Goal: Task Accomplishment & Management: Complete application form

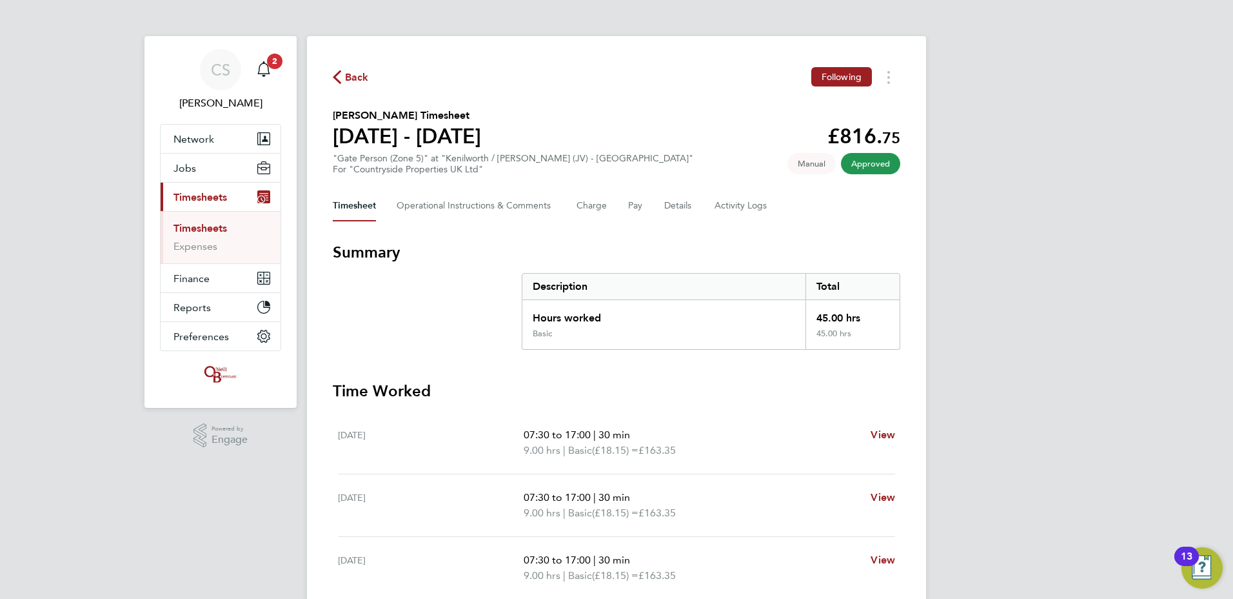
click at [362, 83] on span "Back" at bounding box center [357, 77] width 24 height 15
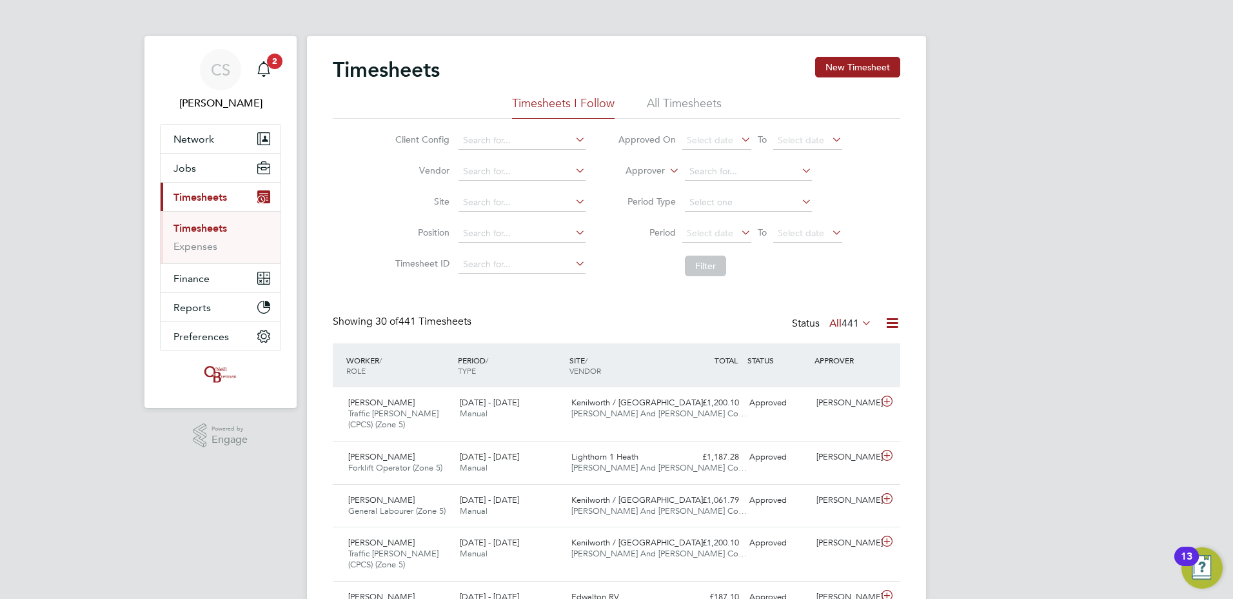
click at [172, 192] on button "Current page: Timesheets" at bounding box center [221, 197] width 120 height 28
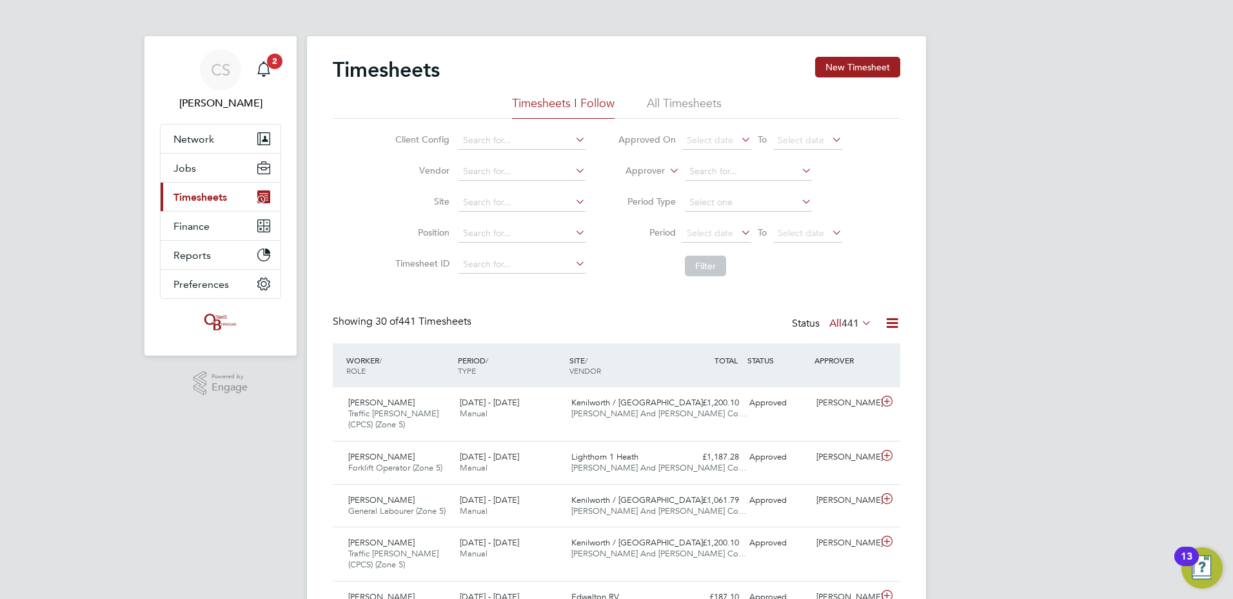
click at [184, 195] on span "Timesheets" at bounding box center [201, 197] width 54 height 12
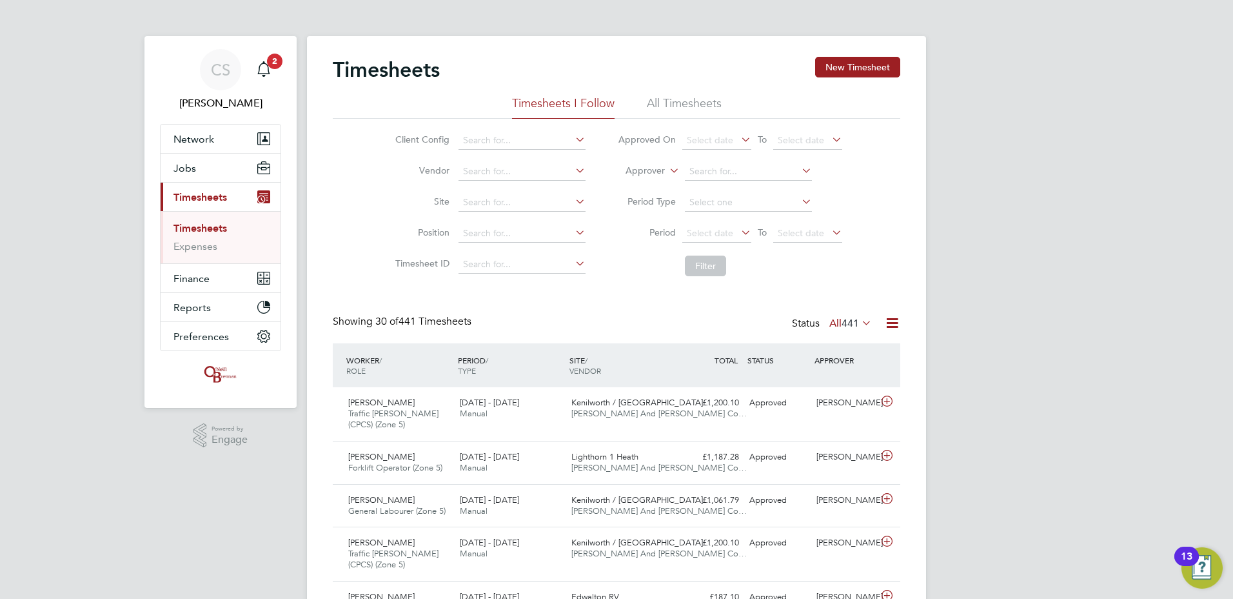
click at [197, 234] on li "Timesheets" at bounding box center [222, 231] width 97 height 18
click at [200, 231] on link "Timesheets" at bounding box center [201, 228] width 54 height 12
click at [194, 200] on span "Timesheets" at bounding box center [201, 197] width 54 height 12
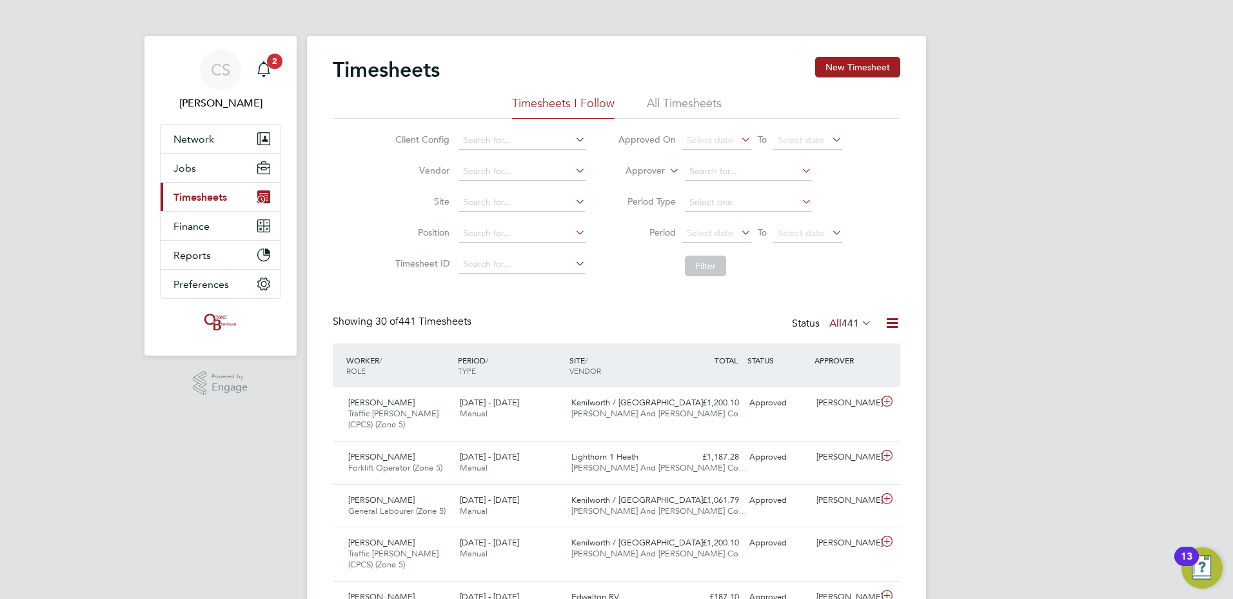
click at [194, 200] on span "Timesheets" at bounding box center [201, 197] width 54 height 12
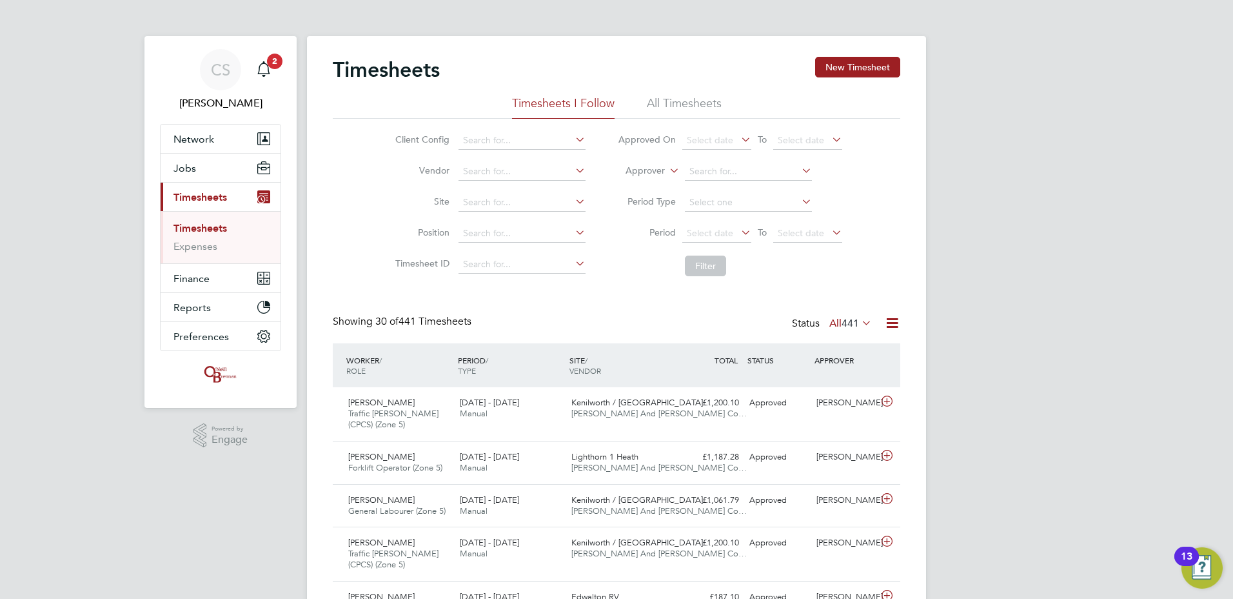
click at [211, 229] on link "Timesheets" at bounding box center [201, 228] width 54 height 12
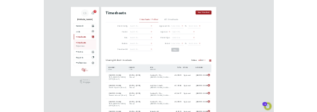
scroll to position [33, 83]
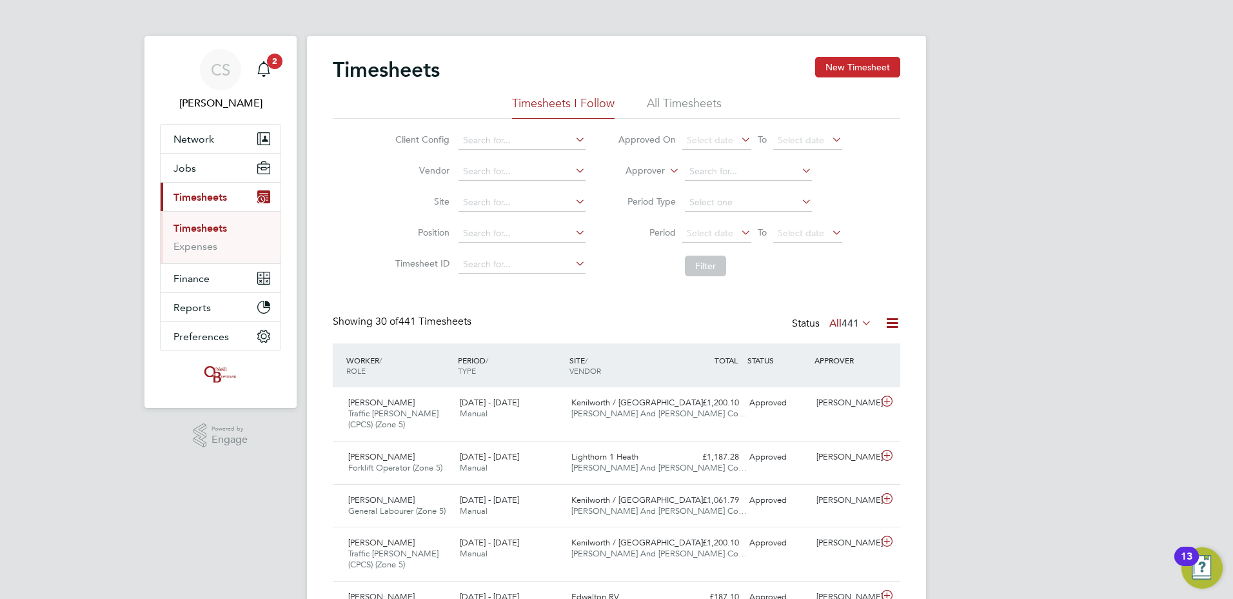
click at [878, 72] on button "New Timesheet" at bounding box center [857, 67] width 85 height 21
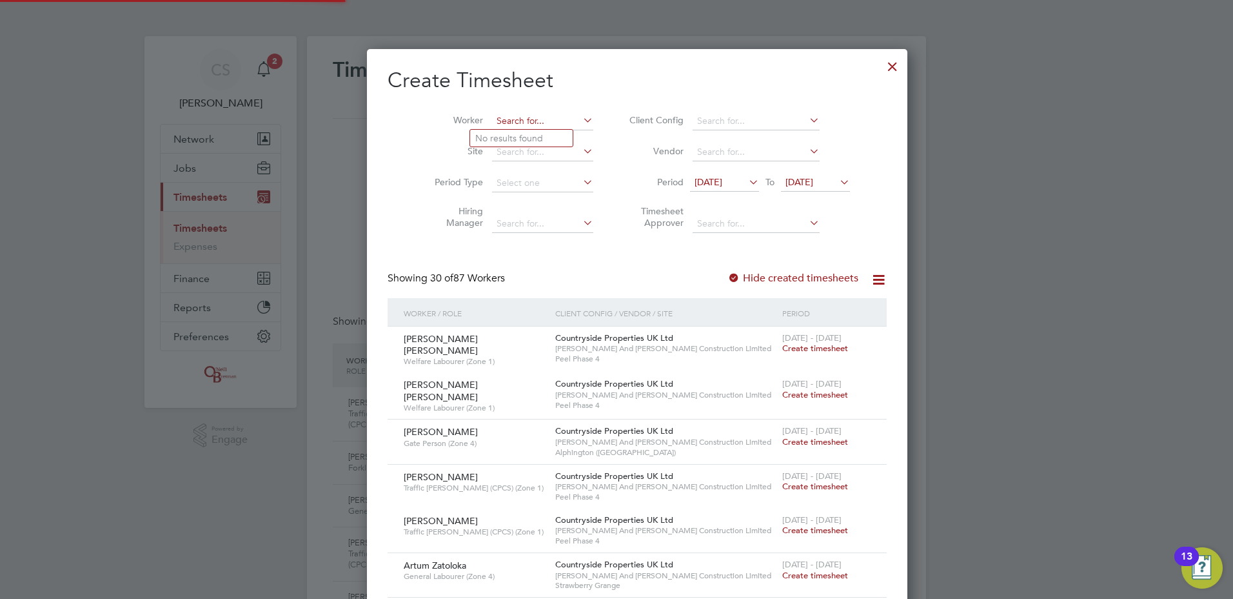
click at [492, 127] on input at bounding box center [542, 121] width 101 height 18
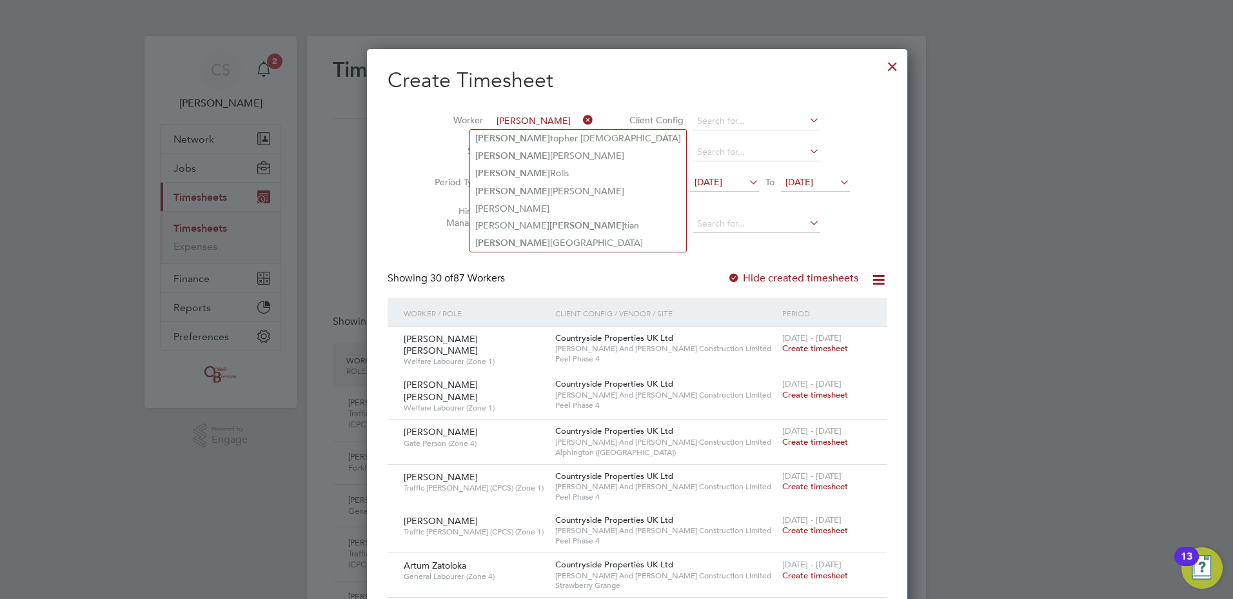
type input "chris"
click at [581, 116] on icon at bounding box center [581, 120] width 0 height 18
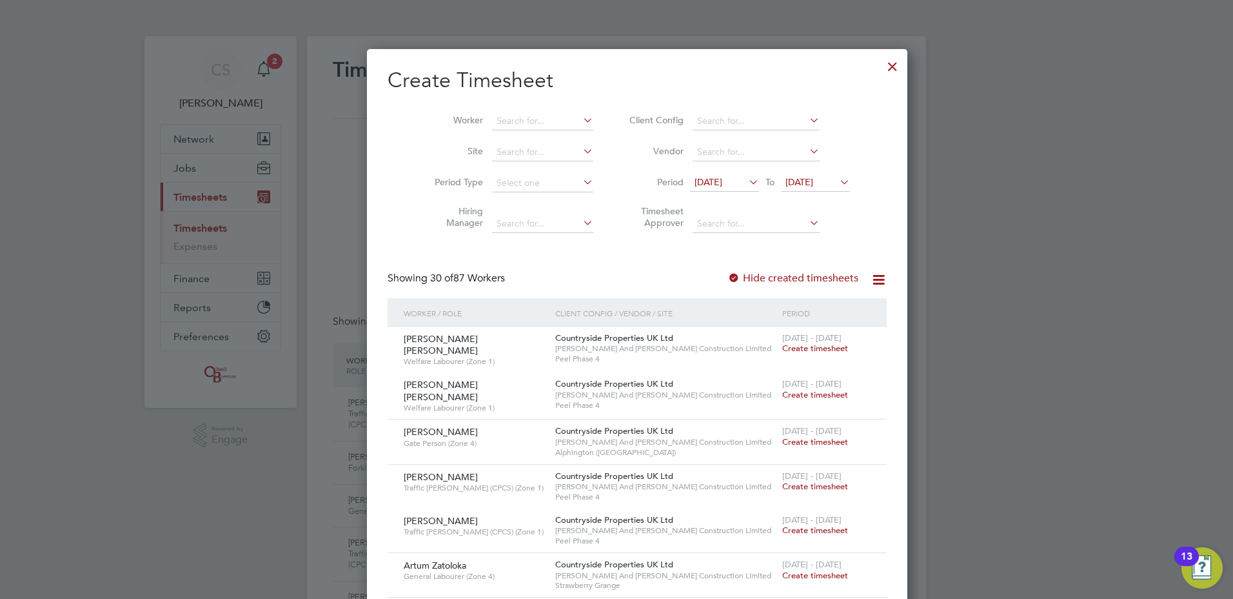
click at [881, 68] on div at bounding box center [892, 63] width 23 height 23
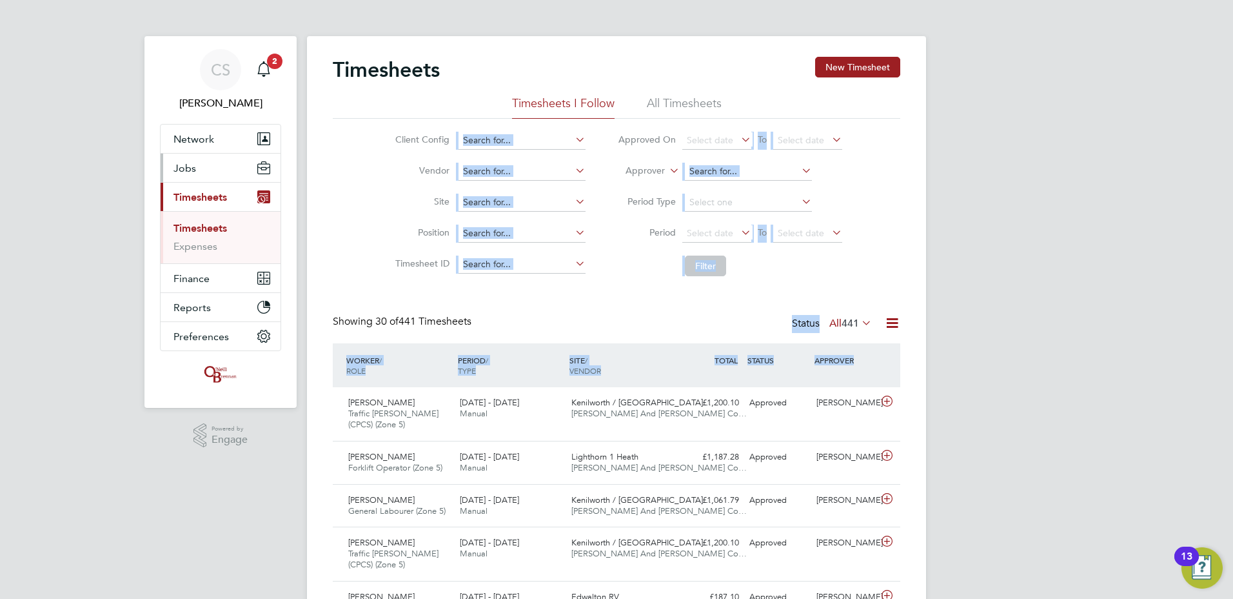
click at [181, 174] on button "Jobs" at bounding box center [221, 168] width 120 height 28
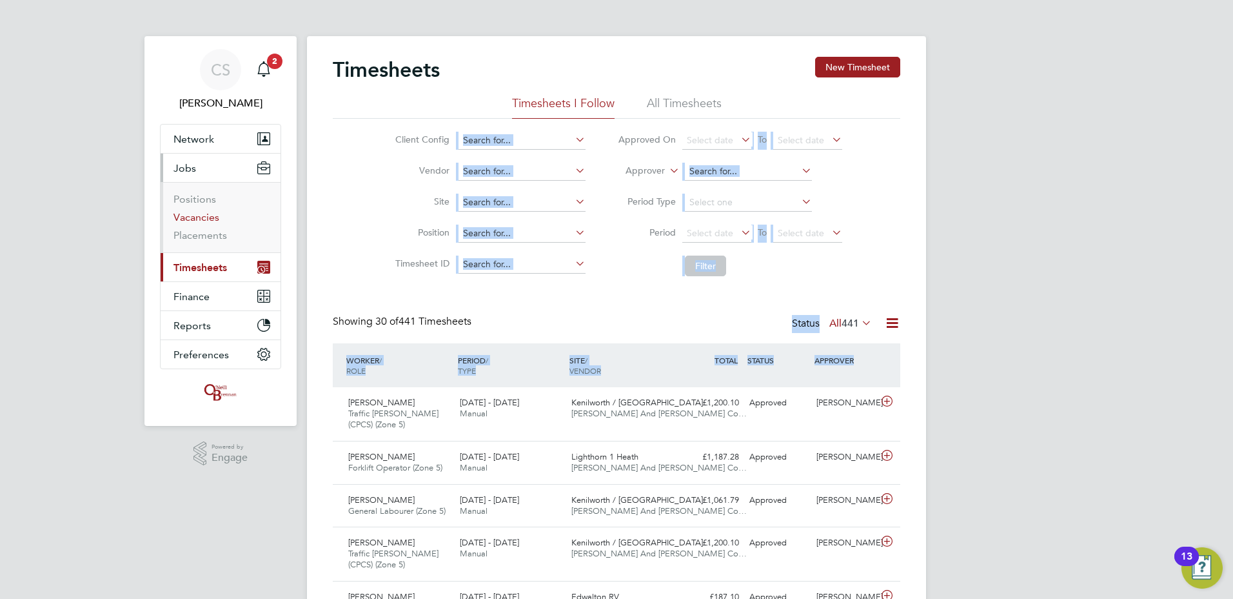
click at [194, 222] on link "Vacancies" at bounding box center [197, 217] width 46 height 12
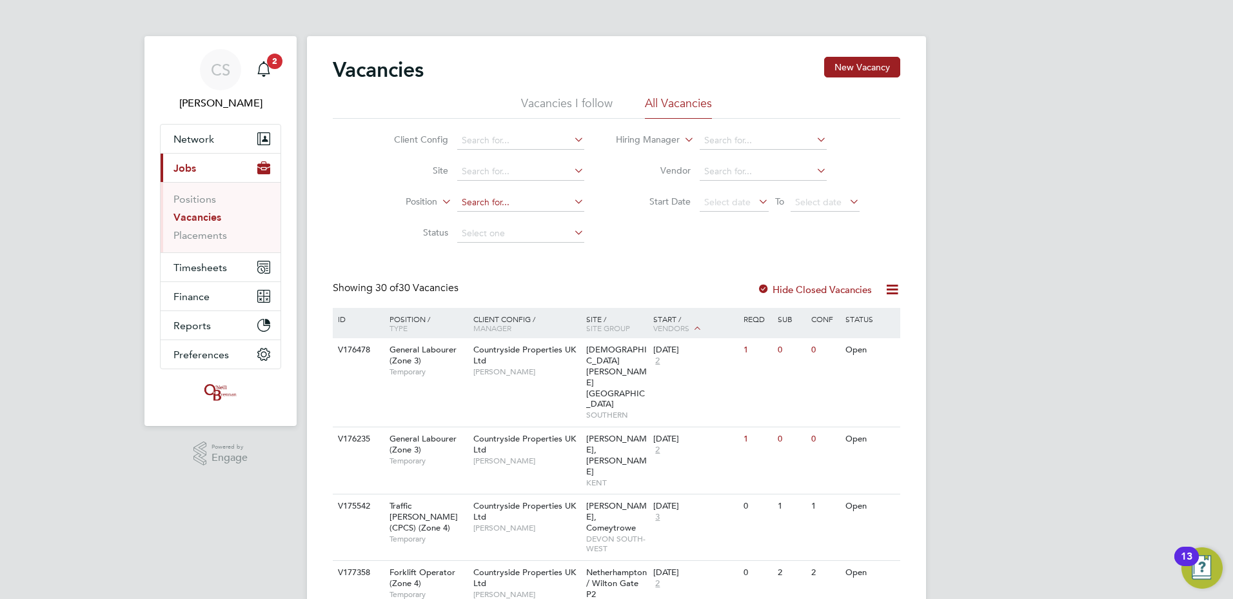
click at [504, 174] on input at bounding box center [520, 172] width 127 height 18
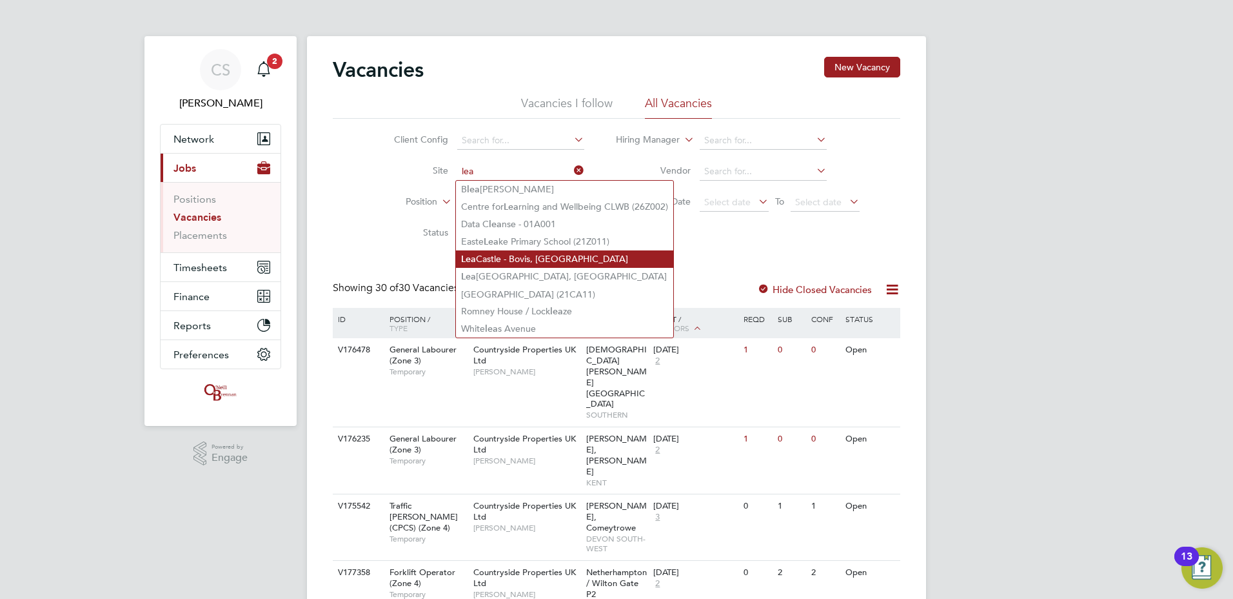
click at [539, 253] on li "Lea Castle - Bovis, The Crescent" at bounding box center [564, 258] width 217 height 17
type input "Lea Castle - Bovis, The Crescent"
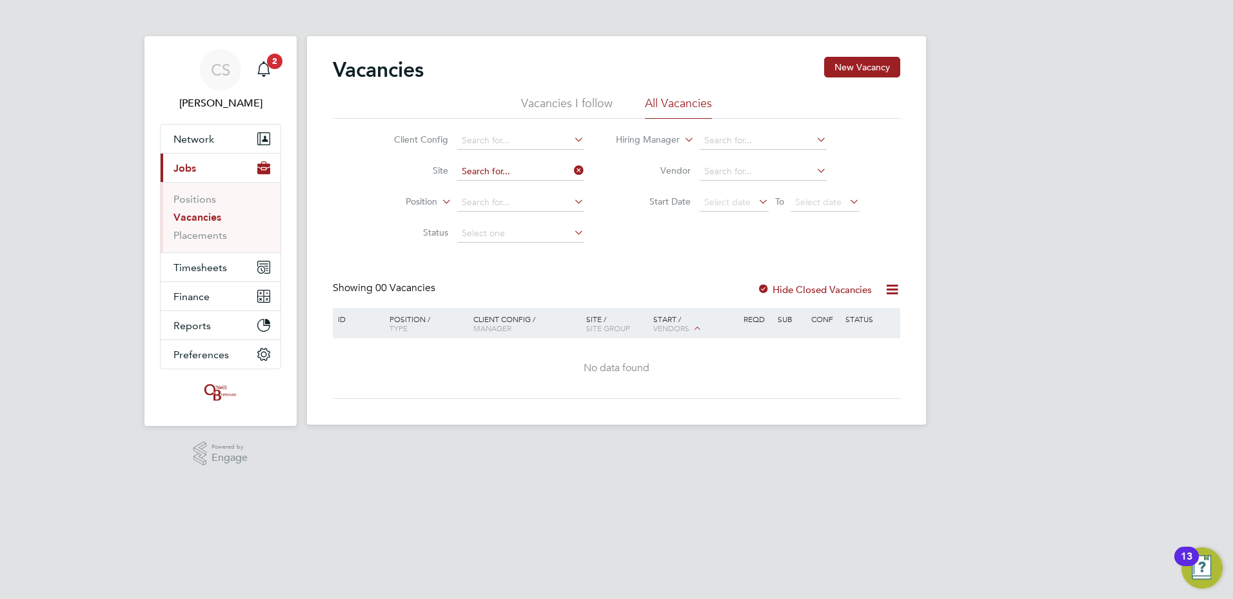
click at [492, 170] on input at bounding box center [520, 172] width 127 height 18
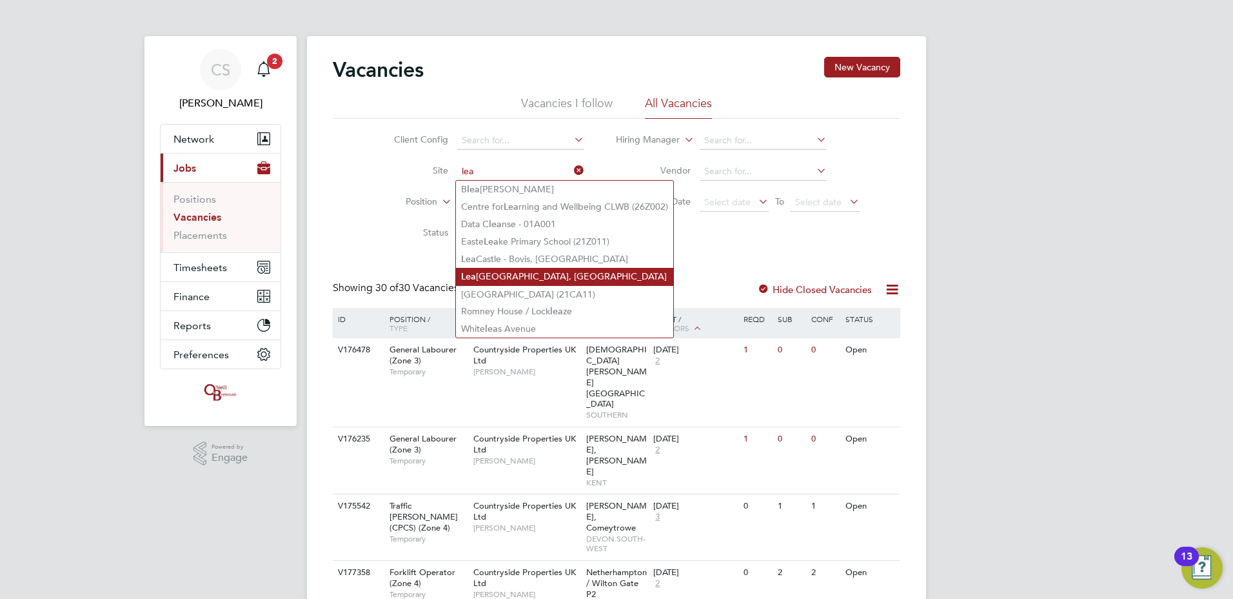
click at [541, 270] on li "Lea Castle - Linden, Park Gate" at bounding box center [564, 276] width 217 height 17
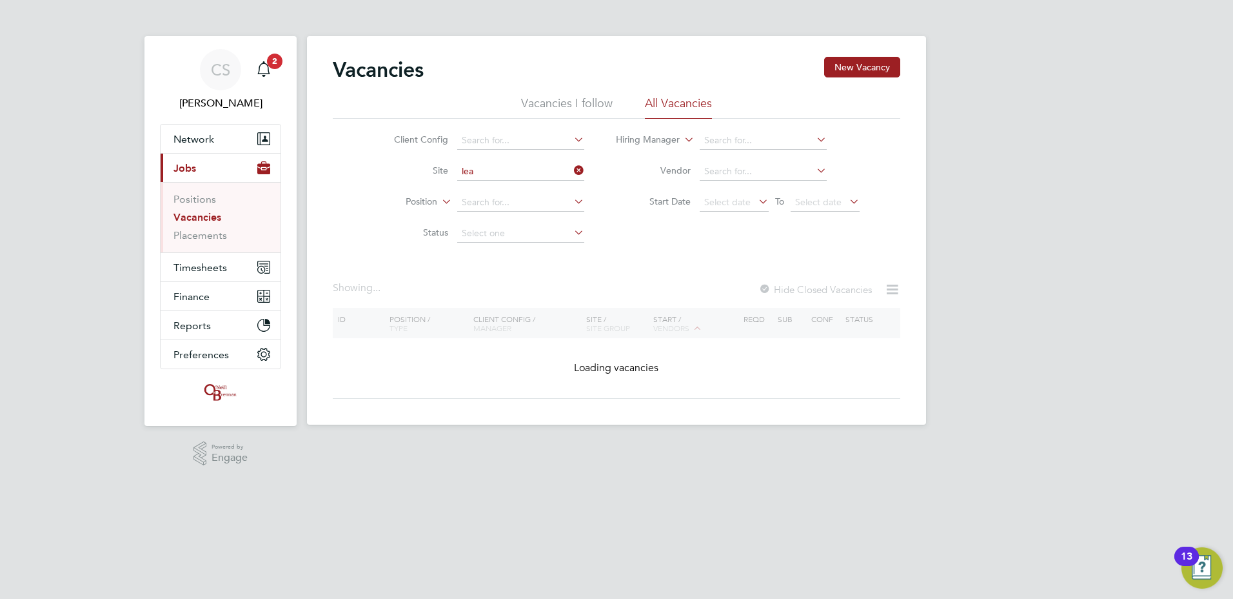
type input "[GEOGRAPHIC_DATA][PERSON_NAME][GEOGRAPHIC_DATA], [GEOGRAPHIC_DATA]"
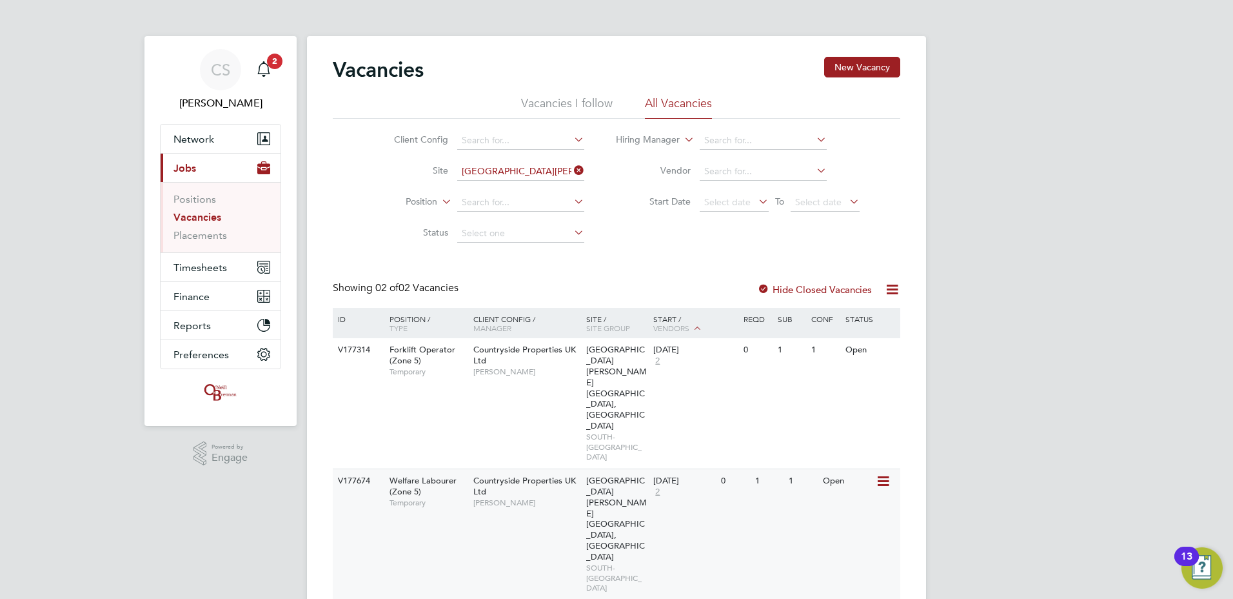
click at [882, 473] on icon at bounding box center [882, 480] width 13 height 15
click at [857, 447] on li "View Details" at bounding box center [852, 446] width 75 height 18
click at [197, 264] on span "Timesheets" at bounding box center [201, 267] width 54 height 12
click at [197, 269] on span "Timesheets" at bounding box center [201, 267] width 54 height 12
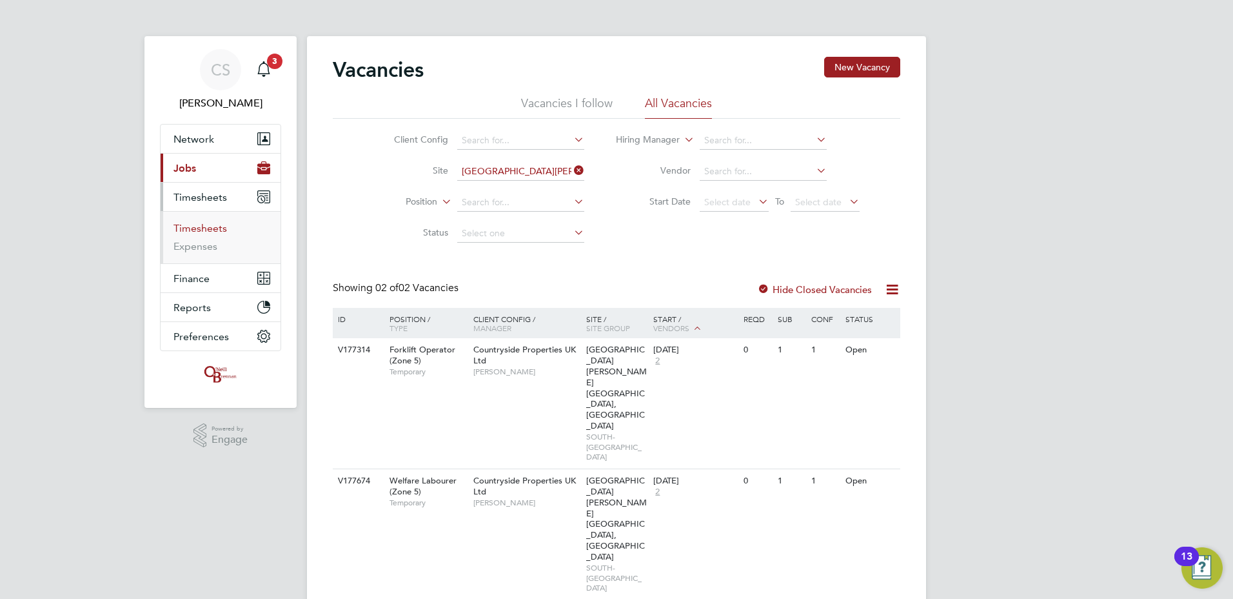
click at [209, 232] on link "Timesheets" at bounding box center [201, 228] width 54 height 12
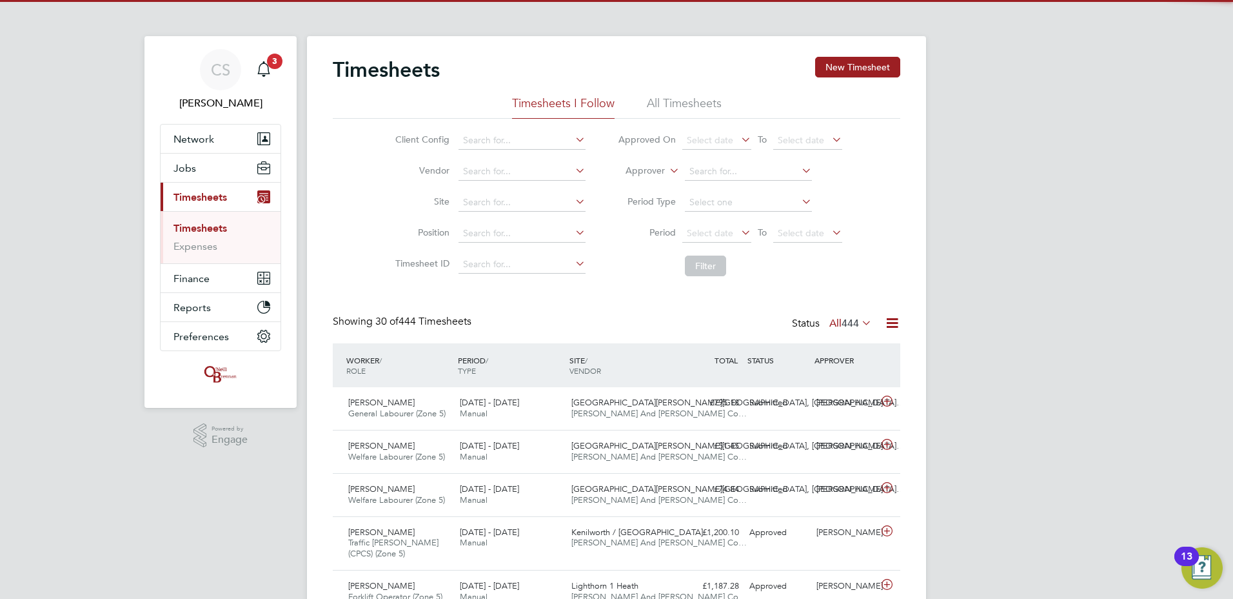
scroll to position [33, 112]
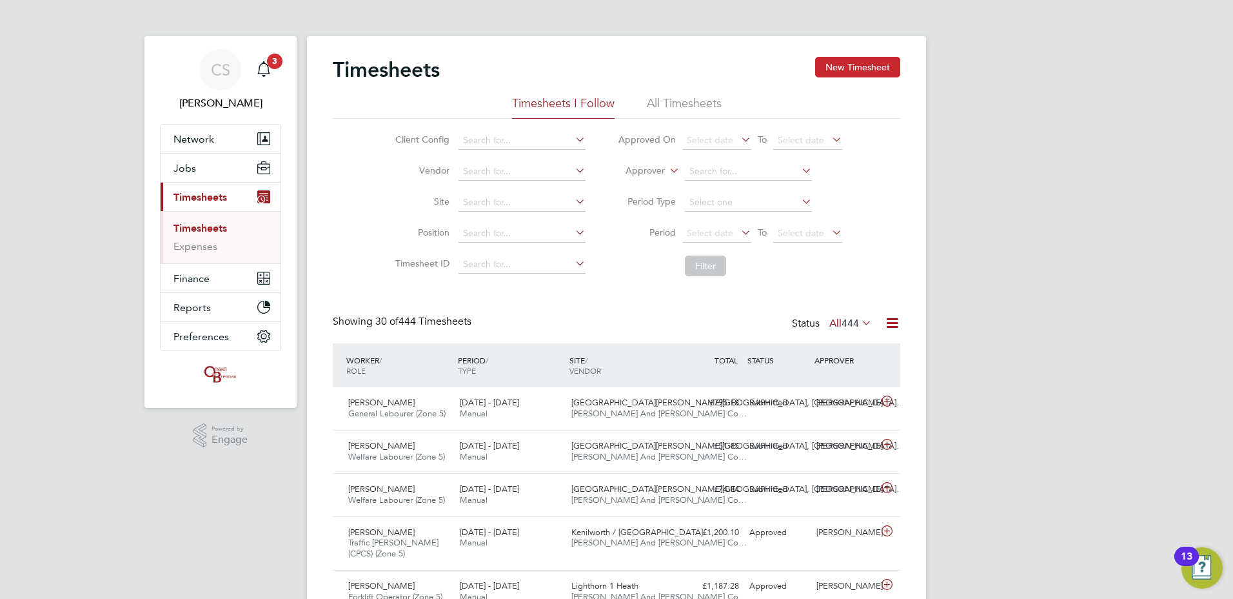
click at [854, 73] on button "New Timesheet" at bounding box center [857, 67] width 85 height 21
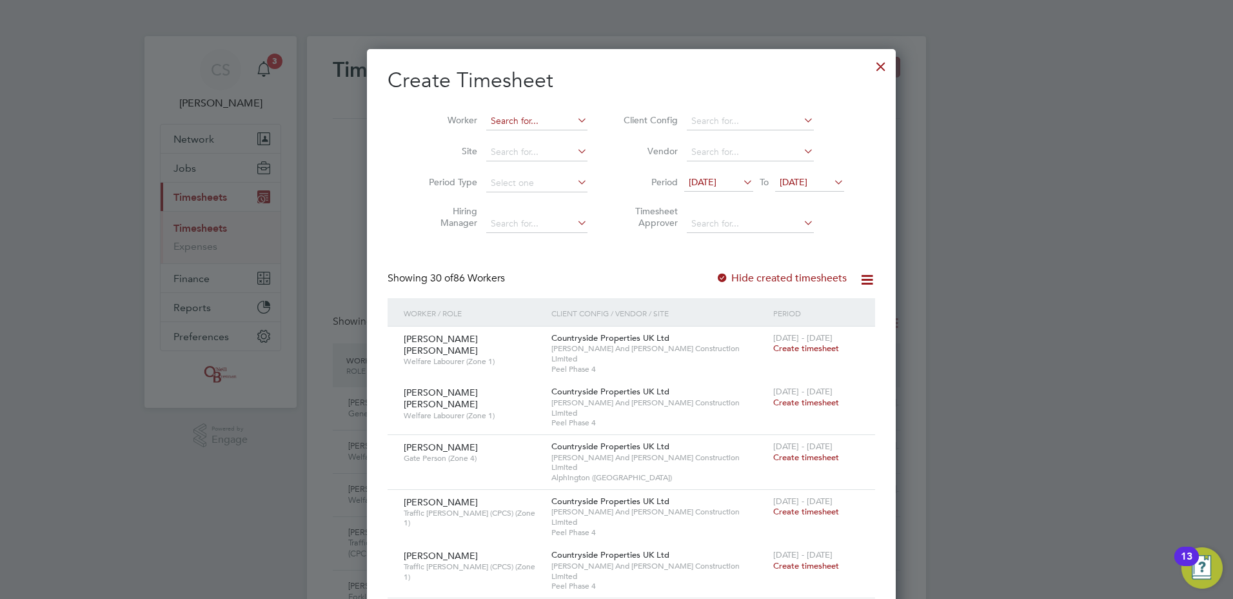
click at [519, 118] on input at bounding box center [536, 121] width 101 height 18
click at [516, 152] on li "Dylan Merkelt" at bounding box center [528, 155] width 117 height 17
type input "[PERSON_NAME]"
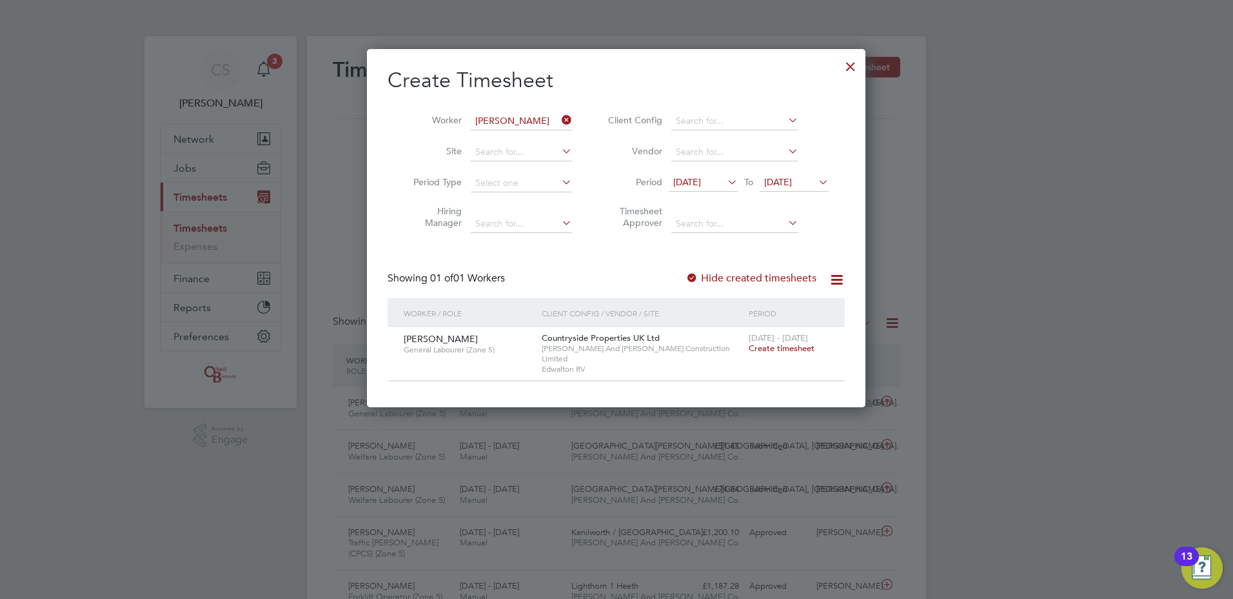
click at [788, 353] on span "Create timesheet" at bounding box center [782, 348] width 66 height 11
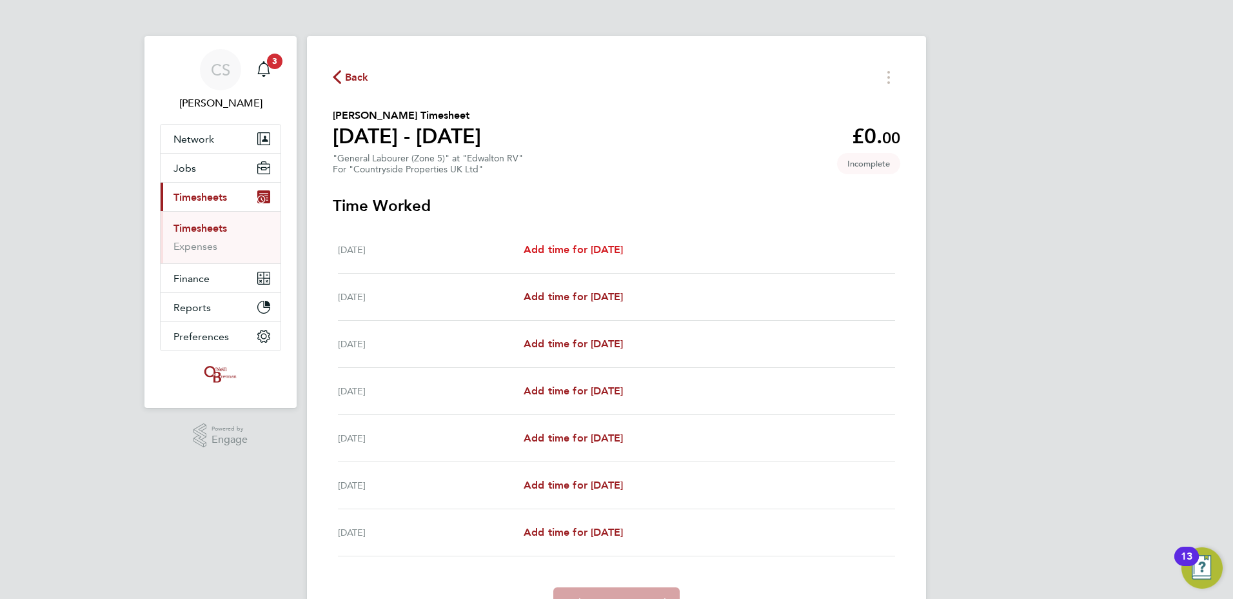
click at [574, 246] on span "Add time for [DATE]" at bounding box center [573, 249] width 99 height 12
select select "30"
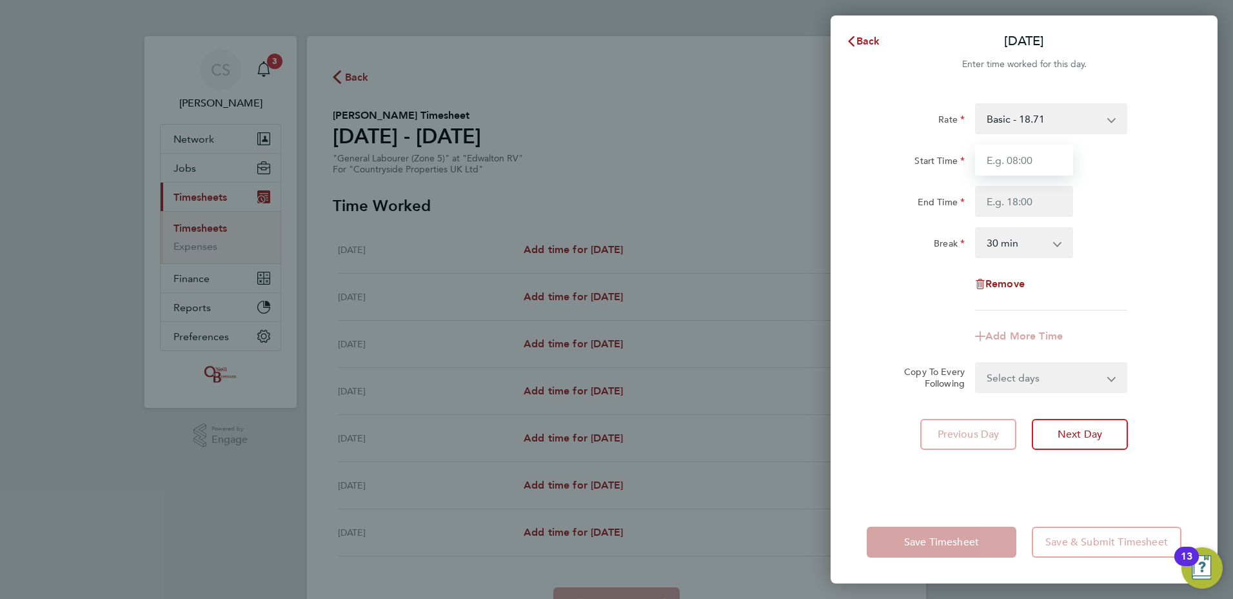
click at [1048, 167] on input "Start Time" at bounding box center [1024, 159] width 98 height 31
type input "07:30"
type input "16:30"
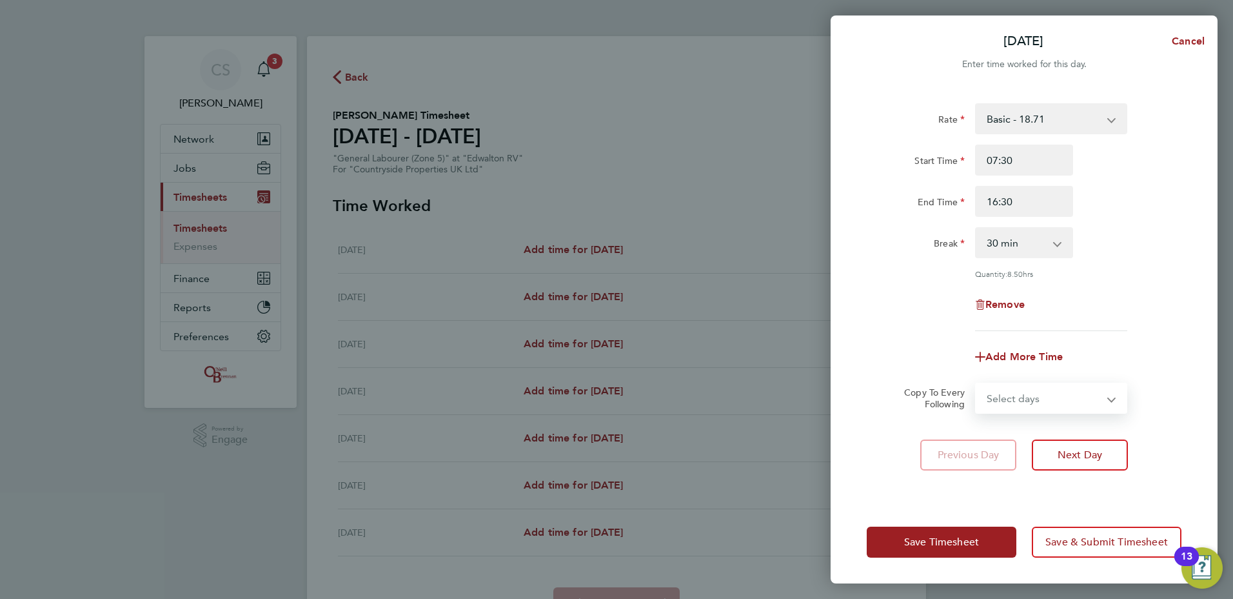
drag, startPoint x: 1069, startPoint y: 392, endPoint x: 1078, endPoint y: 412, distance: 22.2
click at [1069, 392] on select "Select days Day Weekday (Mon-Fri) Weekend (Sat-Sun) [DATE] [DATE] [DATE] [DATE]…" at bounding box center [1044, 398] width 135 height 28
select select "WEEKDAY"
click at [977, 384] on select "Select days Day Weekday (Mon-Fri) Weekend (Sat-Sun) [DATE] [DATE] [DATE] [DATE]…" at bounding box center [1044, 398] width 135 height 28
select select "[DATE]"
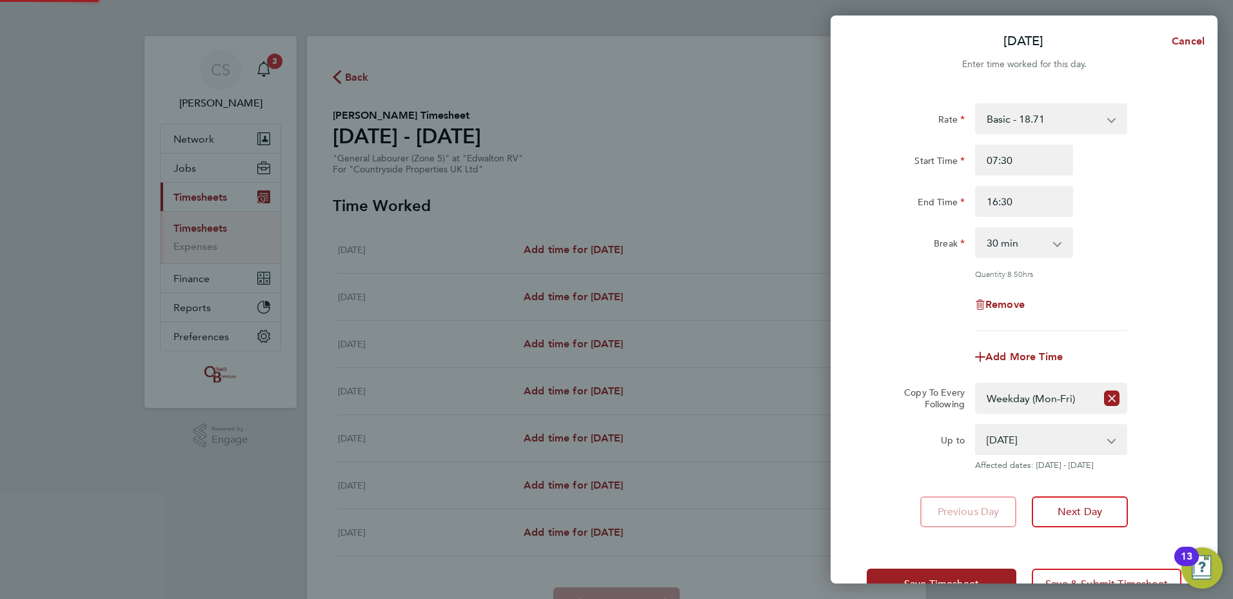
click at [1215, 324] on div "Rate Basic - 18.71 Start Time 07:30 End Time 16:30 Break 0 min 15 min 30 min 45…" at bounding box center [1024, 315] width 387 height 455
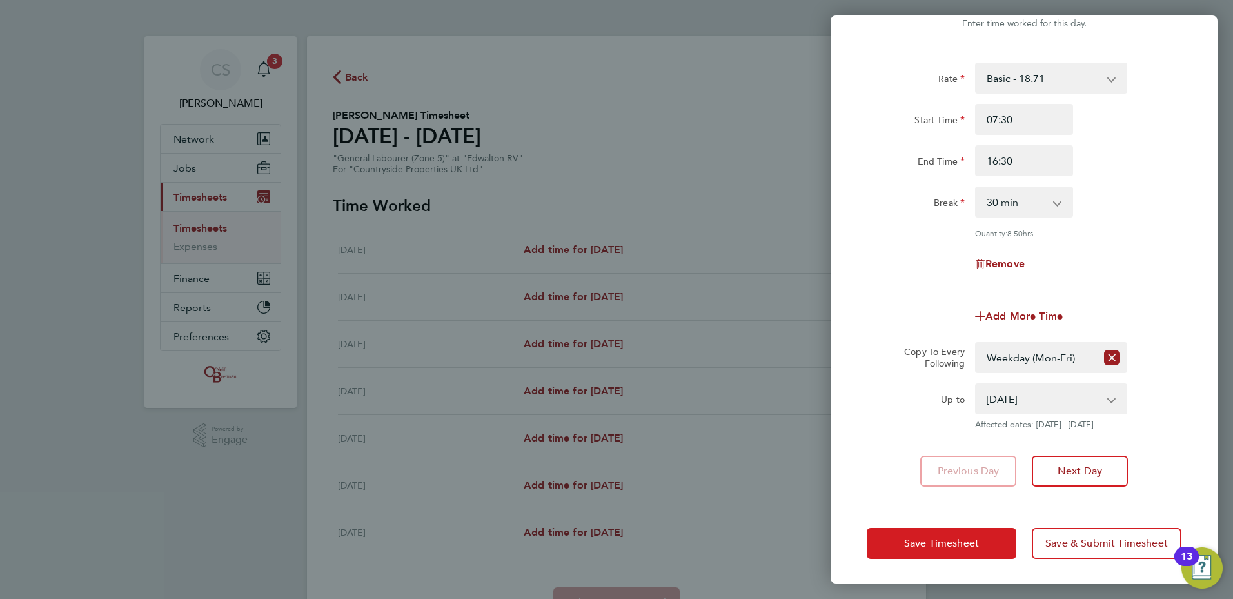
click at [926, 540] on button "Save Timesheet" at bounding box center [942, 543] width 150 height 31
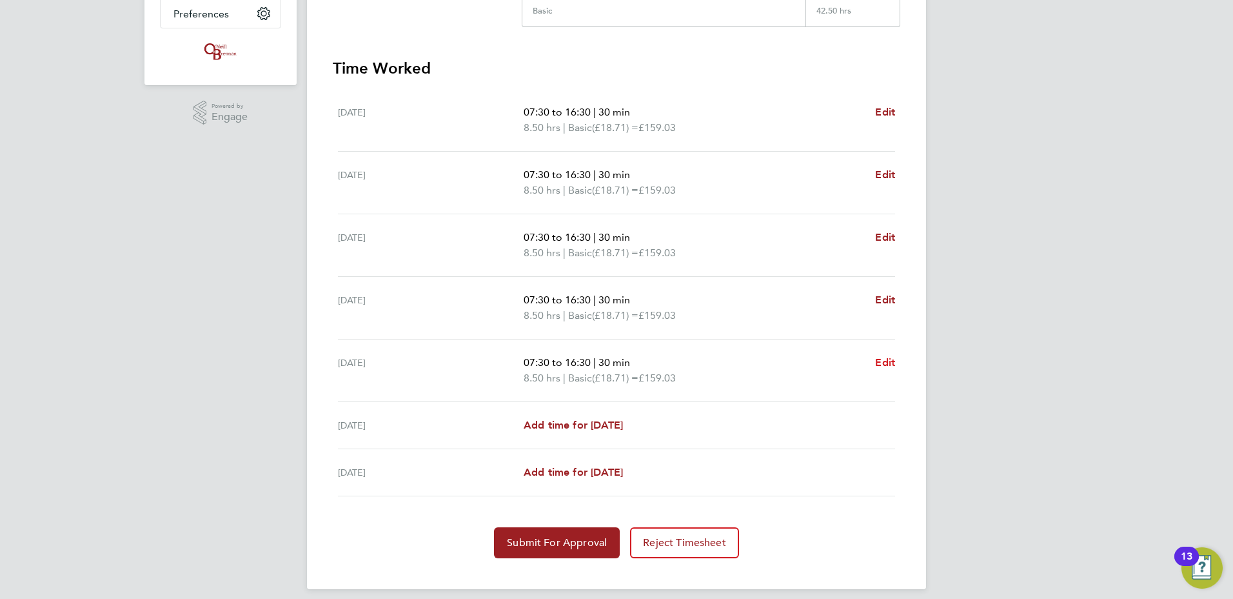
click at [882, 362] on span "Edit" at bounding box center [885, 362] width 20 height 12
select select "30"
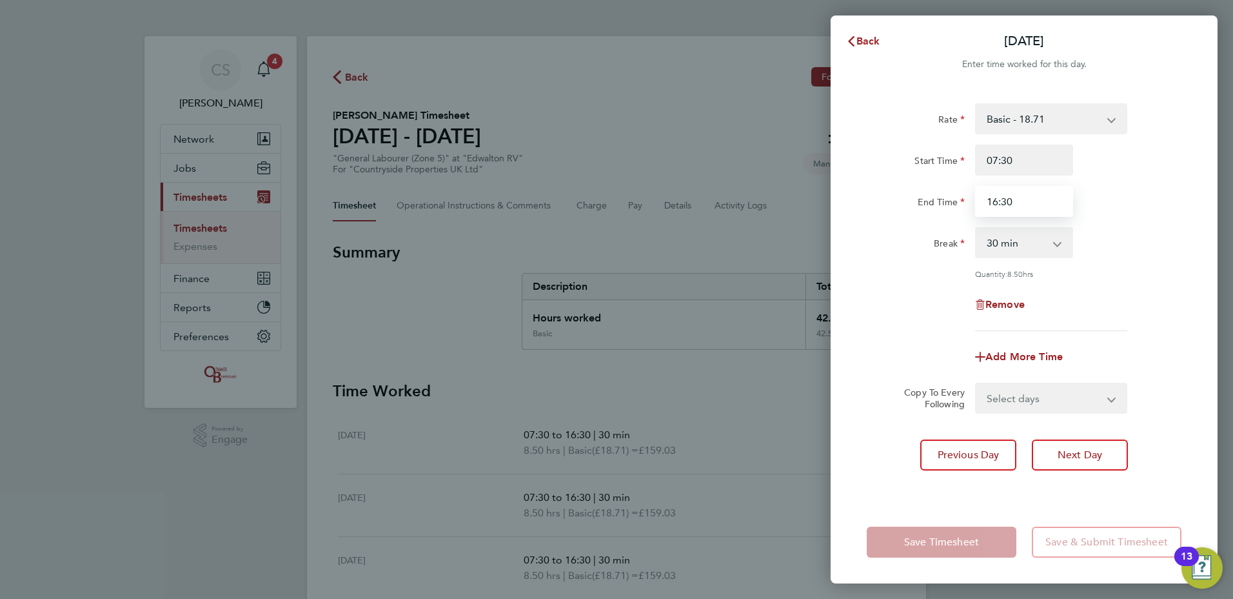
click at [1042, 208] on input "16:30" at bounding box center [1024, 201] width 98 height 31
drag, startPoint x: 1040, startPoint y: 208, endPoint x: 821, endPoint y: 206, distance: 218.7
click at [886, 208] on div "End Time 16:30" at bounding box center [1024, 201] width 325 height 31
click at [1030, 202] on input "16:30" at bounding box center [1024, 201] width 98 height 31
click at [1000, 205] on input "16:30" at bounding box center [1024, 201] width 98 height 31
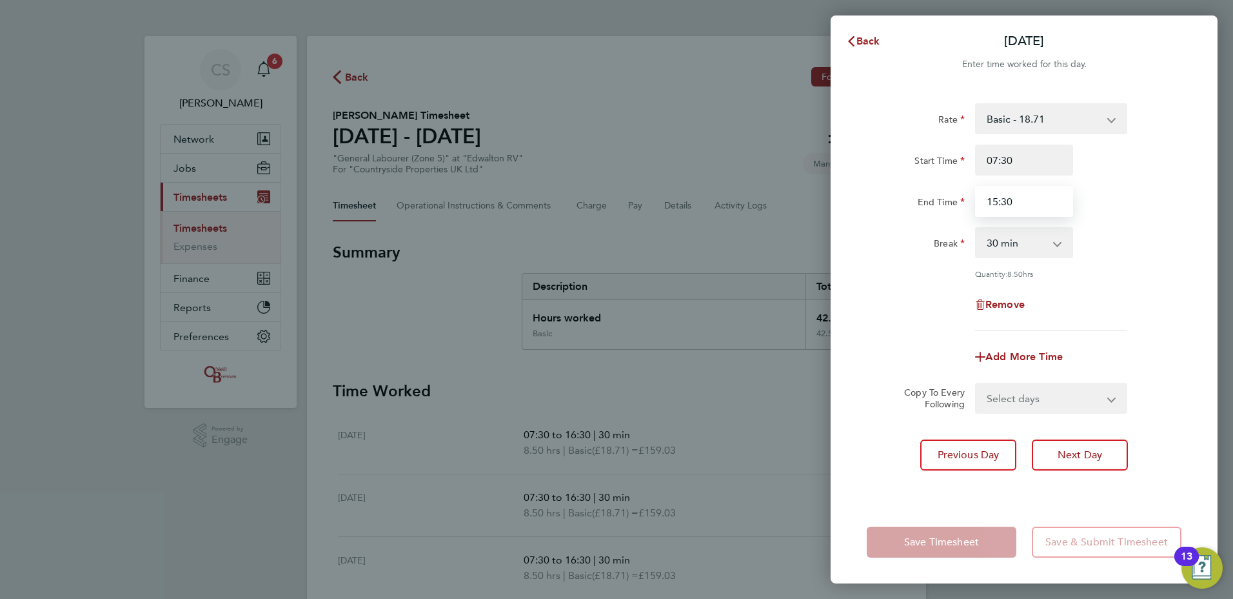
type input "15:30"
click at [868, 315] on div "Remove" at bounding box center [1024, 304] width 325 height 31
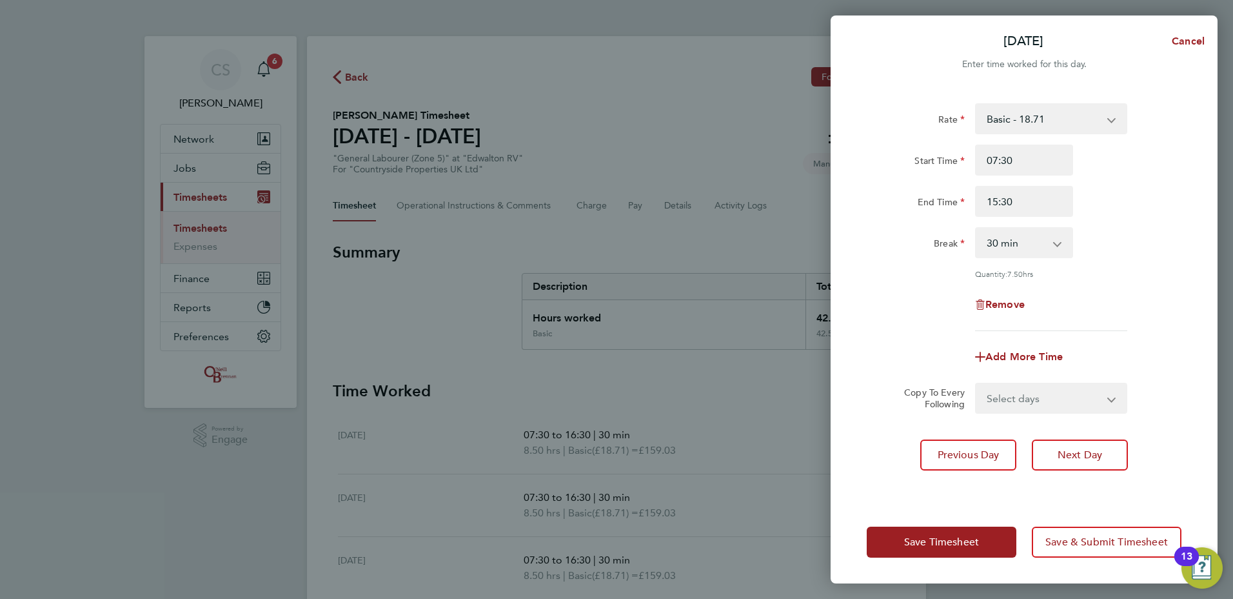
click at [852, 316] on div "Rate Basic - 18.71 Start Time 07:30 End Time 15:30 Break 0 min 15 min 30 min 45…" at bounding box center [1024, 294] width 387 height 413
click at [954, 541] on span "Save Timesheet" at bounding box center [941, 541] width 75 height 13
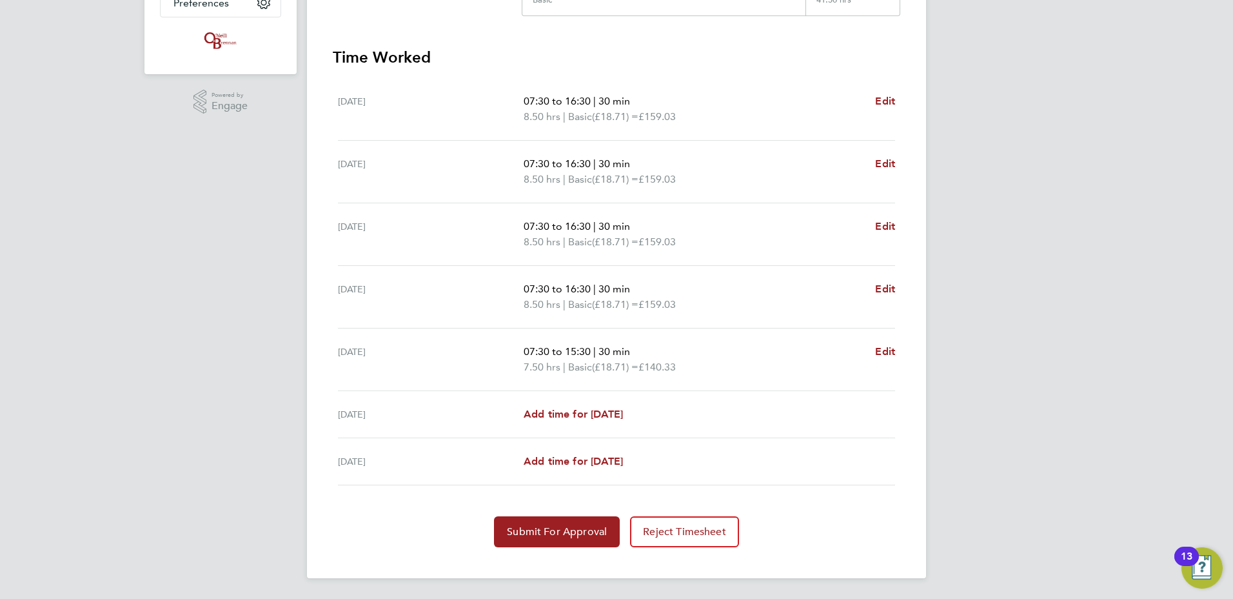
click at [602, 383] on div "Fri 08 Aug 07:30 to 15:30 | 30 min 7.50 hrs | Basic (£18.71) = £140.33 Edit" at bounding box center [616, 359] width 557 height 63
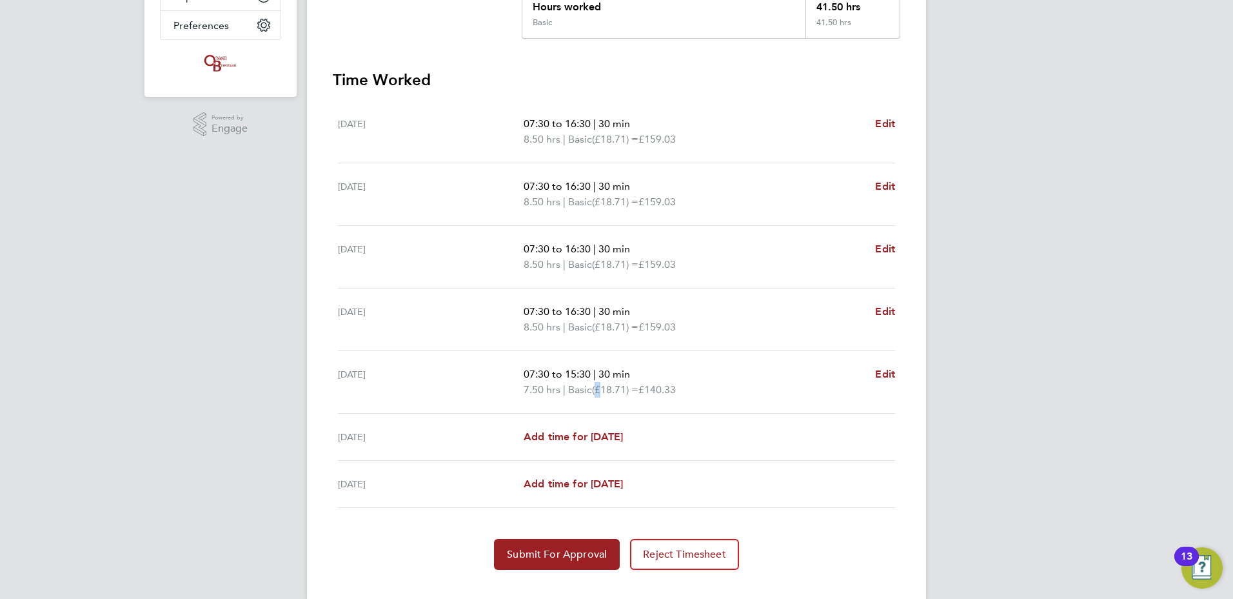
scroll to position [333, 0]
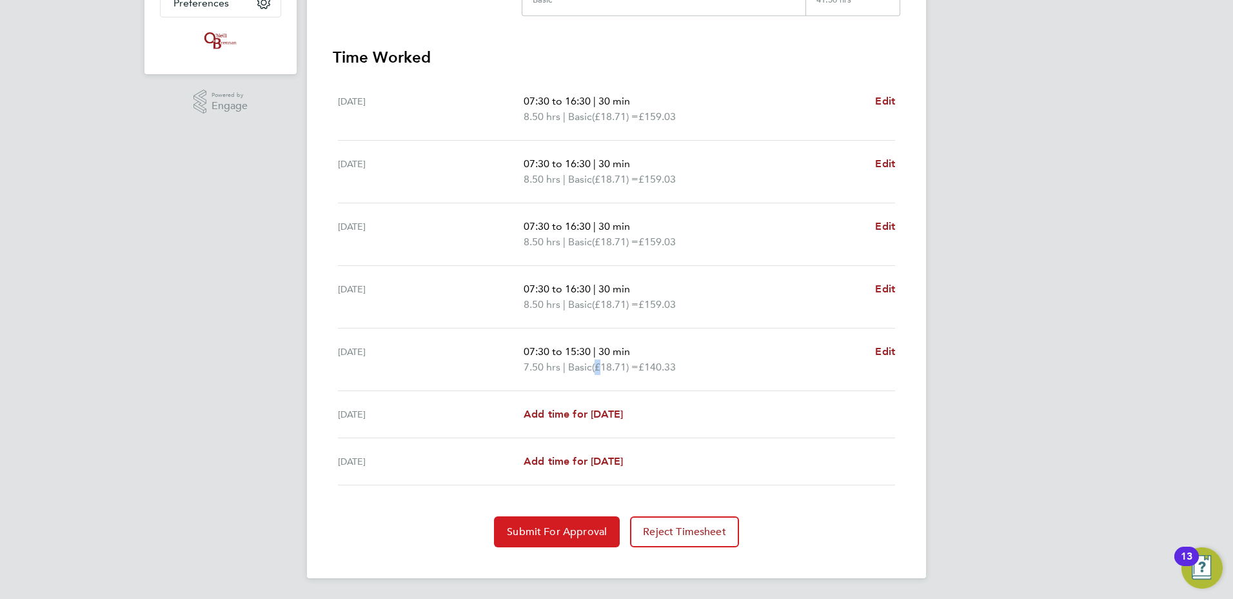
click at [550, 530] on span "Submit For Approval" at bounding box center [557, 531] width 100 height 13
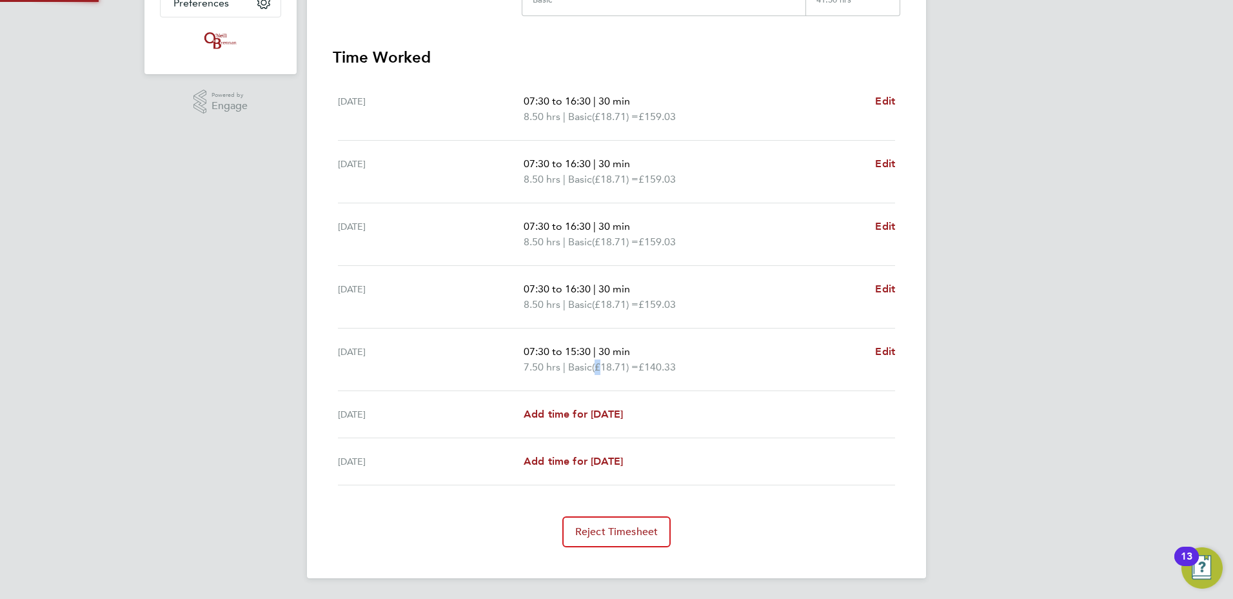
scroll to position [65, 0]
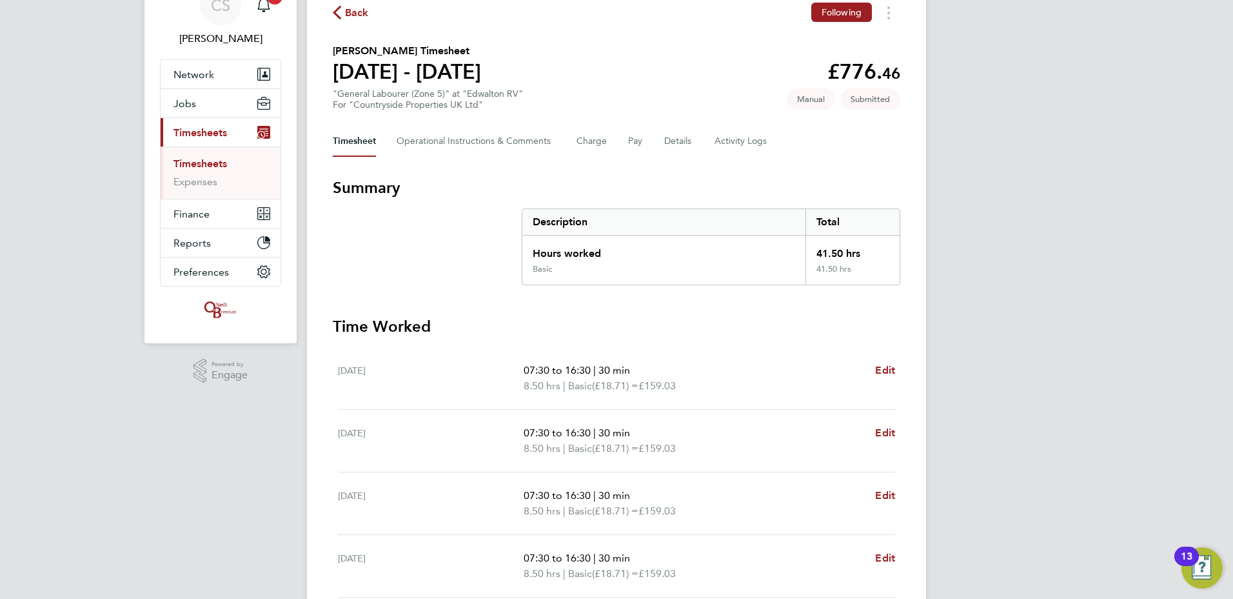
click at [341, 9] on icon "button" at bounding box center [337, 13] width 8 height 14
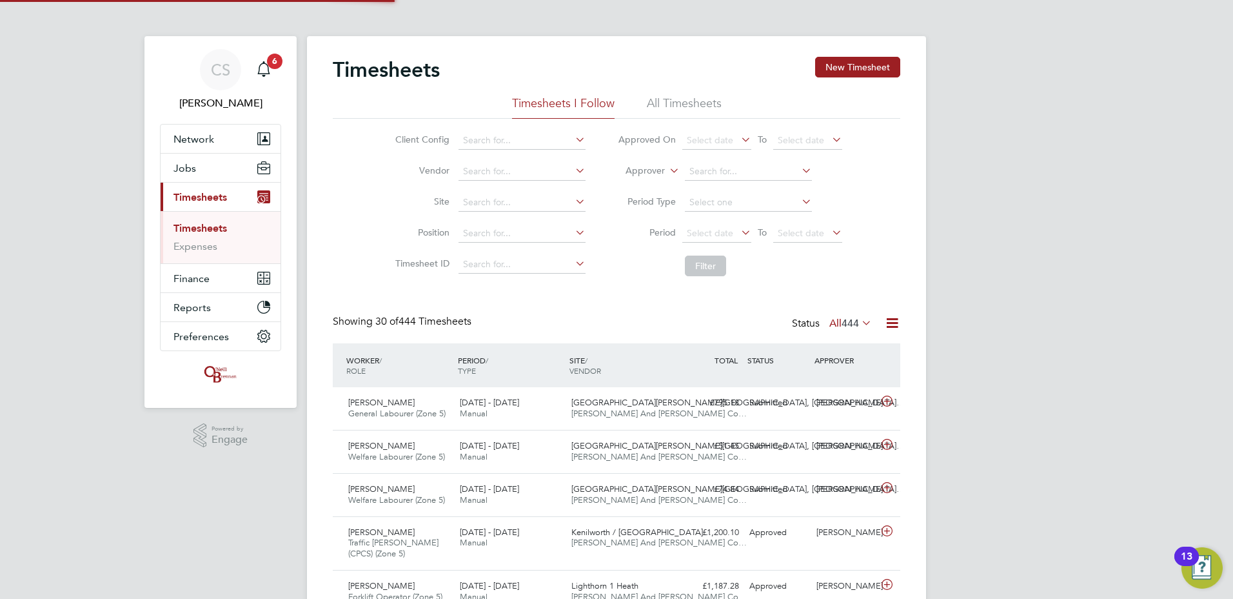
scroll to position [6, 6]
click at [855, 59] on button "New Timesheet" at bounding box center [857, 67] width 85 height 21
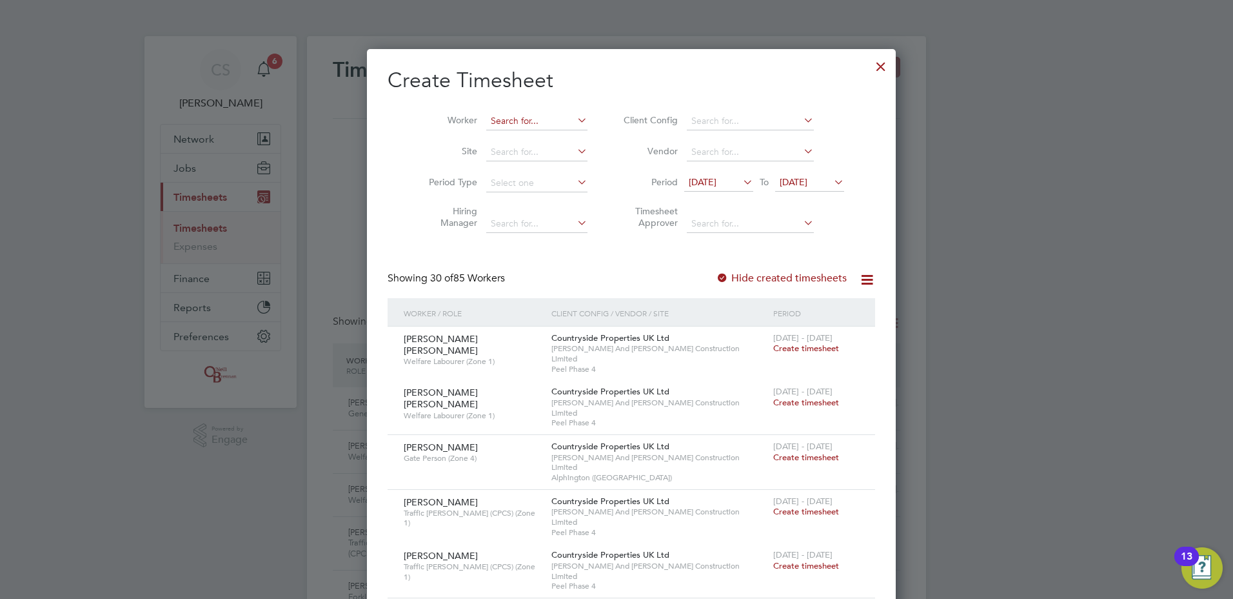
click at [515, 119] on input at bounding box center [536, 121] width 101 height 18
click at [542, 159] on li "Gen evieve Amoaful" at bounding box center [521, 155] width 103 height 17
type input "[PERSON_NAME]"
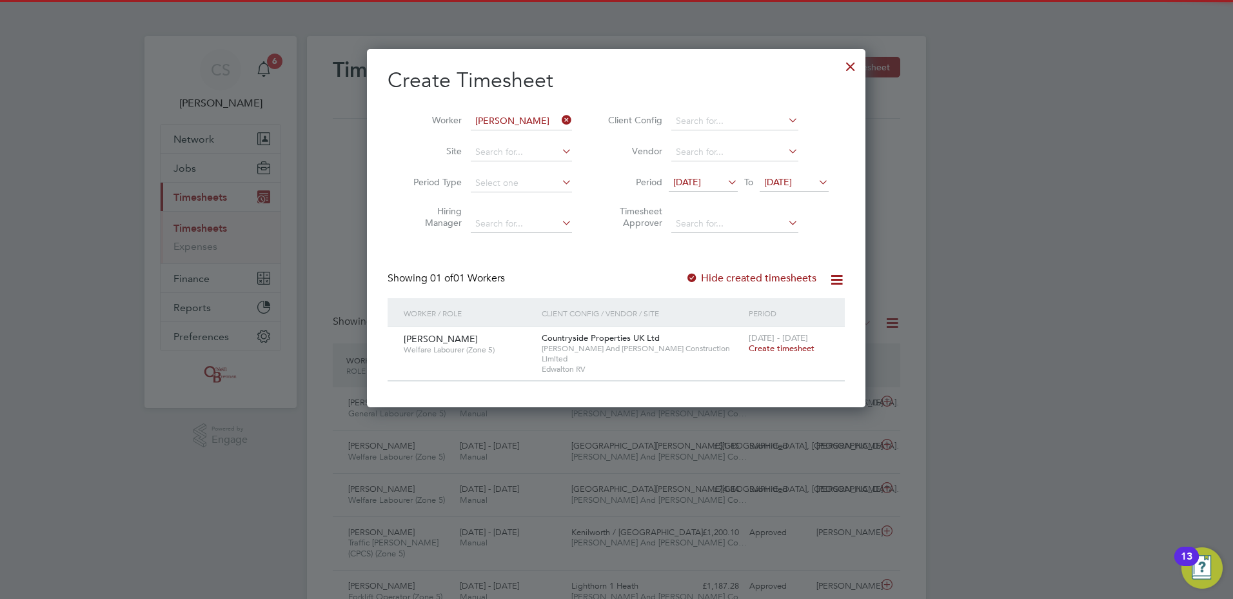
click at [760, 350] on span "Create timesheet" at bounding box center [782, 348] width 66 height 11
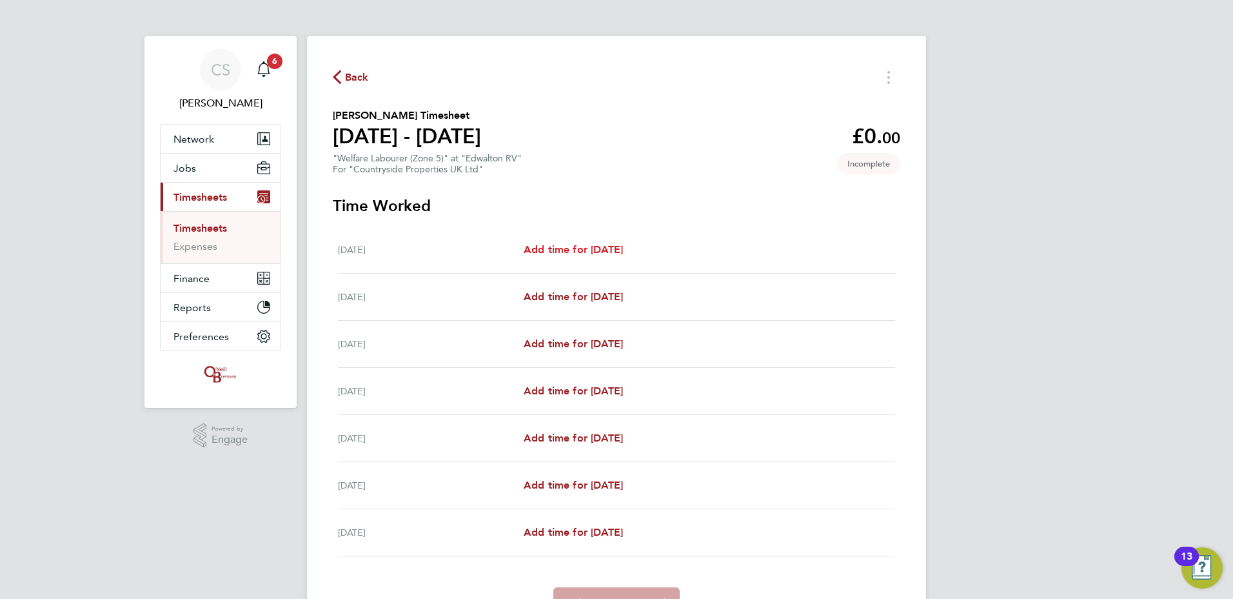
click at [623, 244] on link "Add time for [DATE]" at bounding box center [573, 249] width 99 height 15
select select "30"
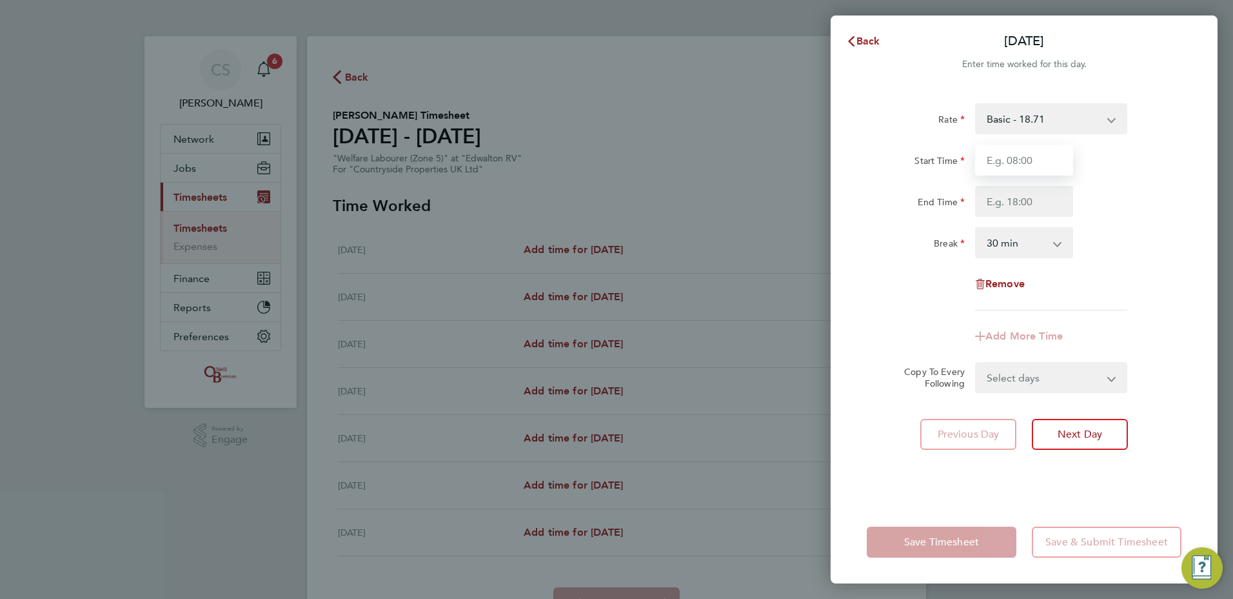
click at [1026, 164] on input "Start Time" at bounding box center [1024, 159] width 98 height 31
type input "12:00"
click at [1014, 188] on input "End Time" at bounding box center [1024, 201] width 98 height 31
type input "14:00"
click at [904, 296] on div "Remove" at bounding box center [1024, 283] width 325 height 31
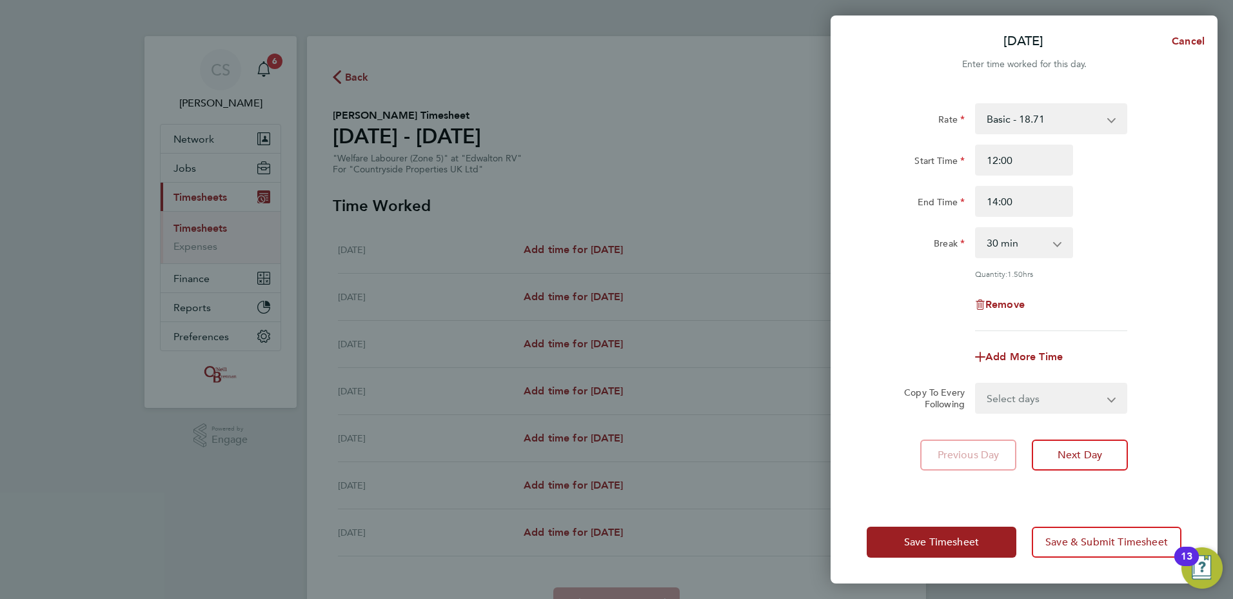
click at [1028, 239] on select "0 min 15 min 30 min 45 min 60 min 75 min 90 min" at bounding box center [1017, 242] width 80 height 28
select select "0"
click at [977, 228] on select "0 min 15 min 30 min 45 min 60 min 75 min 90 min" at bounding box center [1017, 242] width 80 height 28
click at [1015, 413] on div "Rate Basic - 18.71 Start Time 12:00 End Time 14:00 Break 0 min 15 min 30 min 45…" at bounding box center [1024, 294] width 387 height 413
drag, startPoint x: 1022, startPoint y: 401, endPoint x: 1028, endPoint y: 410, distance: 11.0
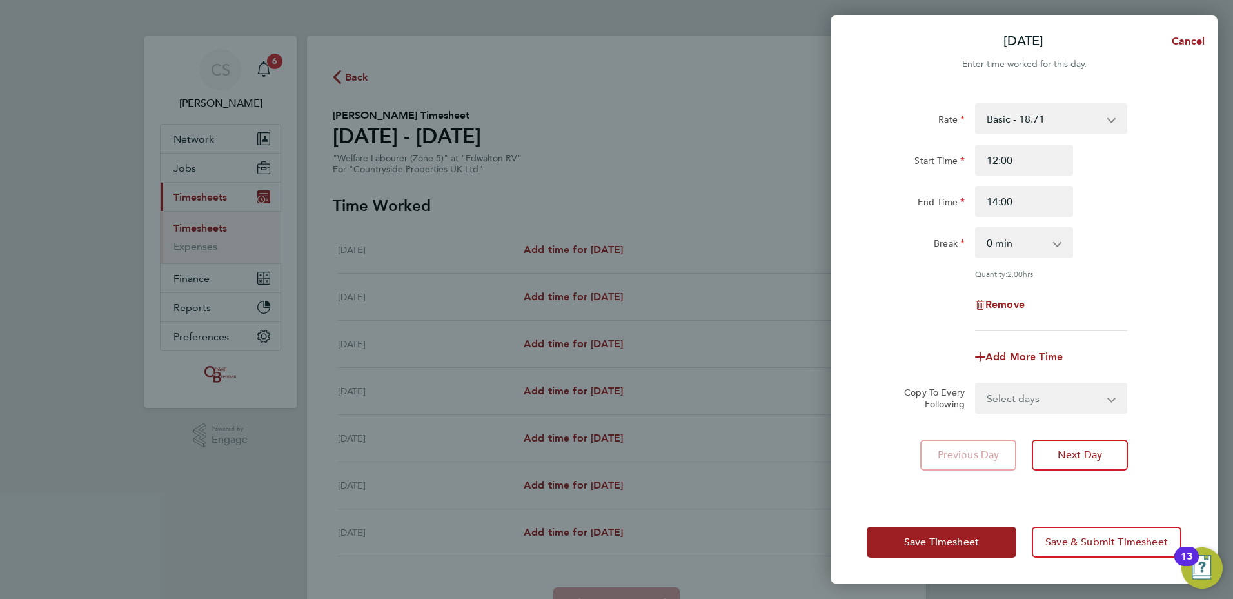
click at [1022, 401] on select "Select days Day Weekday (Mon-Fri) Weekend (Sat-Sun) [DATE] [DATE] [DATE] [DATE]…" at bounding box center [1044, 398] width 135 height 28
select select "WEEKDAY"
click at [977, 384] on select "Select days Day Weekday (Mon-Fri) Weekend (Sat-Sun) [DATE] [DATE] [DATE] [DATE]…" at bounding box center [1044, 398] width 135 height 28
select select "[DATE]"
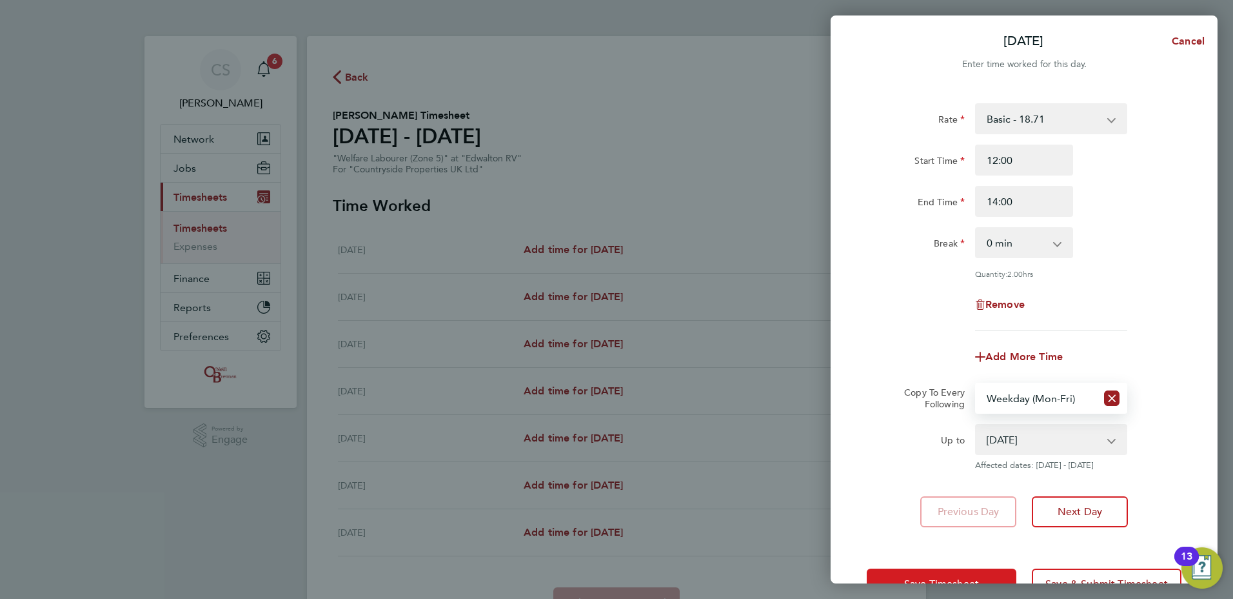
click at [917, 579] on span "Save Timesheet" at bounding box center [941, 583] width 75 height 13
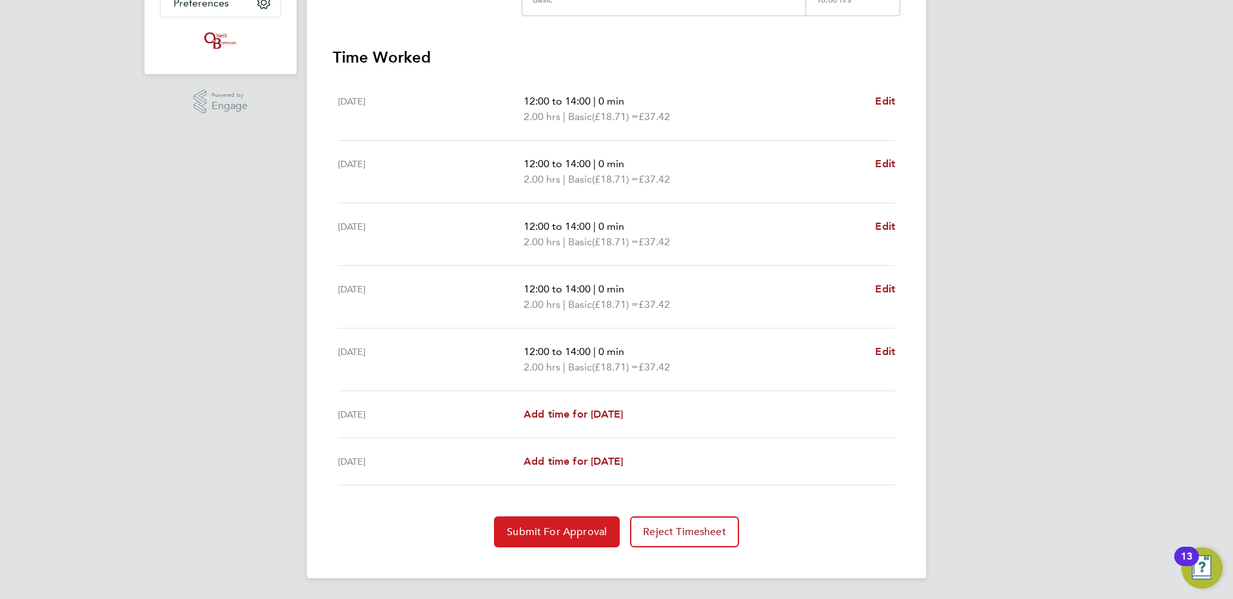
click at [602, 538] on button "Submit For Approval" at bounding box center [557, 531] width 126 height 31
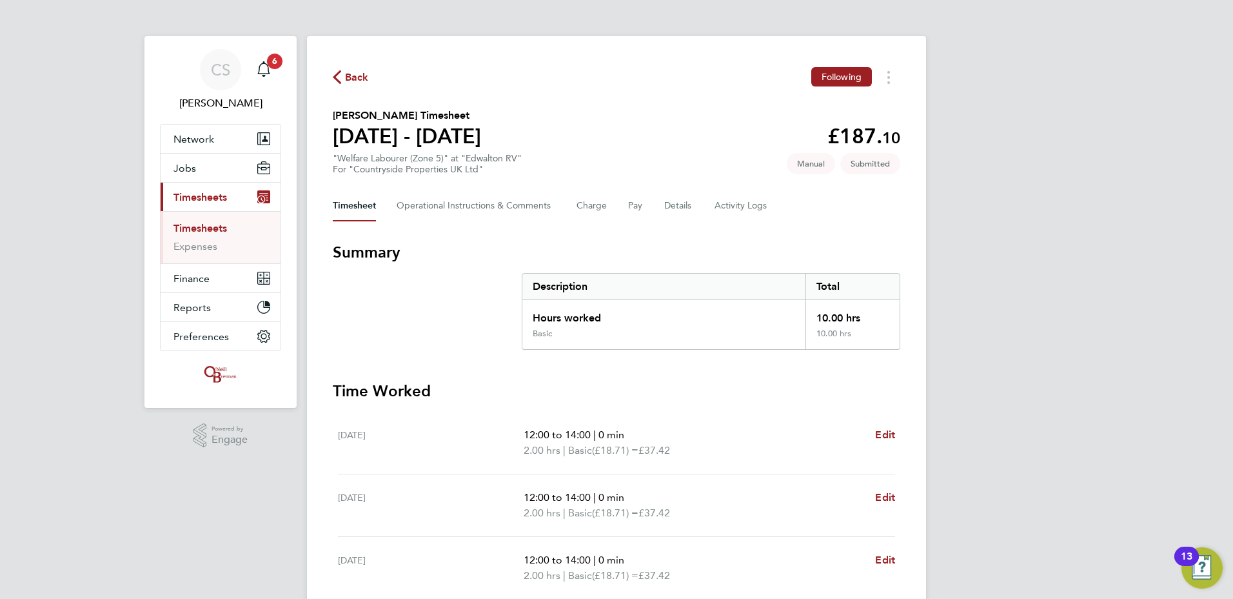
drag, startPoint x: 342, startPoint y: 63, endPoint x: 346, endPoint y: 73, distance: 10.7
click at [343, 66] on div "Back Following Genevieve Amoaful's Timesheet 04 - 10 Aug 2025 £187. 10 "Welfare…" at bounding box center [616, 473] width 619 height 875
click at [348, 74] on span "Back" at bounding box center [357, 77] width 24 height 15
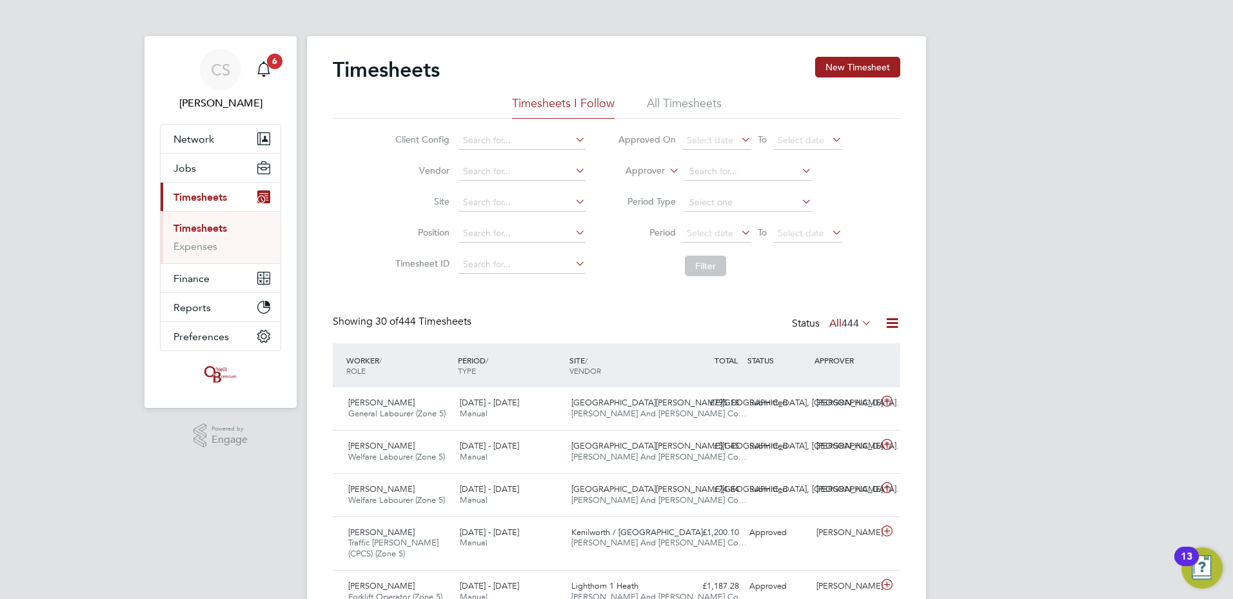
drag, startPoint x: 820, startPoint y: 247, endPoint x: 810, endPoint y: 253, distance: 11.8
click at [818, 250] on ul "Approved On Select date To Select date Approver Period Type Period Select date …" at bounding box center [730, 203] width 257 height 157
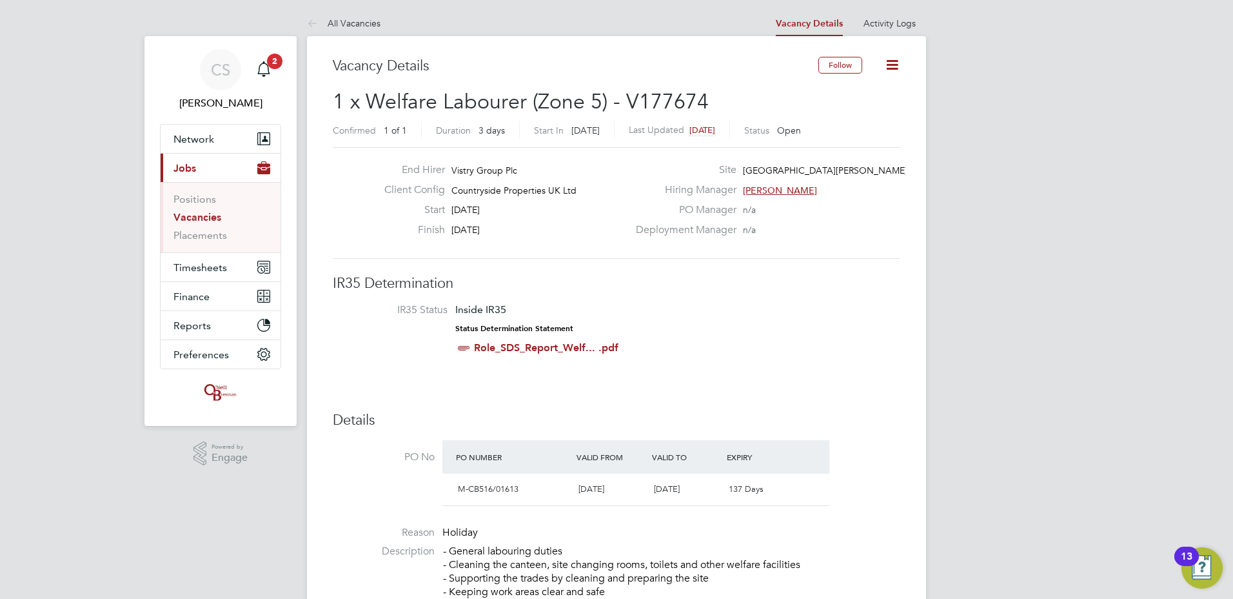
click at [886, 57] on icon at bounding box center [892, 65] width 16 height 16
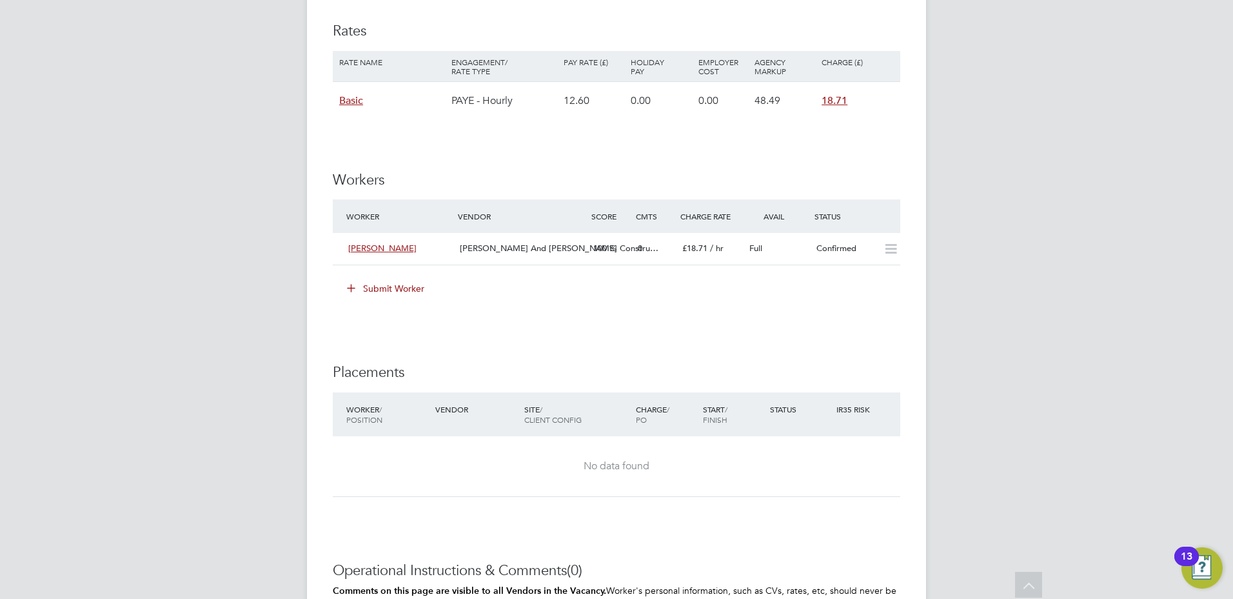
scroll to position [903, 0]
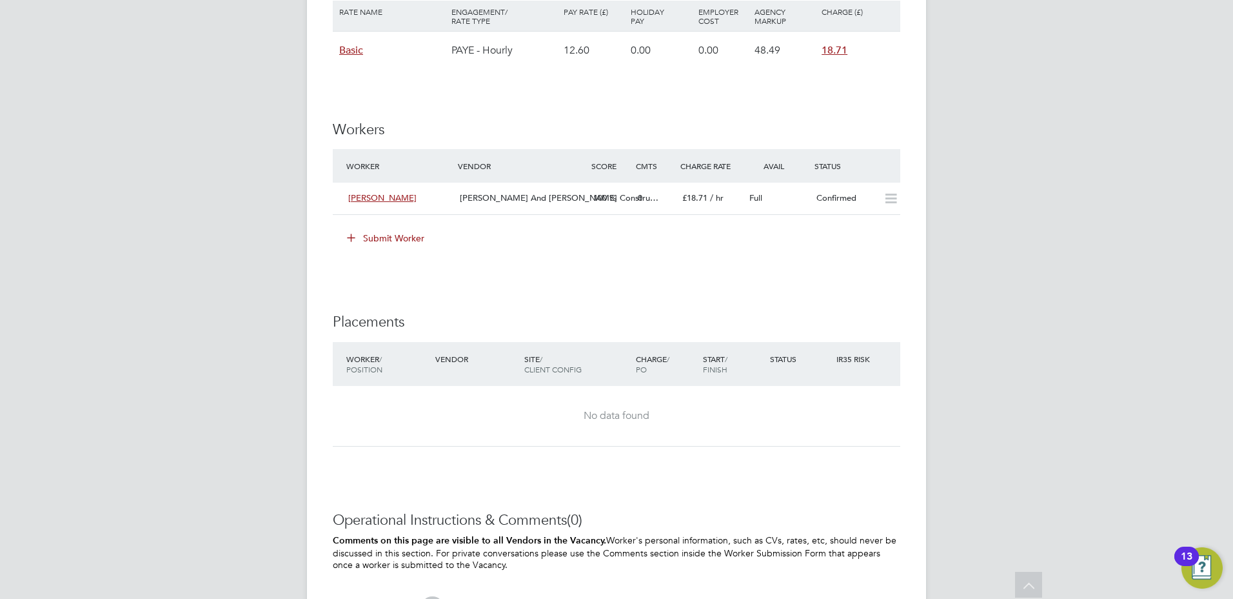
click at [403, 243] on button "Submit Worker" at bounding box center [386, 238] width 97 height 21
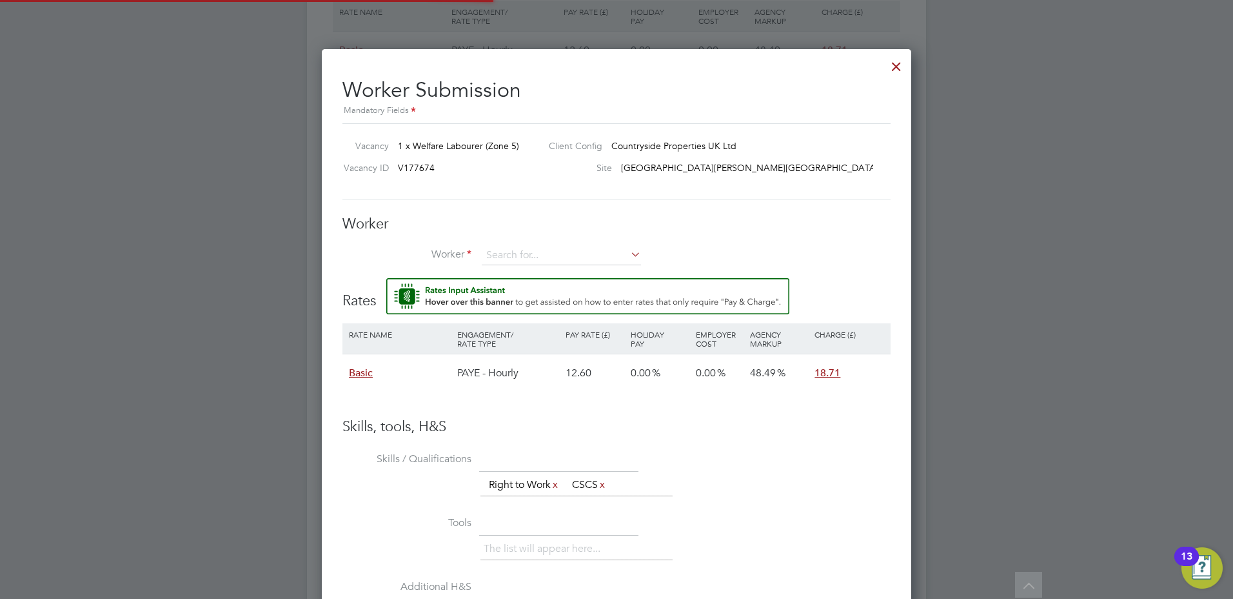
scroll to position [783, 590]
drag, startPoint x: 889, startPoint y: 69, endPoint x: 1102, endPoint y: 97, distance: 214.7
click at [899, 68] on div at bounding box center [896, 63] width 23 height 23
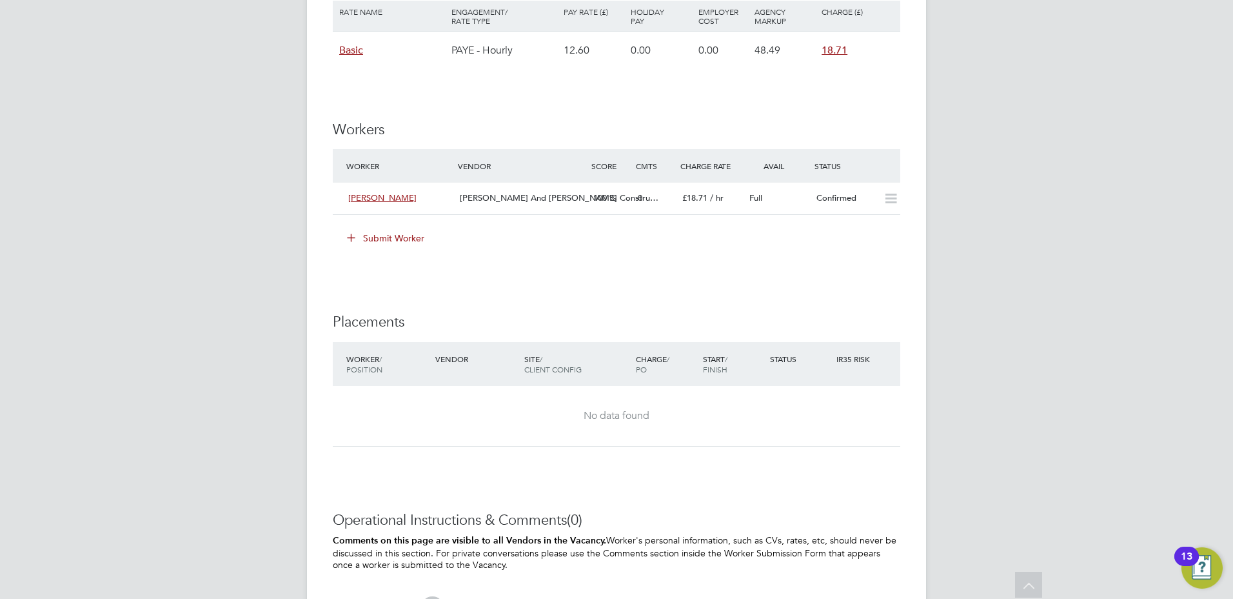
drag, startPoint x: 1102, startPoint y: 97, endPoint x: 1091, endPoint y: 95, distance: 11.1
click at [1098, 96] on div at bounding box center [616, 299] width 1233 height 599
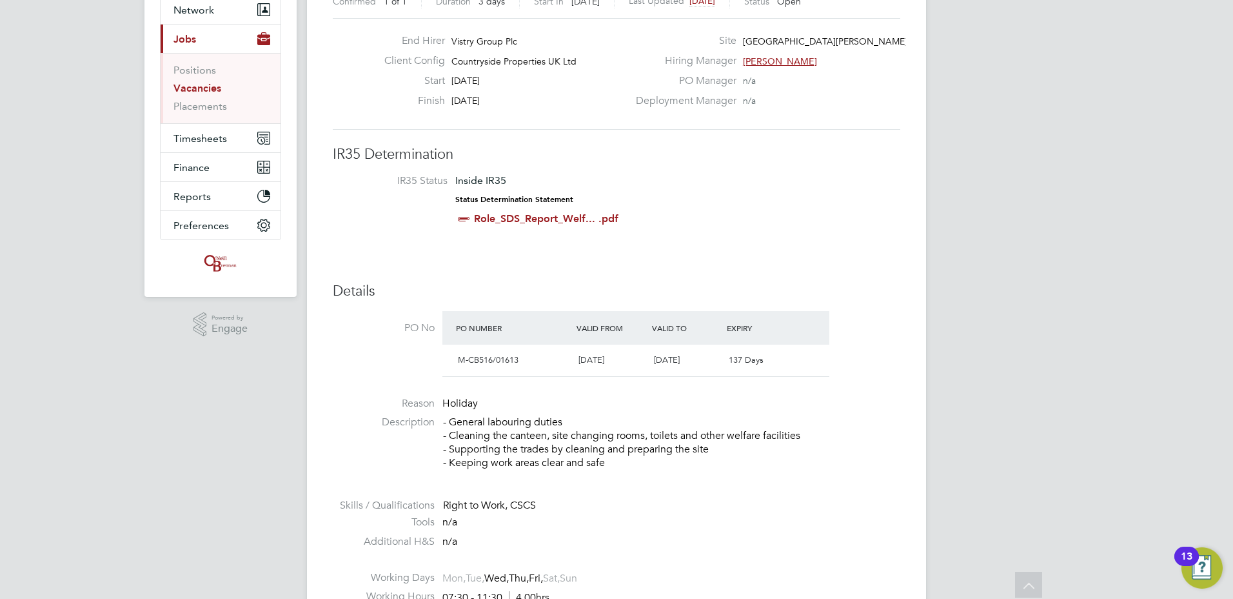
scroll to position [86, 0]
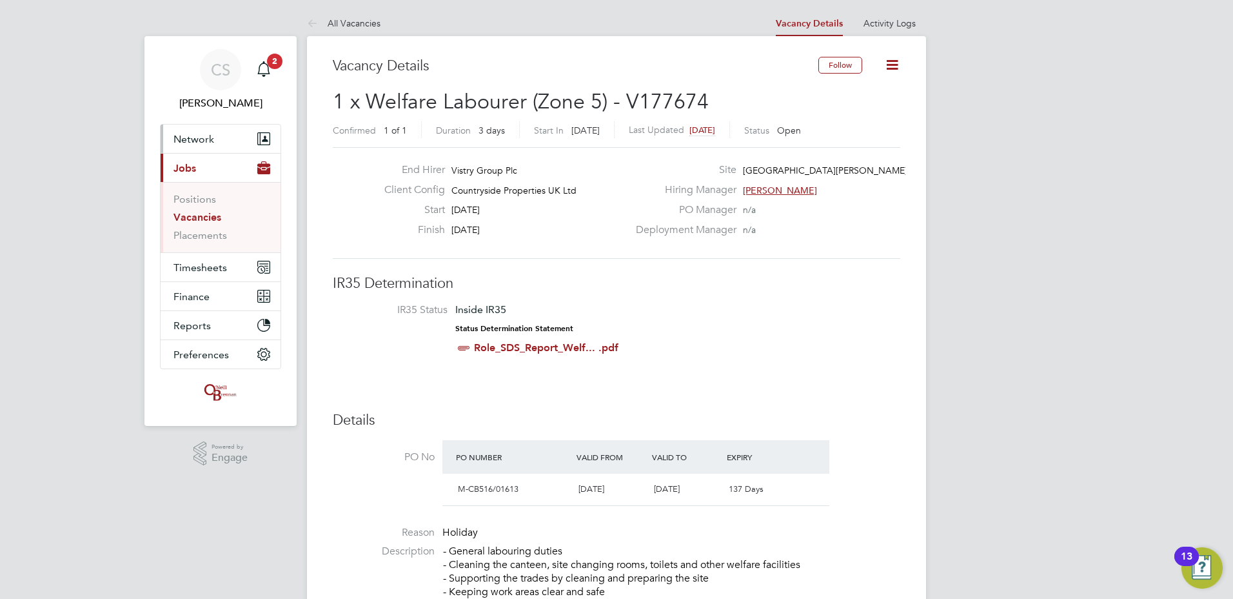
click at [205, 147] on button "Network" at bounding box center [221, 138] width 120 height 28
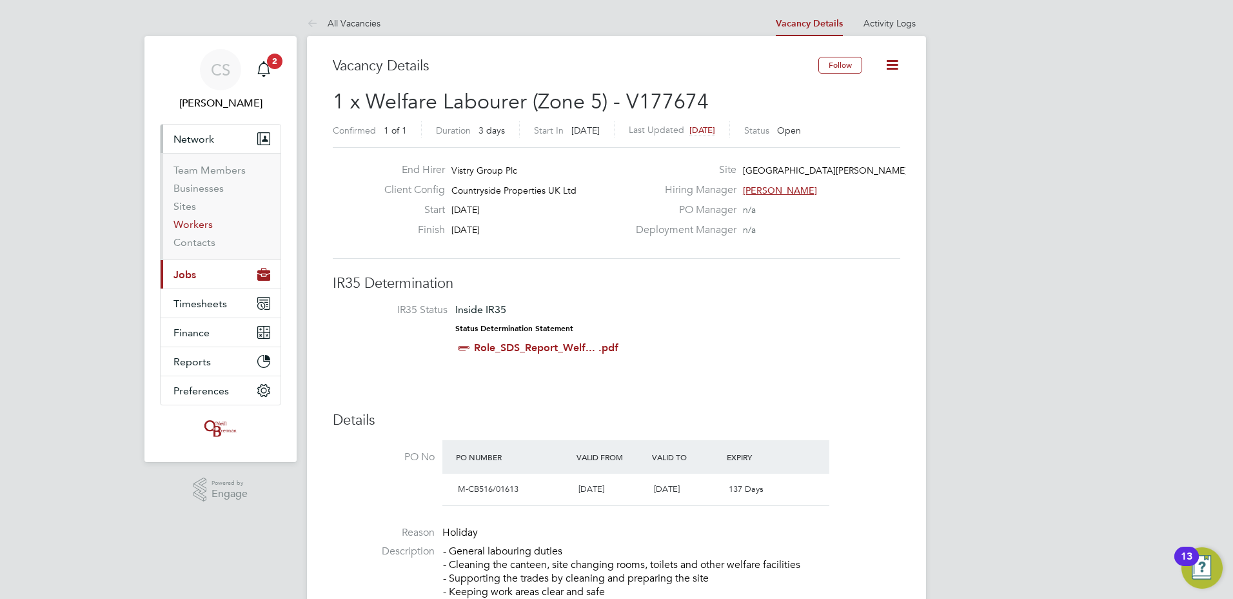
click at [201, 224] on link "Workers" at bounding box center [193, 224] width 39 height 12
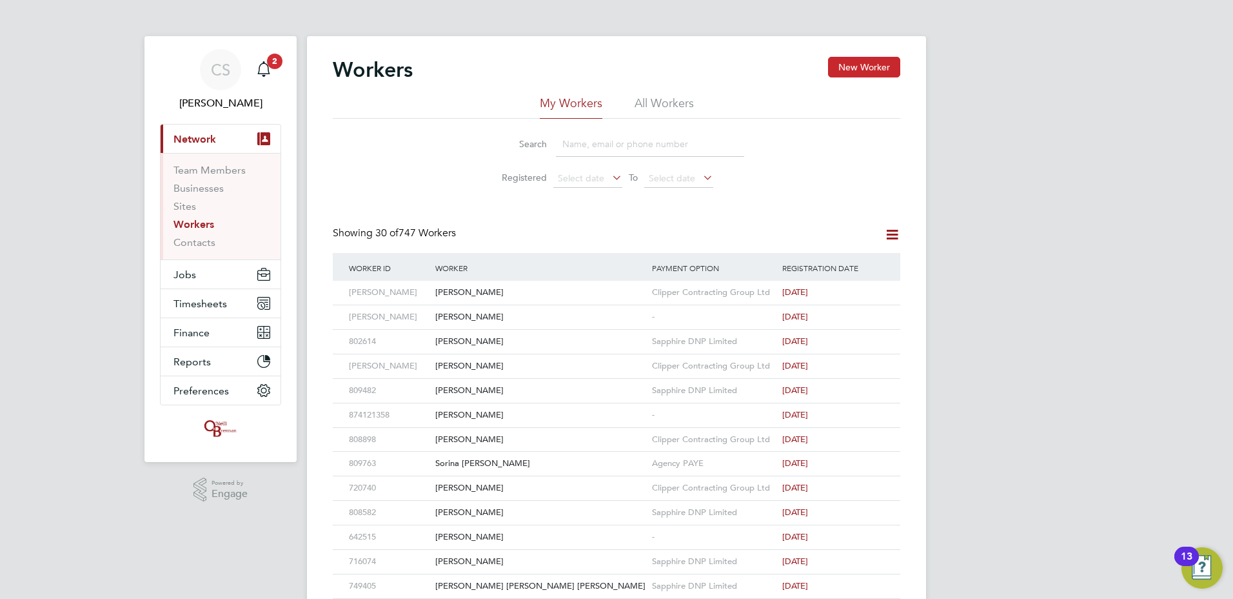
click at [849, 63] on button "New Worker" at bounding box center [864, 67] width 72 height 21
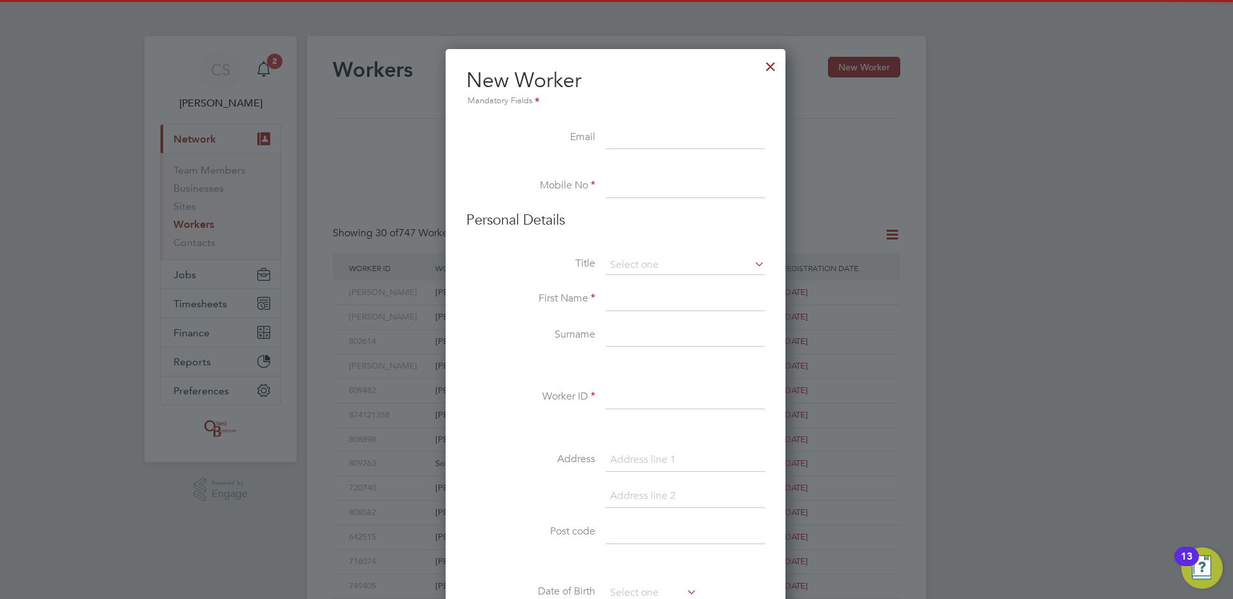
click at [637, 139] on input at bounding box center [685, 137] width 159 height 23
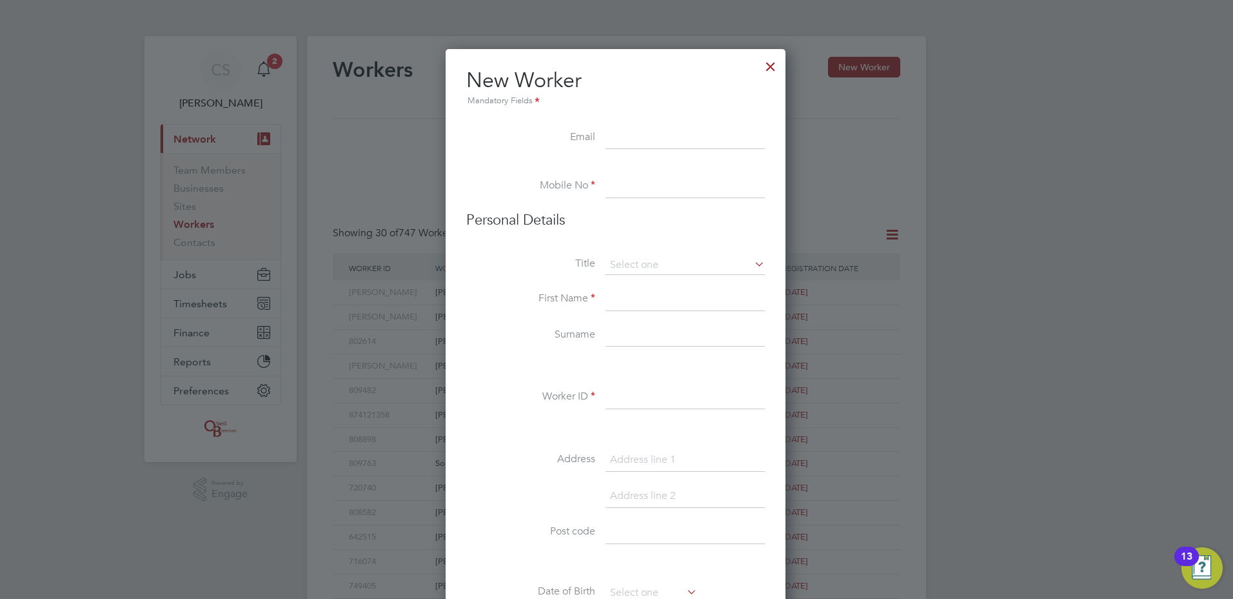
click at [633, 110] on li "New Worker Mandatory Fields" at bounding box center [615, 96] width 299 height 59
click at [638, 124] on ul "New Worker Mandatory Fields Email Mobile No Personal Details Title First Name S…" at bounding box center [615, 593] width 299 height 1053
click at [600, 136] on li "Email" at bounding box center [615, 144] width 299 height 36
click at [596, 139] on li "Email" at bounding box center [615, 144] width 299 height 36
click at [615, 147] on input at bounding box center [685, 137] width 159 height 23
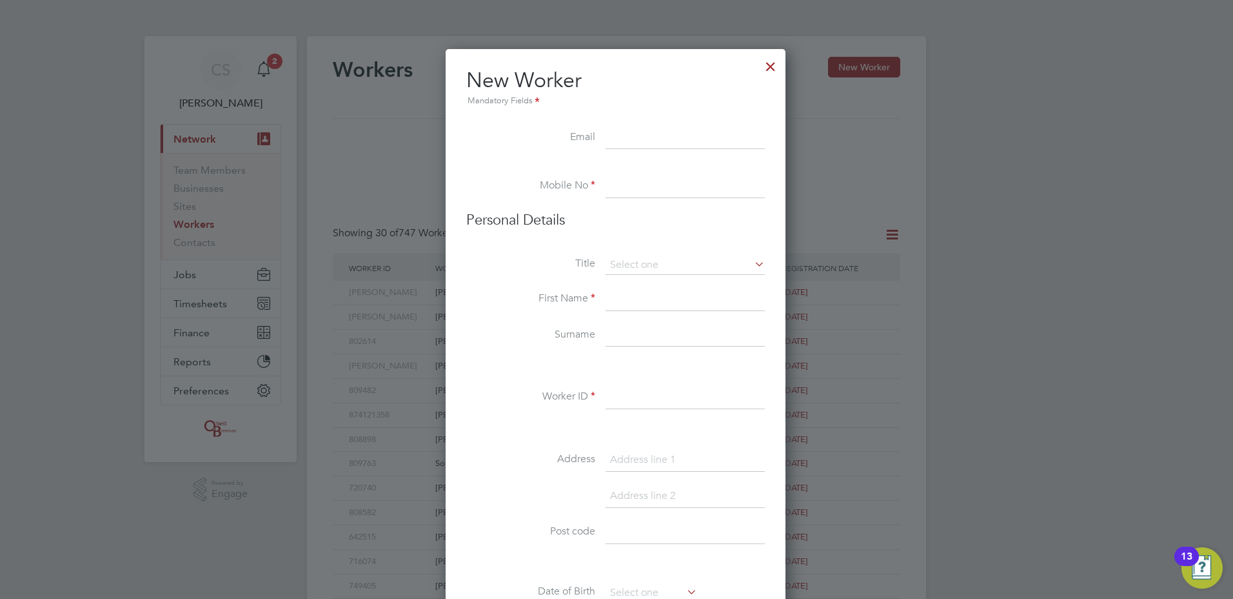
click at [666, 123] on ul "New Worker Mandatory Fields Email Mobile No Personal Details Title First Name S…" at bounding box center [615, 593] width 299 height 1053
click at [664, 126] on input at bounding box center [685, 137] width 159 height 23
paste input "cfaulkner9974@gmail.com"
type input "cfaulkner9974@gmail.com"
drag, startPoint x: 650, startPoint y: 190, endPoint x: 640, endPoint y: 193, distance: 10.2
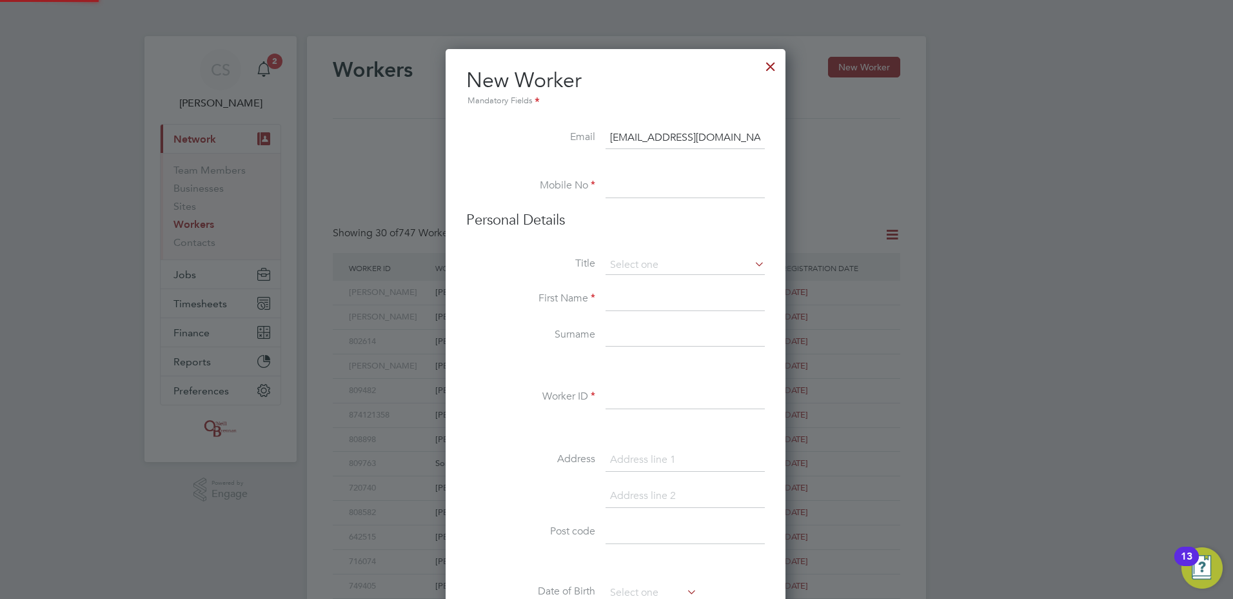
click at [644, 191] on input at bounding box center [685, 186] width 159 height 23
paste input "07955050266"
type input "07955050266"
click at [631, 277] on li "Title" at bounding box center [615, 271] width 299 height 32
click at [637, 266] on input at bounding box center [685, 264] width 159 height 19
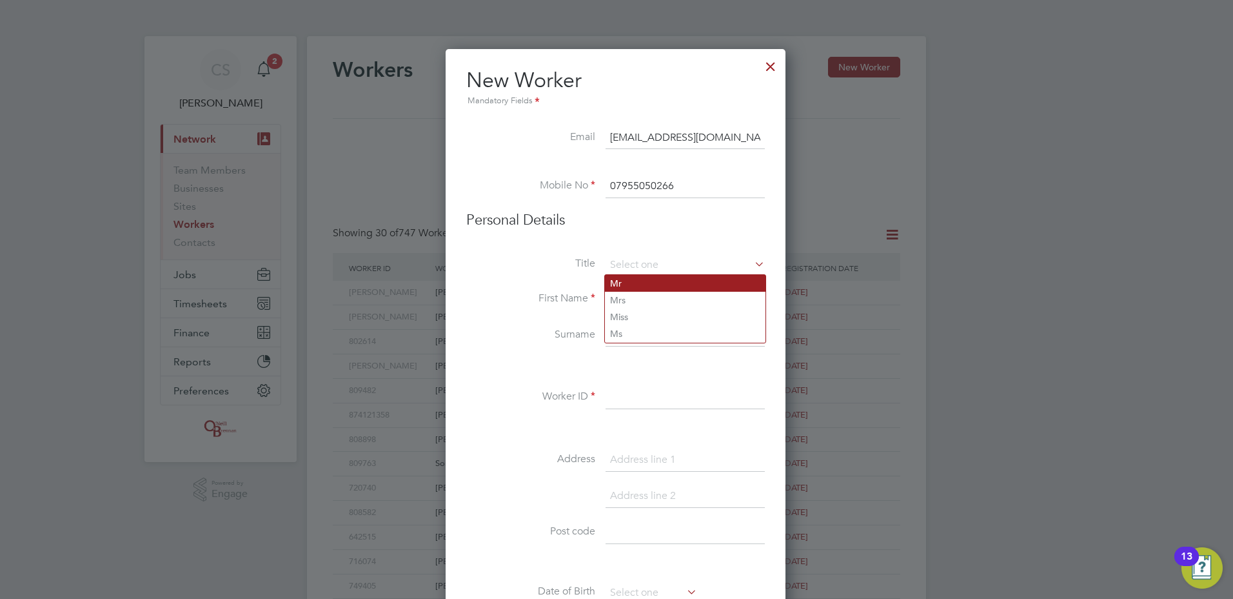
click at [643, 286] on li "Mr" at bounding box center [685, 283] width 161 height 17
type input "Mr"
drag, startPoint x: 660, startPoint y: 310, endPoint x: 648, endPoint y: 308, distance: 13.0
click at [661, 310] on div "Workers New Worker My Workers All Workers Search Registered Select date To Sele…" at bounding box center [616, 557] width 619 height 1042
click at [636, 301] on input at bounding box center [685, 299] width 159 height 23
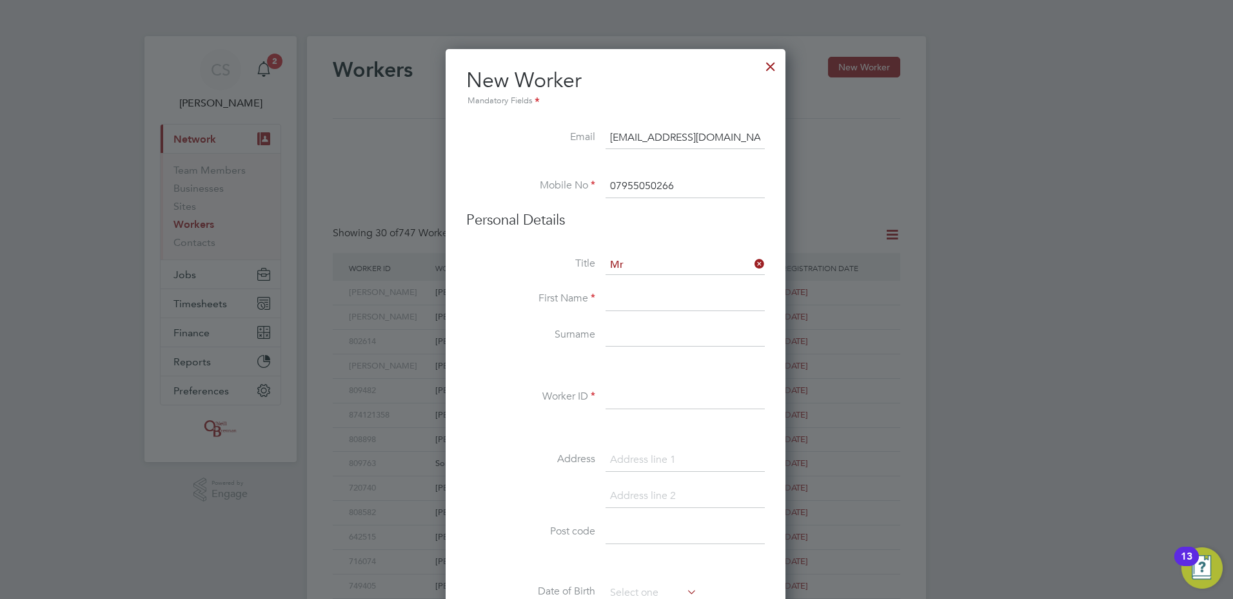
click at [635, 297] on input at bounding box center [685, 299] width 159 height 23
paste input "Christopher"
type input "Christopher"
drag, startPoint x: 626, startPoint y: 335, endPoint x: 621, endPoint y: 343, distance: 9.8
click at [626, 335] on input at bounding box center [685, 335] width 159 height 23
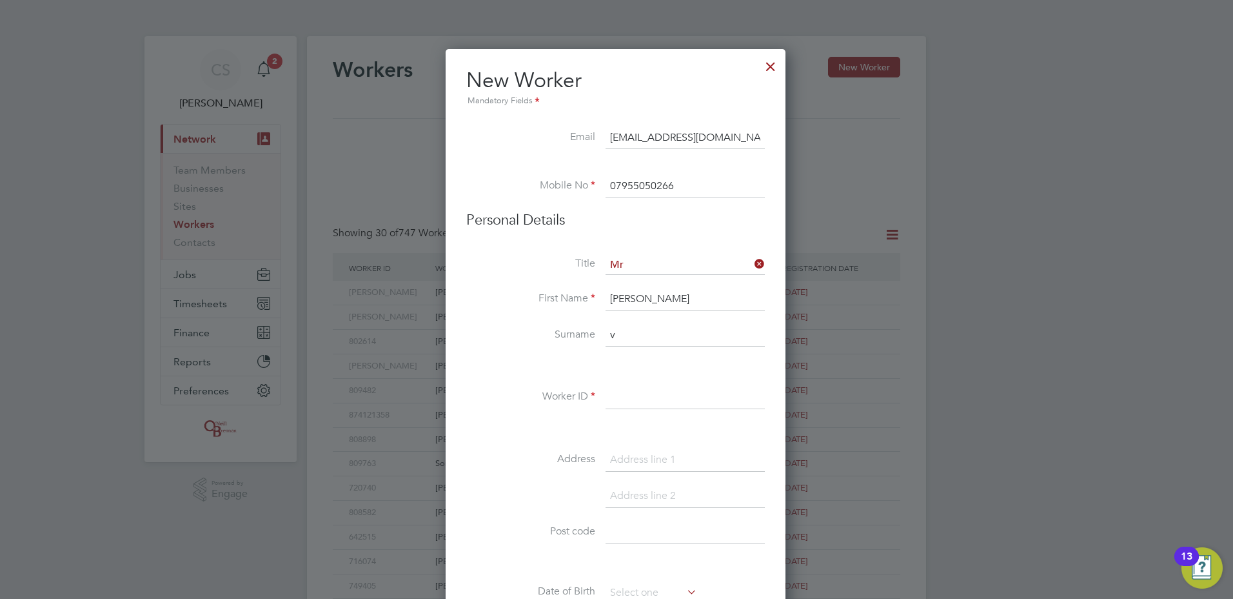
paste input "Faulkner"
click at [616, 335] on input "vFaulkner" at bounding box center [685, 335] width 159 height 23
type input "Faulkner"
click at [647, 401] on input at bounding box center [685, 397] width 159 height 23
click at [697, 394] on input at bounding box center [685, 397] width 159 height 23
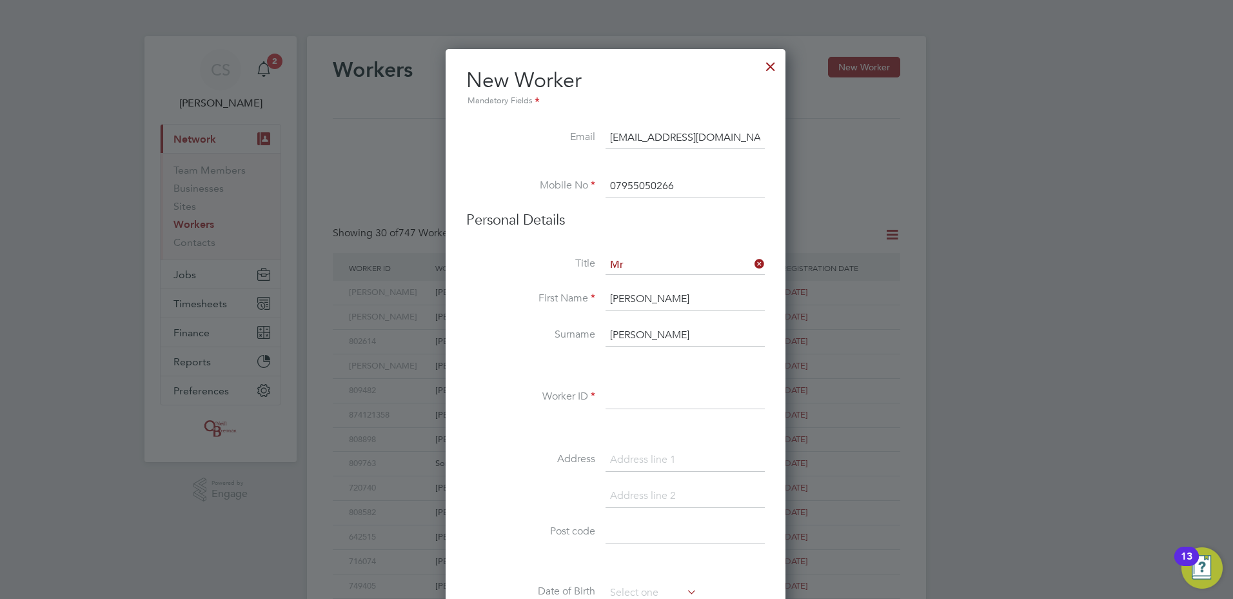
paste input "810400"
type input "810400"
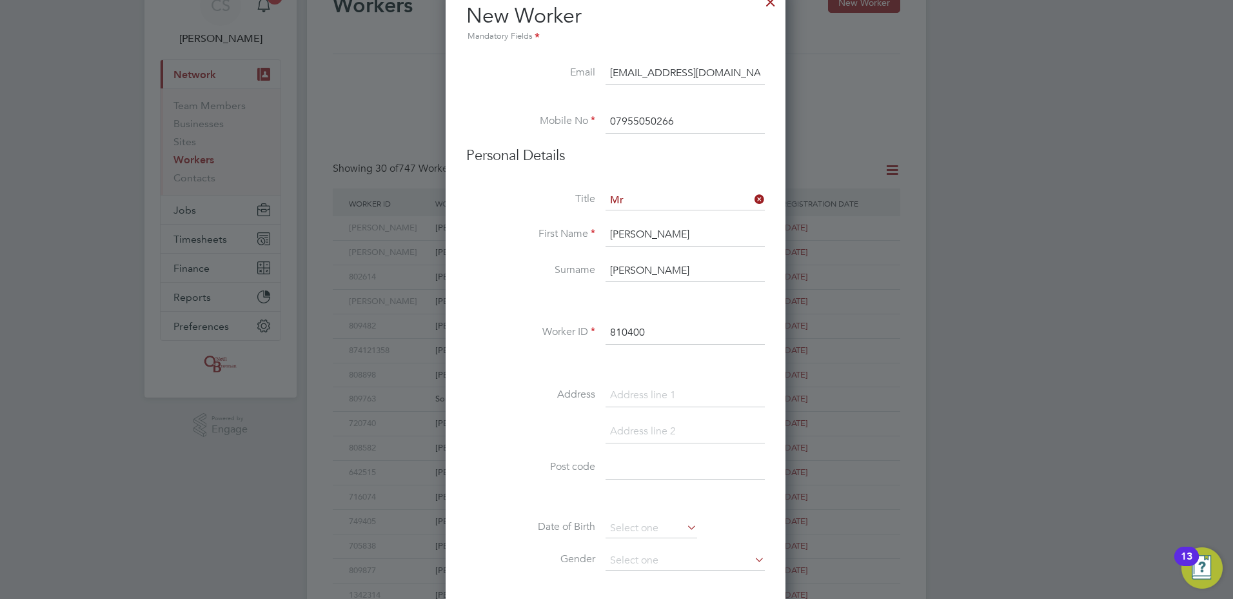
click at [670, 392] on input at bounding box center [685, 395] width 159 height 23
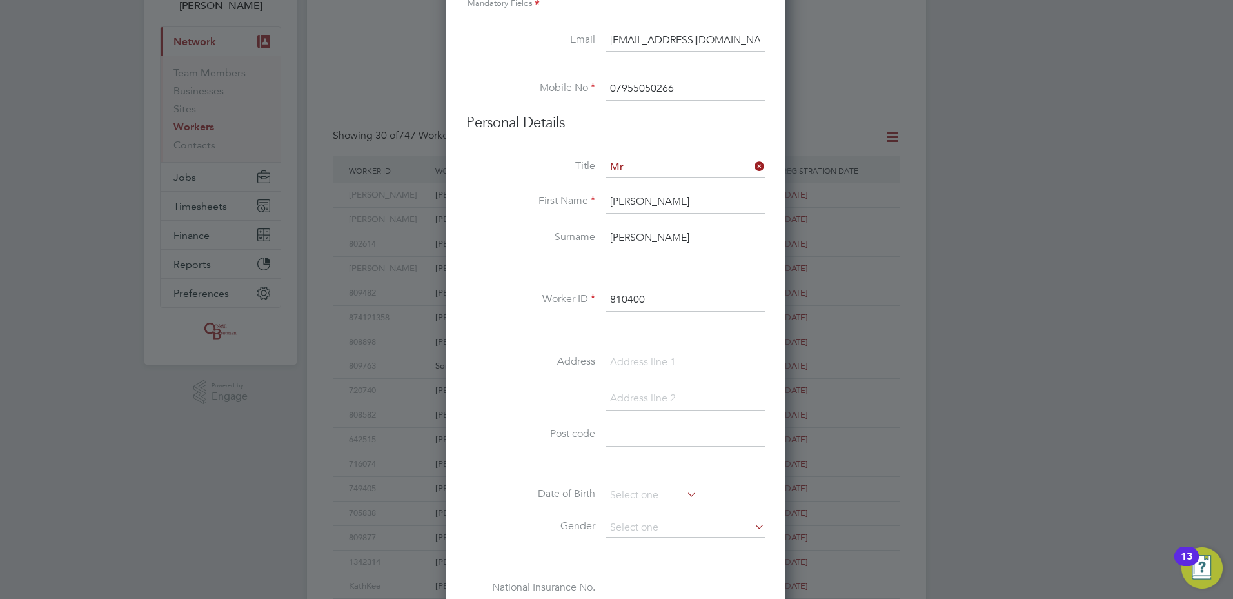
scroll to position [129, 0]
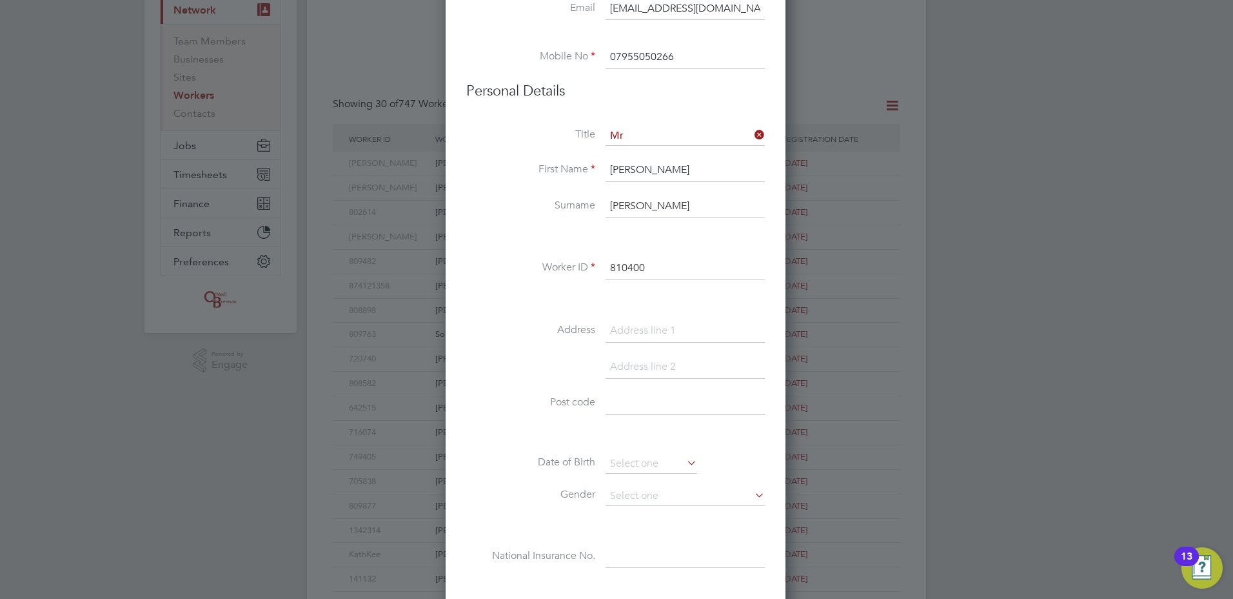
click at [649, 333] on input at bounding box center [685, 330] width 159 height 23
paste input "Worcester Road"
type input "Worcester Road"
click at [675, 413] on li "Post code" at bounding box center [615, 410] width 299 height 36
click at [675, 410] on input at bounding box center [685, 403] width 159 height 23
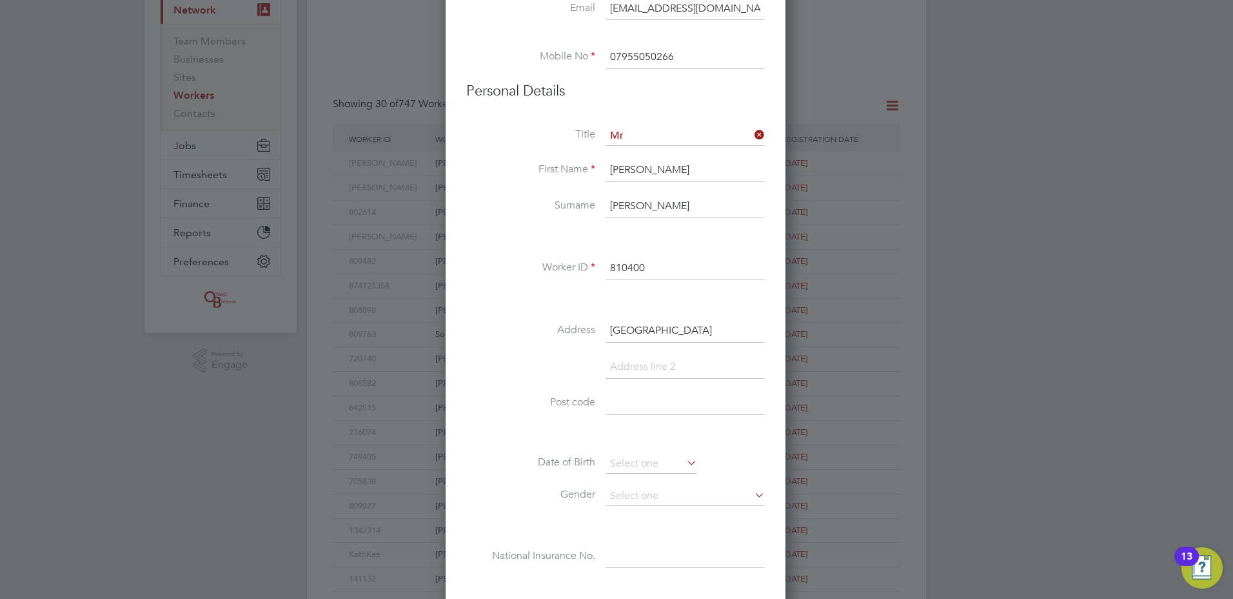
paste input "DY11 2PU"
type input "DY11 2PU"
click at [634, 458] on input at bounding box center [652, 463] width 92 height 19
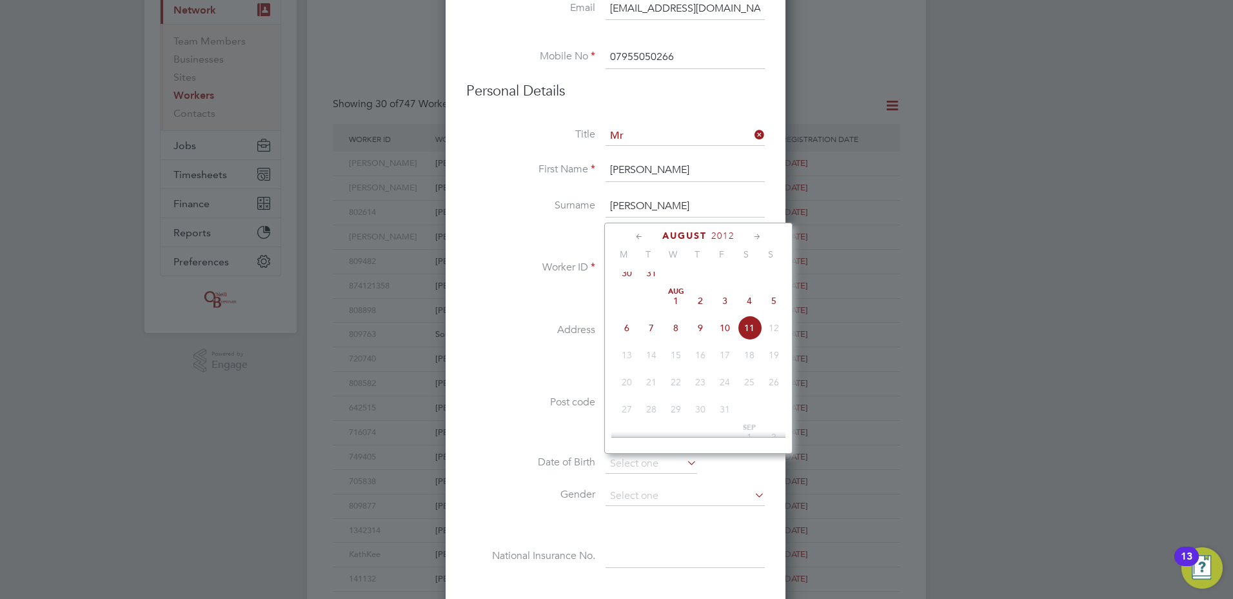
click at [731, 234] on span "2012" at bounding box center [722, 235] width 23 height 11
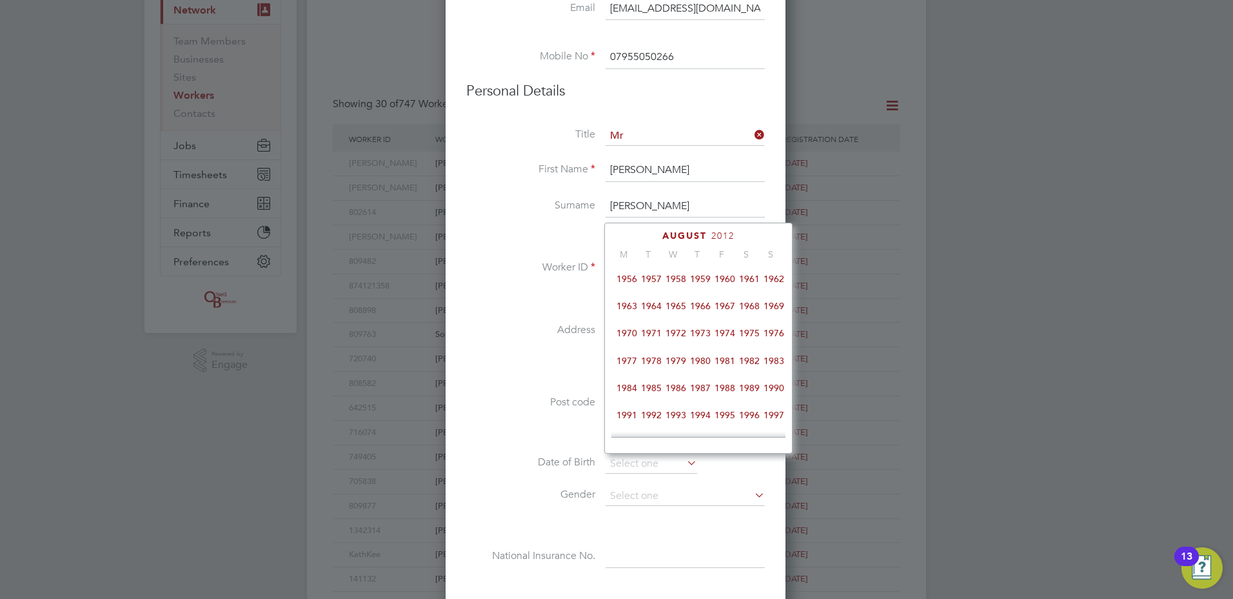
scroll to position [148, 0]
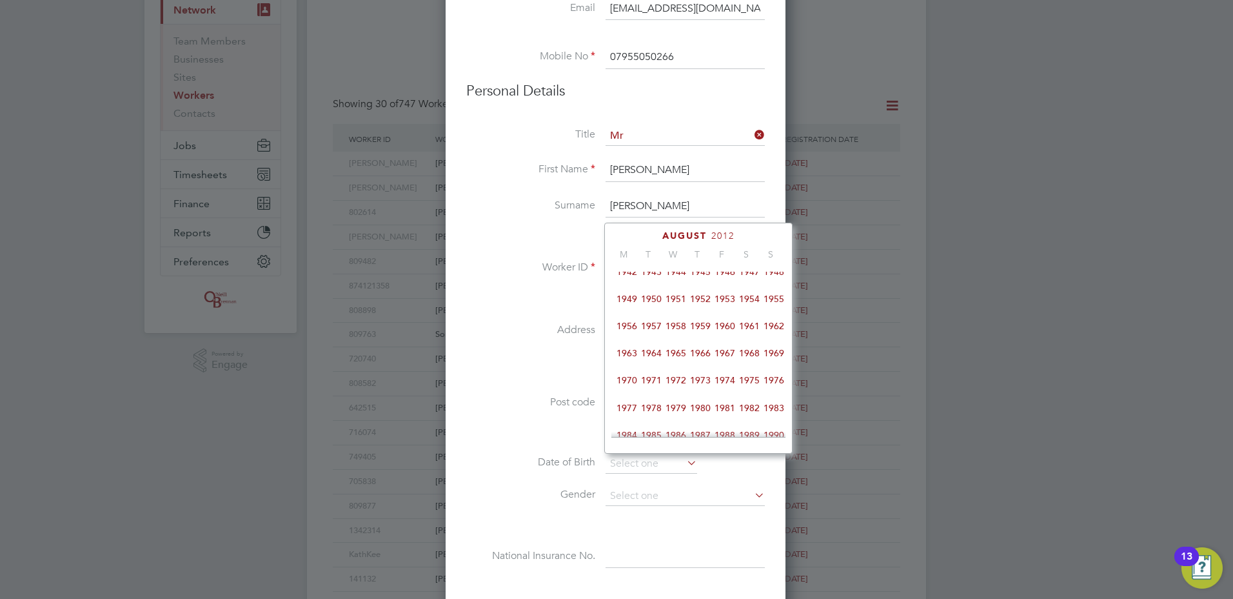
click at [679, 305] on span "1951" at bounding box center [676, 298] width 25 height 25
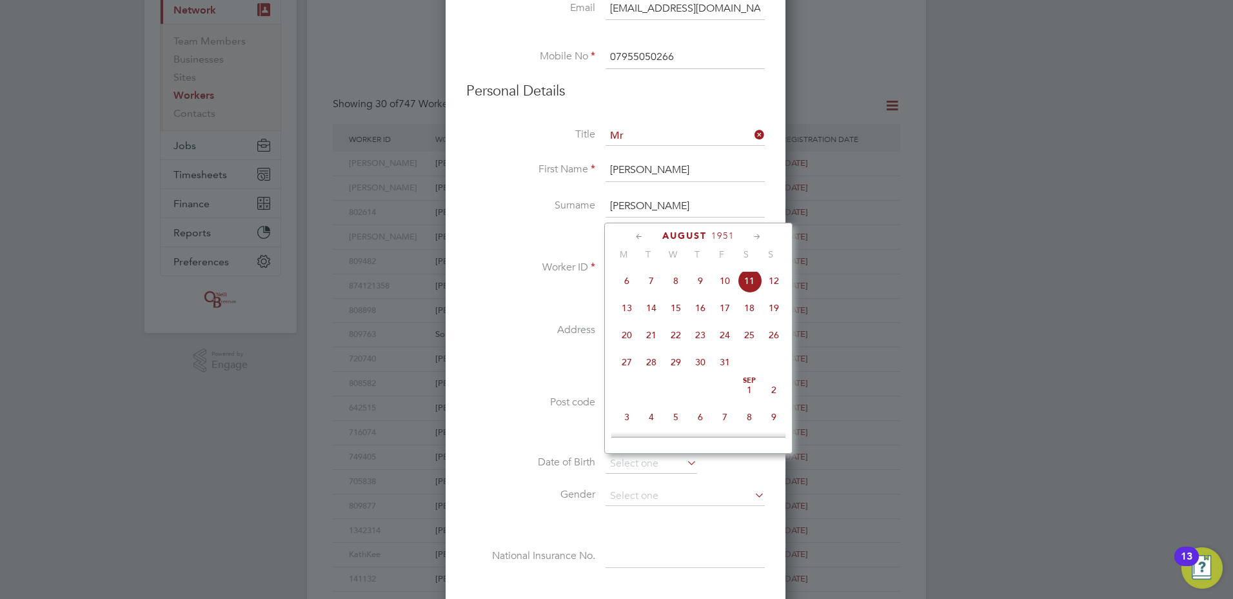
scroll to position [471, 0]
click at [622, 286] on span "6" at bounding box center [627, 275] width 25 height 25
type input "06 Aug 1951"
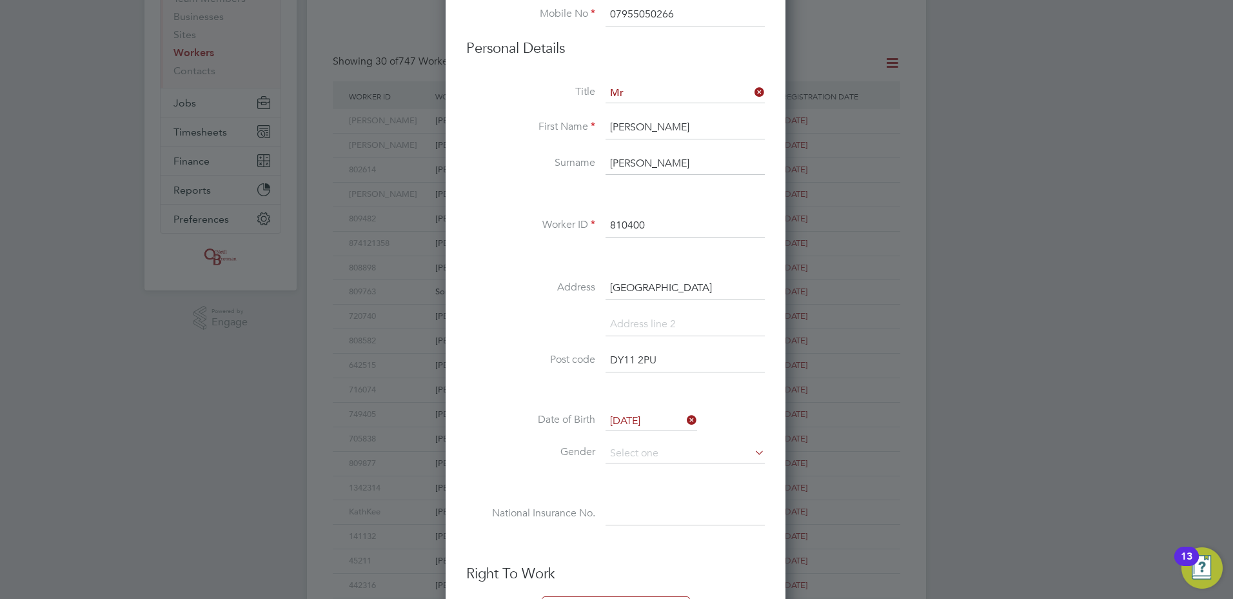
scroll to position [194, 0]
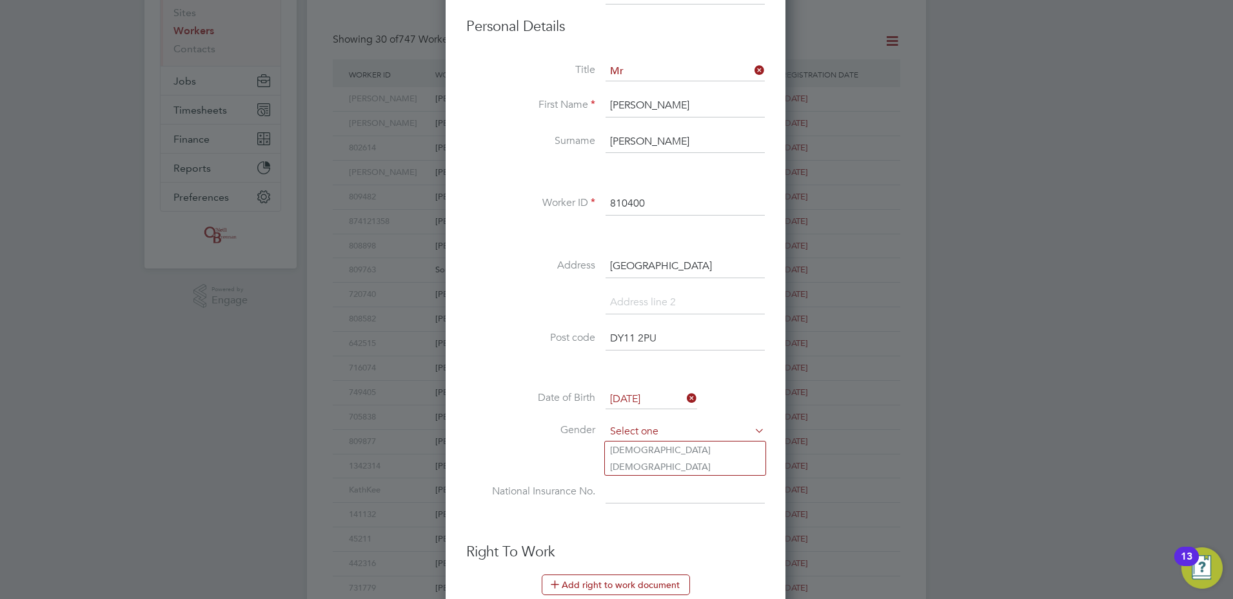
click at [708, 429] on input at bounding box center [685, 431] width 159 height 19
click at [688, 453] on li "Male" at bounding box center [685, 449] width 161 height 17
type input "Male"
click at [675, 485] on input at bounding box center [685, 492] width 159 height 23
paste input "YM119135B"
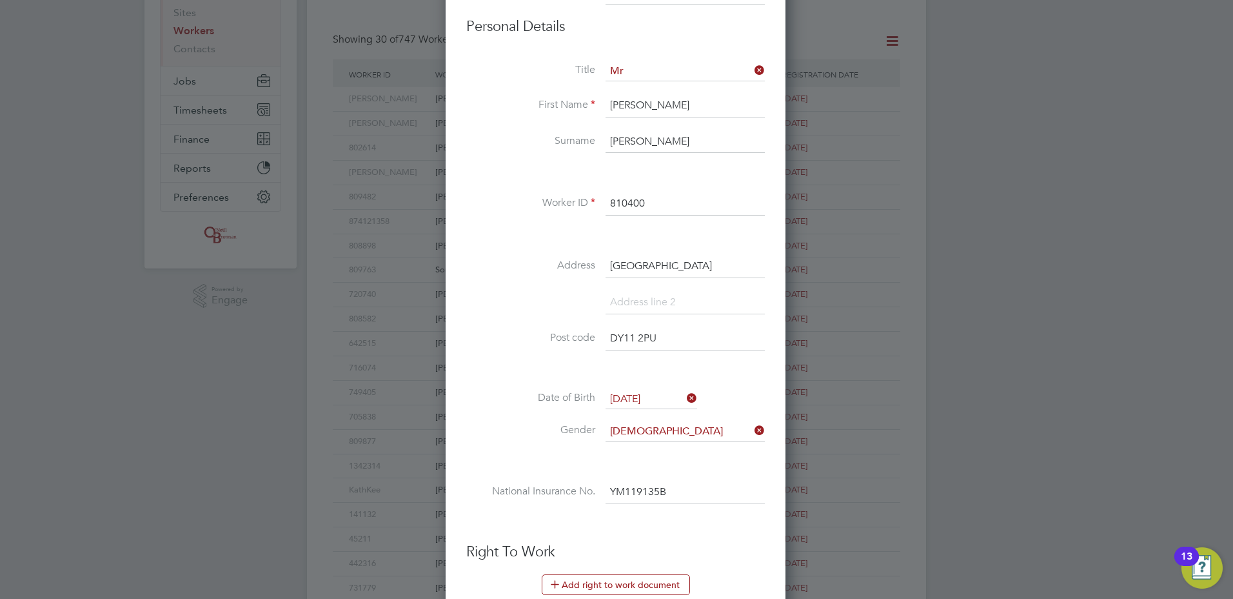
type input "YM 11 91 35 B"
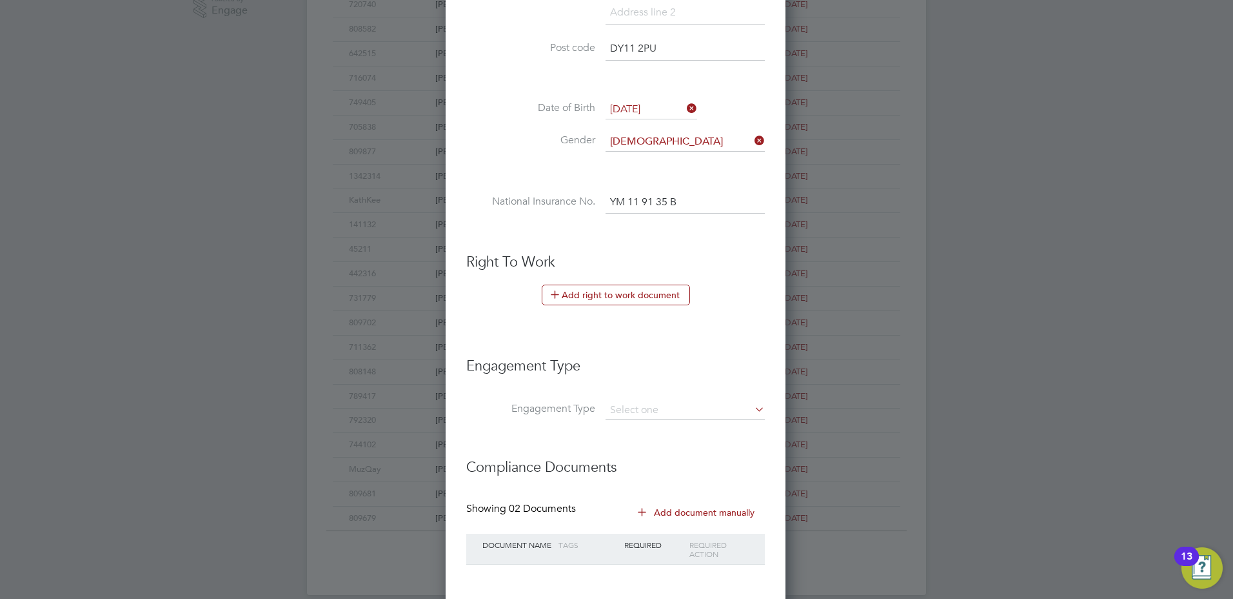
scroll to position [548, 0]
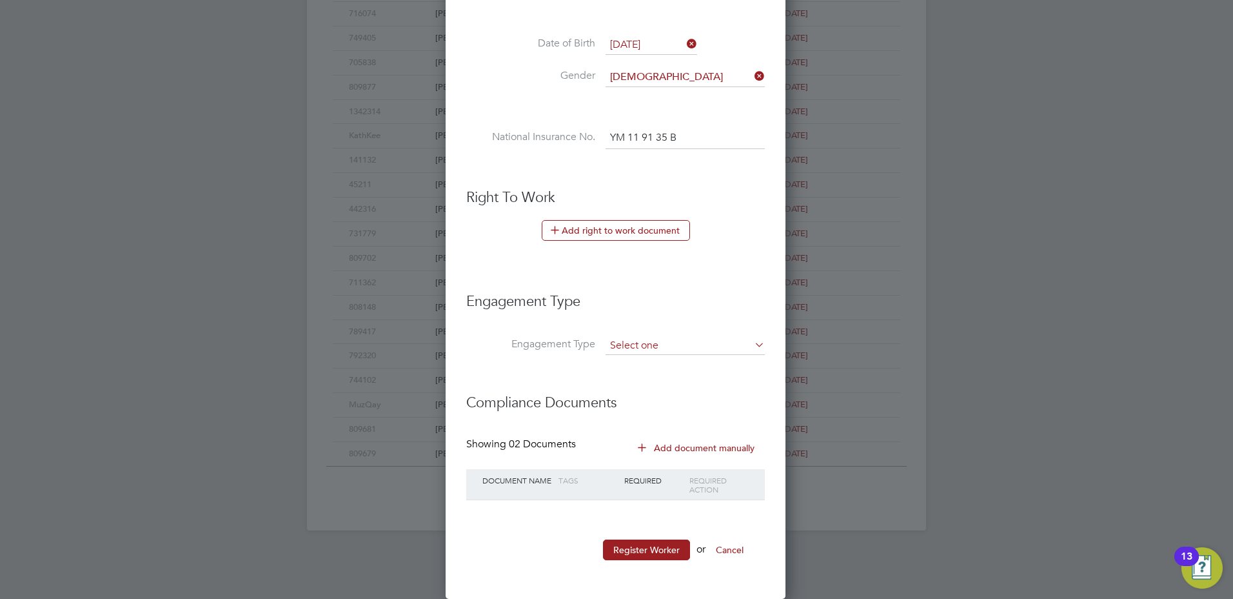
click at [666, 337] on input at bounding box center [685, 346] width 159 height 18
click at [696, 415] on li "Umbrella" at bounding box center [685, 419] width 161 height 19
type input "Umbrella"
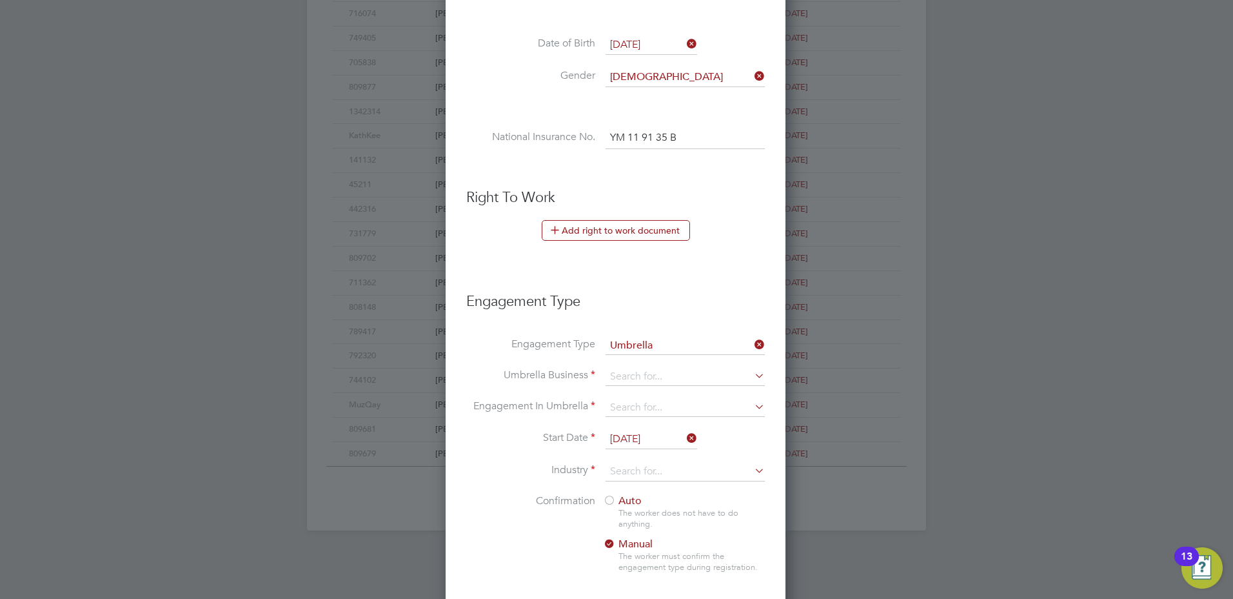
scroll to position [1336, 342]
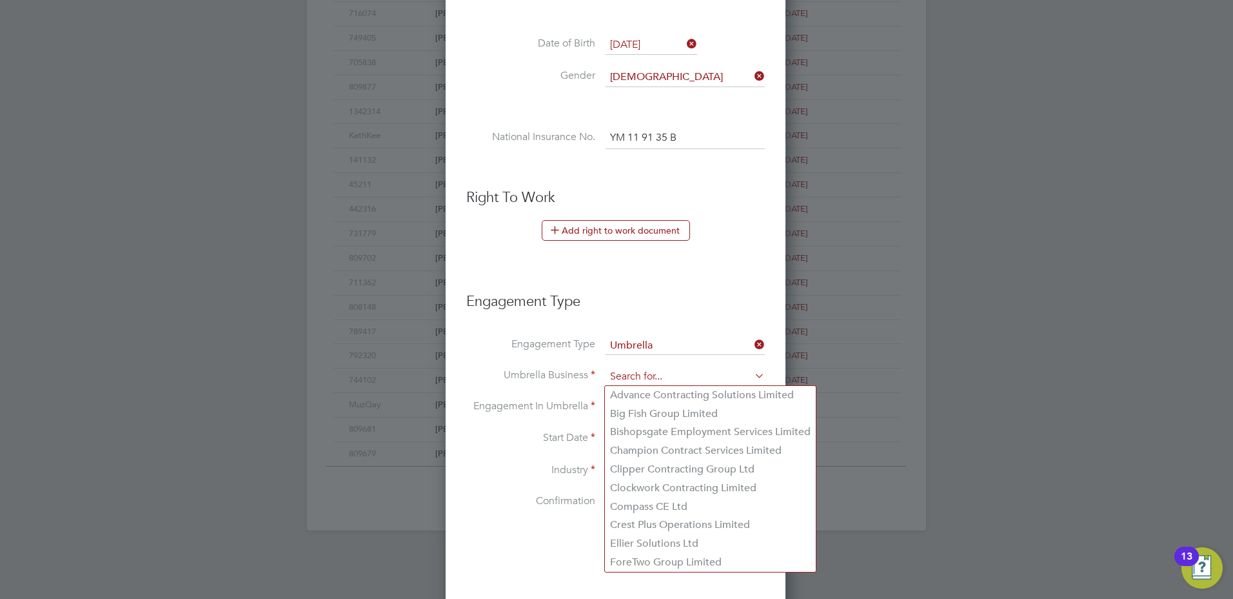
click at [699, 373] on input at bounding box center [685, 377] width 159 height 18
click at [627, 475] on li "Clipper Contracting Group Ltd" at bounding box center [710, 469] width 211 height 19
type input "Clipper Contracting Group Ltd"
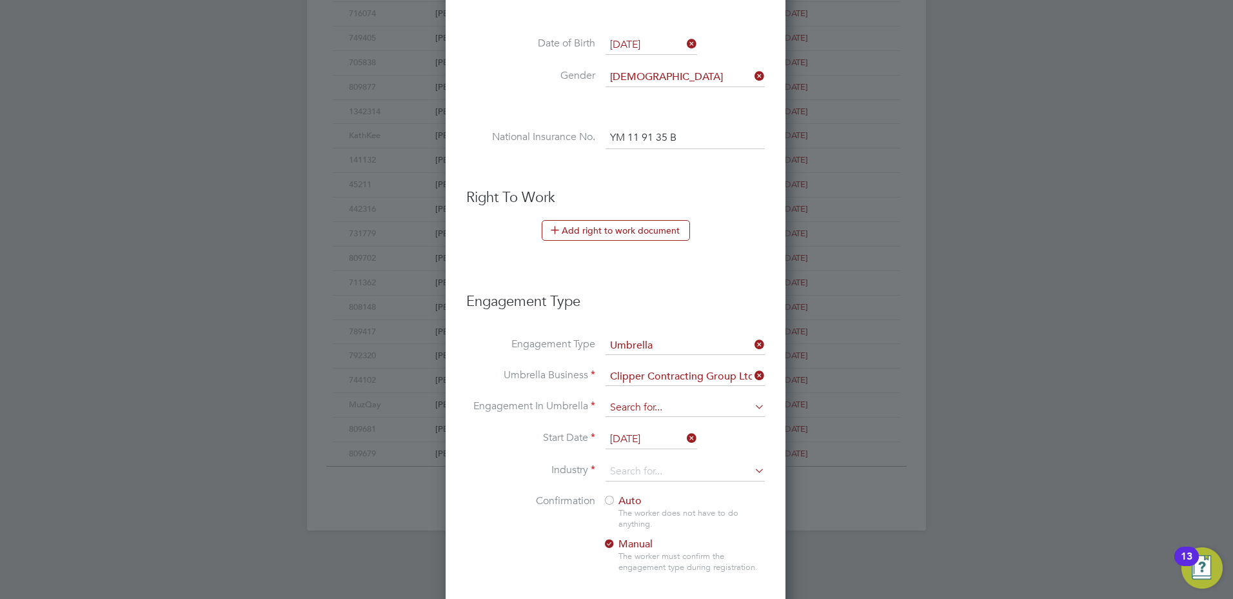
click at [619, 405] on input at bounding box center [685, 408] width 159 height 18
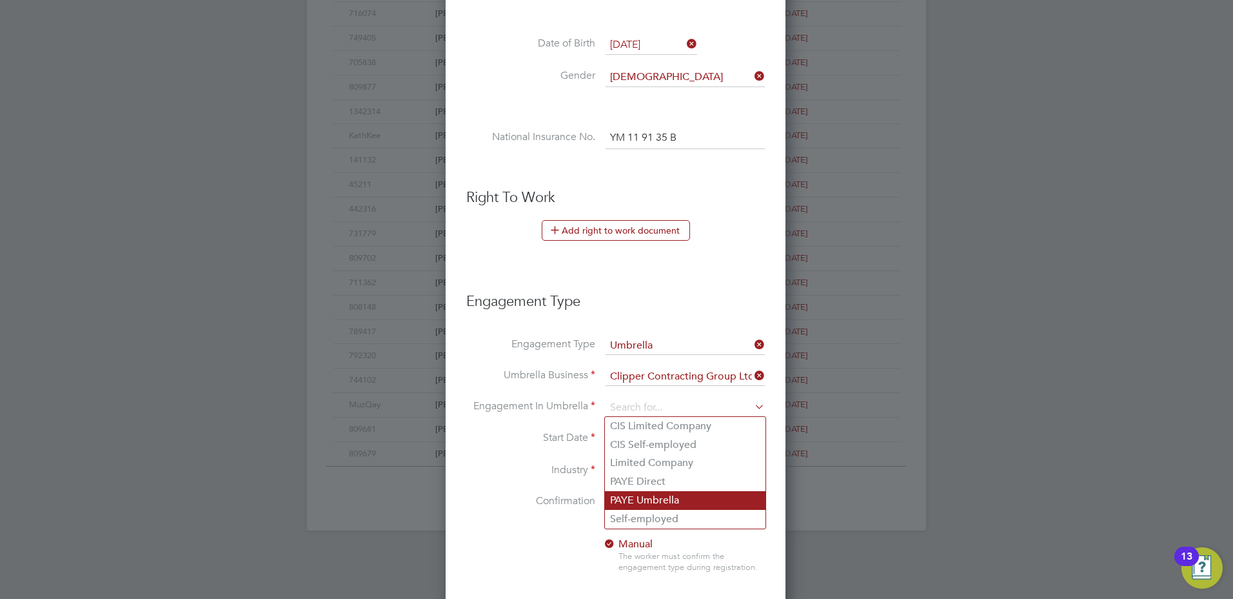
click at [695, 499] on li "PAYE Umbrella" at bounding box center [685, 500] width 161 height 19
type input "PAYE Umbrella"
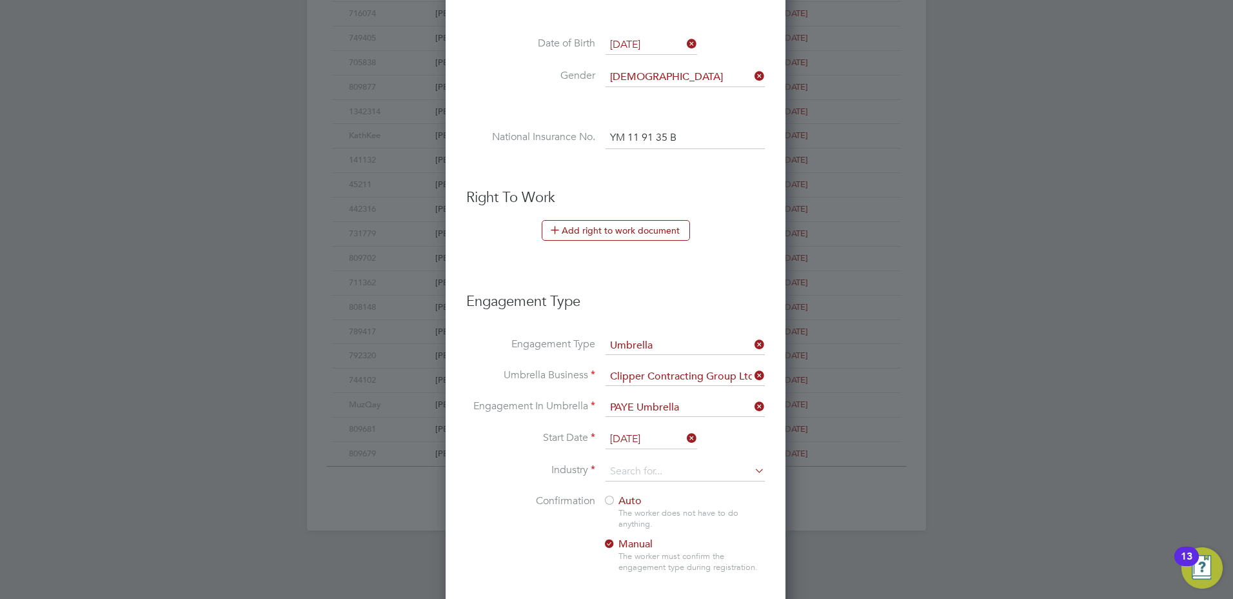
click at [637, 439] on input "11 Aug 2025" at bounding box center [652, 439] width 92 height 19
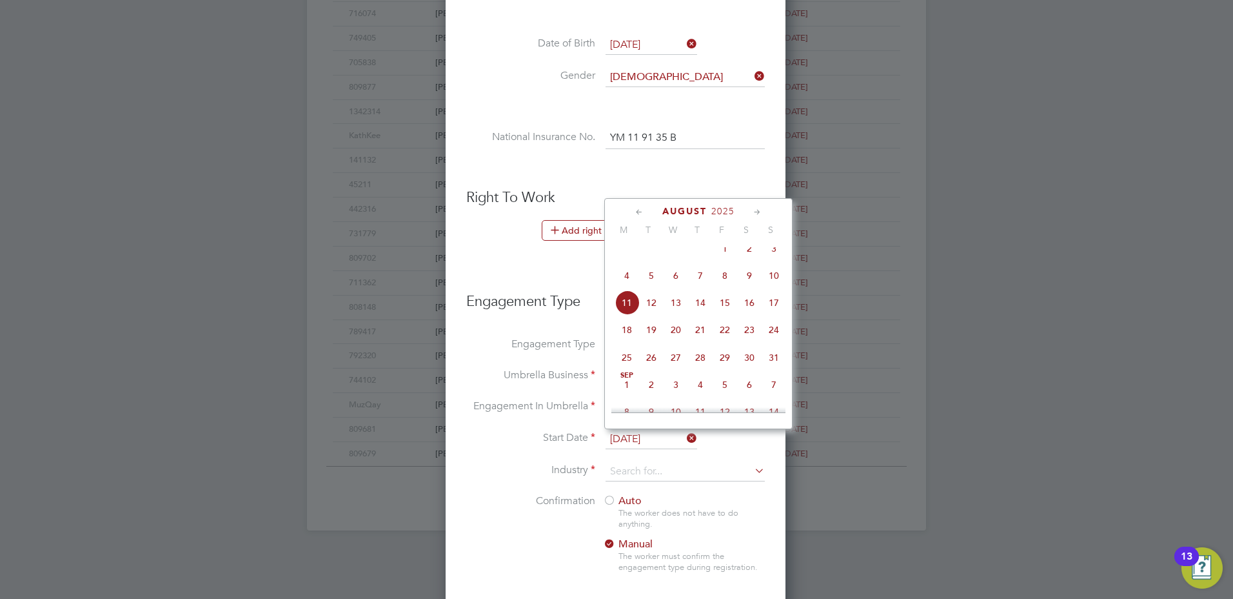
click at [725, 288] on span "8" at bounding box center [725, 275] width 25 height 25
type input "[DATE]"
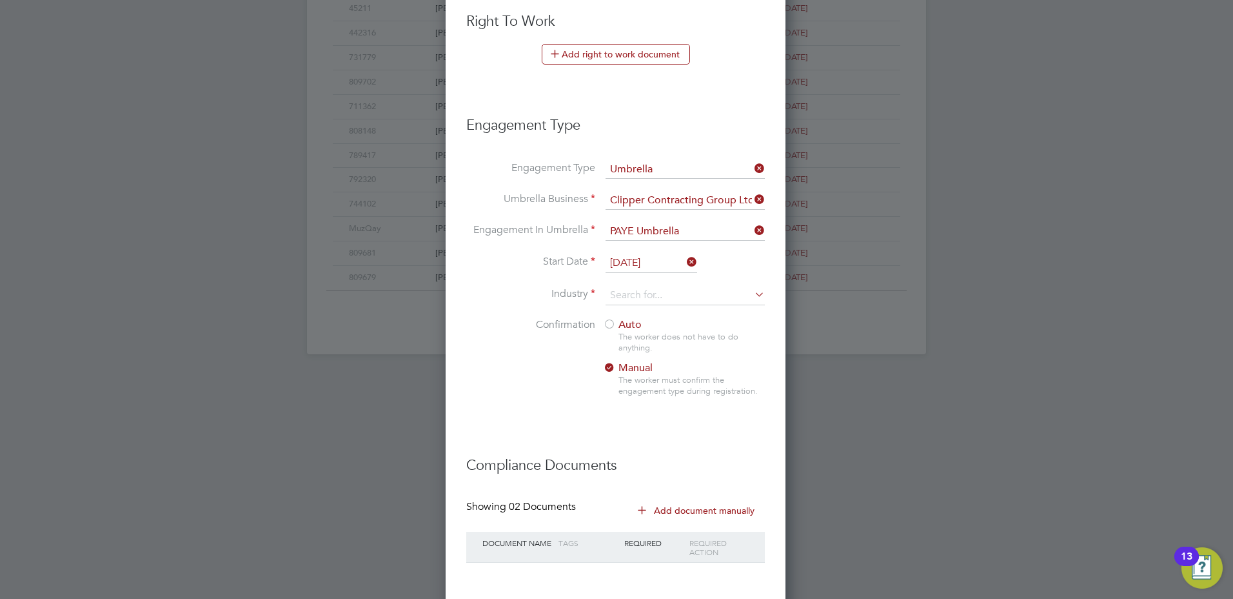
scroll to position [741, 0]
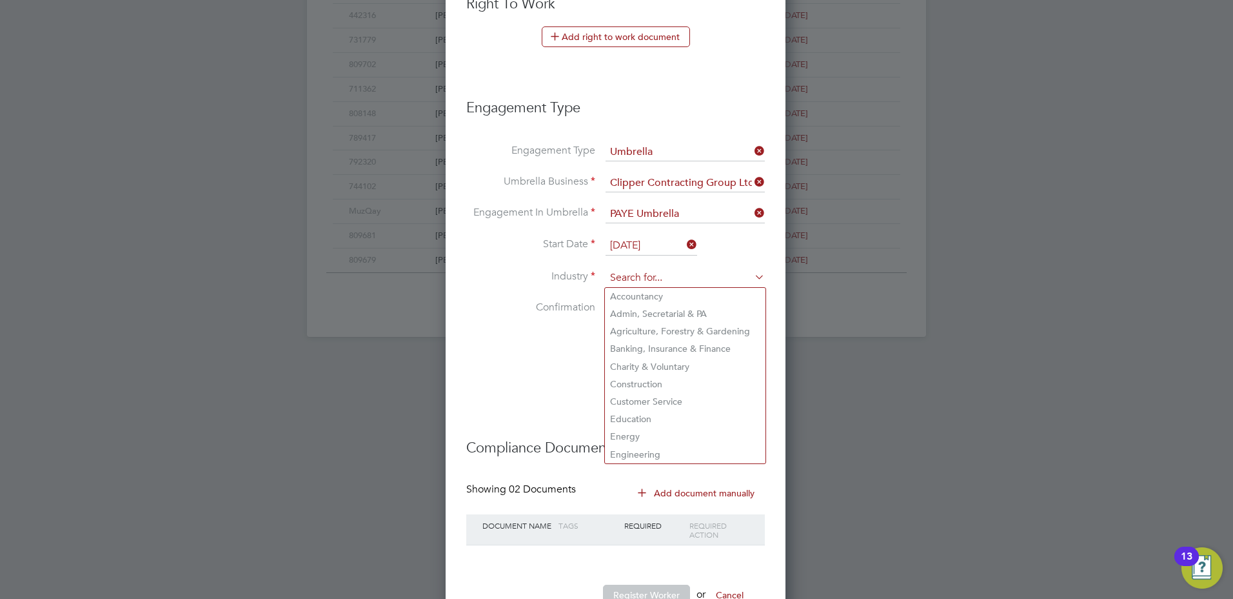
drag, startPoint x: 648, startPoint y: 277, endPoint x: 656, endPoint y: 281, distance: 9.2
click at [649, 277] on input at bounding box center [685, 277] width 159 height 19
click at [665, 386] on li "Construction" at bounding box center [685, 383] width 161 height 17
type input "Construction"
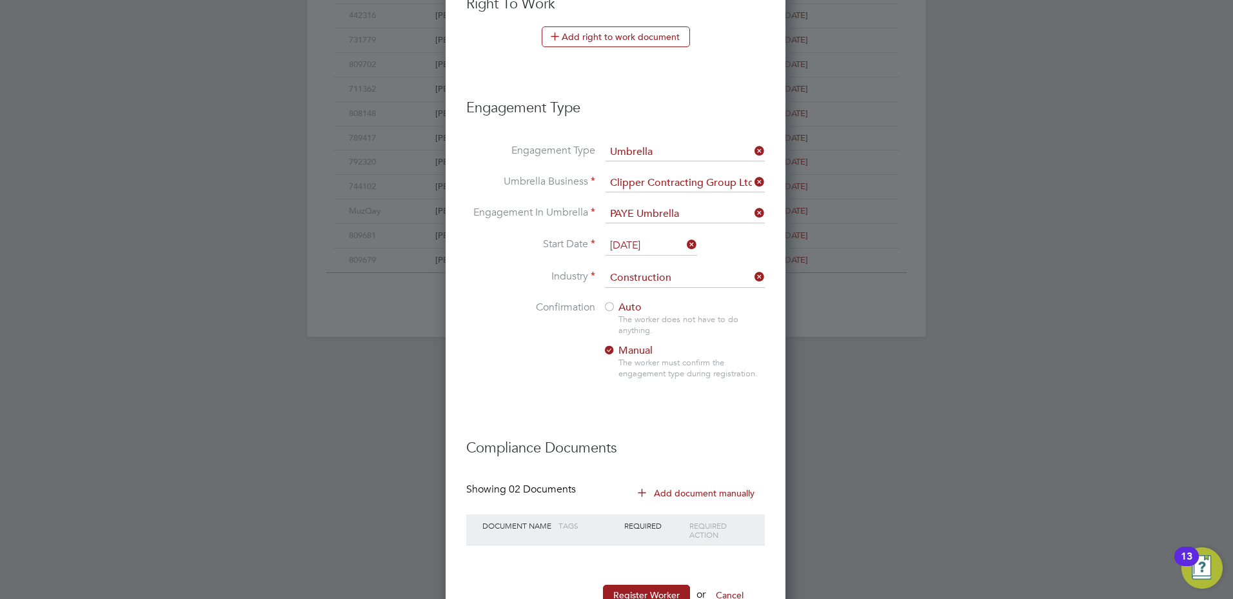
click at [630, 311] on span "Auto" at bounding box center [622, 307] width 39 height 13
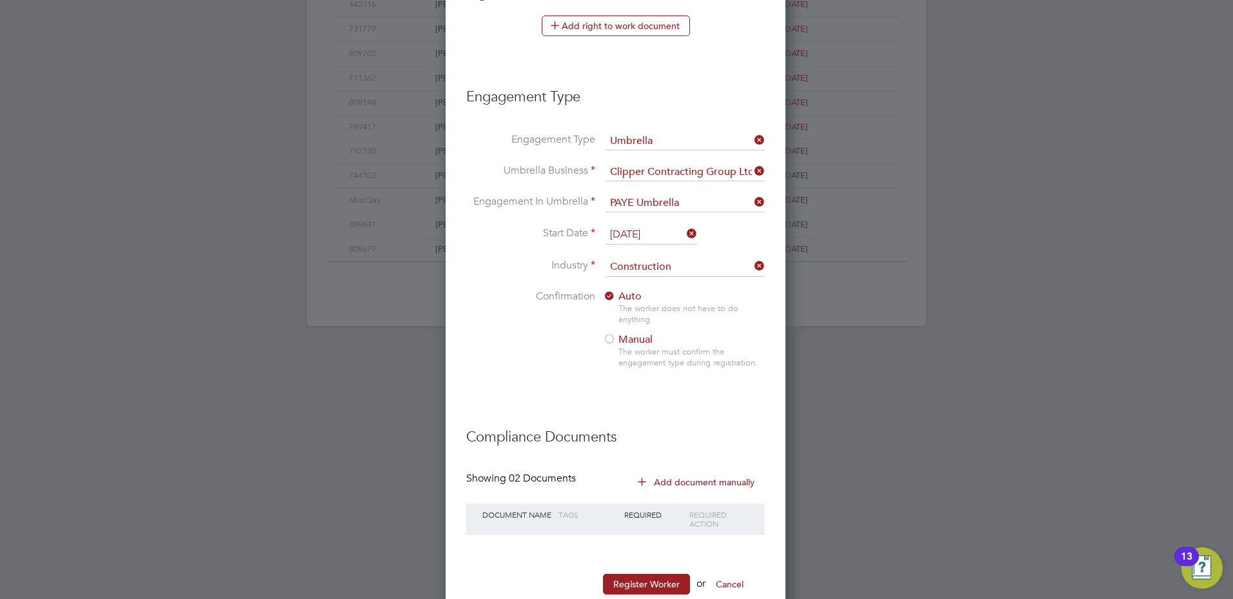
scroll to position [786, 0]
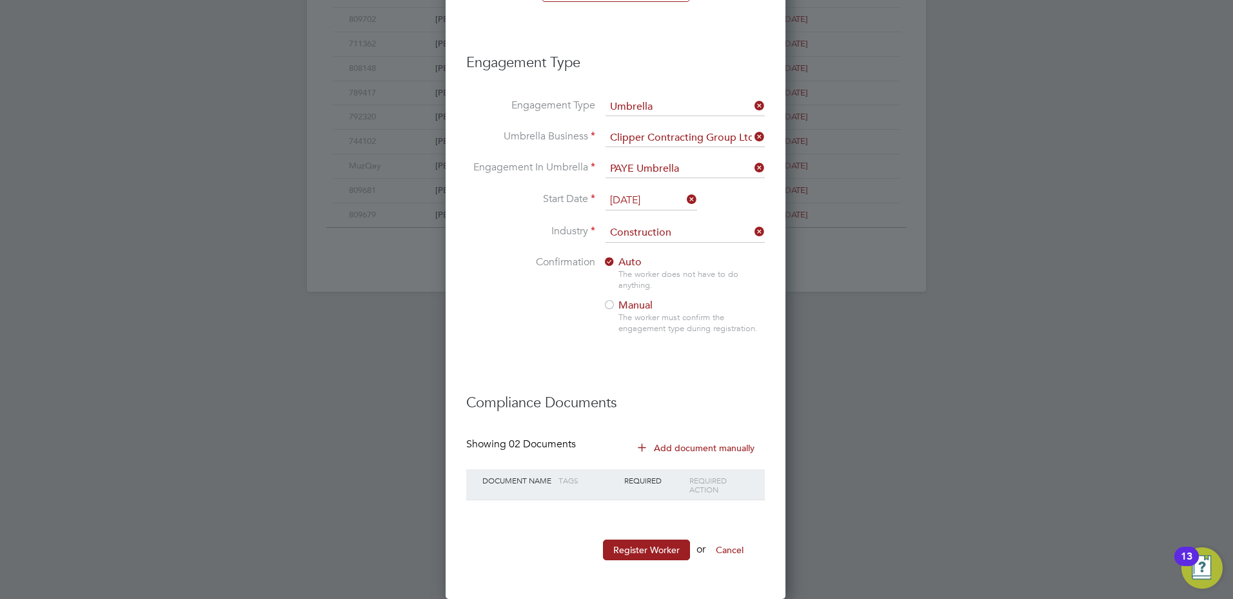
click at [682, 446] on button "Add document manually" at bounding box center [697, 447] width 136 height 21
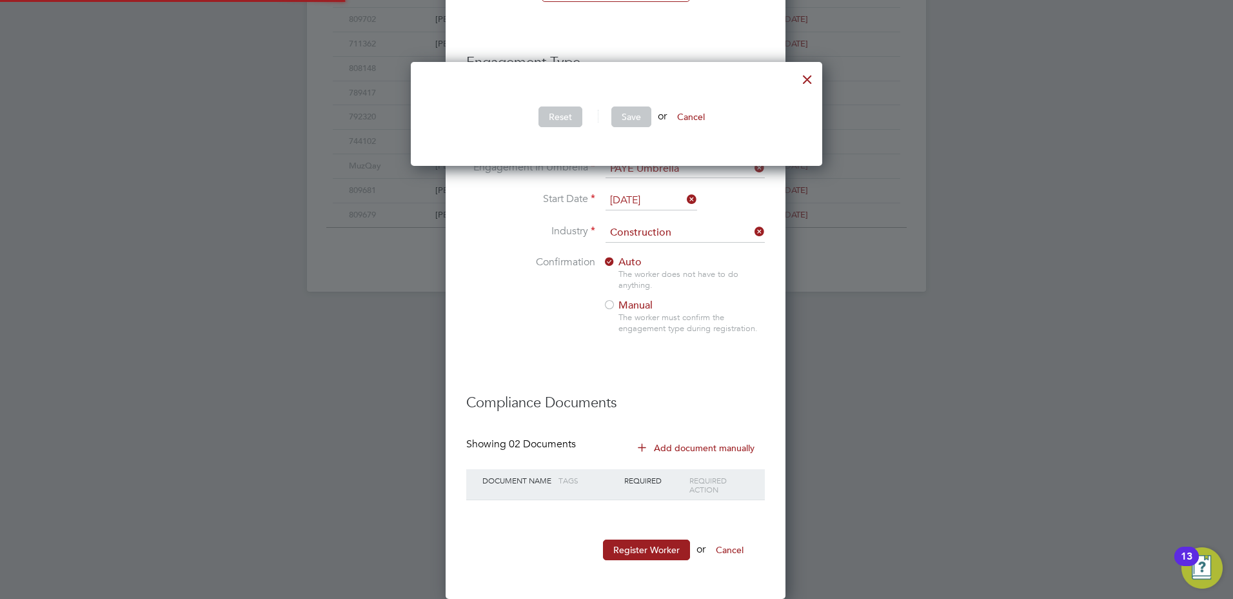
scroll to position [388, 412]
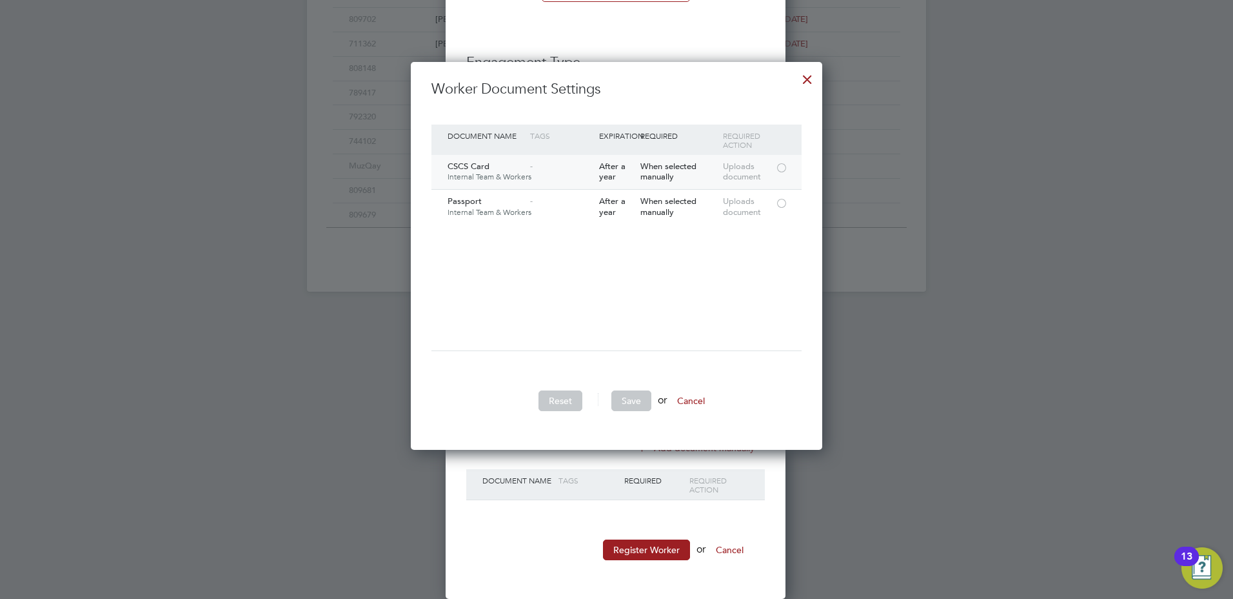
click at [788, 164] on div at bounding box center [781, 167] width 13 height 10
click at [784, 203] on div at bounding box center [781, 202] width 13 height 10
click at [644, 407] on button "Save" at bounding box center [631, 400] width 40 height 21
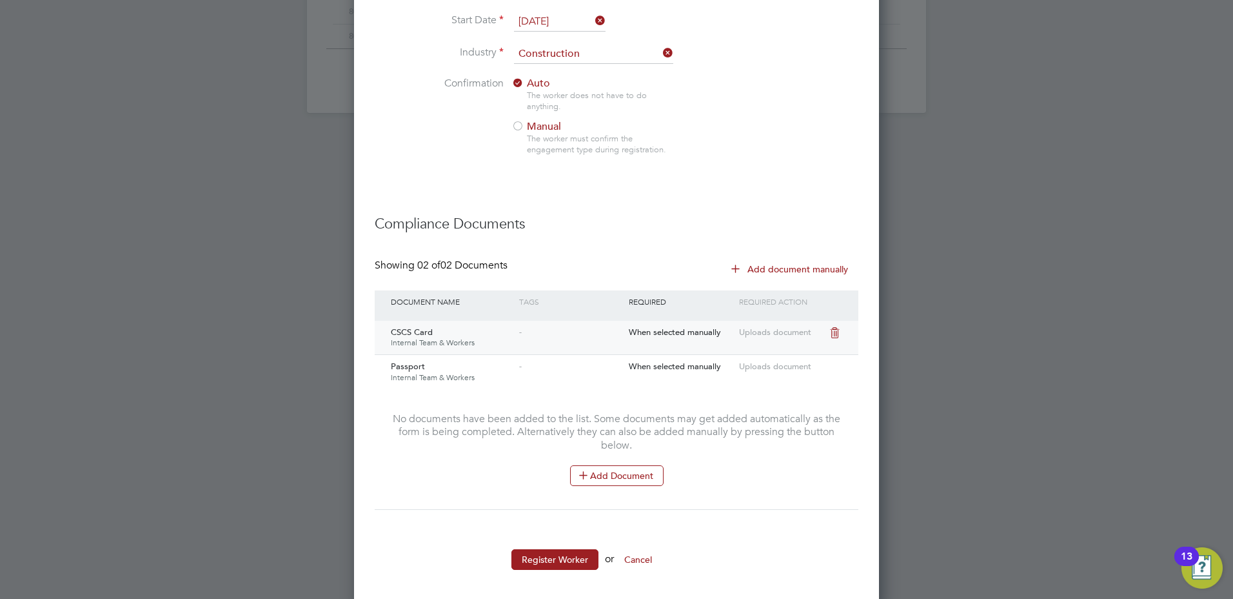
scroll to position [975, 0]
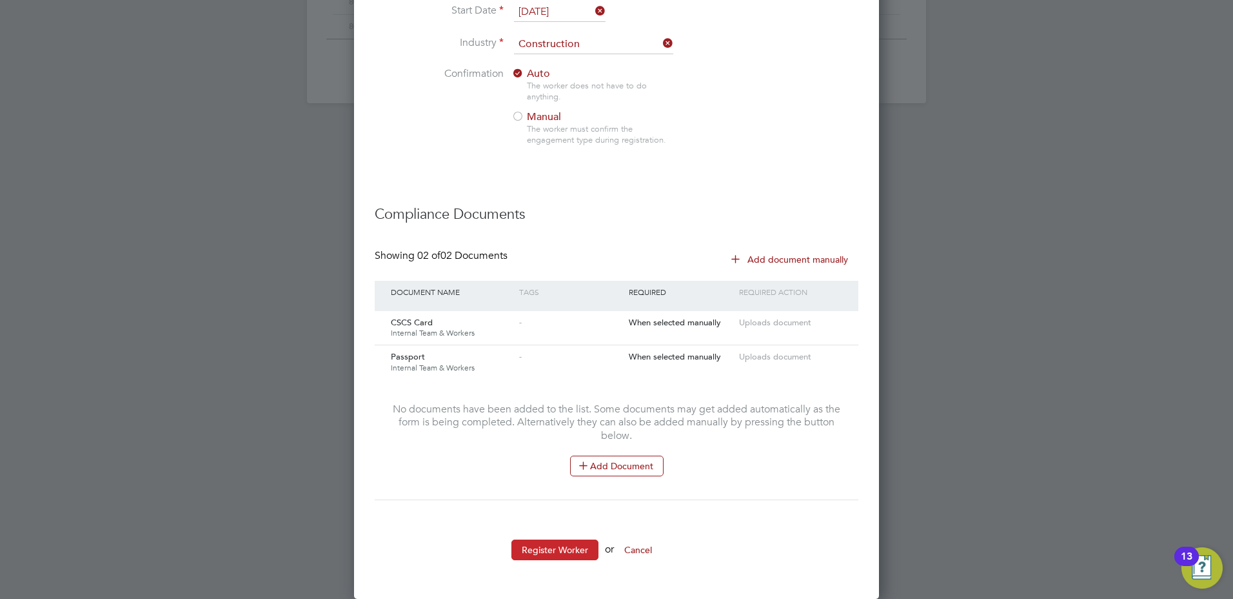
click at [574, 547] on button "Register Worker" at bounding box center [554, 549] width 87 height 21
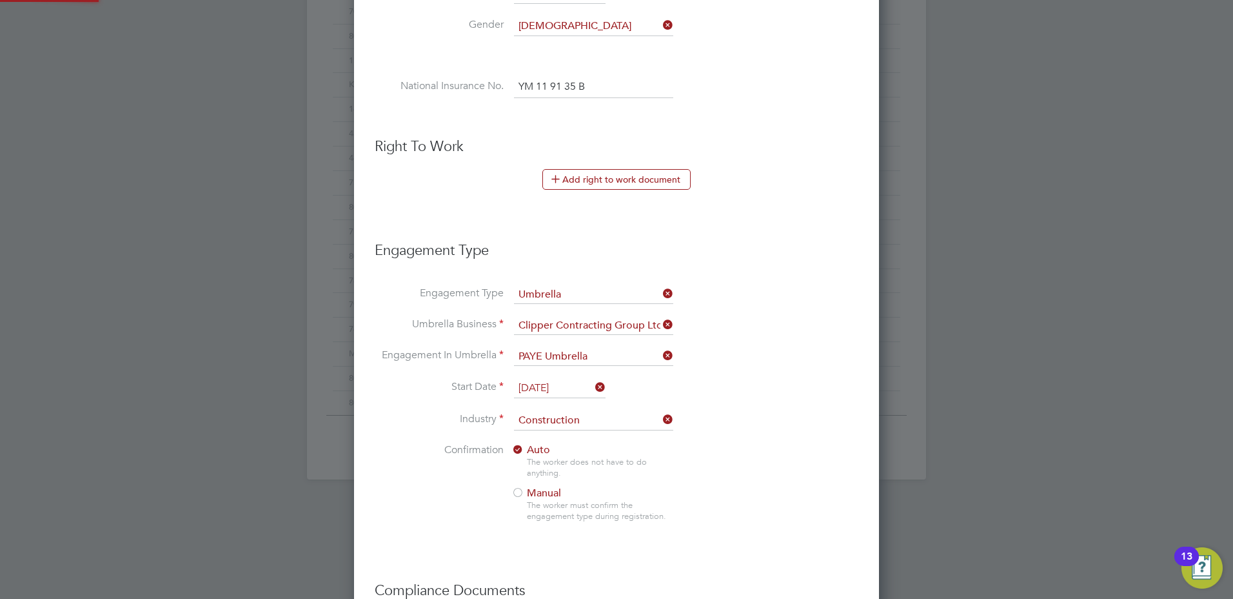
scroll to position [0, 0]
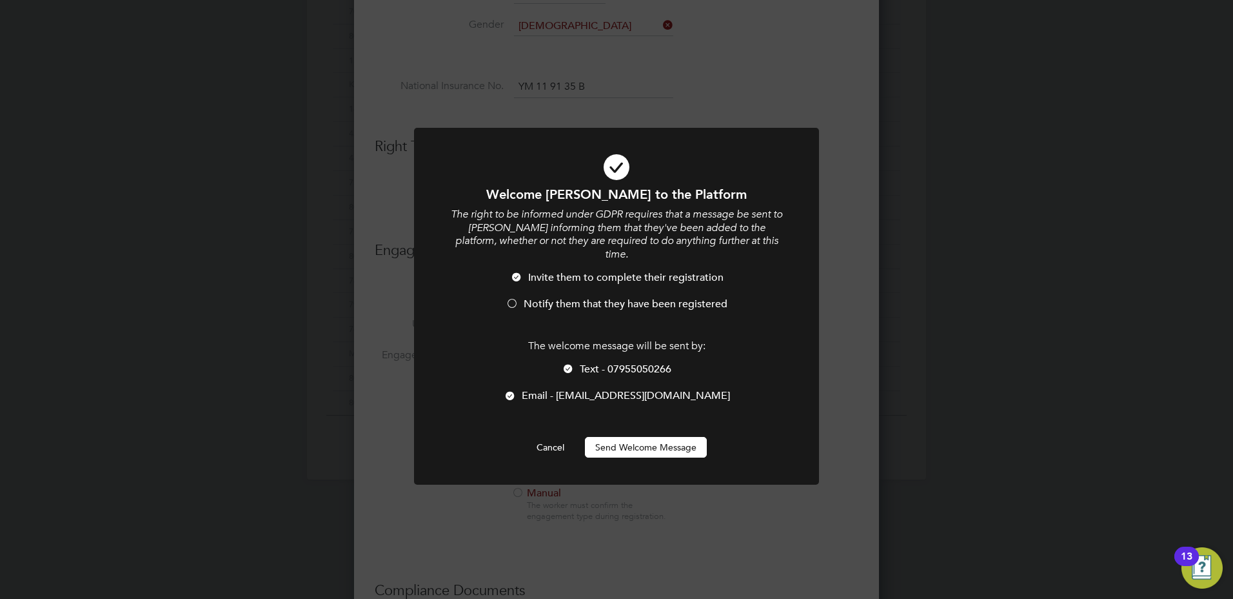
click at [532, 297] on span "Notify them that they have been registered" at bounding box center [626, 303] width 204 height 13
click at [605, 437] on button "Send Welcome Message" at bounding box center [646, 447] width 122 height 21
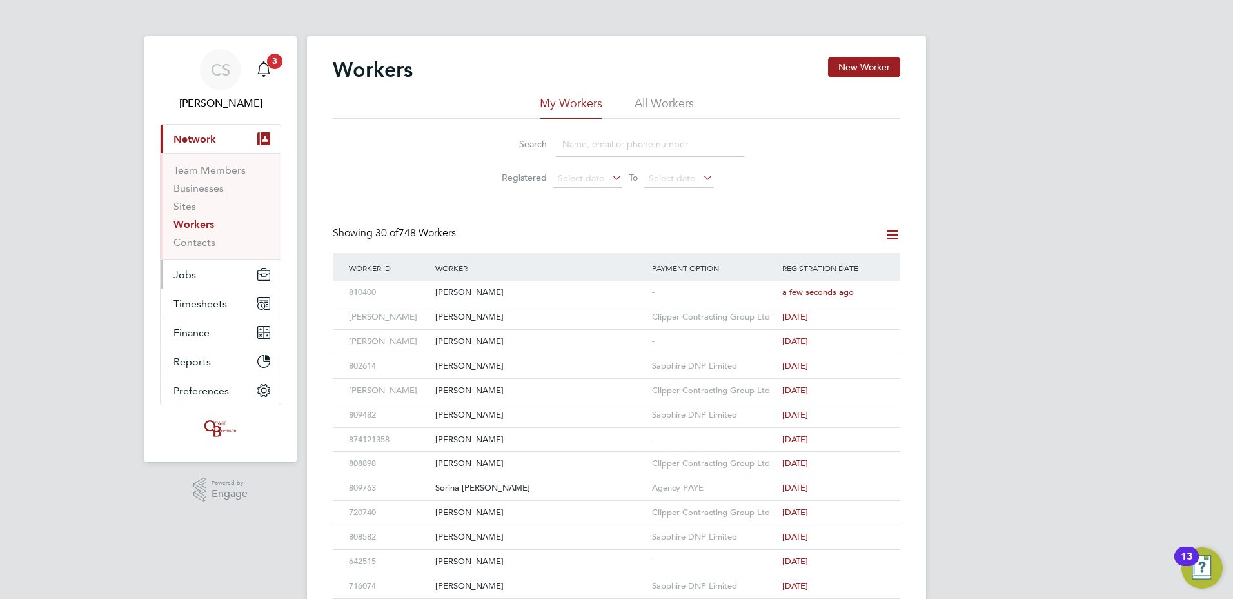
click at [175, 269] on span "Jobs" at bounding box center [185, 274] width 23 height 12
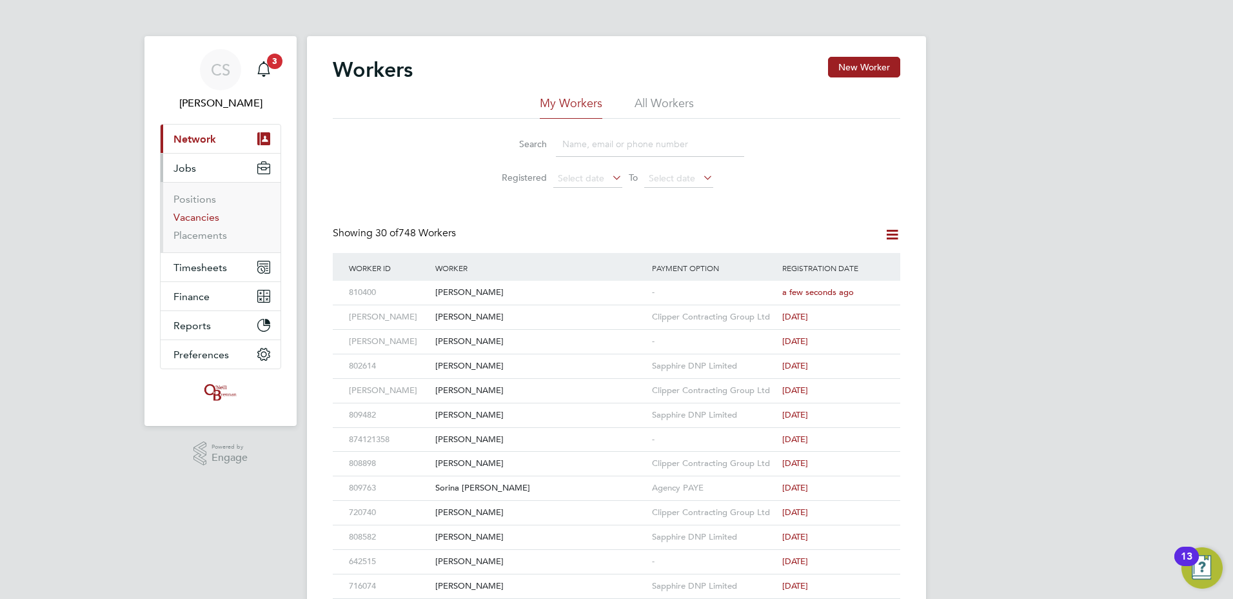
click at [190, 219] on link "Vacancies" at bounding box center [197, 217] width 46 height 12
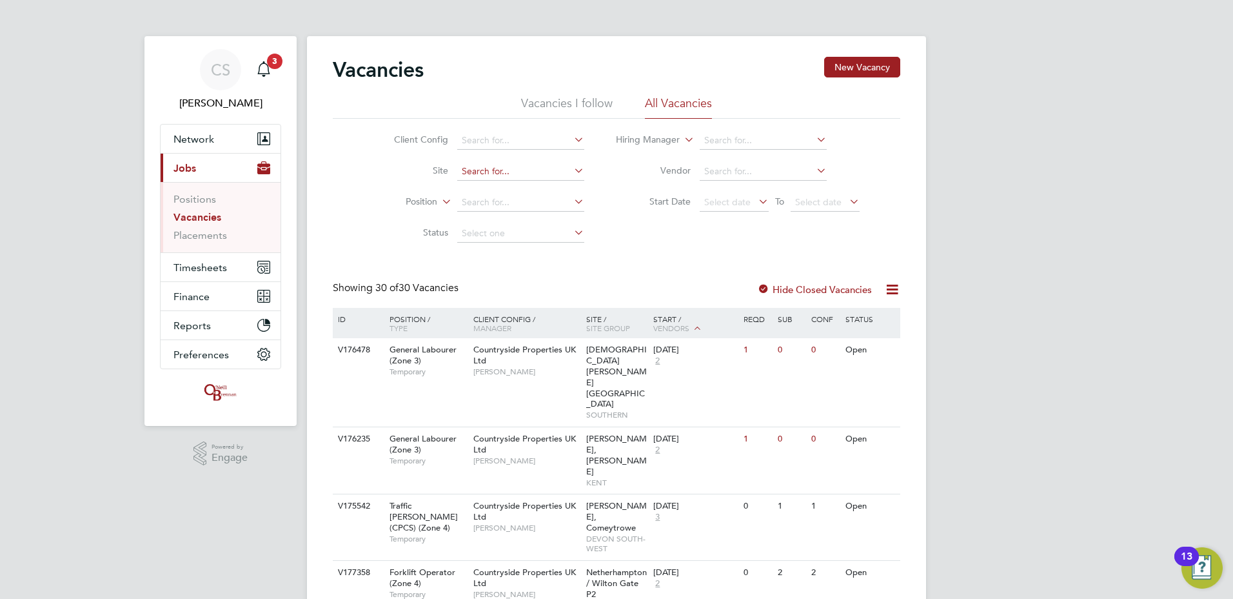
click at [509, 163] on input at bounding box center [520, 172] width 127 height 18
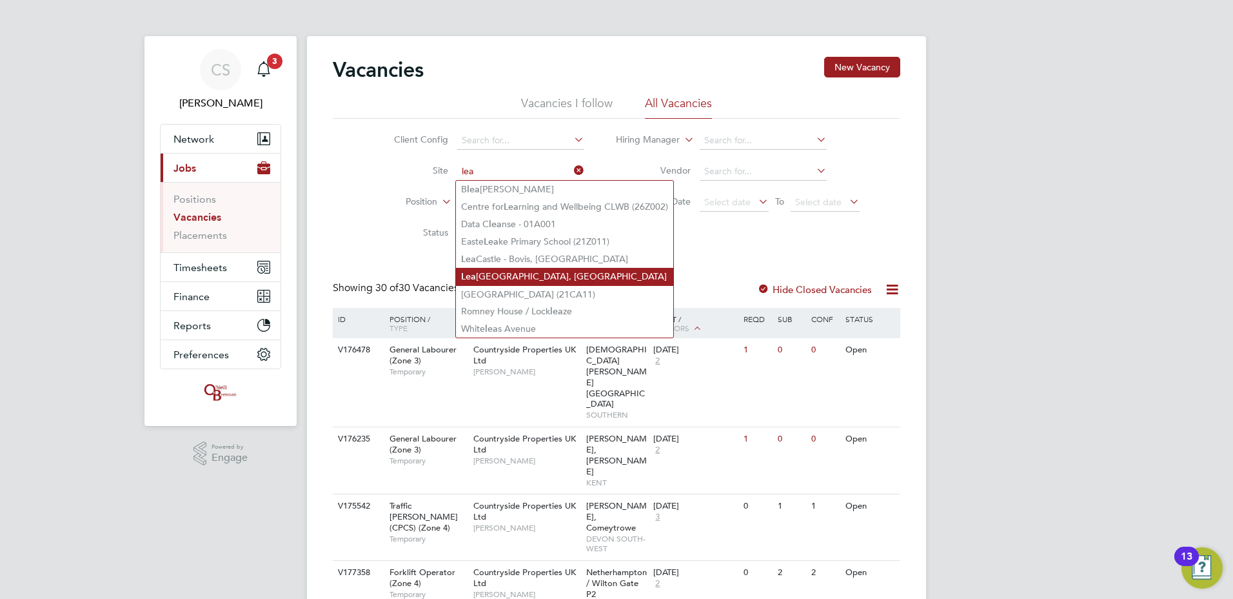
type input "lea"
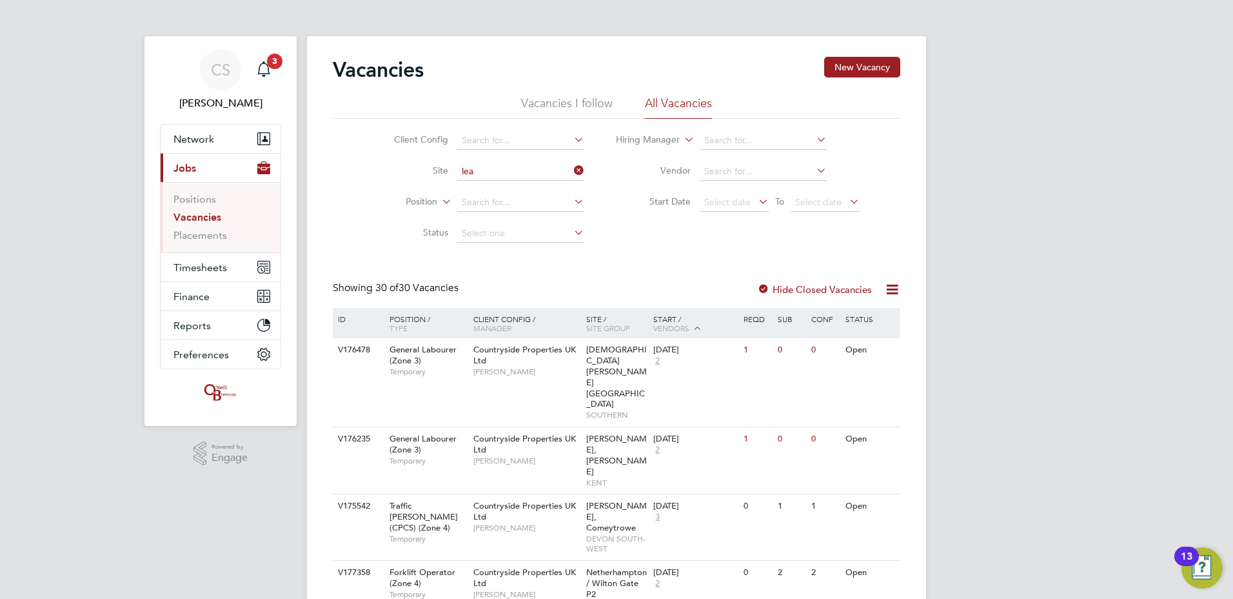
click at [584, 263] on ul "B lea don Hill Centre for Lea rning and Wellbeing CLWB (26Z002) Data C lea nse …" at bounding box center [564, 259] width 219 height 159
click at [540, 167] on input at bounding box center [520, 172] width 127 height 18
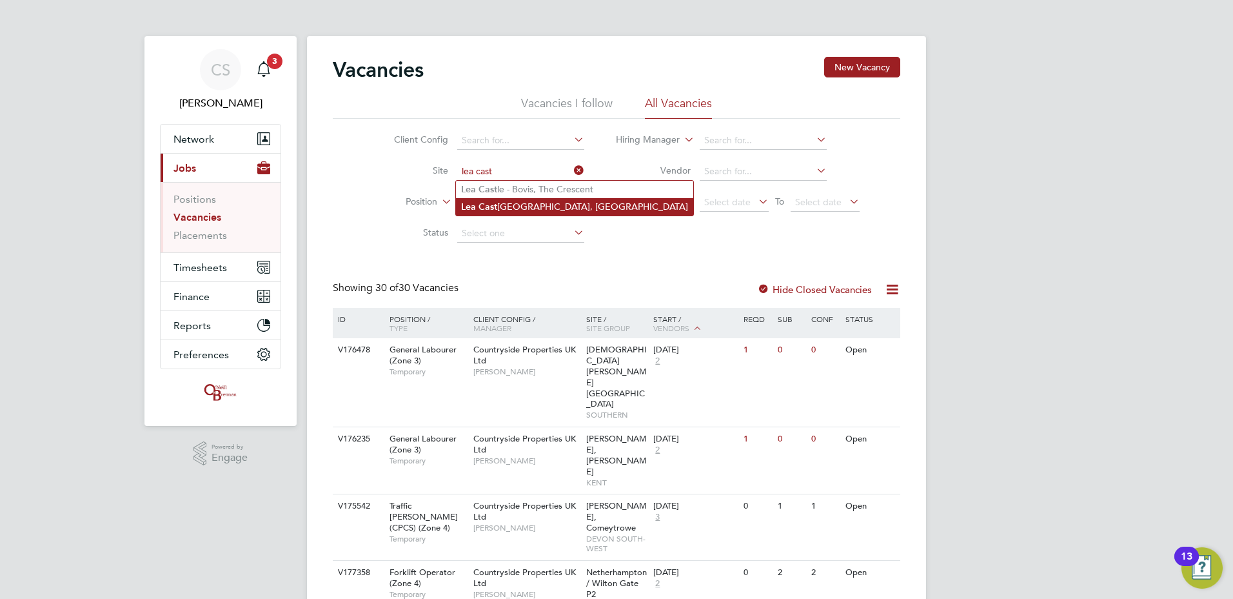
click at [559, 199] on li "Lea Cast le - Linden, Park Gate" at bounding box center [574, 206] width 237 height 17
type input "[GEOGRAPHIC_DATA][PERSON_NAME][GEOGRAPHIC_DATA], [GEOGRAPHIC_DATA]"
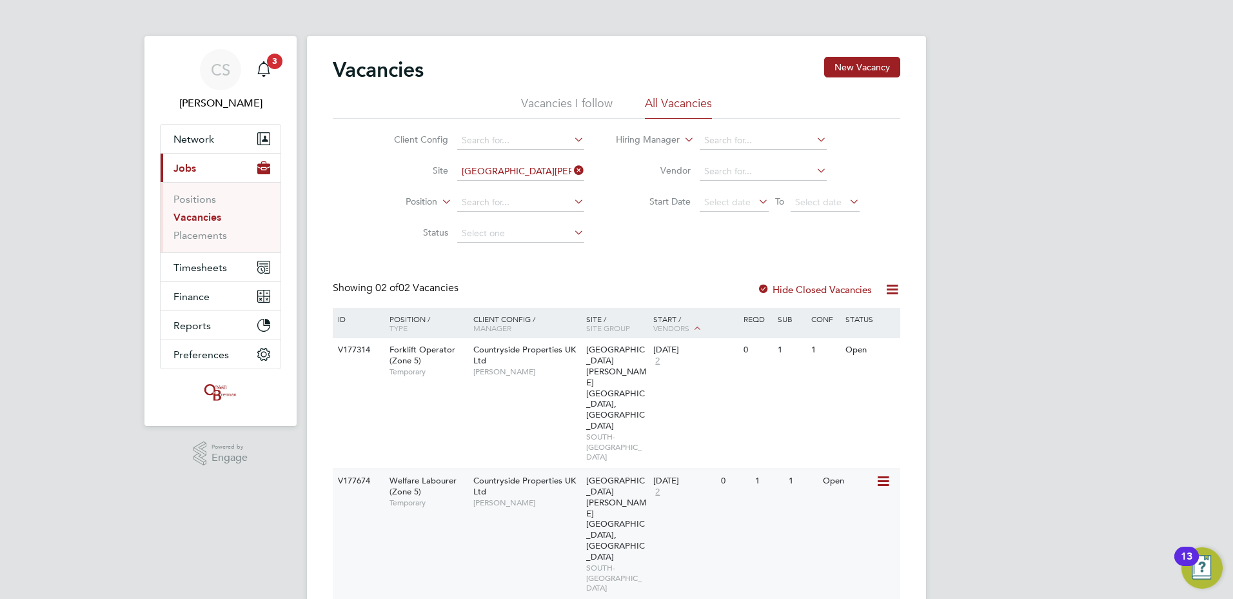
click at [881, 473] on icon at bounding box center [882, 480] width 13 height 15
click at [685, 468] on div "V177674 Welfare Labourer (Zone 5) Temporary Countryside Properties UK Ltd Reece…" at bounding box center [617, 533] width 568 height 131
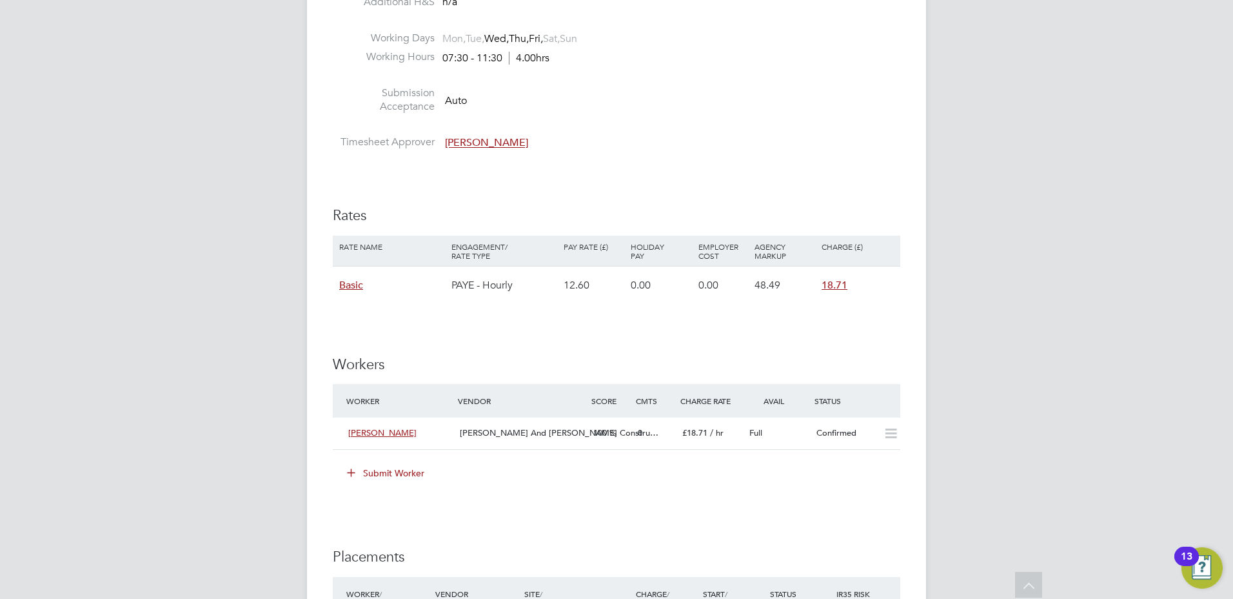
scroll to position [710, 0]
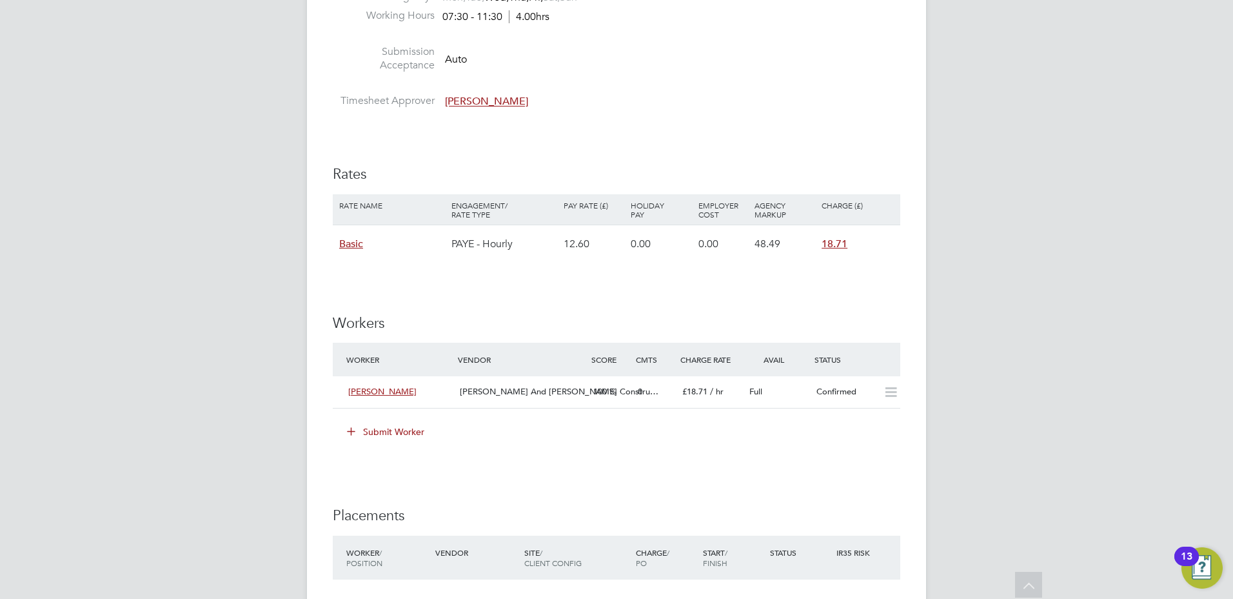
click at [405, 437] on button "Submit Worker" at bounding box center [386, 431] width 97 height 21
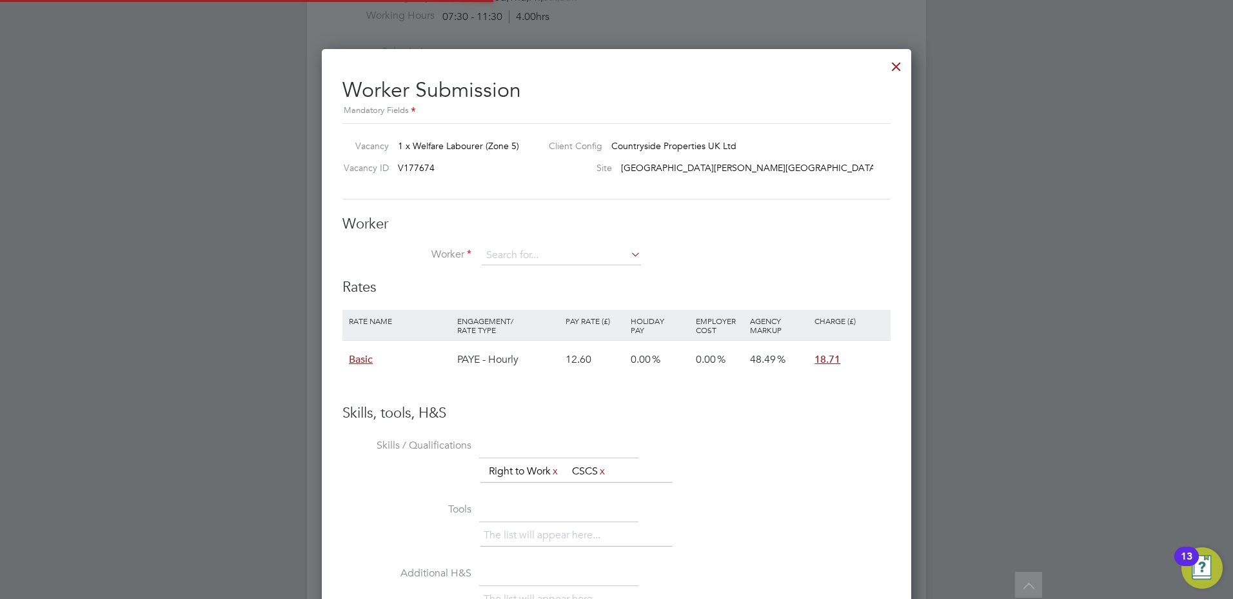
scroll to position [770, 590]
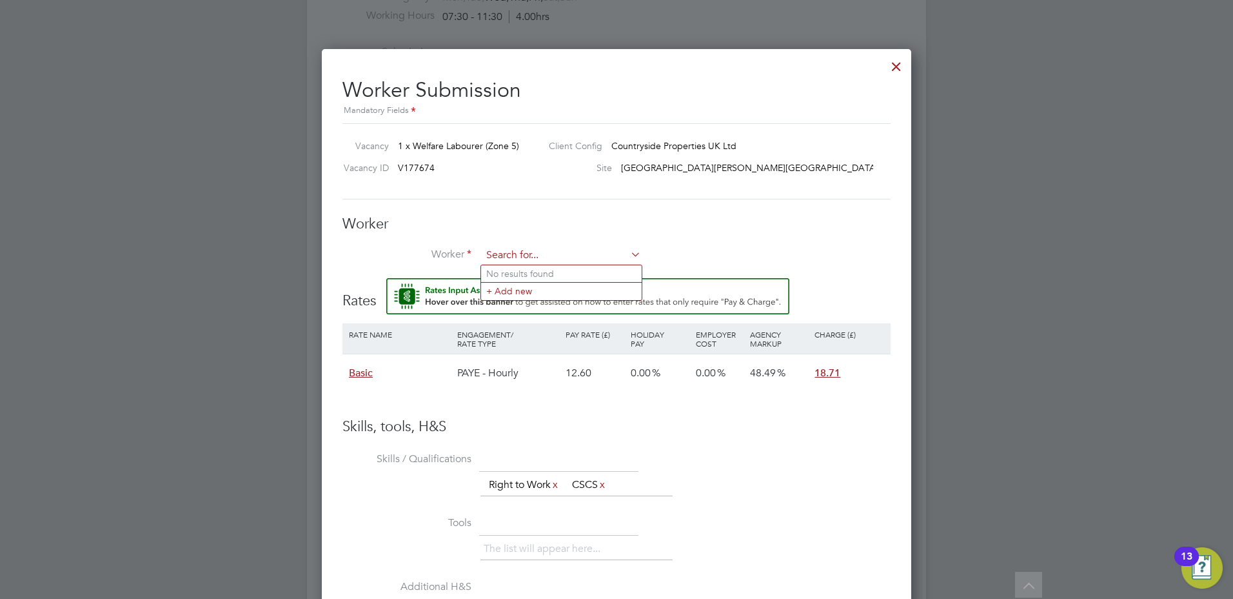
click at [533, 249] on input at bounding box center [561, 255] width 159 height 19
click at [892, 70] on div at bounding box center [896, 63] width 23 height 23
click at [1077, 89] on div at bounding box center [616, 299] width 1233 height 599
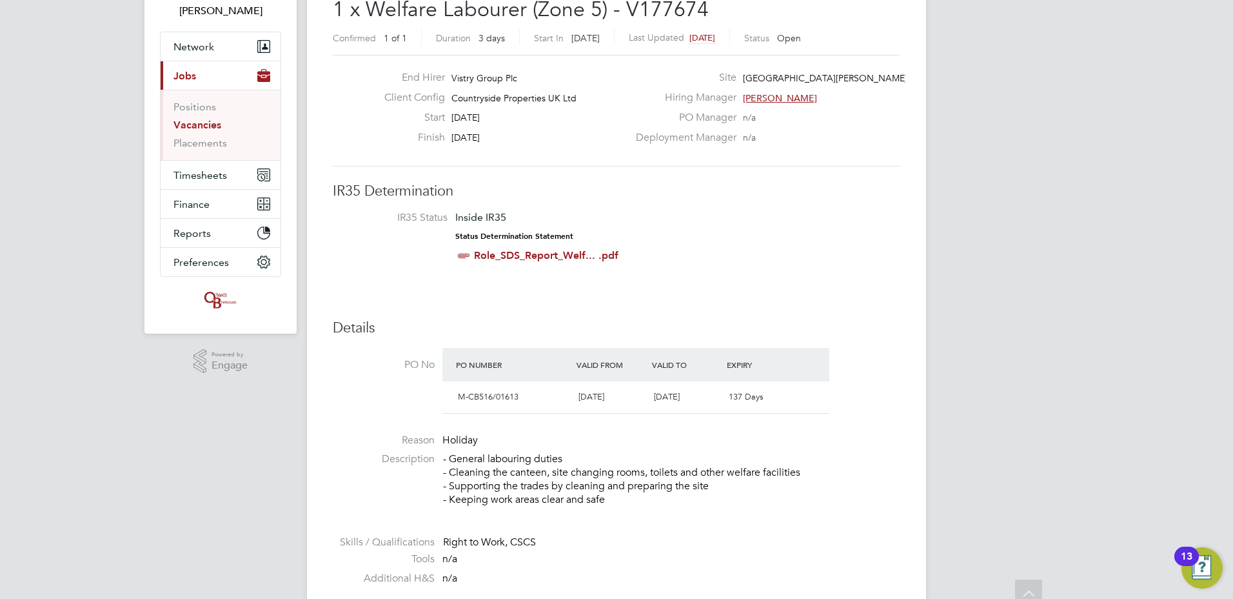
scroll to position [0, 0]
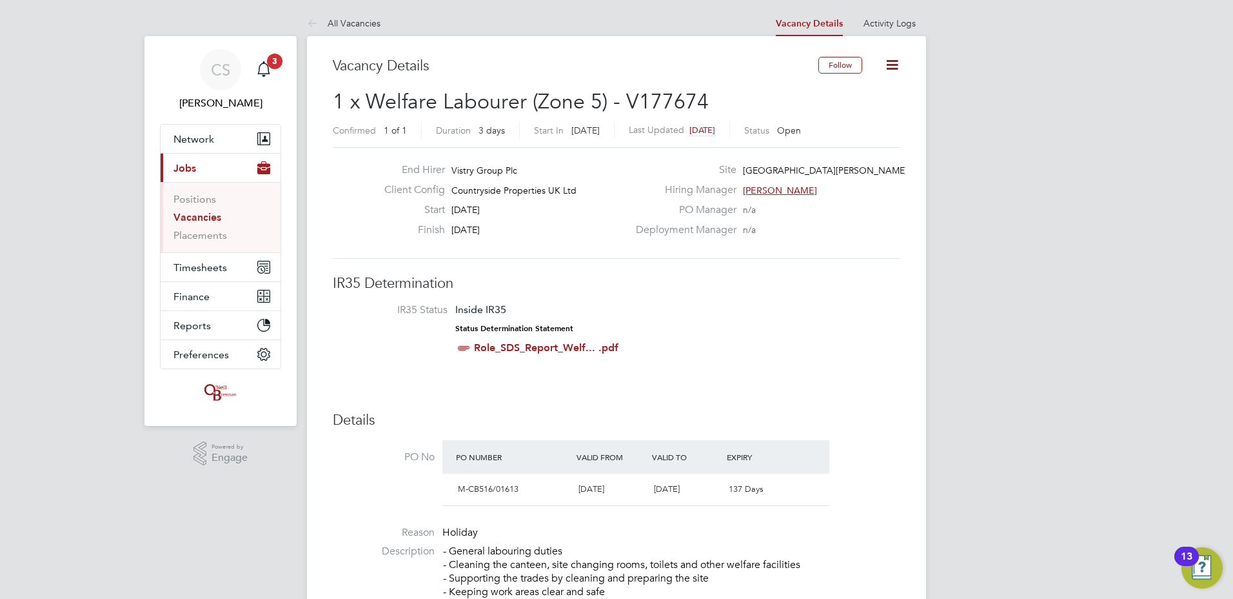
click at [348, 27] on link "All Vacancies" at bounding box center [344, 23] width 74 height 12
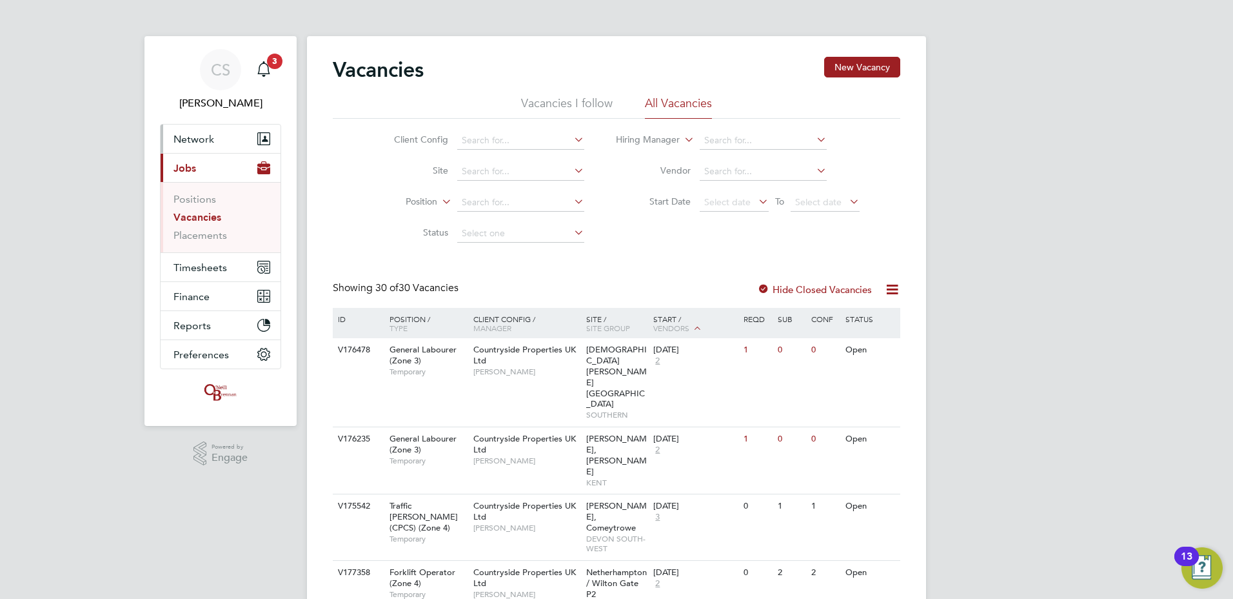
click at [195, 129] on button "Network" at bounding box center [221, 138] width 120 height 28
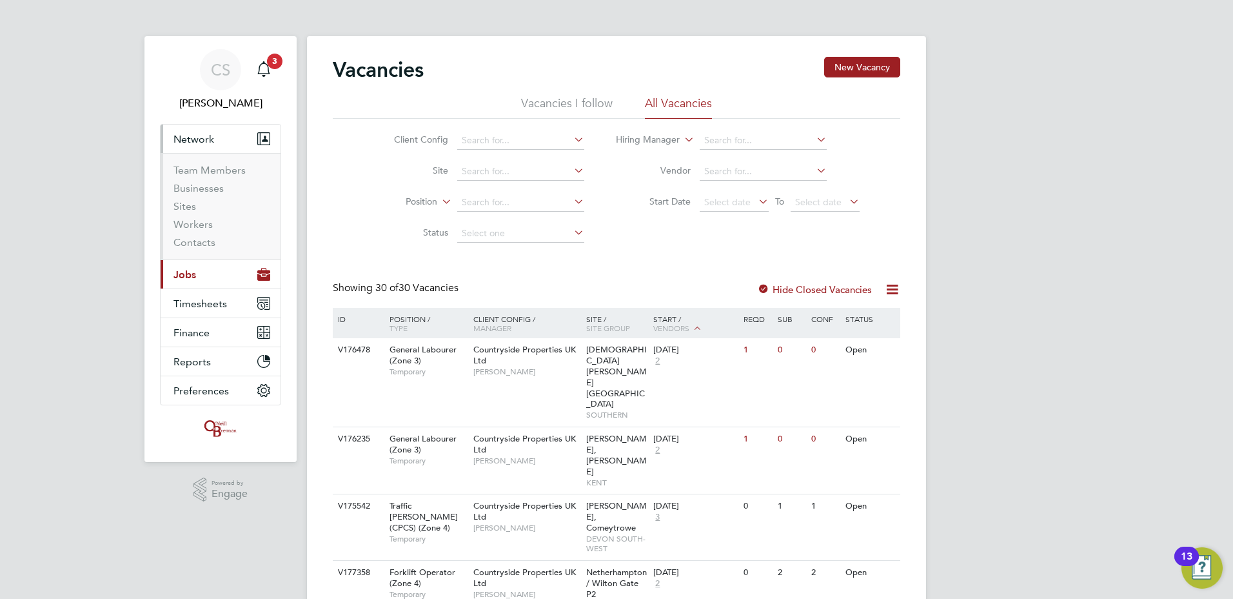
click at [186, 215] on li "Sites" at bounding box center [222, 209] width 97 height 18
click at [194, 222] on link "Workers" at bounding box center [193, 224] width 39 height 12
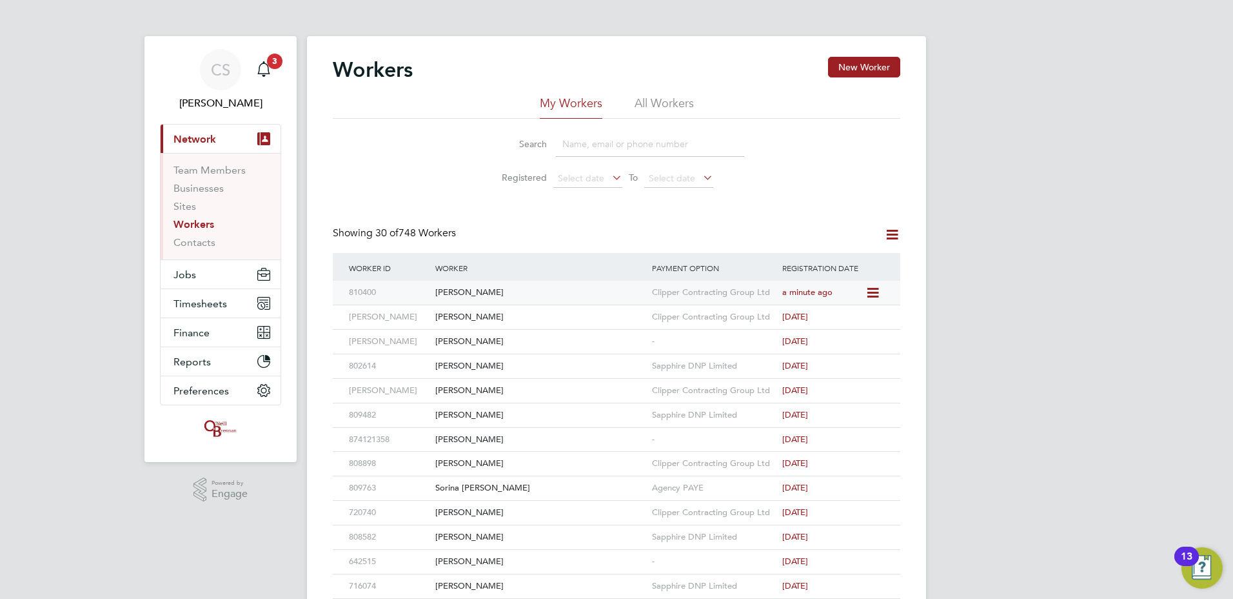
click at [879, 290] on icon at bounding box center [872, 292] width 13 height 15
click at [598, 288] on div "[PERSON_NAME]" at bounding box center [540, 293] width 217 height 24
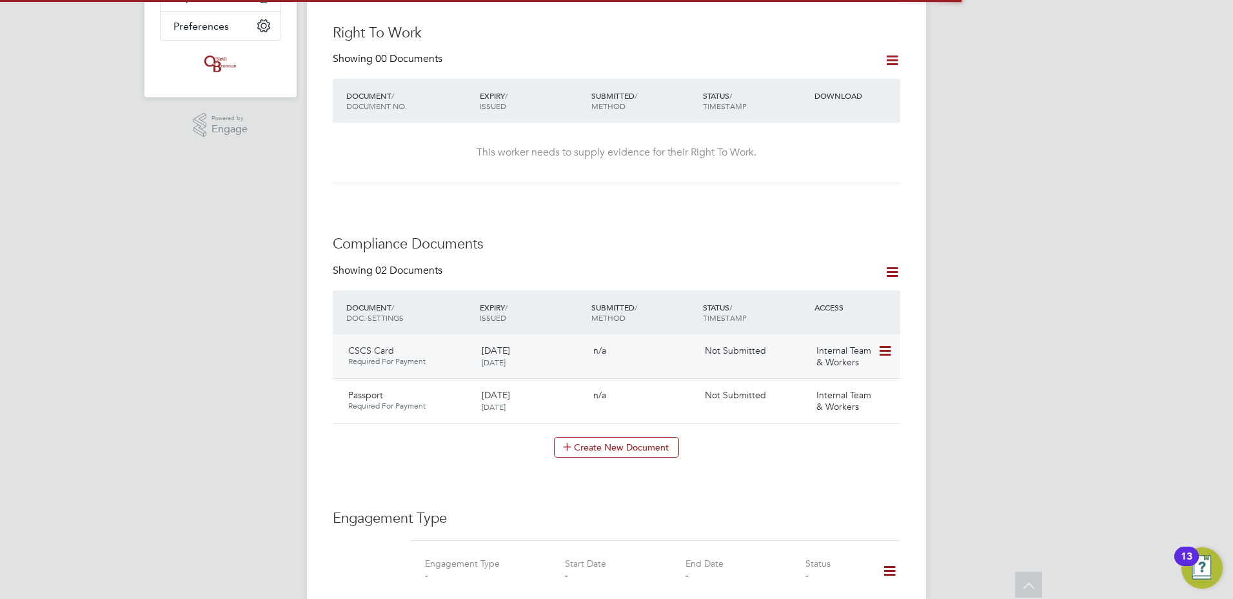
scroll to position [387, 0]
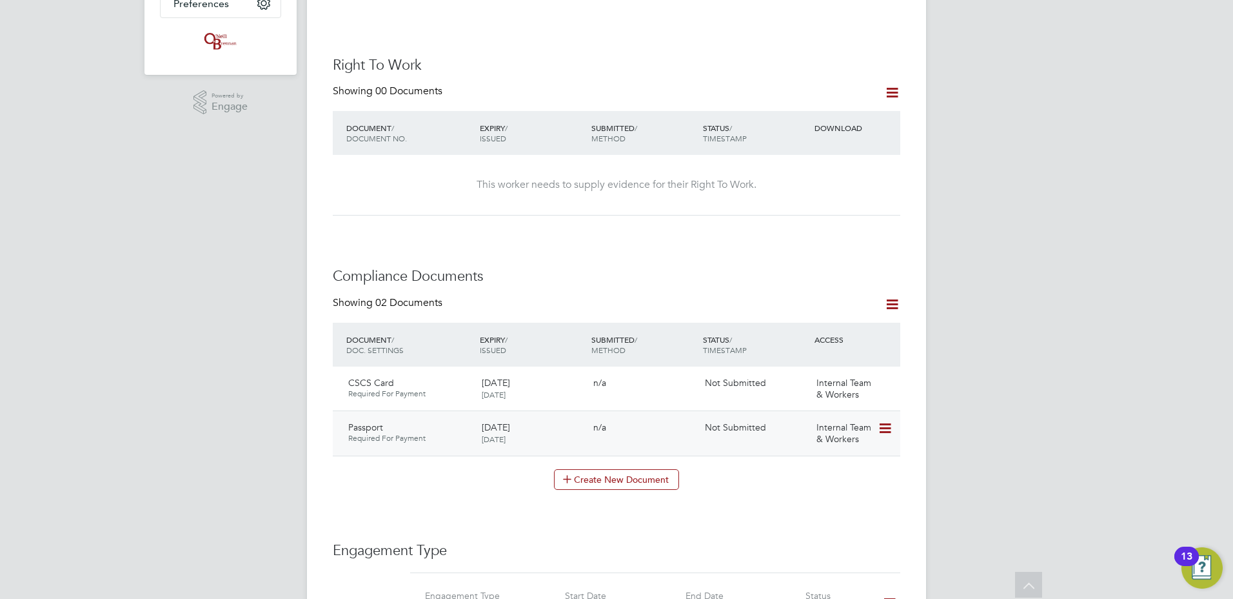
click at [886, 424] on icon at bounding box center [884, 428] width 13 height 15
click at [856, 460] on li "Submit Document" at bounding box center [843, 464] width 95 height 18
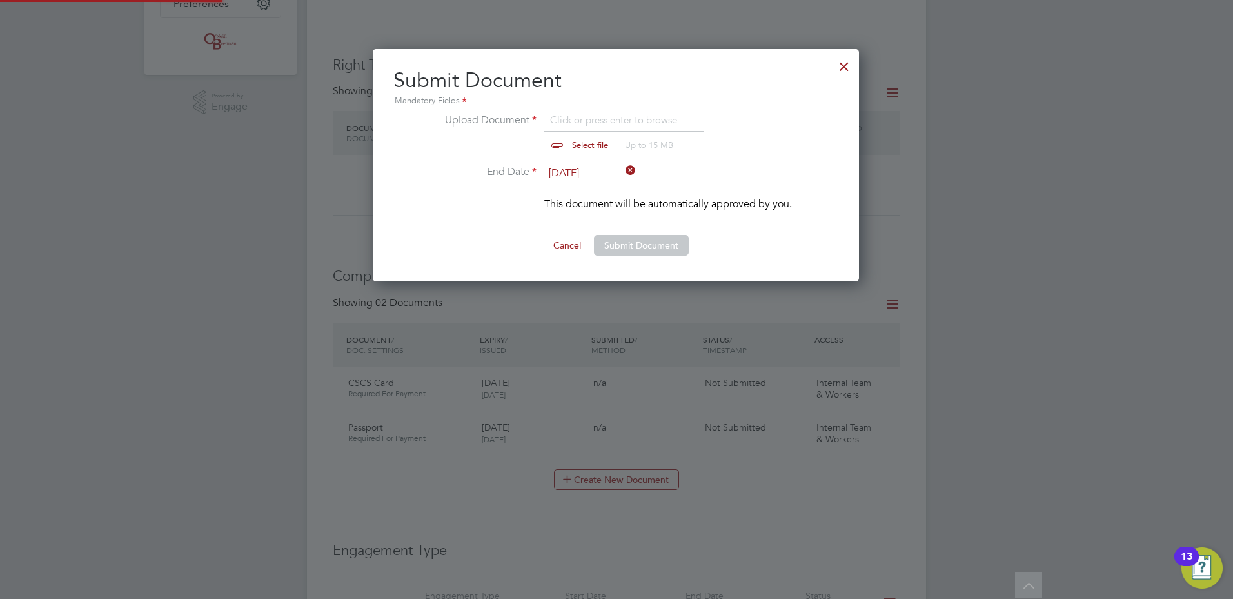
scroll to position [233, 488]
click at [577, 176] on input "11 Aug 2026" at bounding box center [590, 173] width 92 height 19
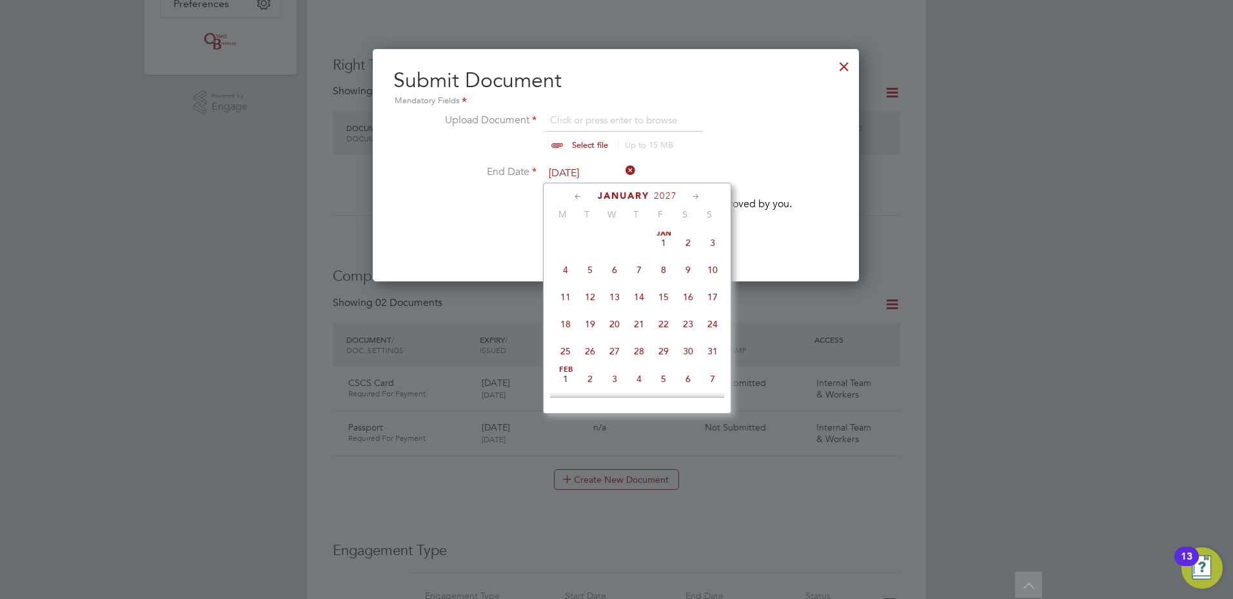
click at [692, 200] on icon at bounding box center [696, 197] width 12 height 14
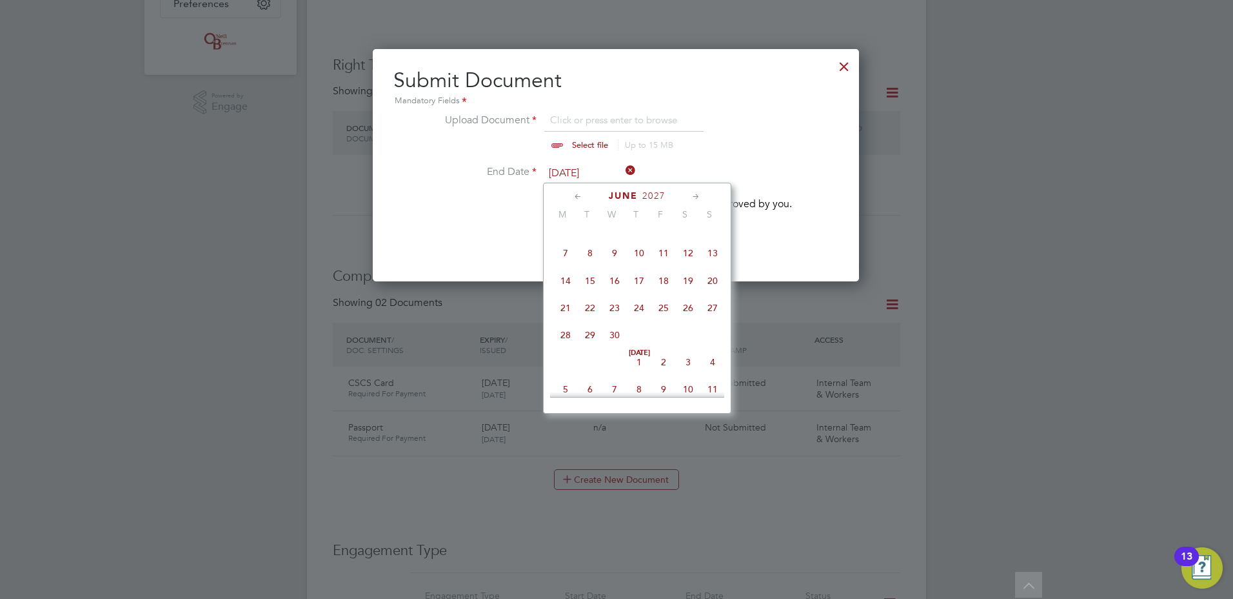
click at [692, 200] on icon at bounding box center [696, 197] width 12 height 14
click at [646, 200] on span "2027" at bounding box center [652, 195] width 23 height 11
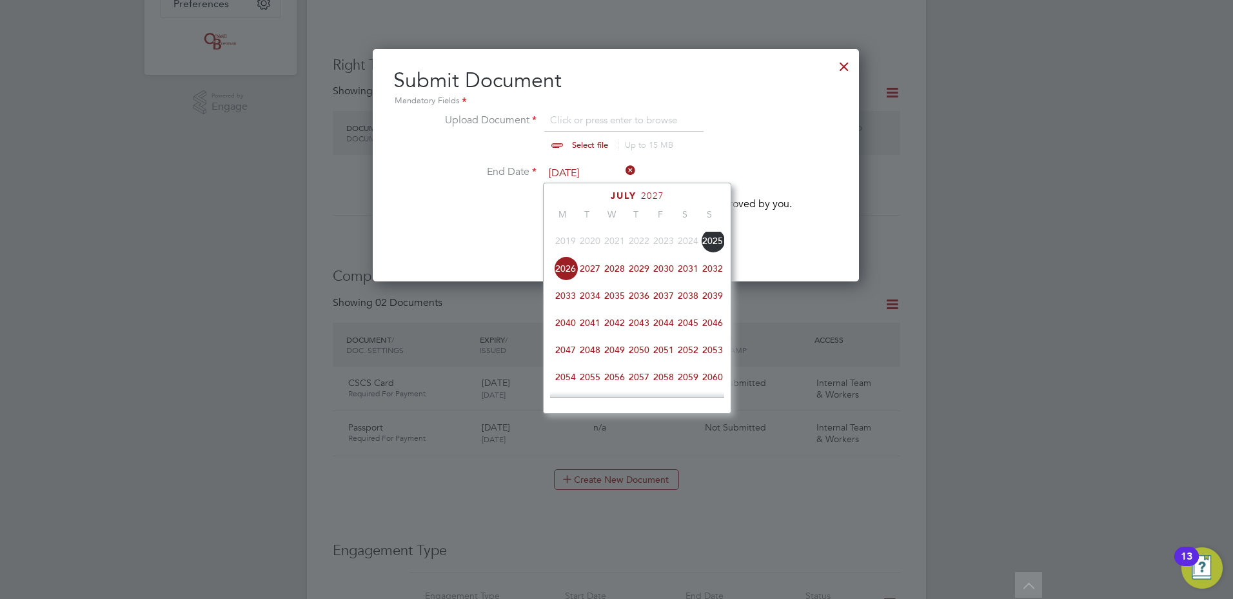
scroll to position [406, 0]
click at [673, 255] on span "2030" at bounding box center [663, 245] width 25 height 25
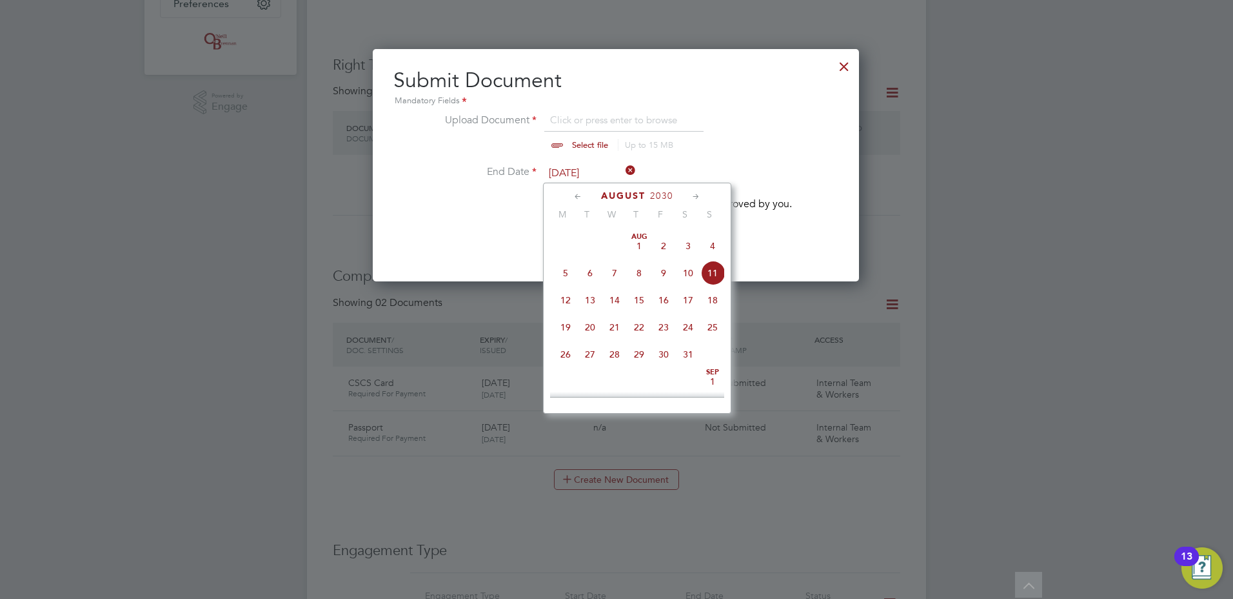
click at [637, 257] on span "Aug 1" at bounding box center [639, 245] width 25 height 25
type input "01 Aug 2030"
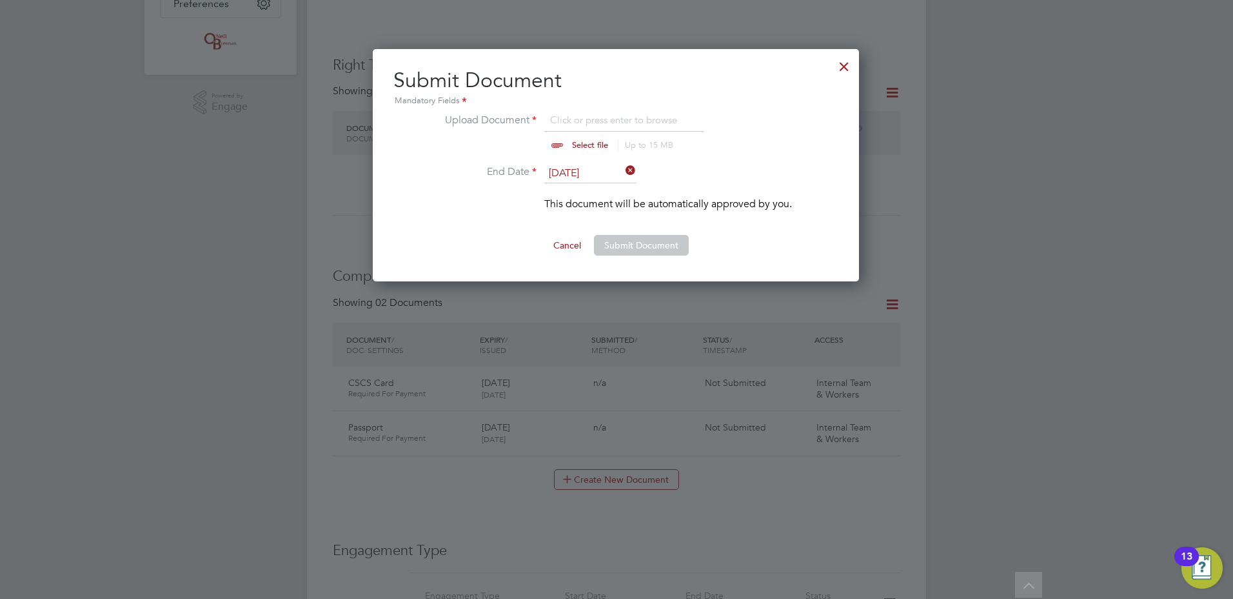
click at [571, 139] on input "file" at bounding box center [602, 131] width 203 height 39
type input "C:\fakepath\chris faulkner birth cert.jpg"
click at [628, 244] on button "Submit Document" at bounding box center [641, 245] width 95 height 21
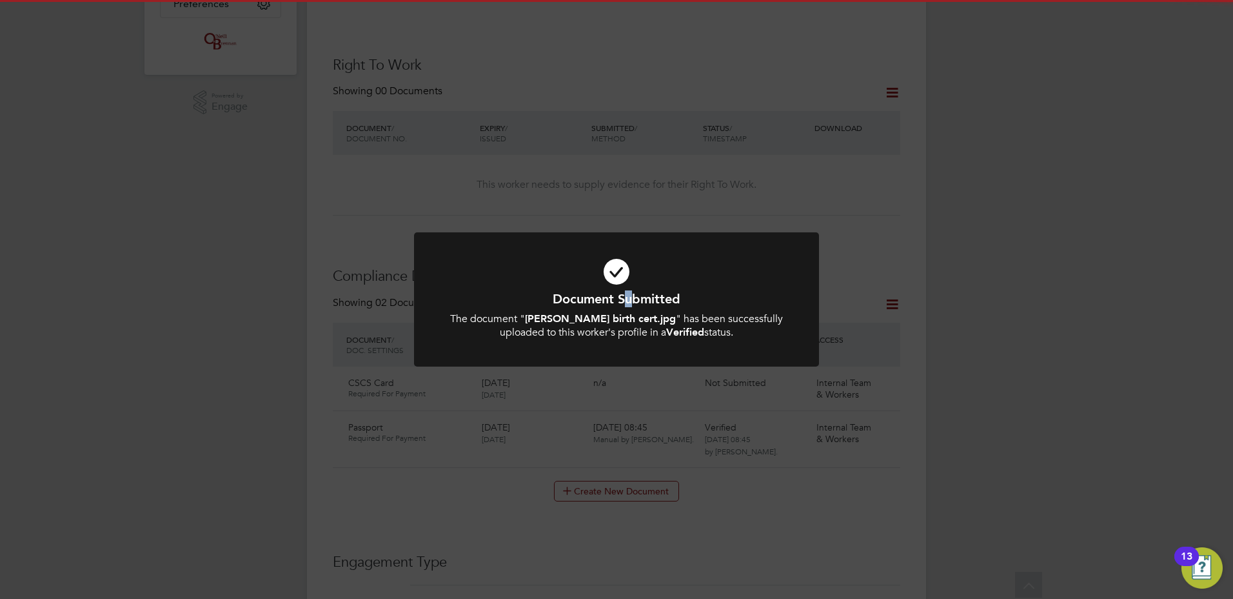
click at [630, 292] on h1 "Document Submitted" at bounding box center [616, 298] width 335 height 17
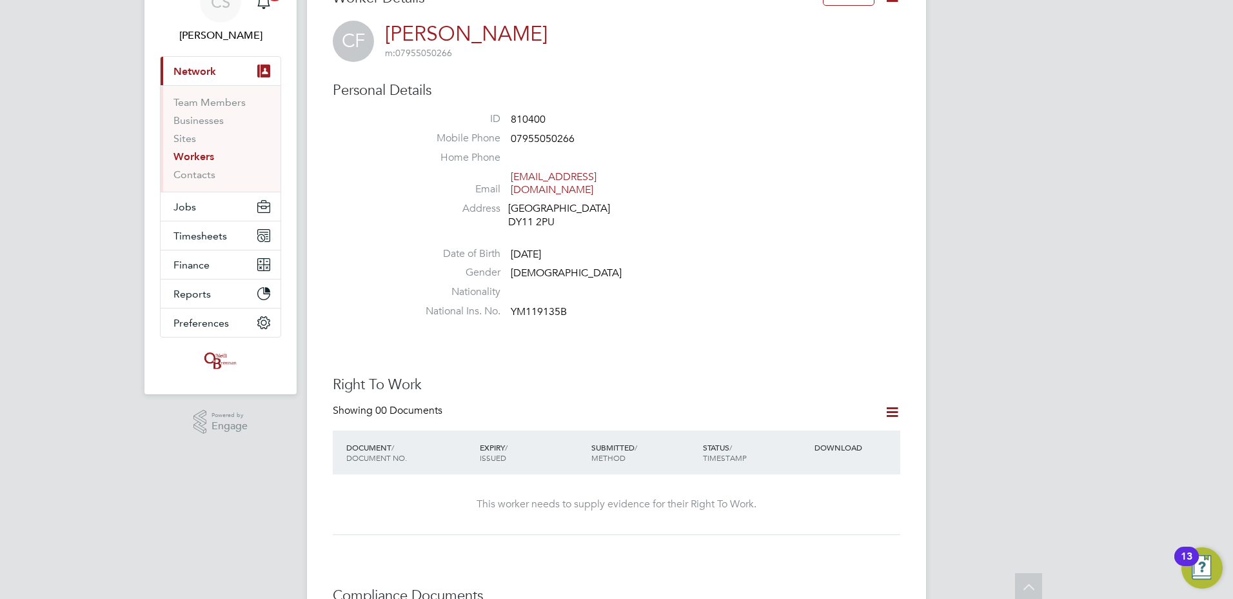
scroll to position [0, 0]
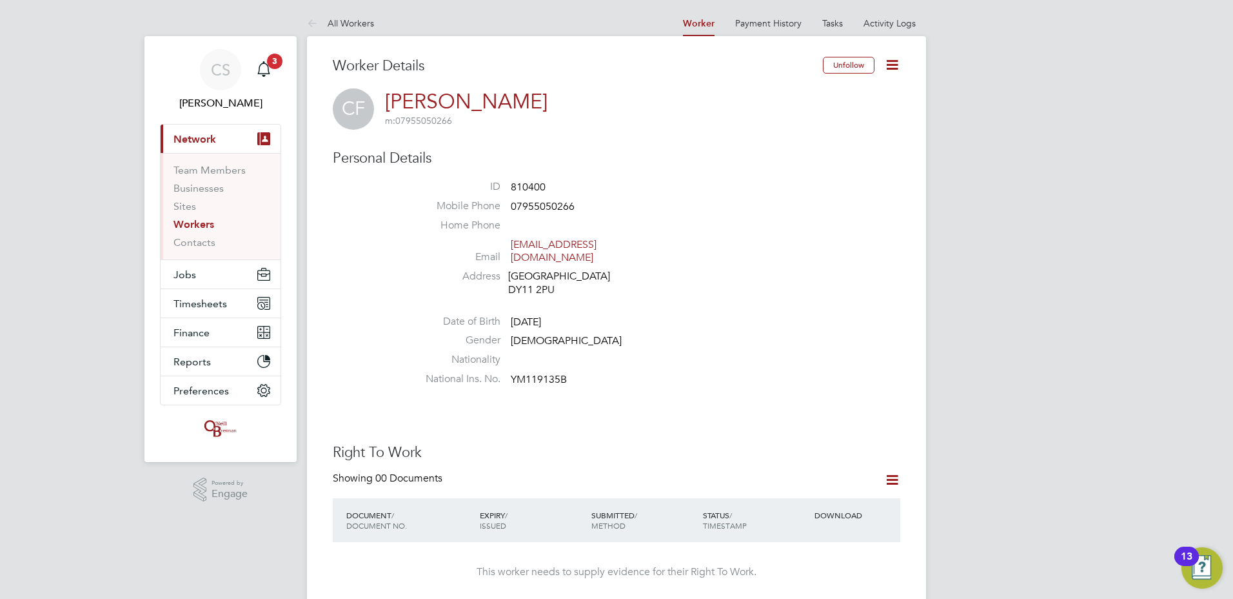
click at [334, 19] on link "All Workers" at bounding box center [340, 23] width 67 height 12
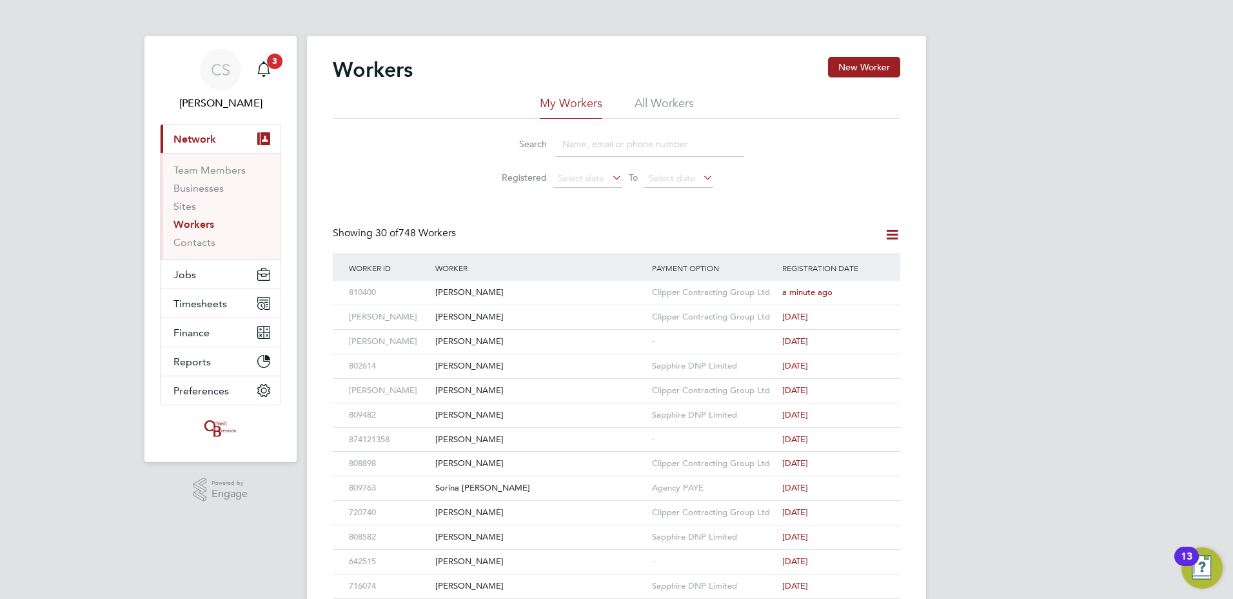
drag, startPoint x: 395, startPoint y: 321, endPoint x: 414, endPoint y: 144, distance: 177.1
click at [414, 144] on div "Search Registered Select date To Select date" at bounding box center [617, 156] width 568 height 75
click at [180, 270] on span "Jobs" at bounding box center [185, 274] width 23 height 12
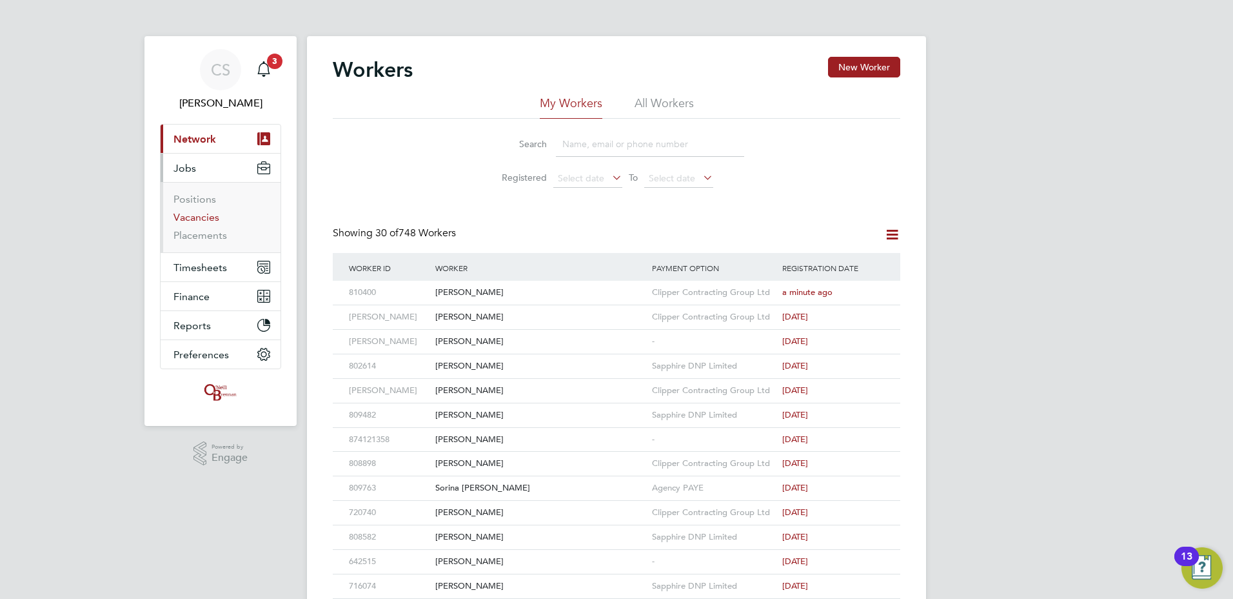
click at [180, 218] on link "Vacancies" at bounding box center [197, 217] width 46 height 12
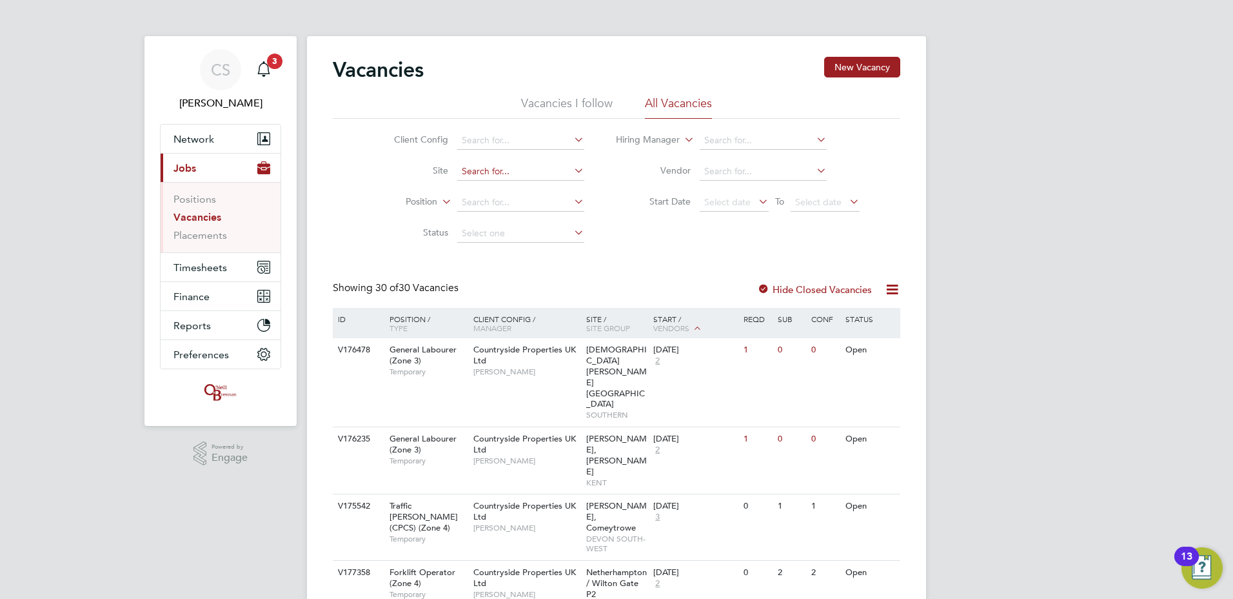
click at [484, 168] on input at bounding box center [520, 172] width 127 height 18
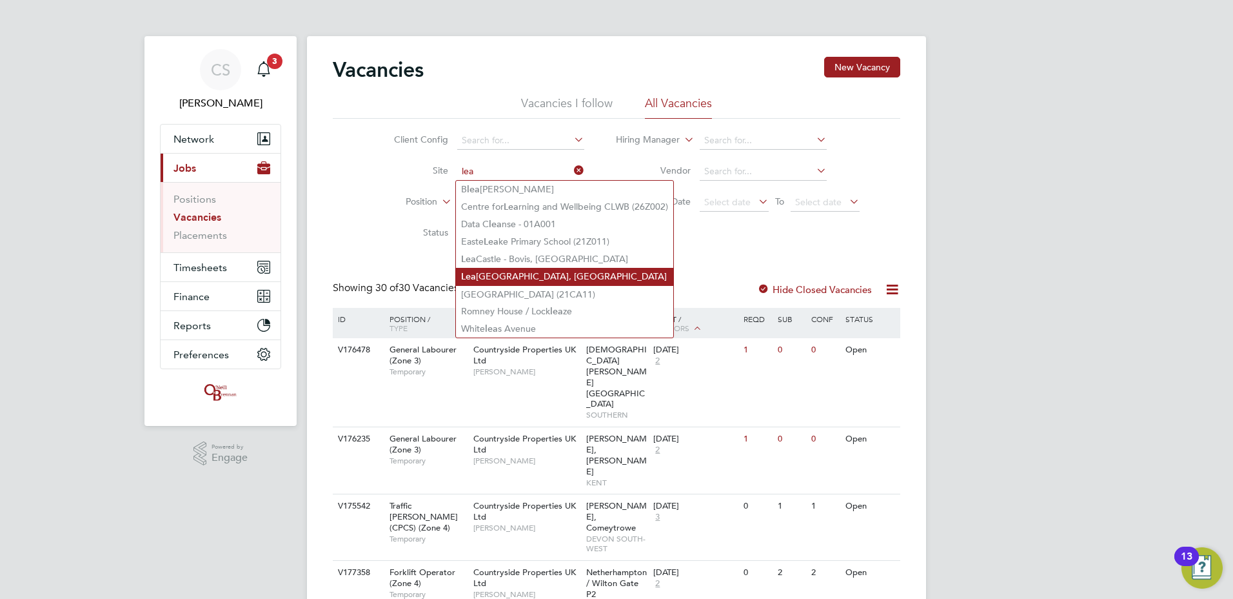
click at [492, 269] on li "[GEOGRAPHIC_DATA][PERSON_NAME][GEOGRAPHIC_DATA], [GEOGRAPHIC_DATA]" at bounding box center [564, 276] width 217 height 17
type input "[GEOGRAPHIC_DATA][PERSON_NAME][GEOGRAPHIC_DATA], [GEOGRAPHIC_DATA]"
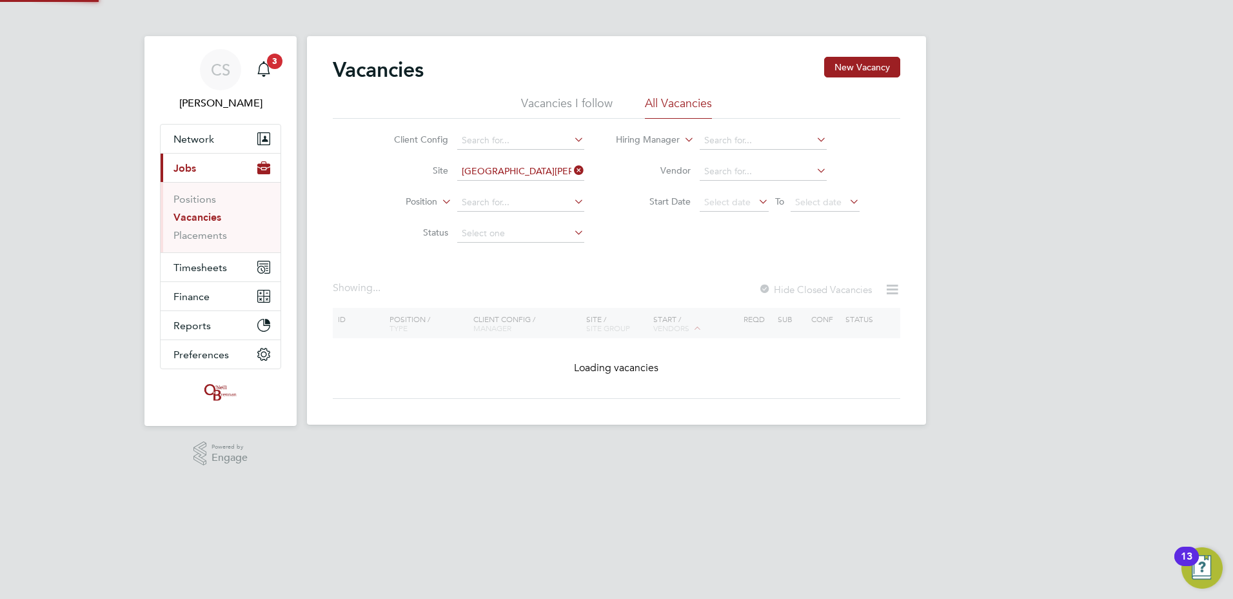
click at [492, 269] on li "Lea Castle - Linden, Park Gate" at bounding box center [564, 276] width 217 height 17
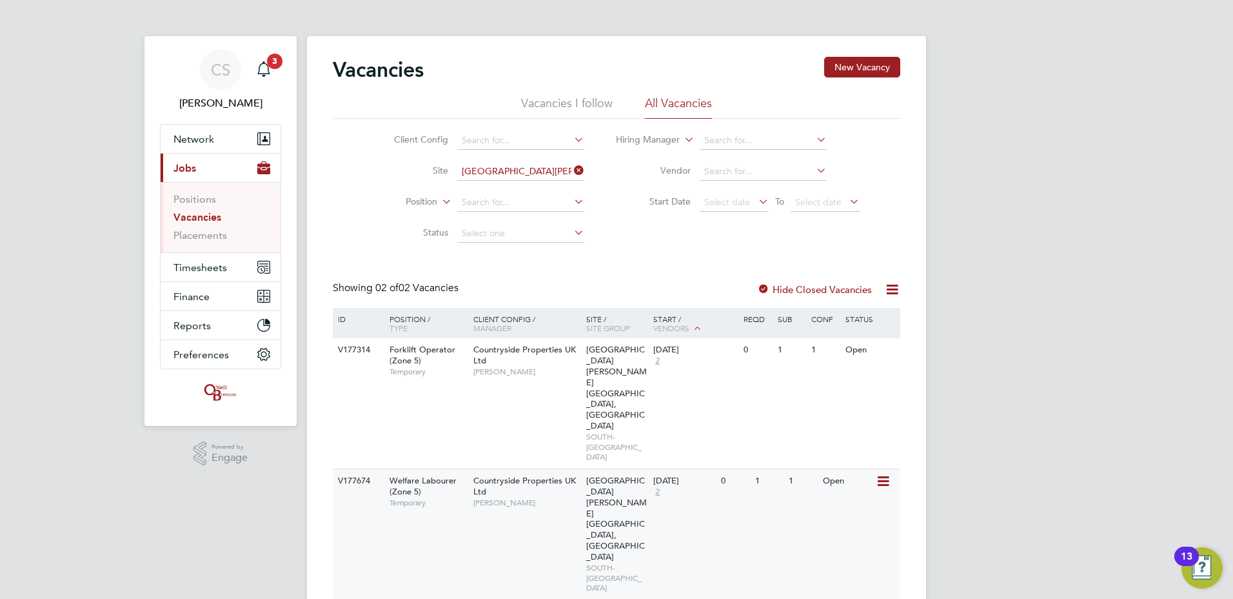
click at [875, 469] on div "Open" at bounding box center [848, 481] width 56 height 24
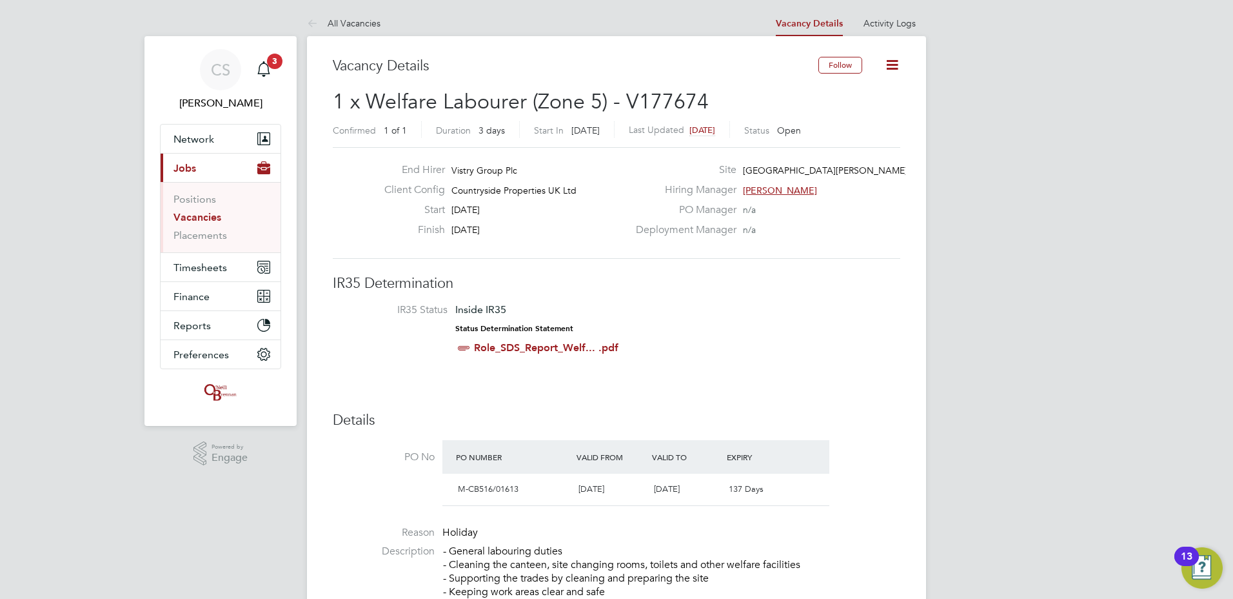
click at [898, 73] on icon at bounding box center [892, 65] width 16 height 16
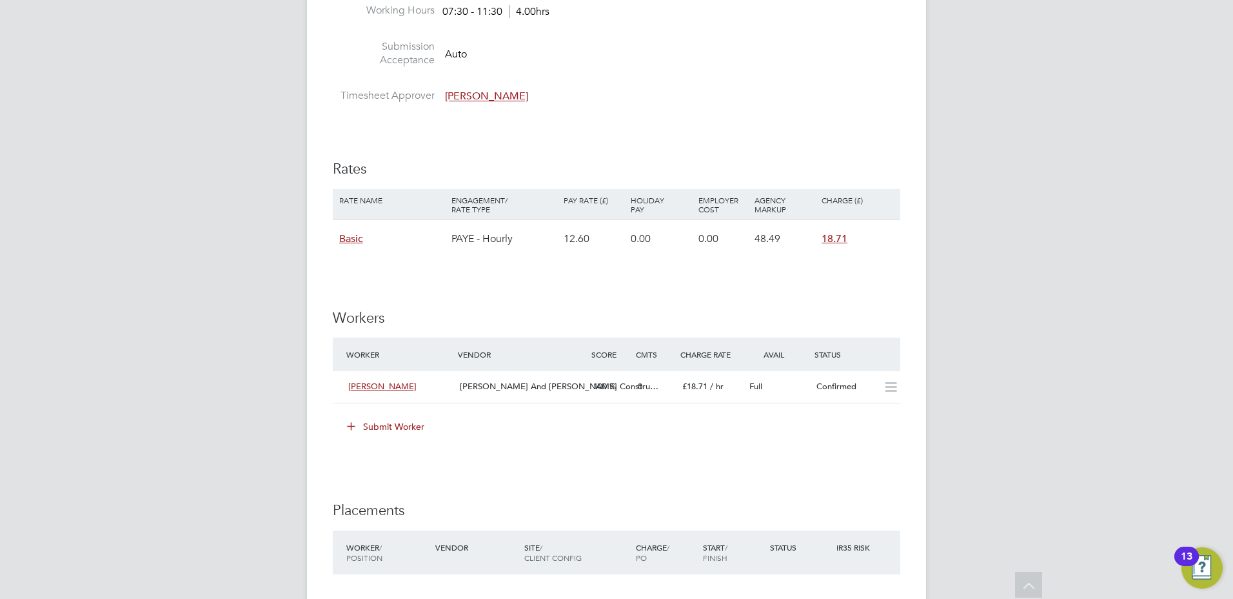
scroll to position [774, 0]
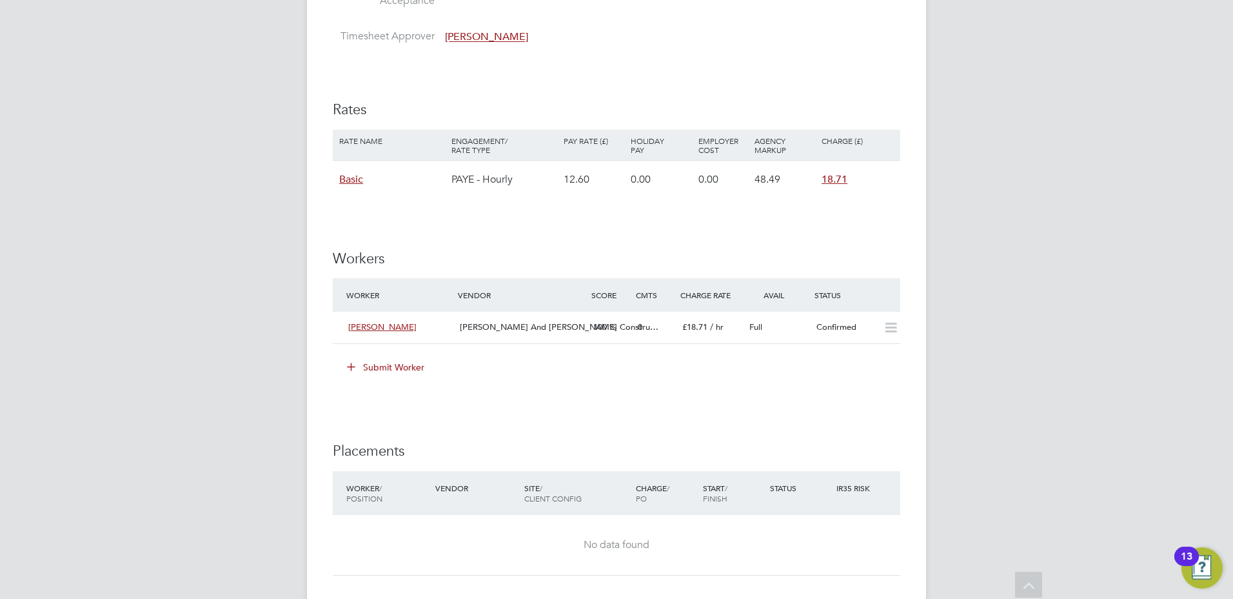
click at [384, 371] on button "Submit Worker" at bounding box center [386, 367] width 97 height 21
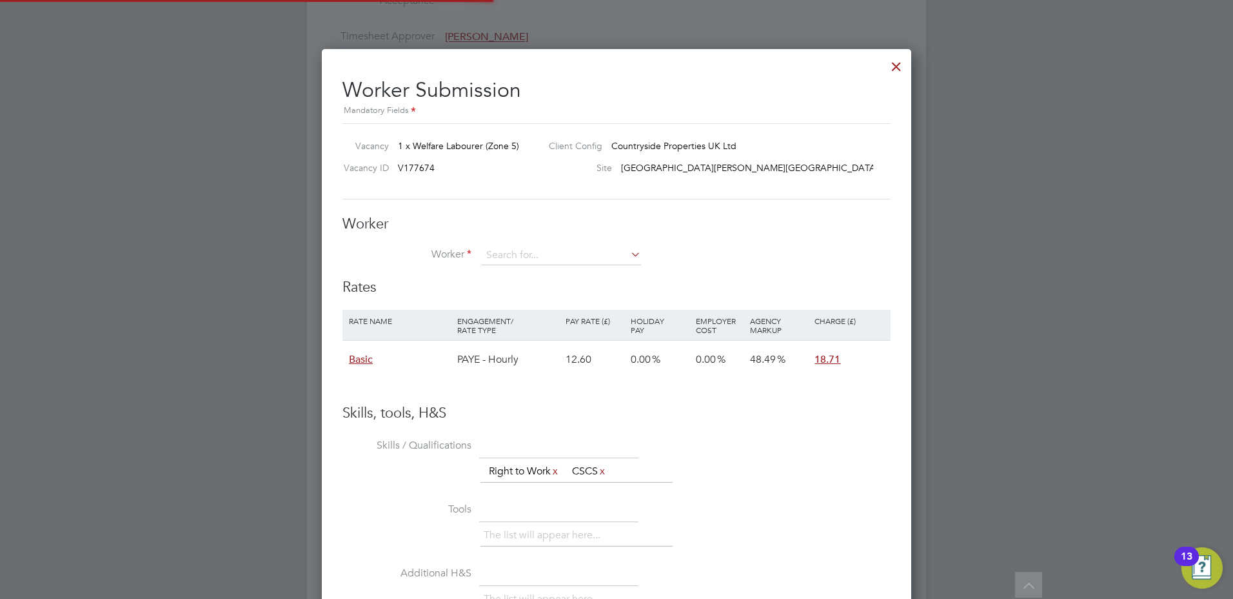
scroll to position [770, 590]
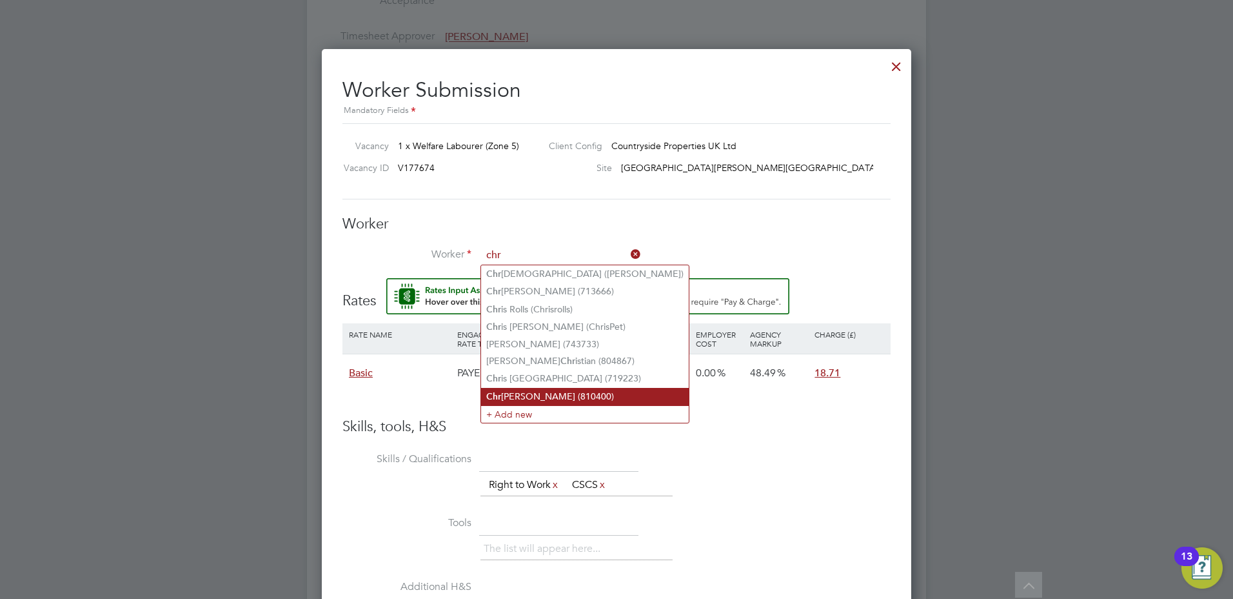
click at [597, 396] on li "Chr istopher Faulkner (810400)" at bounding box center [585, 396] width 208 height 17
type input "Christopher Faulkner (810400)"
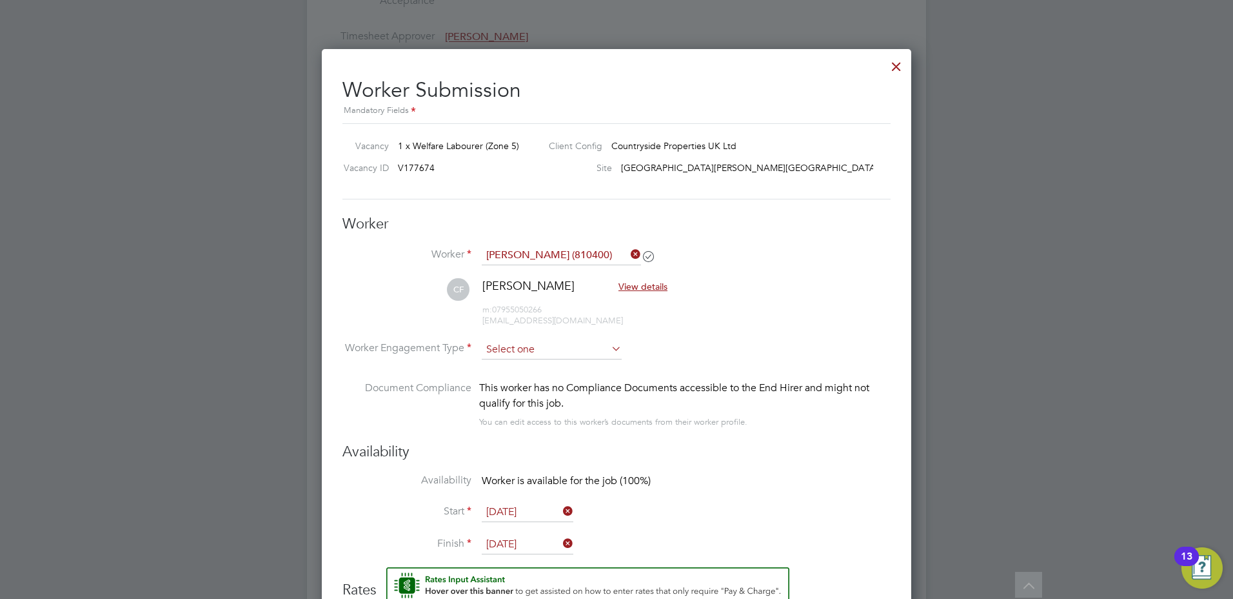
click at [540, 346] on input at bounding box center [552, 349] width 140 height 19
drag, startPoint x: 524, startPoint y: 384, endPoint x: 553, endPoint y: 382, distance: 29.1
click at [525, 384] on li "PAYE" at bounding box center [551, 383] width 141 height 17
type input "PAYE"
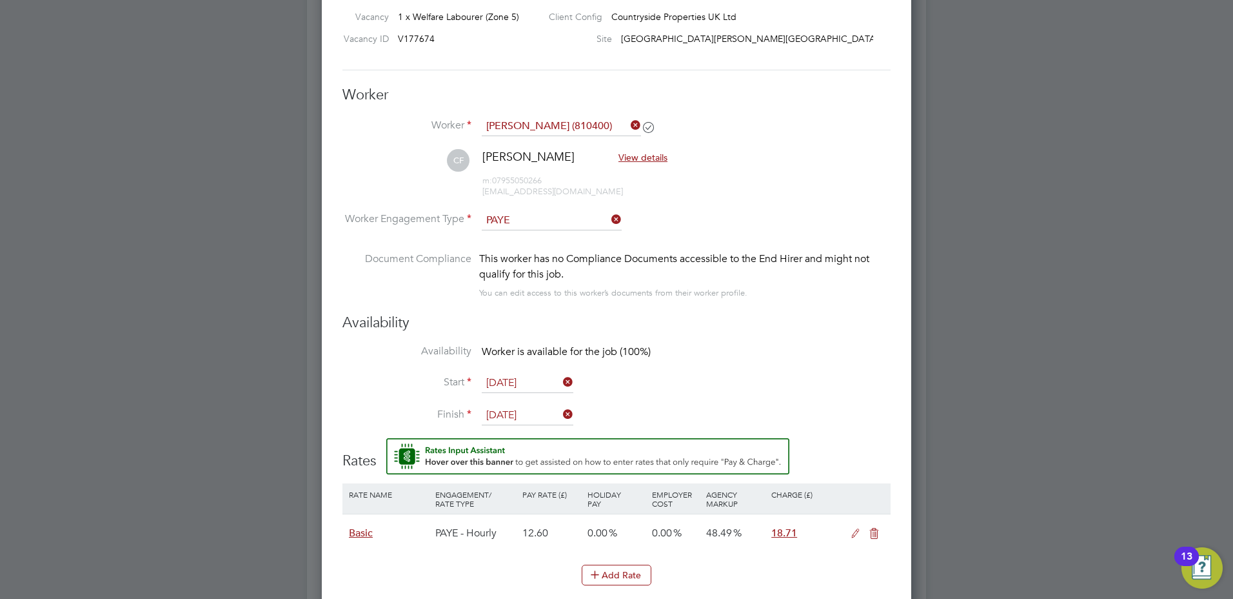
click at [508, 392] on input "30 Jul 2025" at bounding box center [528, 382] width 92 height 19
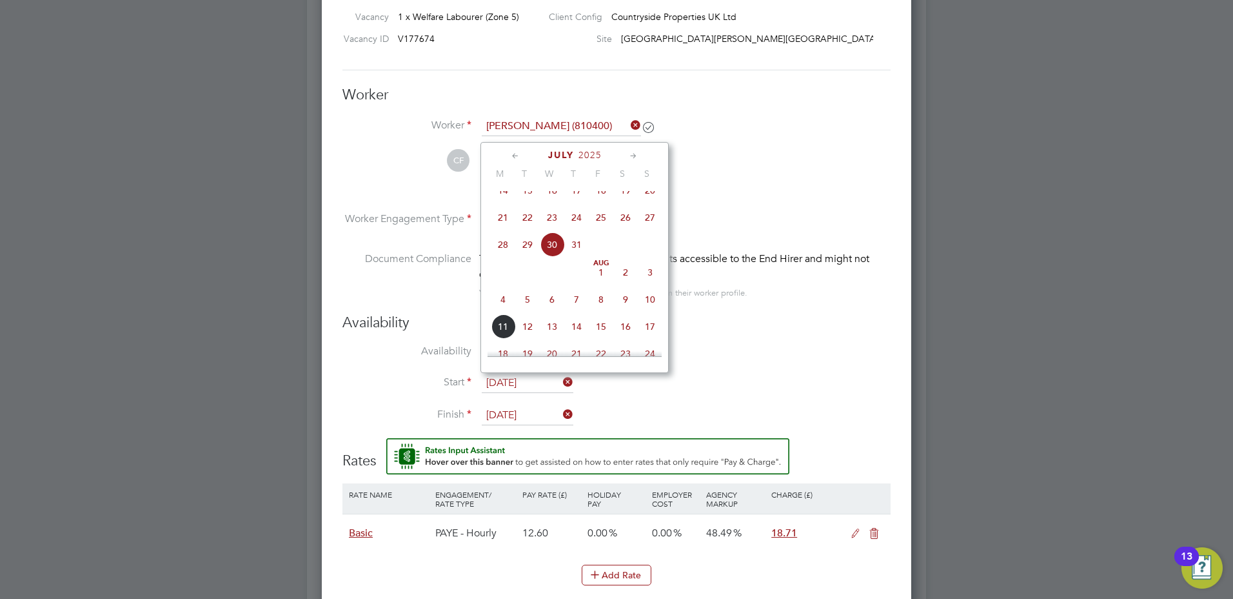
click at [500, 312] on span "4" at bounding box center [503, 299] width 25 height 25
type input "[DATE]"
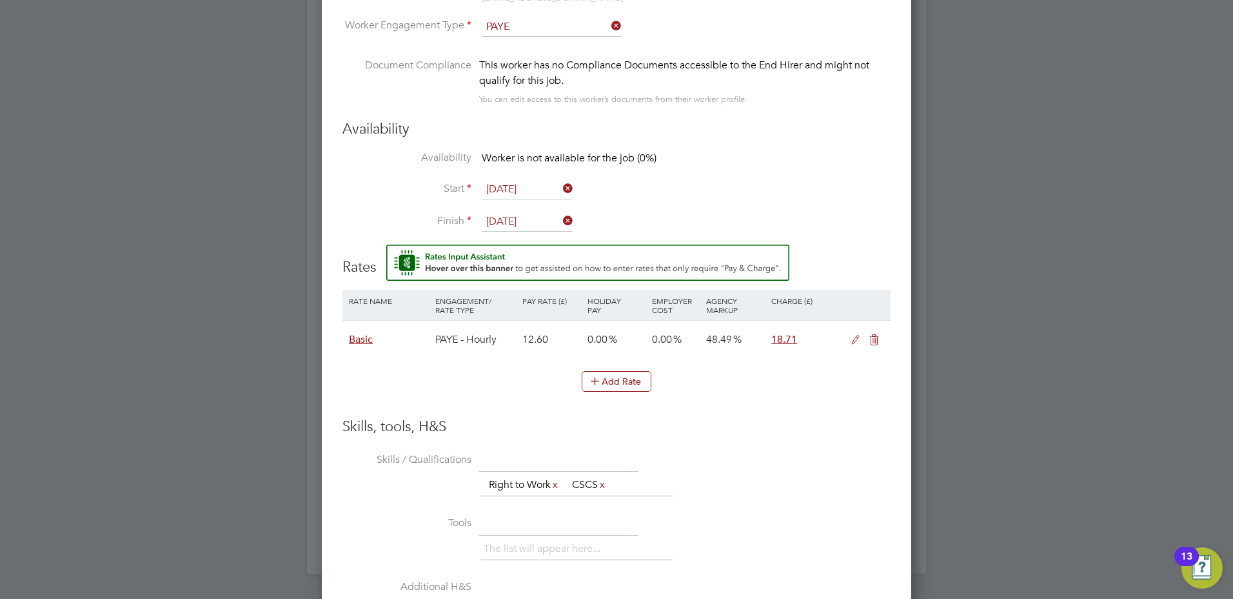
click at [492, 225] on input "01 Aug 2025" at bounding box center [528, 221] width 92 height 19
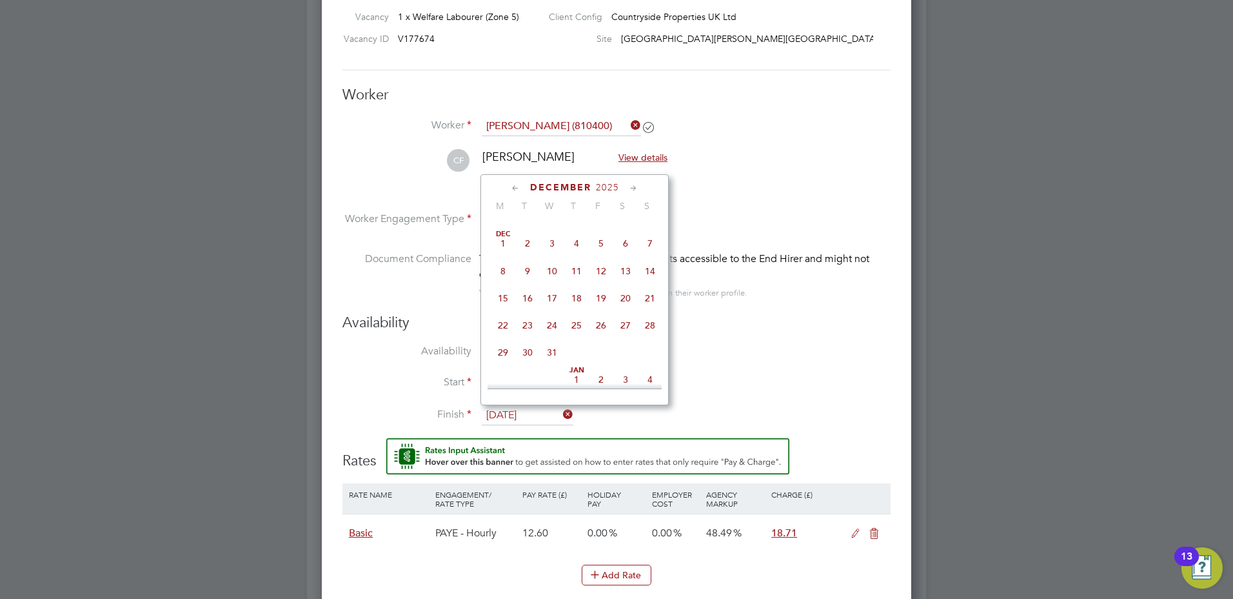
click at [599, 188] on span "2025" at bounding box center [607, 187] width 23 height 11
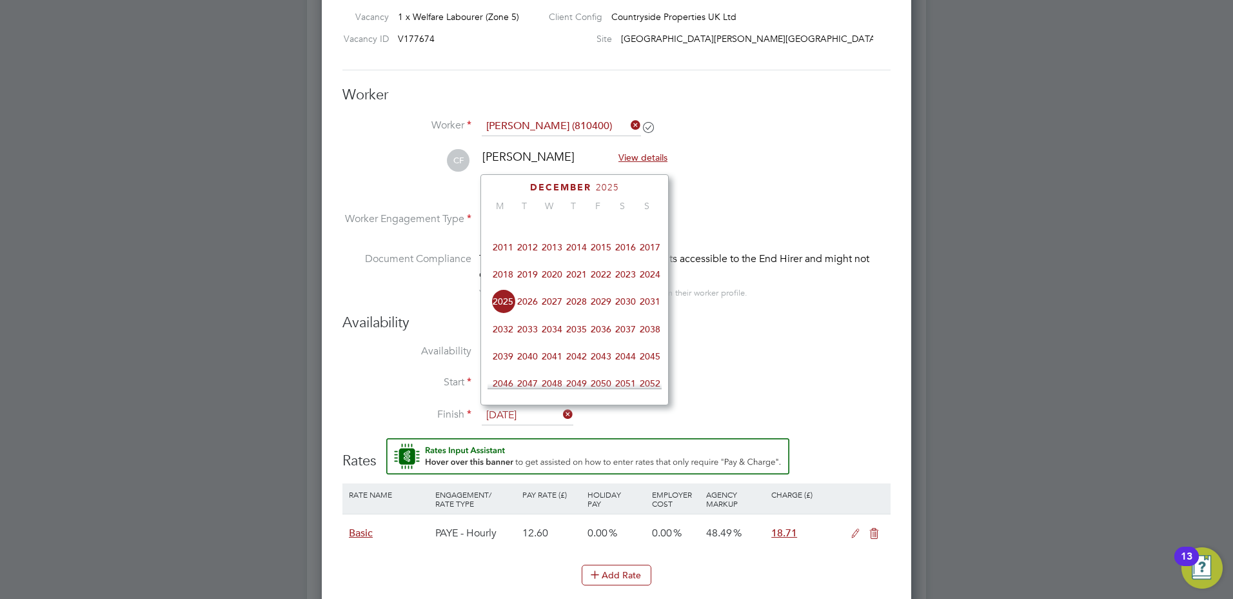
click at [533, 312] on span "2026" at bounding box center [527, 301] width 25 height 25
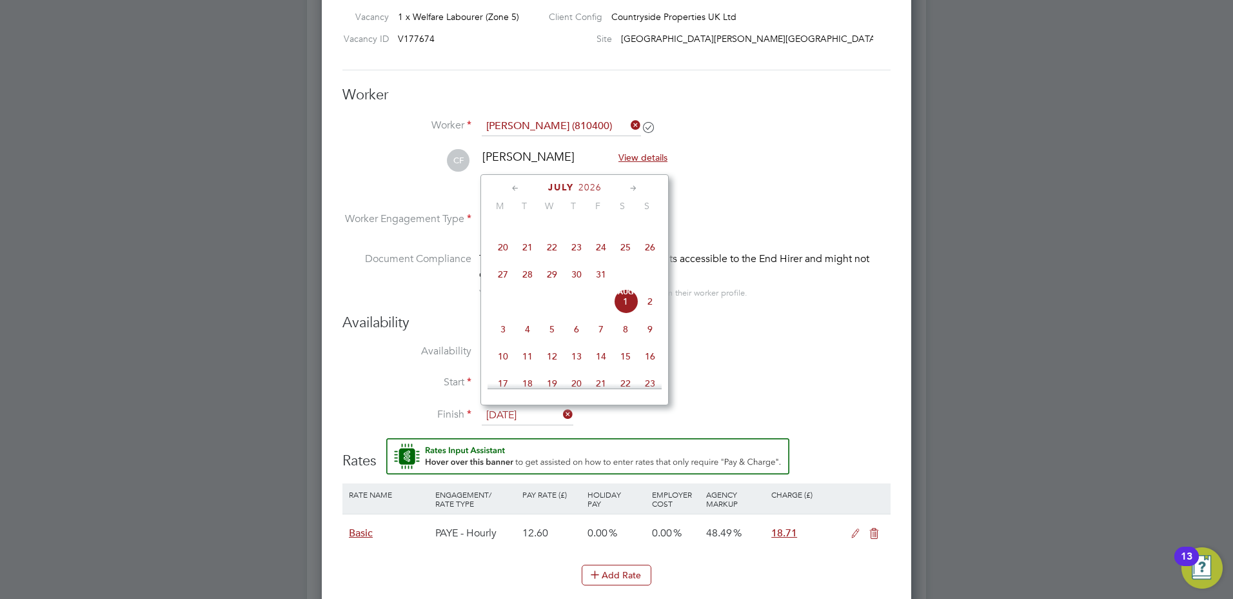
click at [626, 306] on span "Aug 1" at bounding box center [625, 301] width 25 height 25
type input "01 Aug 2026"
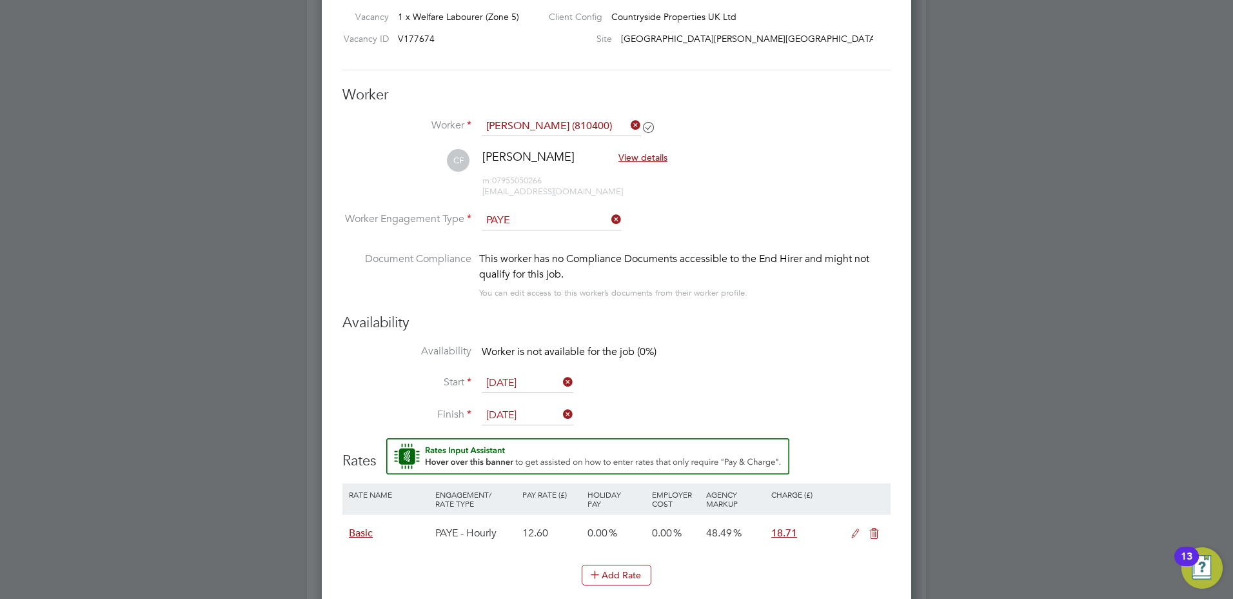
drag, startPoint x: 731, startPoint y: 333, endPoint x: 745, endPoint y: 340, distance: 15.0
click at [733, 335] on div "Availability Availability Worker is not available for the job (0%) Start 04 Aug…" at bounding box center [617, 375] width 548 height 124
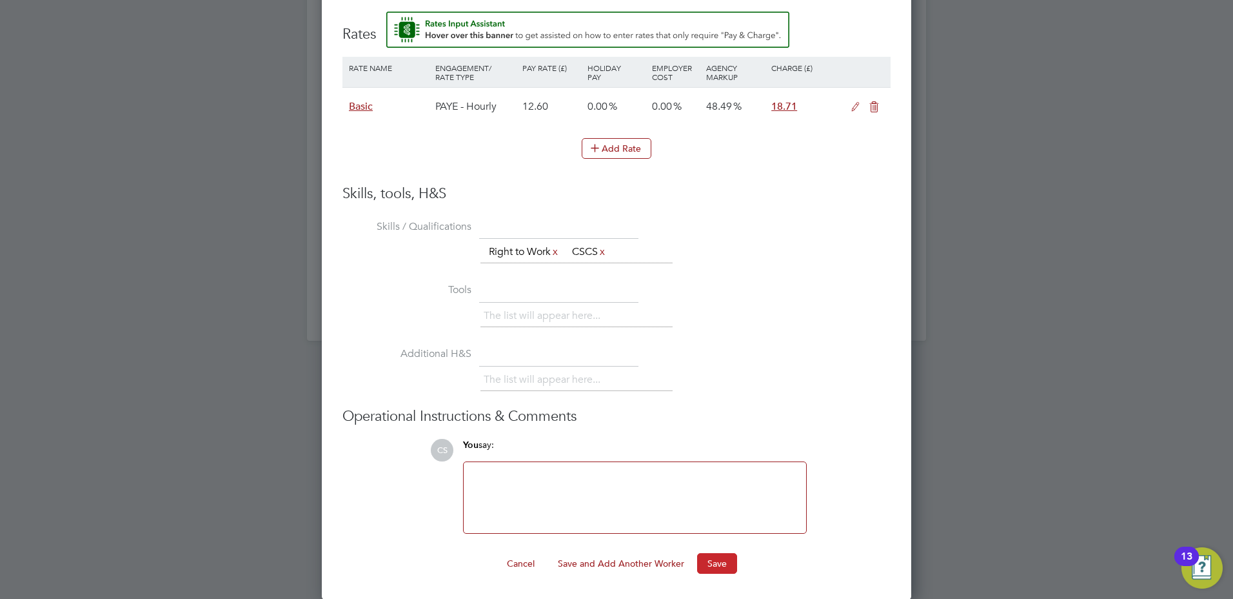
click at [709, 559] on button "Save" at bounding box center [717, 563] width 40 height 21
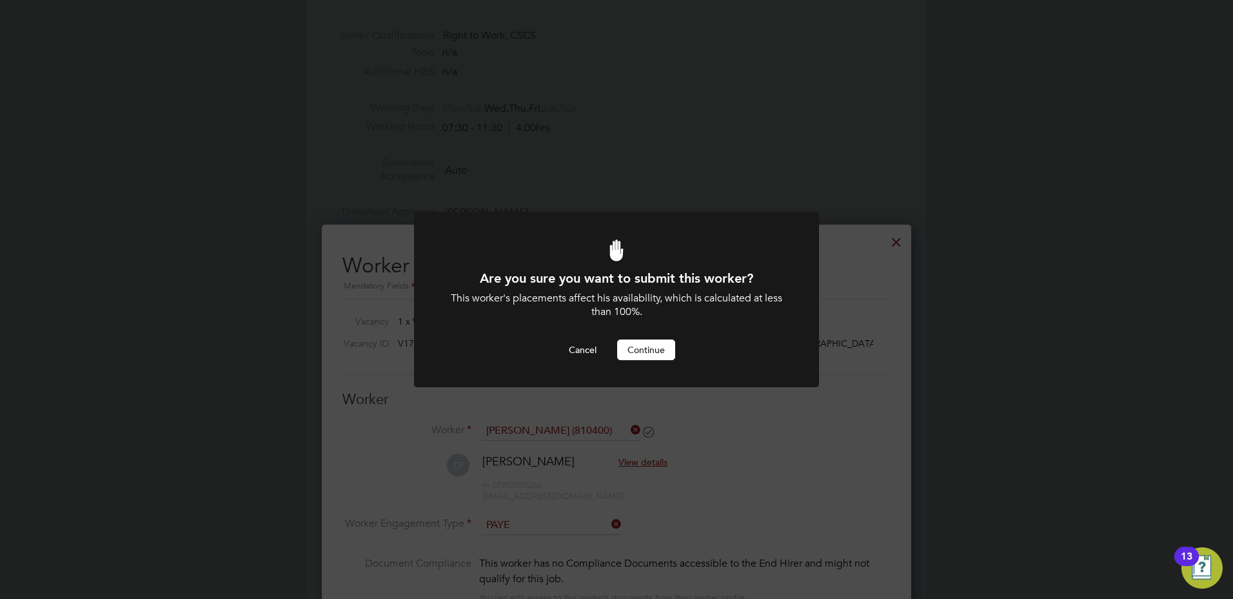
drag, startPoint x: 644, startPoint y: 353, endPoint x: 639, endPoint y: 348, distance: 7.4
click at [643, 352] on button "Continue" at bounding box center [646, 349] width 58 height 21
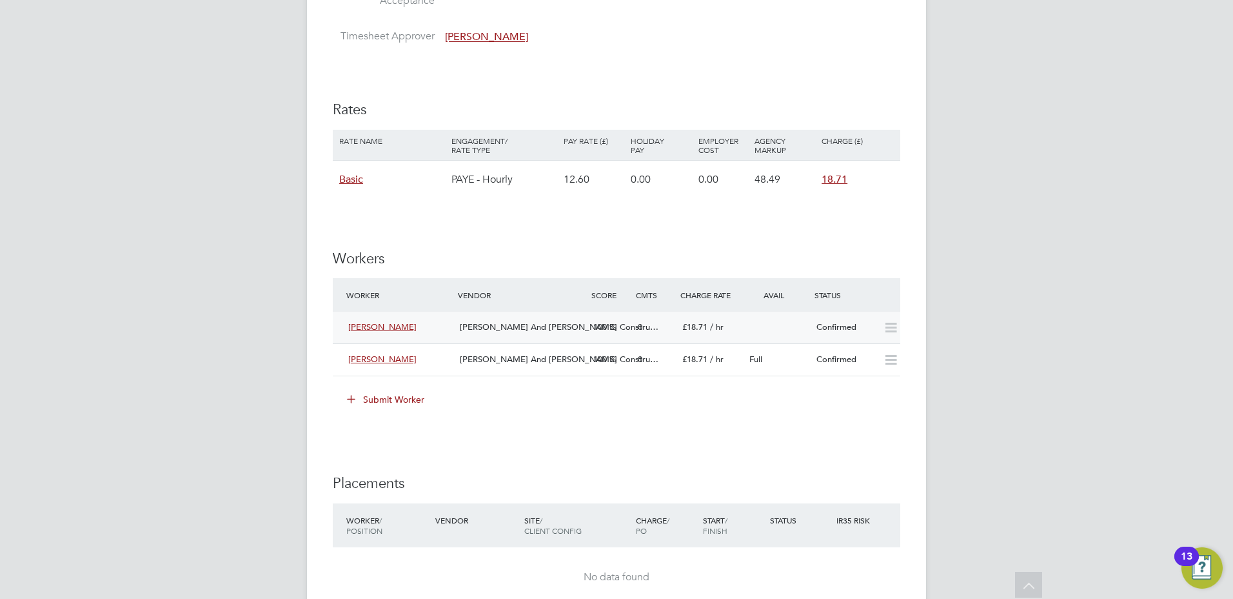
click at [810, 335] on div "Christopher Faulkner O'Neill And Brennan Constru… 100 0 £18.71 / hr Confirmed" at bounding box center [617, 328] width 568 height 32
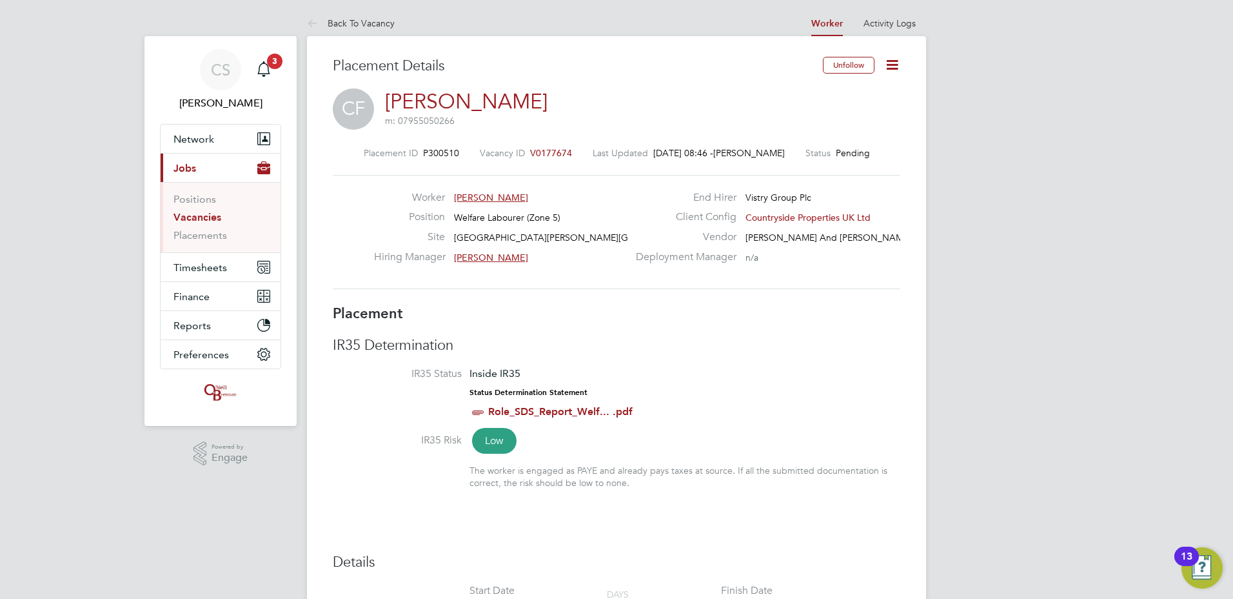
click at [895, 67] on icon at bounding box center [892, 65] width 16 height 16
click at [823, 143] on li "Start" at bounding box center [850, 139] width 95 height 18
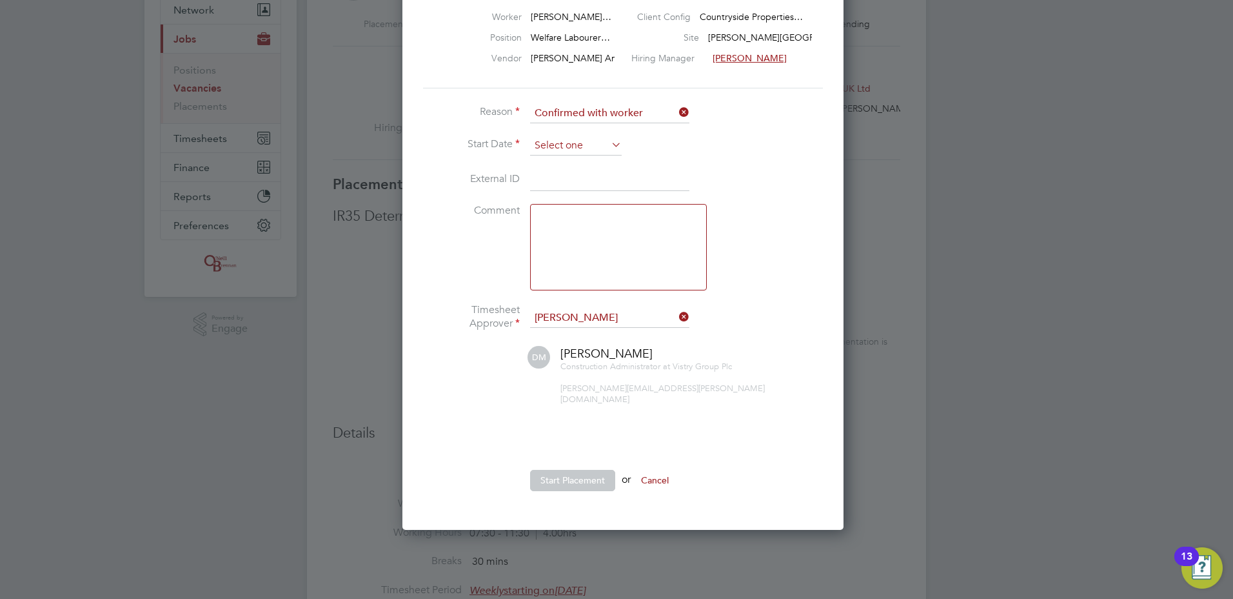
click at [574, 149] on input at bounding box center [576, 145] width 92 height 19
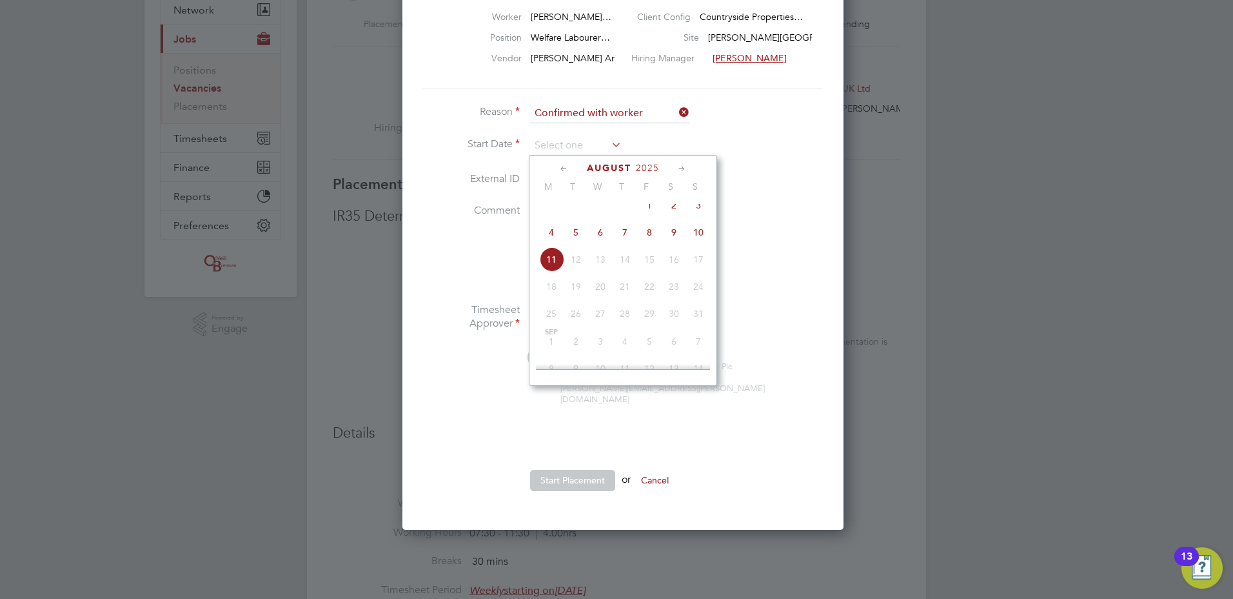
click at [546, 242] on span "4" at bounding box center [551, 232] width 25 height 25
type input "[DATE]"
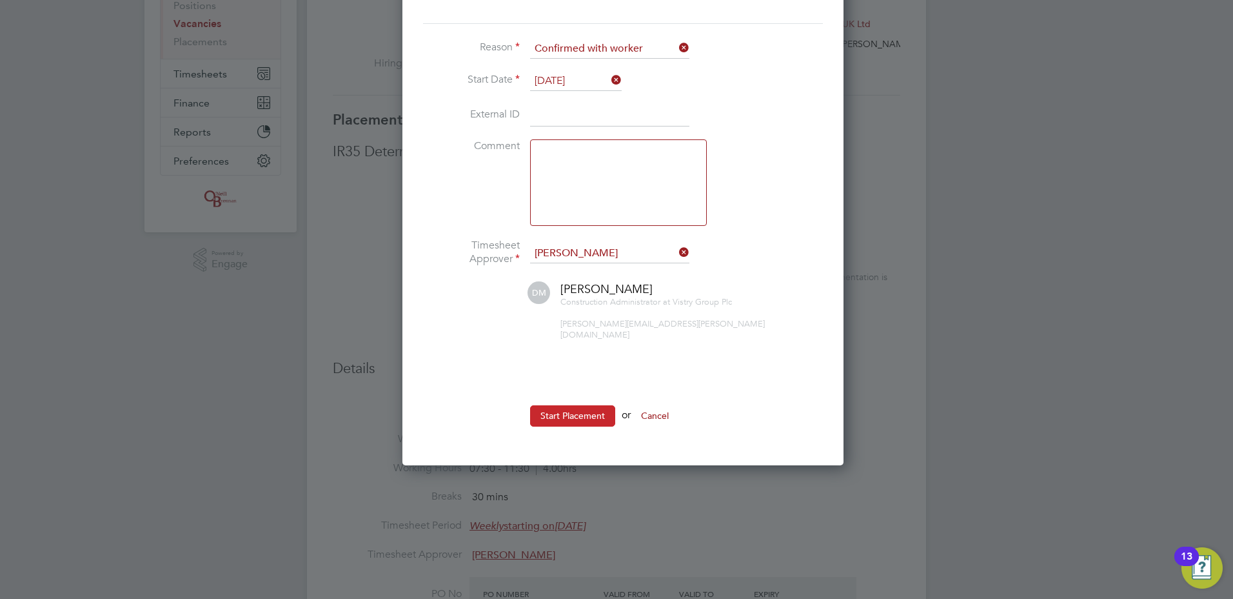
click at [552, 407] on button "Start Placement" at bounding box center [572, 415] width 85 height 21
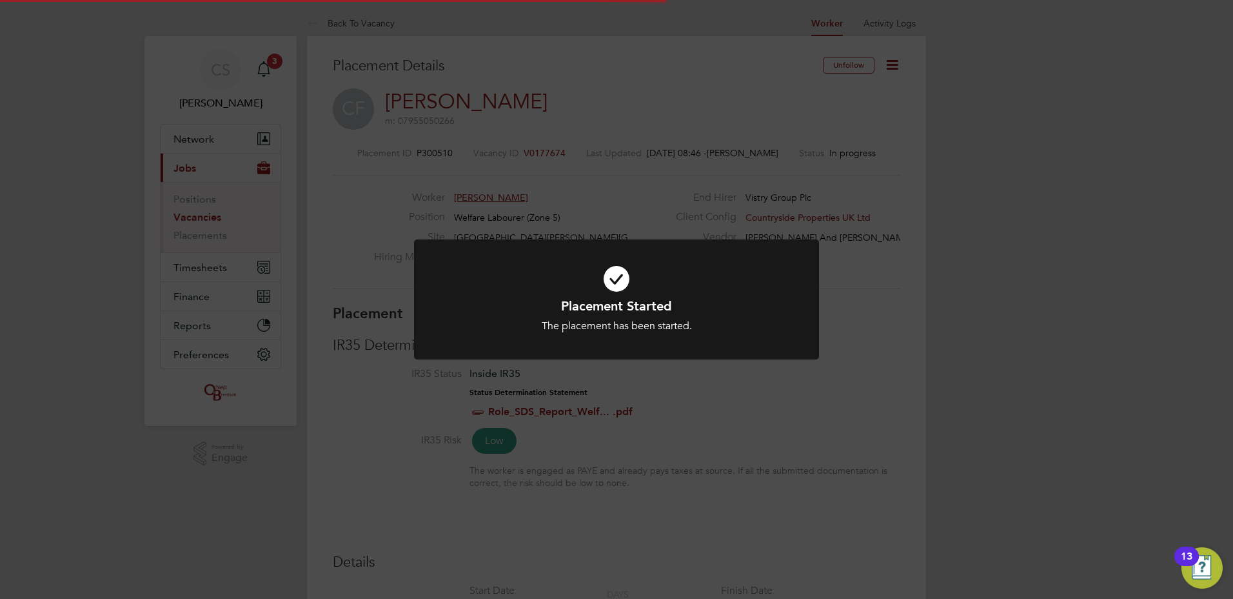
click at [924, 253] on div "Placement Started The placement has been started. Cancel Okay" at bounding box center [616, 299] width 1233 height 599
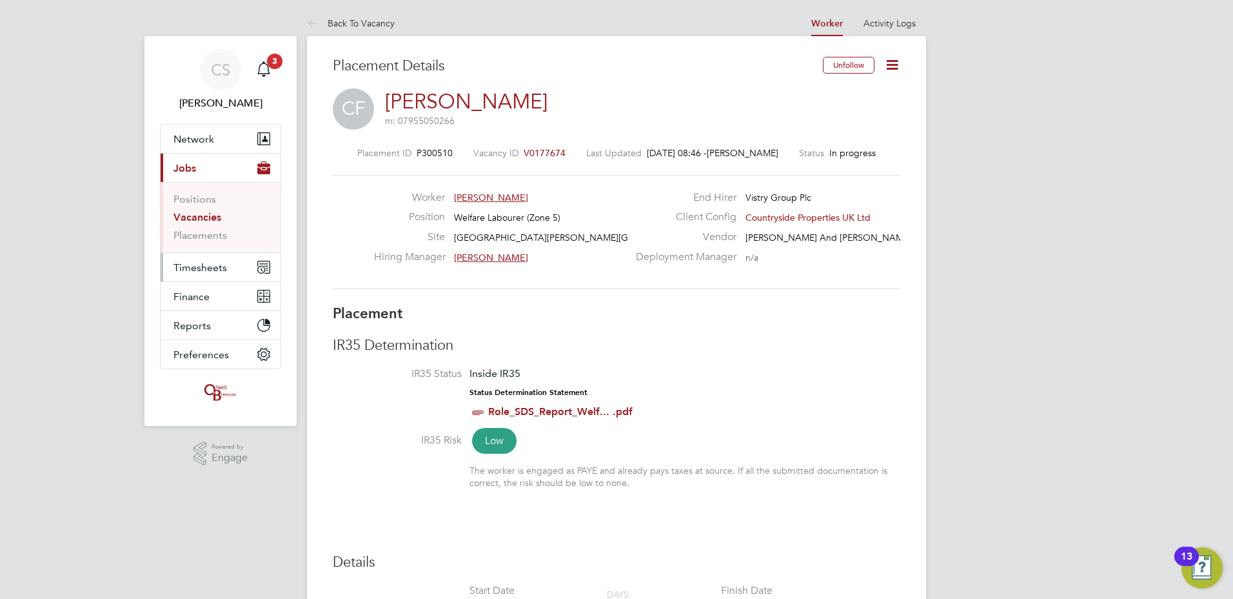
drag, startPoint x: 202, startPoint y: 260, endPoint x: 213, endPoint y: 257, distance: 11.3
click at [203, 260] on button "Timesheets" at bounding box center [221, 267] width 120 height 28
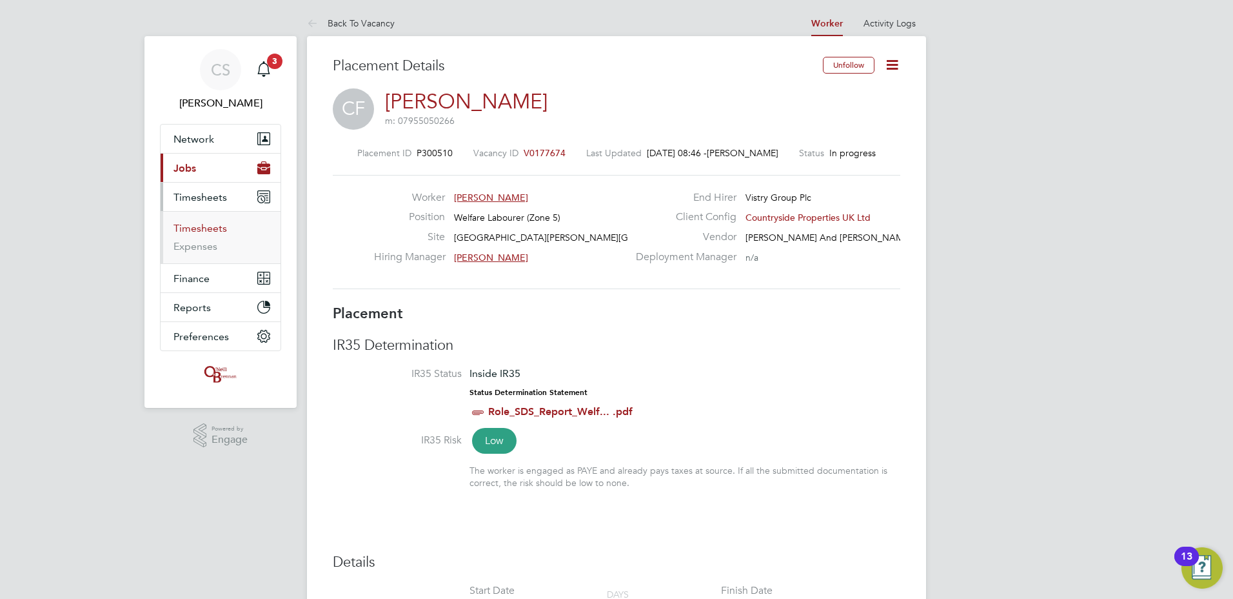
click at [190, 226] on link "Timesheets" at bounding box center [201, 228] width 54 height 12
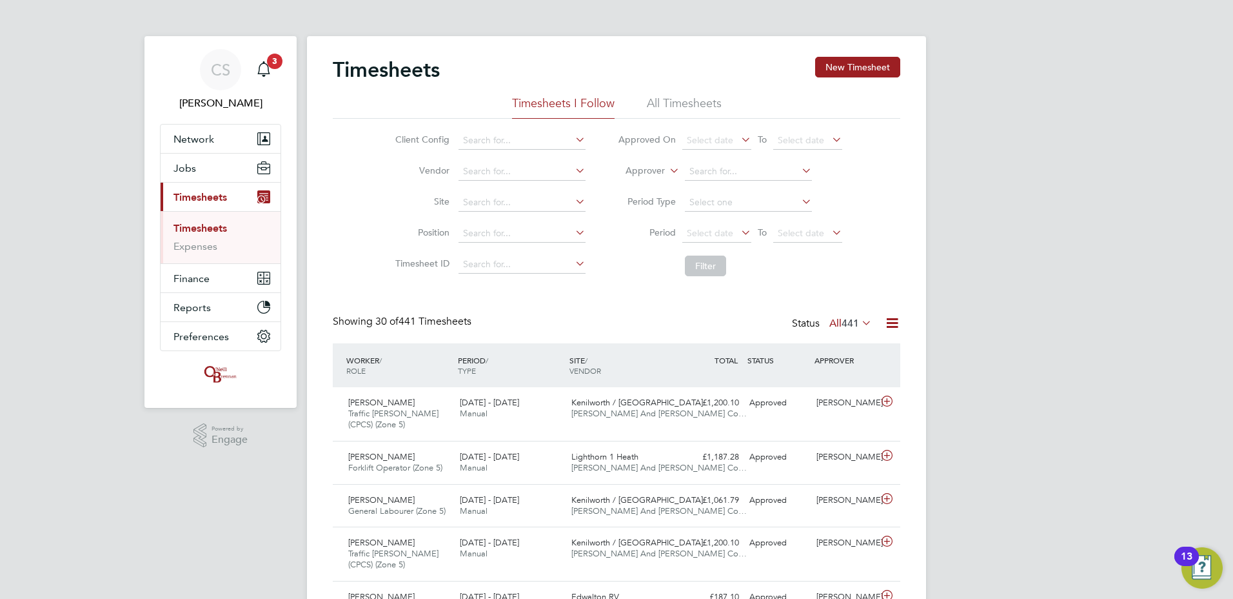
click at [192, 197] on span "Timesheets" at bounding box center [201, 197] width 54 height 12
click at [866, 65] on button "New Timesheet" at bounding box center [857, 67] width 85 height 21
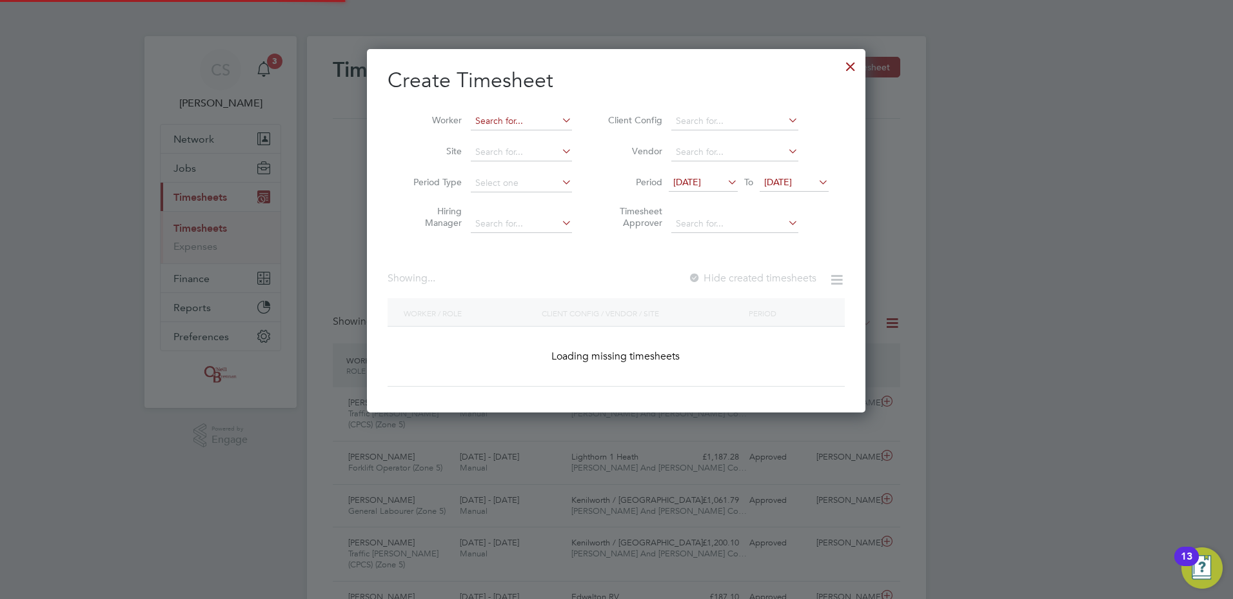
scroll to position [2030, 499]
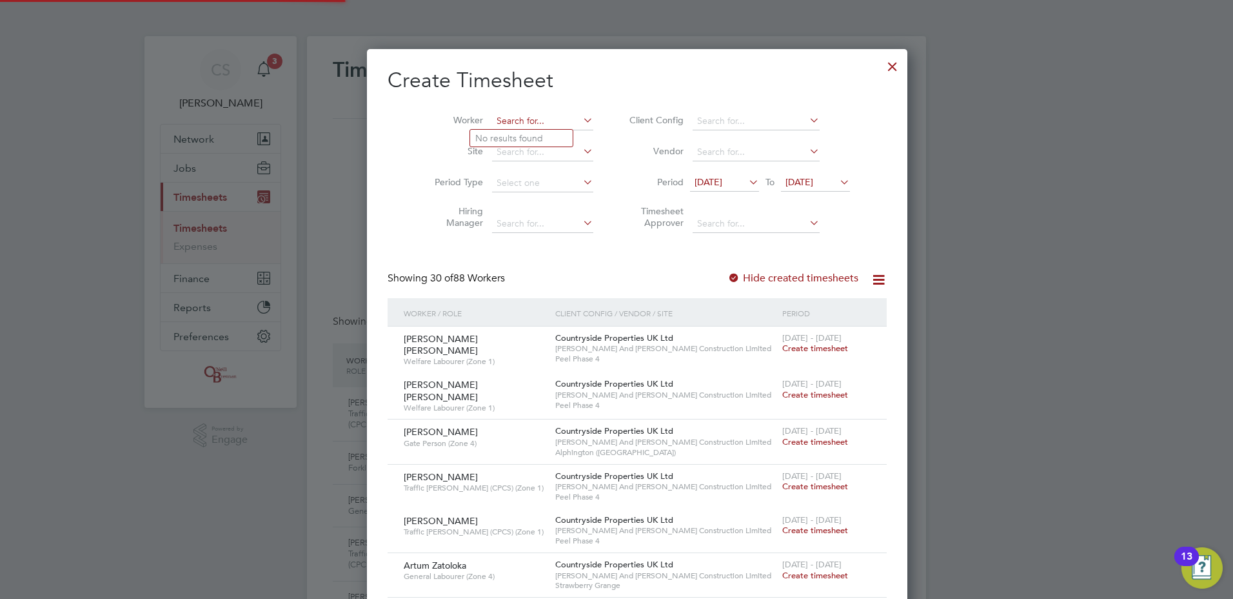
click at [529, 117] on input at bounding box center [542, 121] width 101 height 18
click at [1209, 303] on div at bounding box center [616, 299] width 1233 height 599
click at [492, 119] on input at bounding box center [542, 121] width 101 height 18
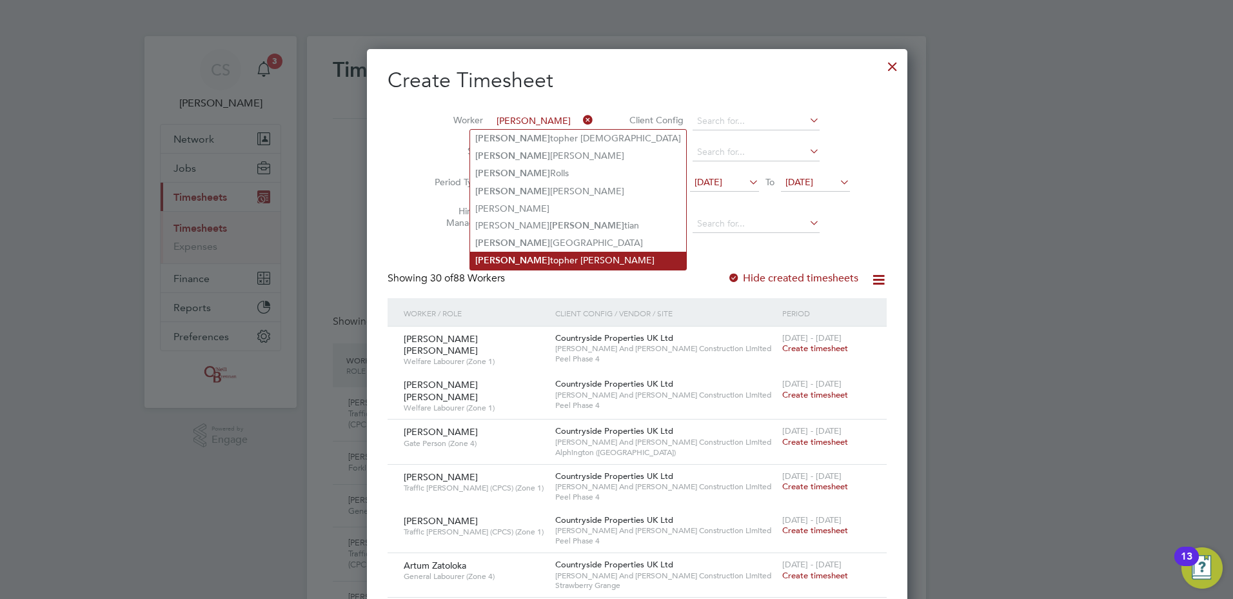
click at [525, 260] on li "Chris topher Faulkner" at bounding box center [578, 260] width 216 height 17
type input "[PERSON_NAME]"
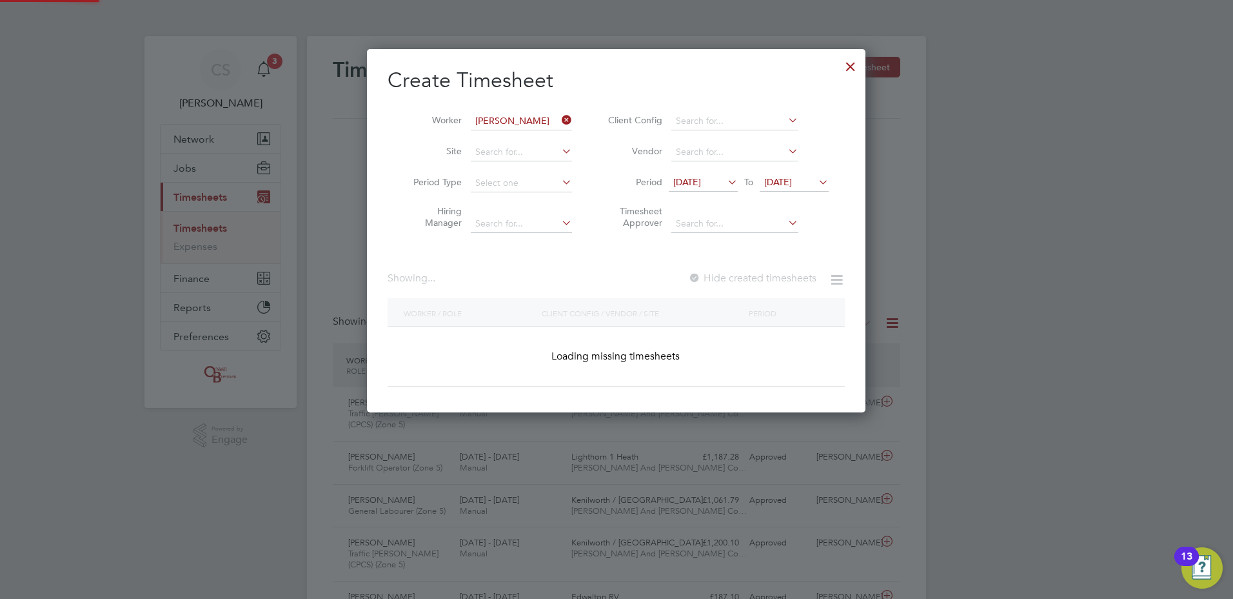
scroll to position [348, 499]
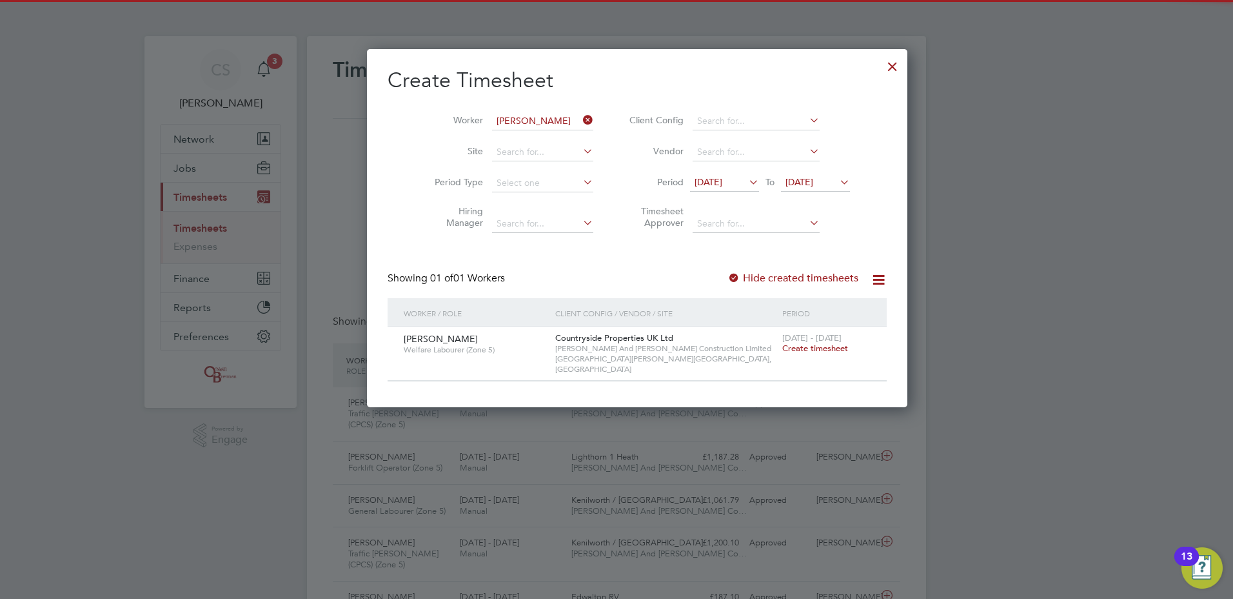
click at [782, 347] on span "Create timesheet" at bounding box center [815, 348] width 66 height 11
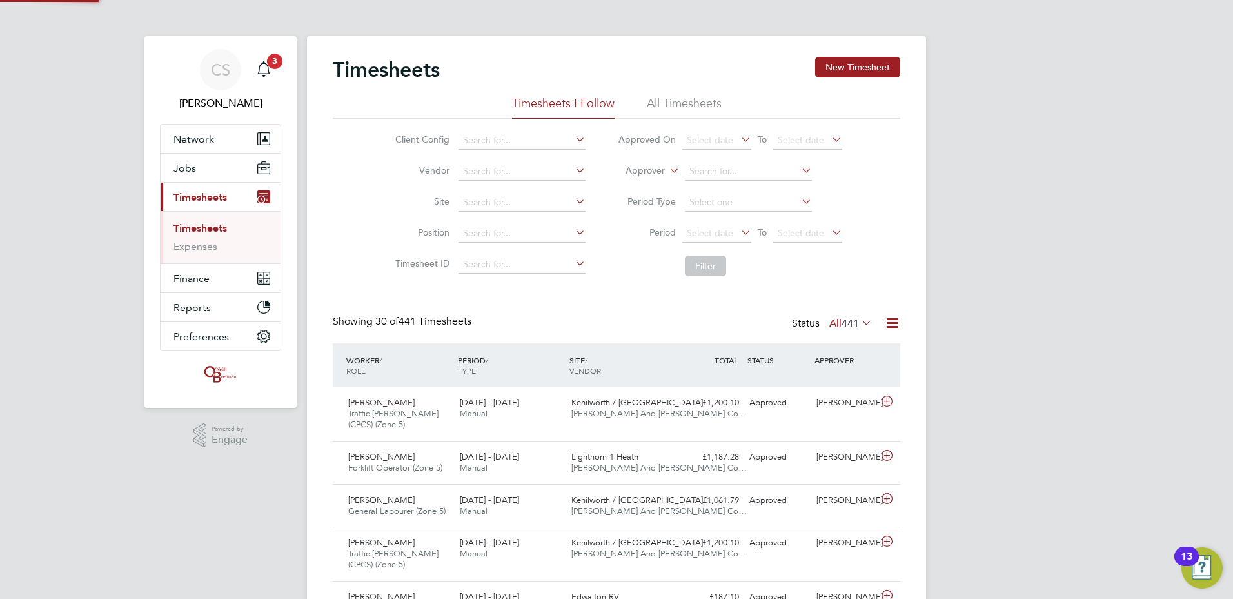
scroll to position [33, 112]
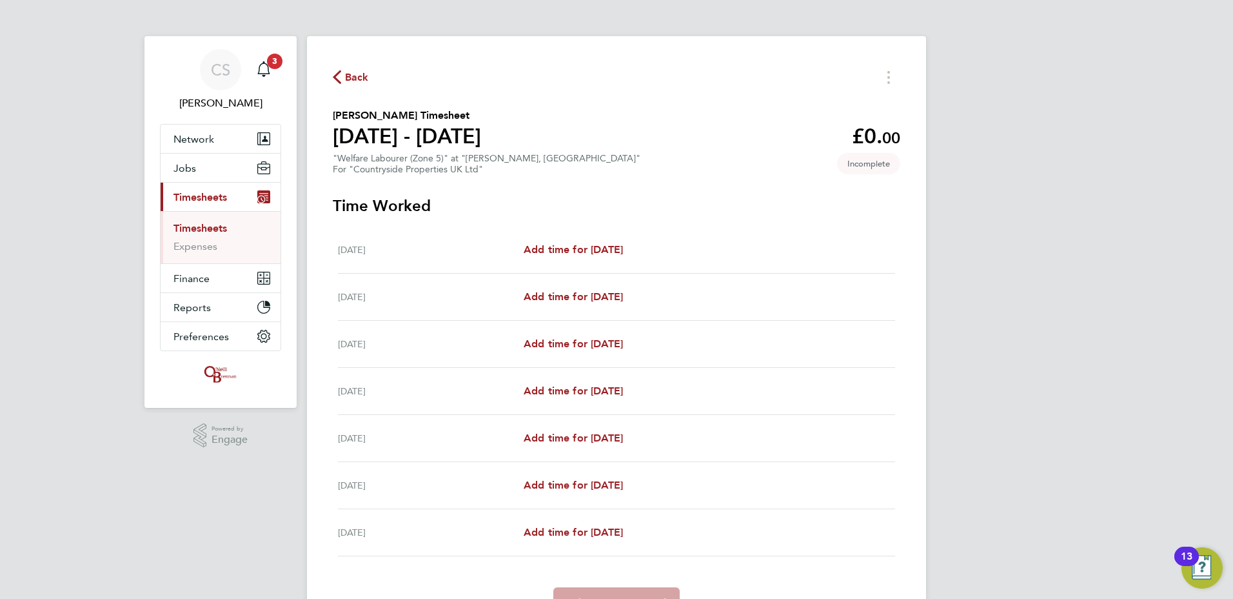
click at [619, 429] on div "Fri 08 Aug Add time for Fri 08 Aug Add time for Fri 08 Aug" at bounding box center [616, 438] width 557 height 47
click at [623, 439] on span "Add time for [DATE]" at bounding box center [573, 438] width 99 height 12
select select "30"
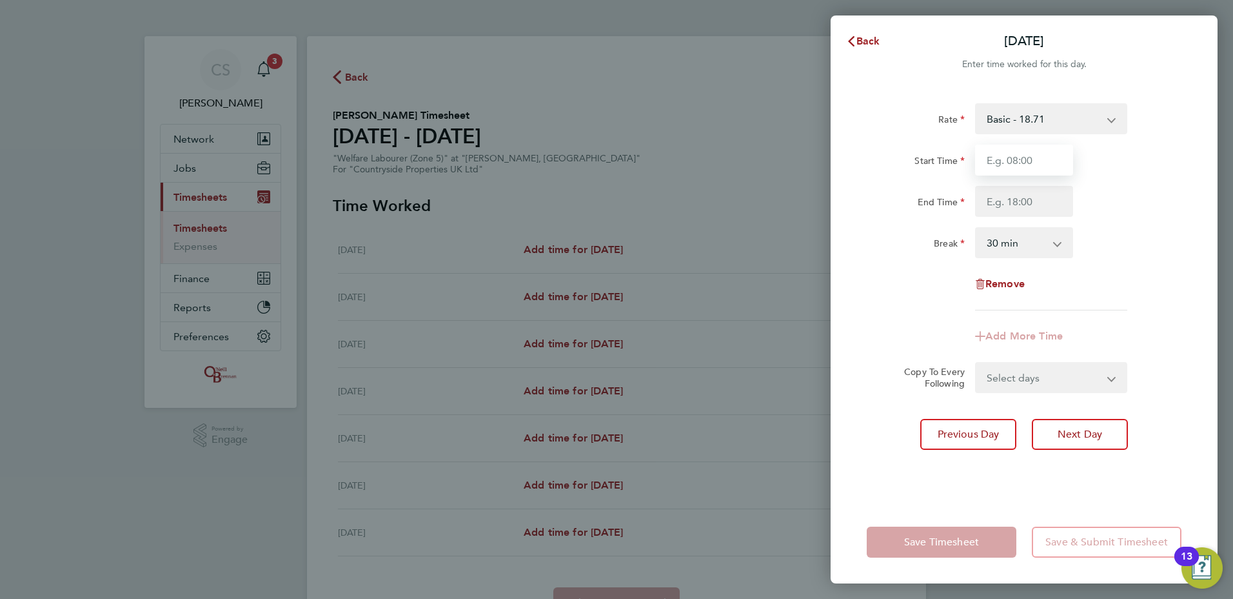
click at [1048, 154] on input "Start Time" at bounding box center [1024, 159] width 98 height 31
type input "07:30"
click at [1046, 207] on input "End Time" at bounding box center [1024, 201] width 98 height 31
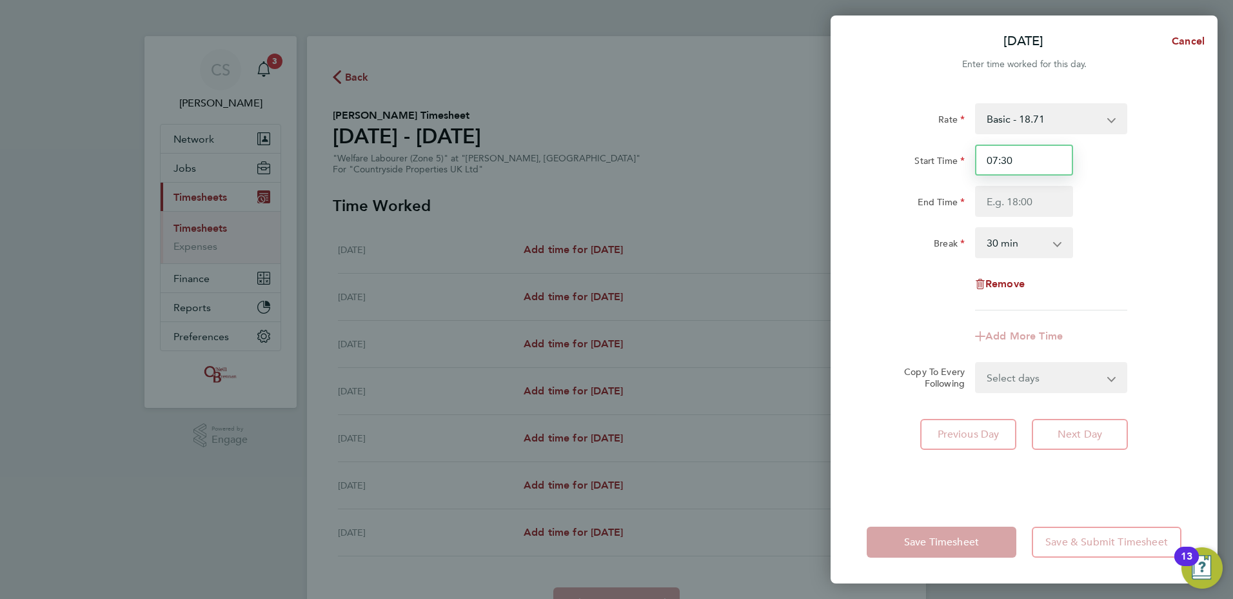
drag, startPoint x: 1033, startPoint y: 170, endPoint x: 879, endPoint y: 176, distance: 154.3
click at [899, 176] on div "Start Time 07:30 End Time" at bounding box center [1024, 180] width 325 height 72
type input "08:00"
drag, startPoint x: 907, startPoint y: 342, endPoint x: 971, endPoint y: 250, distance: 112.6
click at [911, 336] on div "Add More Time" at bounding box center [1024, 336] width 325 height 31
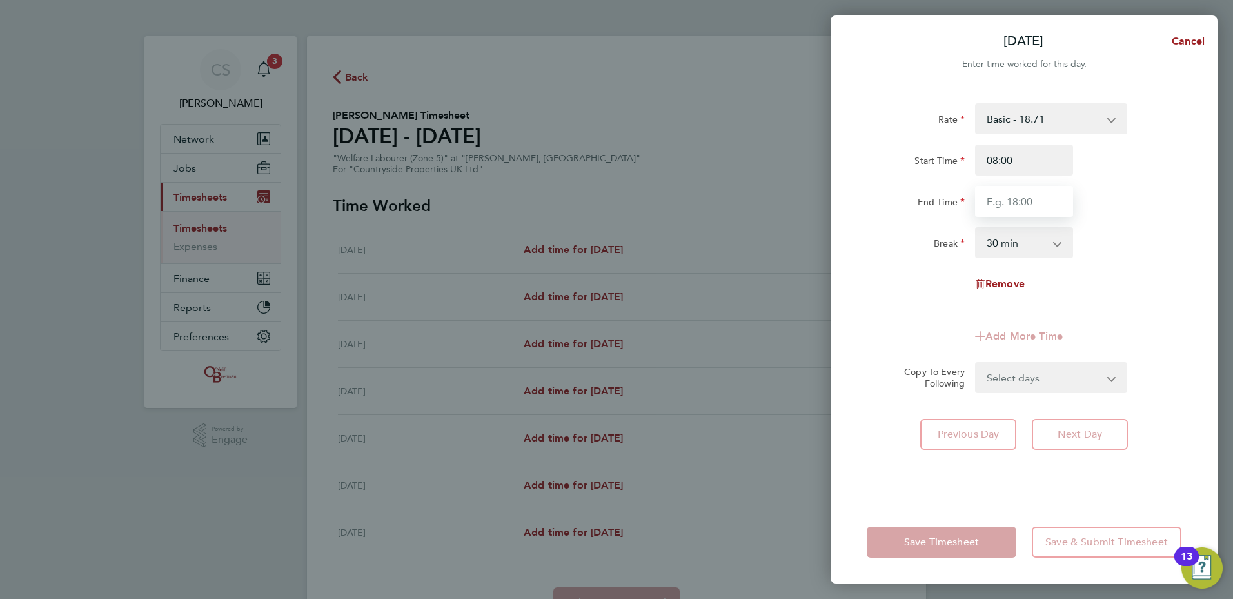
click at [1026, 195] on input "End Time" at bounding box center [1024, 201] width 98 height 31
type input "12:00"
click at [909, 275] on div "Rate Basic - 18.71 Start Time 08:00 End Time 12:00 Break 0 min 15 min 30 min 45…" at bounding box center [1024, 206] width 315 height 207
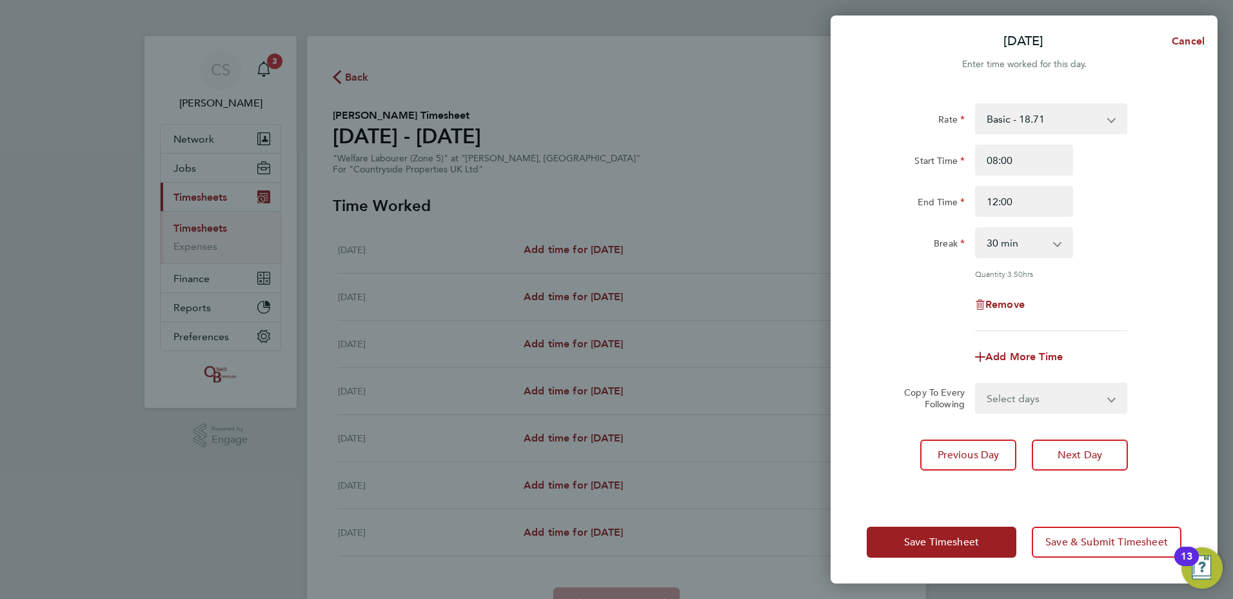
click at [1035, 242] on select "0 min 15 min 30 min 45 min 60 min 75 min 90 min" at bounding box center [1017, 242] width 80 height 28
select select "0"
click at [977, 228] on select "0 min 15 min 30 min 45 min 60 min 75 min 90 min" at bounding box center [1017, 242] width 80 height 28
click at [1180, 263] on div "Rate Basic - 18.71 Start Time 08:00 End Time 12:00 Break 0 min 15 min 30 min 45…" at bounding box center [1024, 217] width 315 height 228
click at [954, 542] on span "Save Timesheet" at bounding box center [941, 541] width 75 height 13
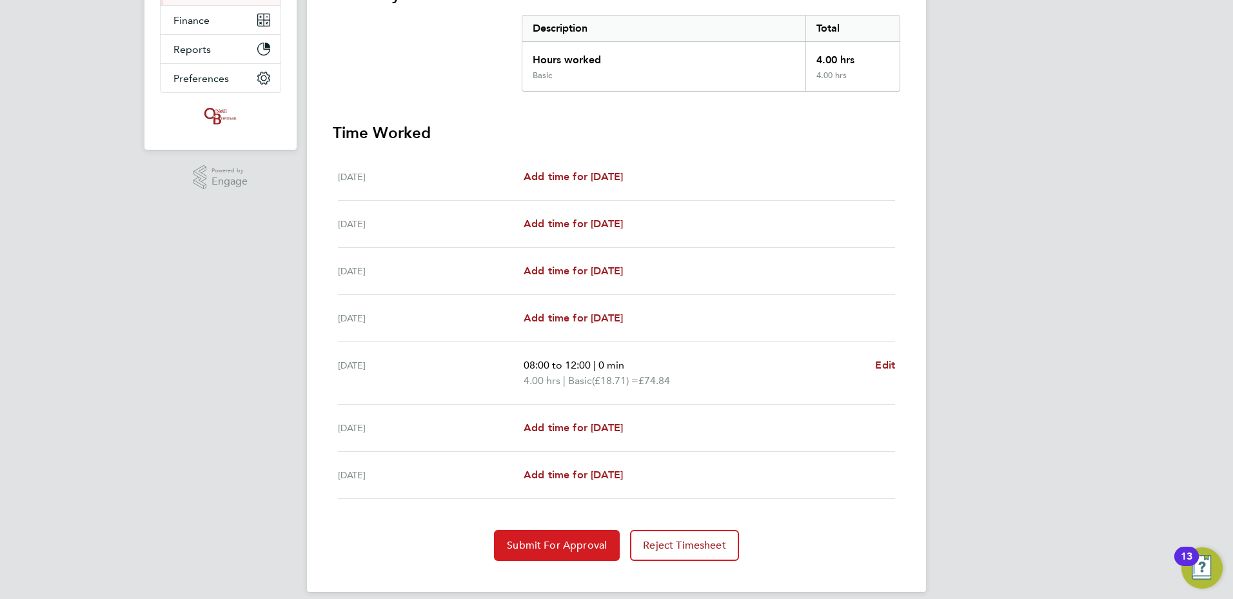
click at [601, 544] on span "Submit For Approval" at bounding box center [557, 545] width 100 height 13
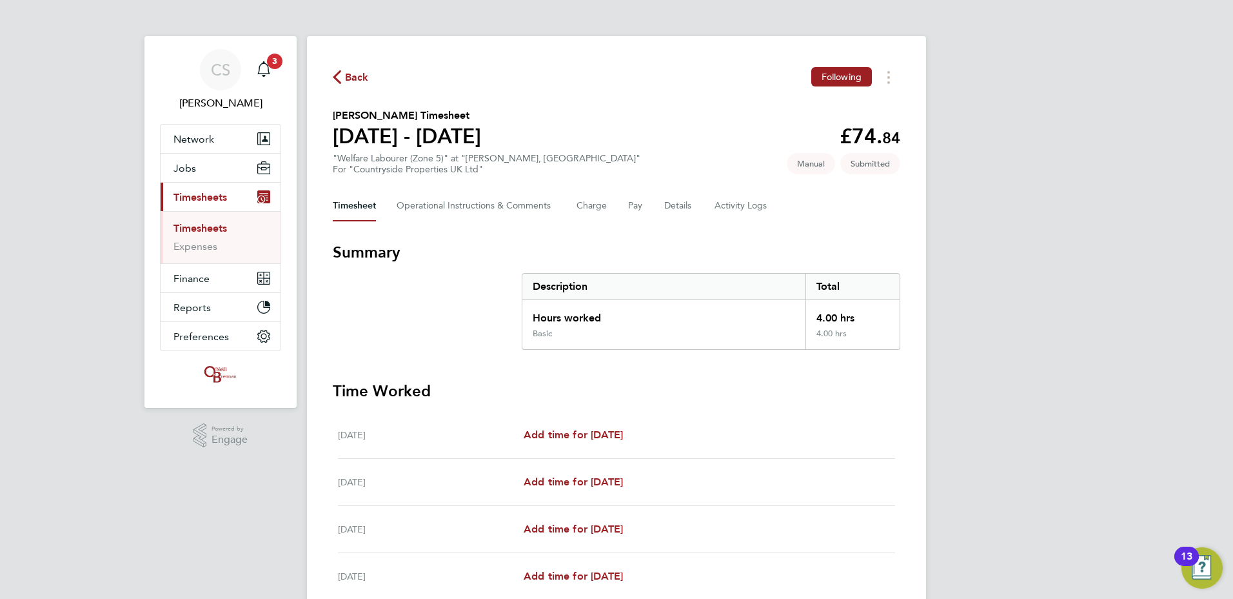
click at [353, 75] on span "Back" at bounding box center [357, 77] width 24 height 15
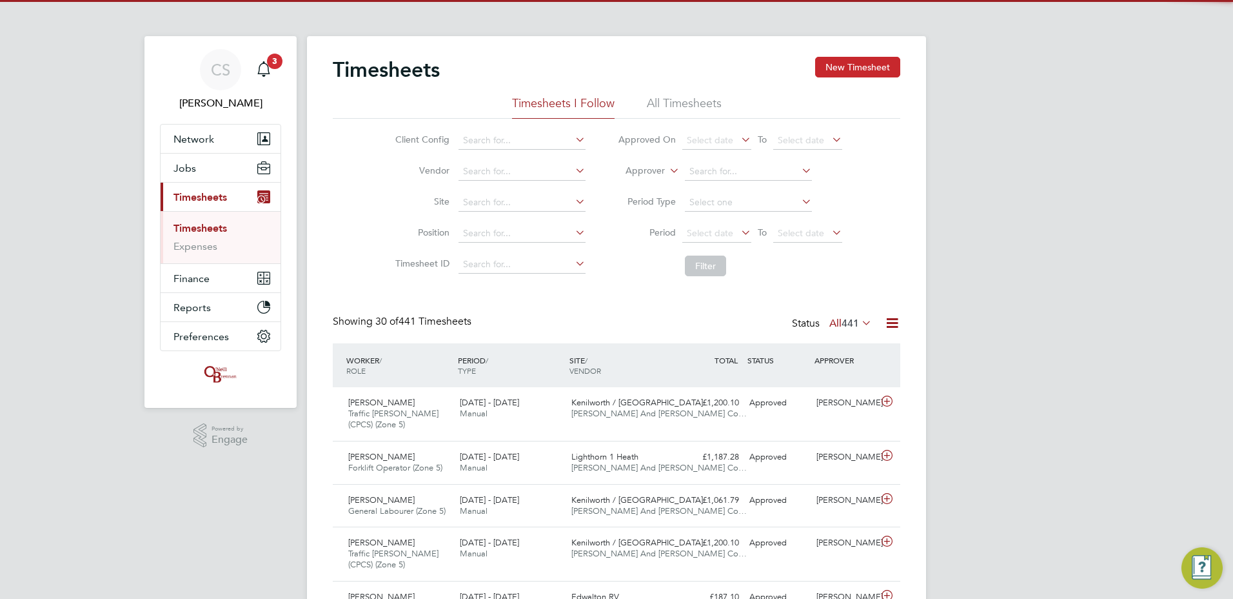
click at [834, 68] on button "New Timesheet" at bounding box center [857, 67] width 85 height 21
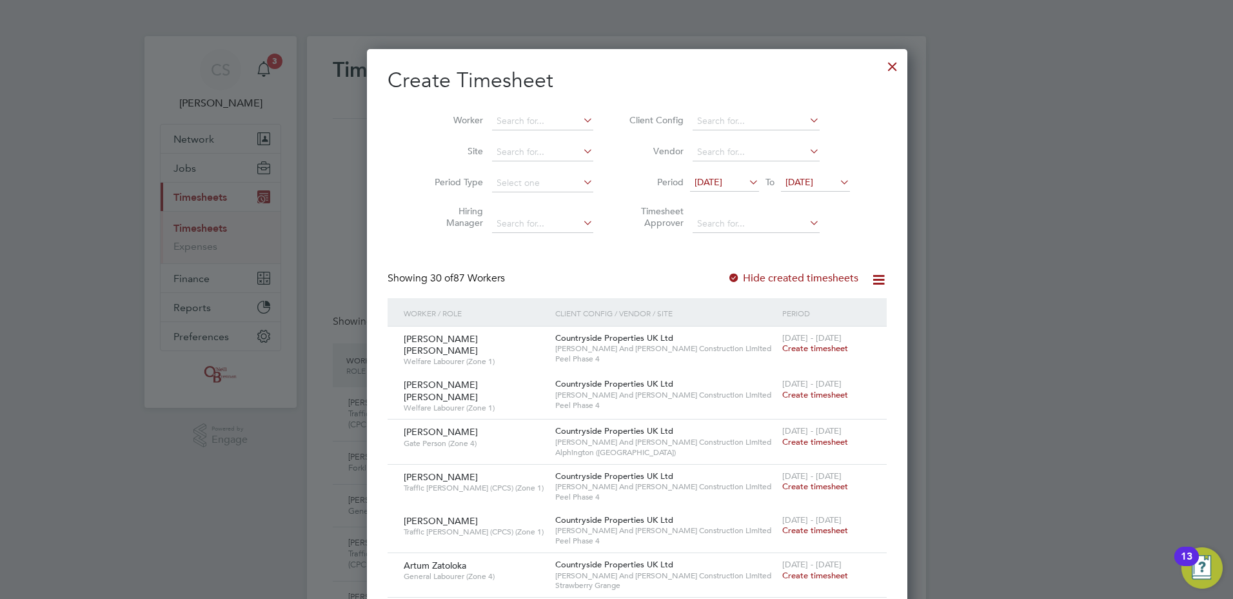
click at [510, 111] on li "Worker" at bounding box center [509, 121] width 201 height 31
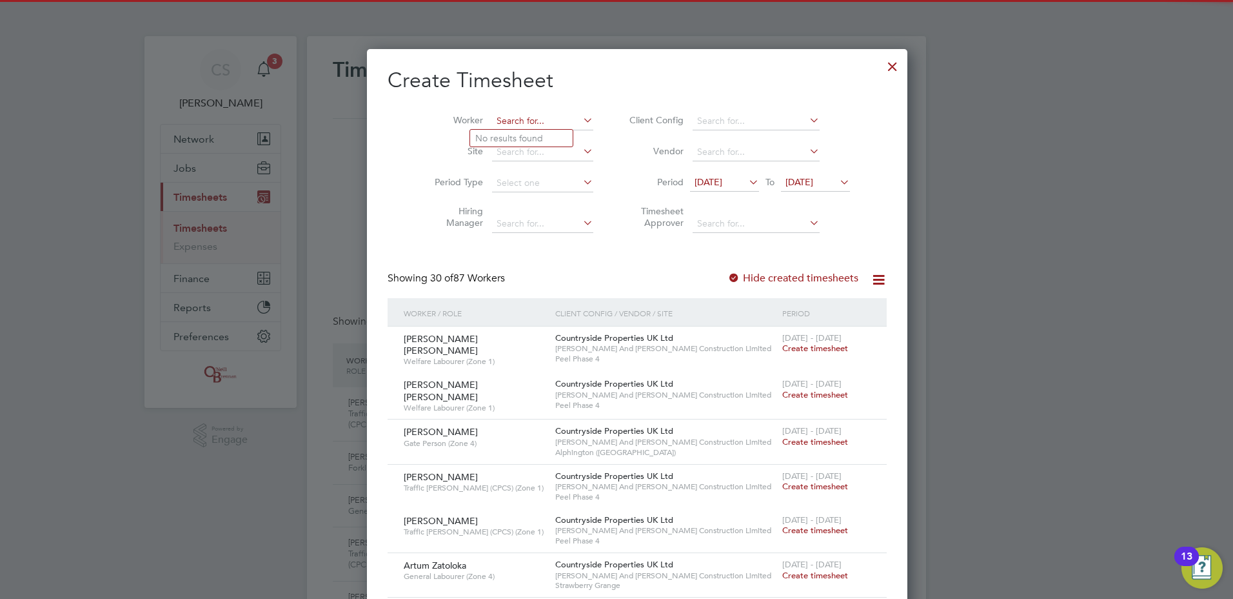
click at [514, 119] on input at bounding box center [542, 121] width 101 height 18
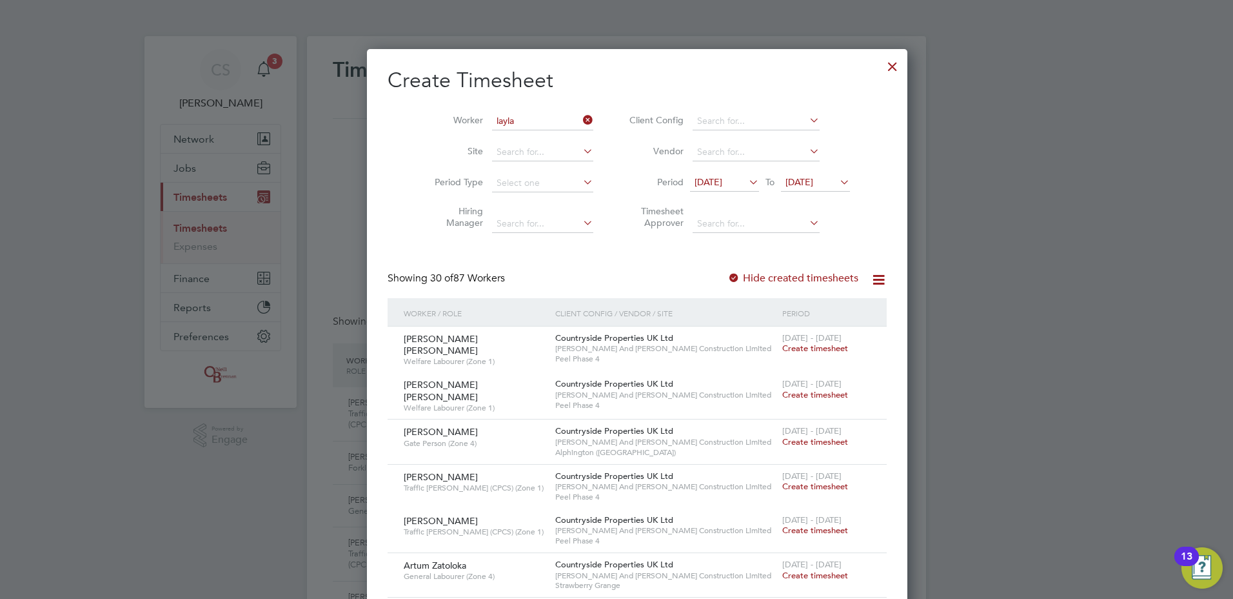
click at [519, 134] on li "Layla Shaka" at bounding box center [521, 138] width 103 height 17
type input "[PERSON_NAME]"
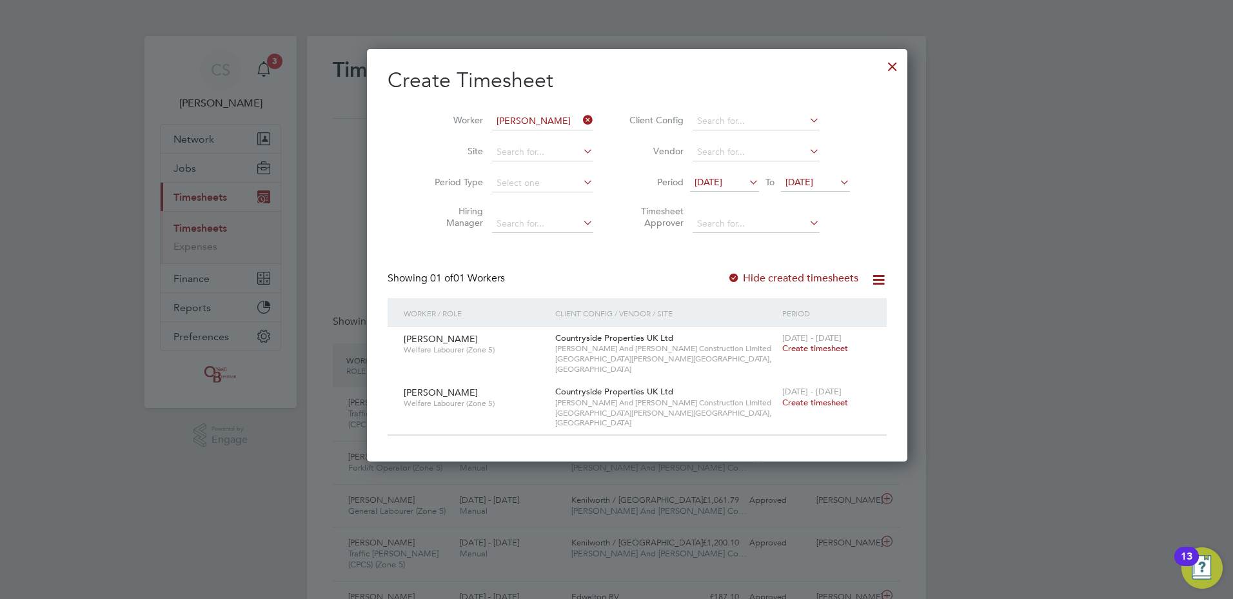
drag, startPoint x: 799, startPoint y: 392, endPoint x: 806, endPoint y: 393, distance: 7.4
click at [798, 397] on span "Create timesheet" at bounding box center [815, 402] width 66 height 11
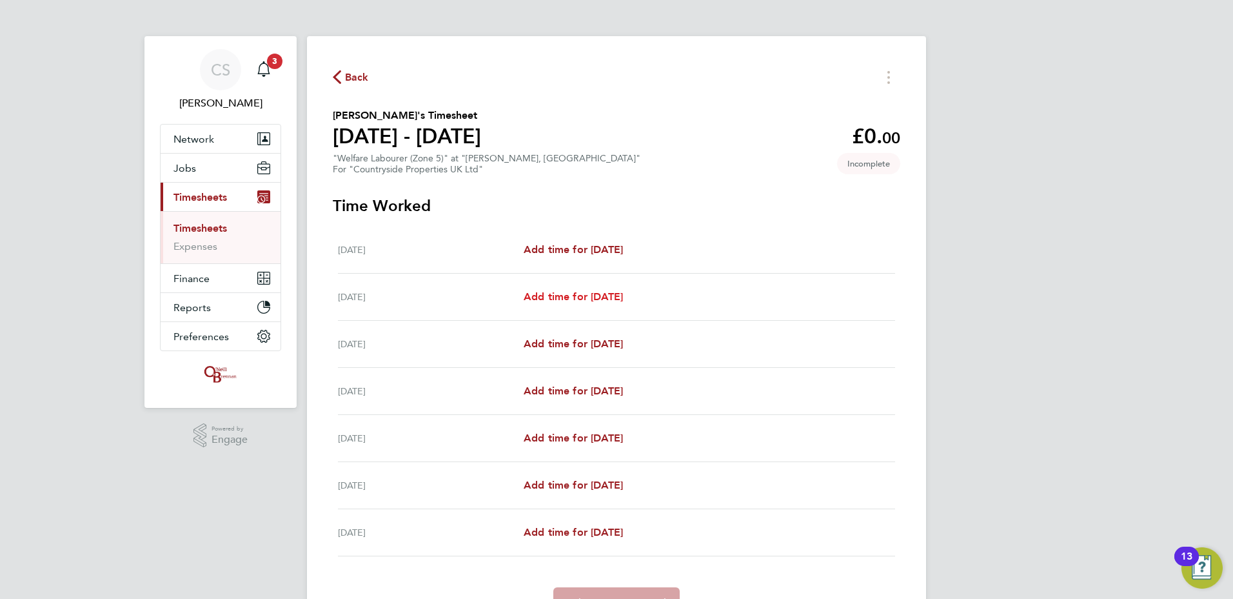
click at [604, 304] on link "Add time for [DATE]" at bounding box center [573, 296] width 99 height 15
select select "30"
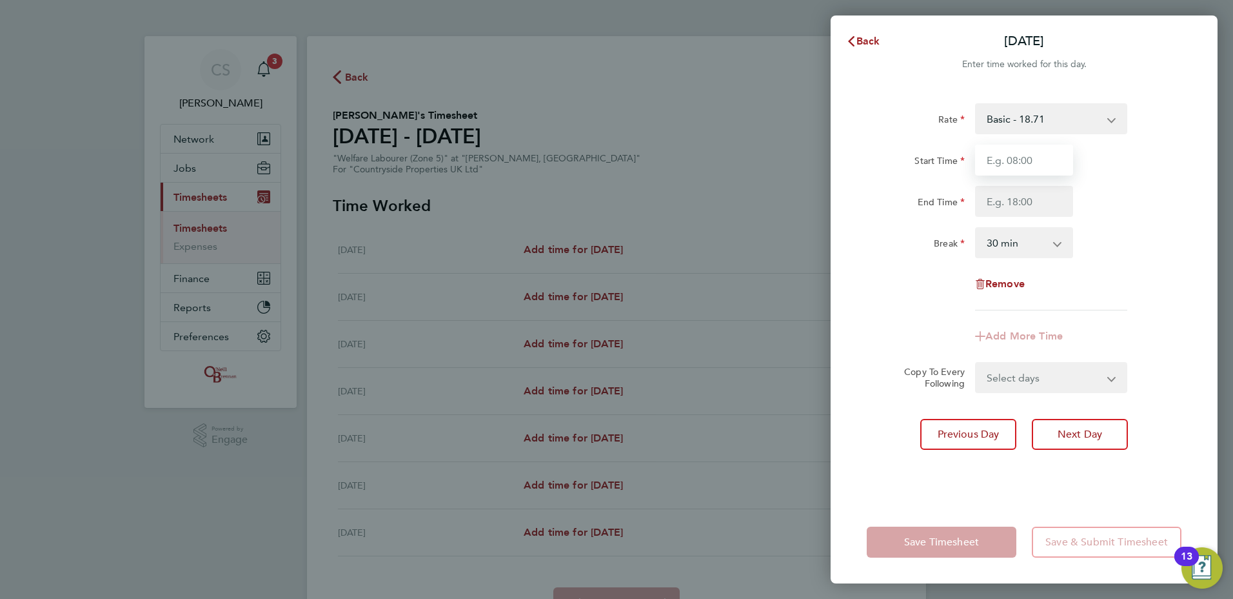
click at [1050, 170] on input "Start Time" at bounding box center [1024, 159] width 98 height 31
type input "08:00"
type input "12:00"
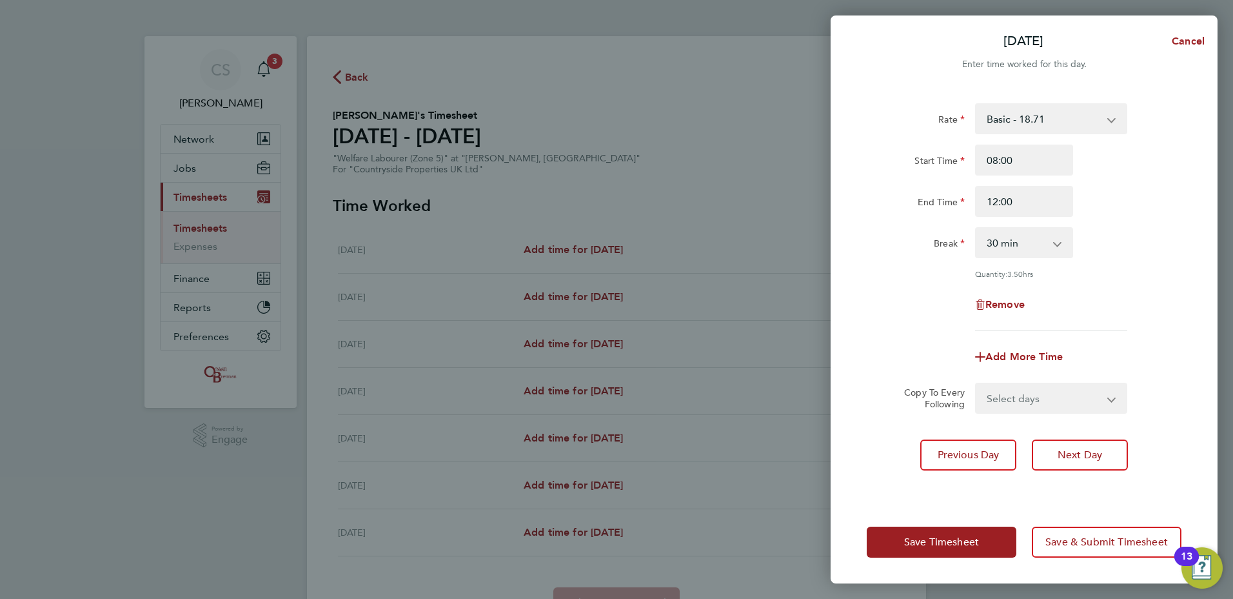
click at [1048, 208] on input "12:00" at bounding box center [1024, 201] width 98 height 31
drag, startPoint x: 979, startPoint y: 201, endPoint x: 727, endPoint y: 183, distance: 252.8
click at [802, 183] on div "Tue 05 Aug Cancel Enter time worked for this day. Rate Basic - 18.71 Start Time…" at bounding box center [616, 299] width 1233 height 599
type input "10:45"
click at [916, 270] on div "Quantity: 3.50 hrs" at bounding box center [1024, 273] width 325 height 10
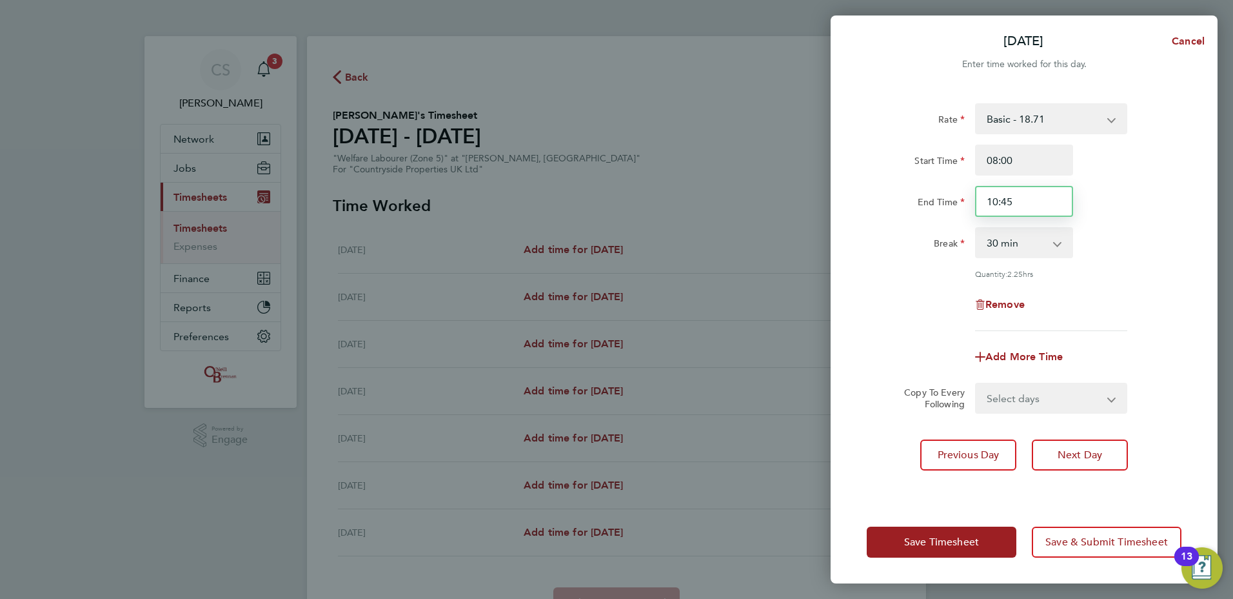
click at [1042, 195] on input "10:45" at bounding box center [1024, 201] width 98 height 31
drag, startPoint x: 1036, startPoint y: 197, endPoint x: 966, endPoint y: 196, distance: 70.3
click at [990, 197] on input "10:45" at bounding box center [1024, 201] width 98 height 31
click at [1029, 199] on input "10:45" at bounding box center [1024, 201] width 98 height 31
click at [1015, 201] on input "10:45" at bounding box center [1024, 201] width 98 height 31
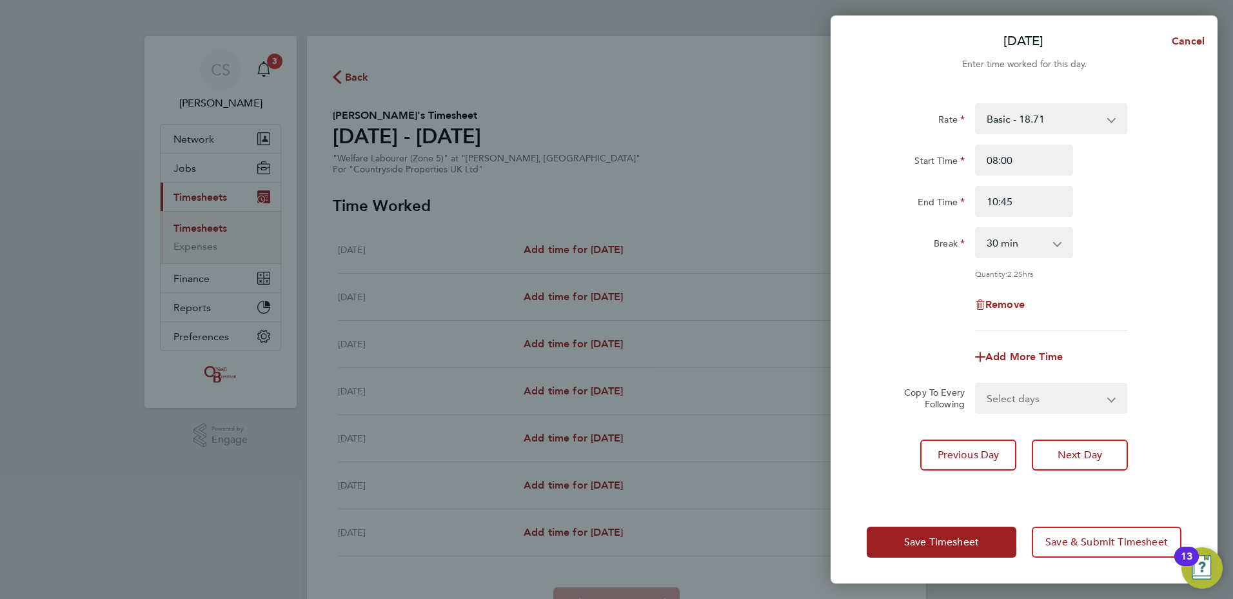
click at [1093, 252] on div "Break 0 min 15 min 30 min 45 min 60 min 75 min 90 min" at bounding box center [1024, 242] width 325 height 31
click at [1084, 253] on div "Break 0 min 15 min 30 min 45 min 60 min 75 min 90 min" at bounding box center [1024, 242] width 325 height 31
click at [1033, 202] on input "10:45" at bounding box center [1024, 201] width 98 height 31
click at [1028, 157] on input "08:00" at bounding box center [1024, 159] width 98 height 31
drag, startPoint x: 1027, startPoint y: 157, endPoint x: 991, endPoint y: 161, distance: 35.7
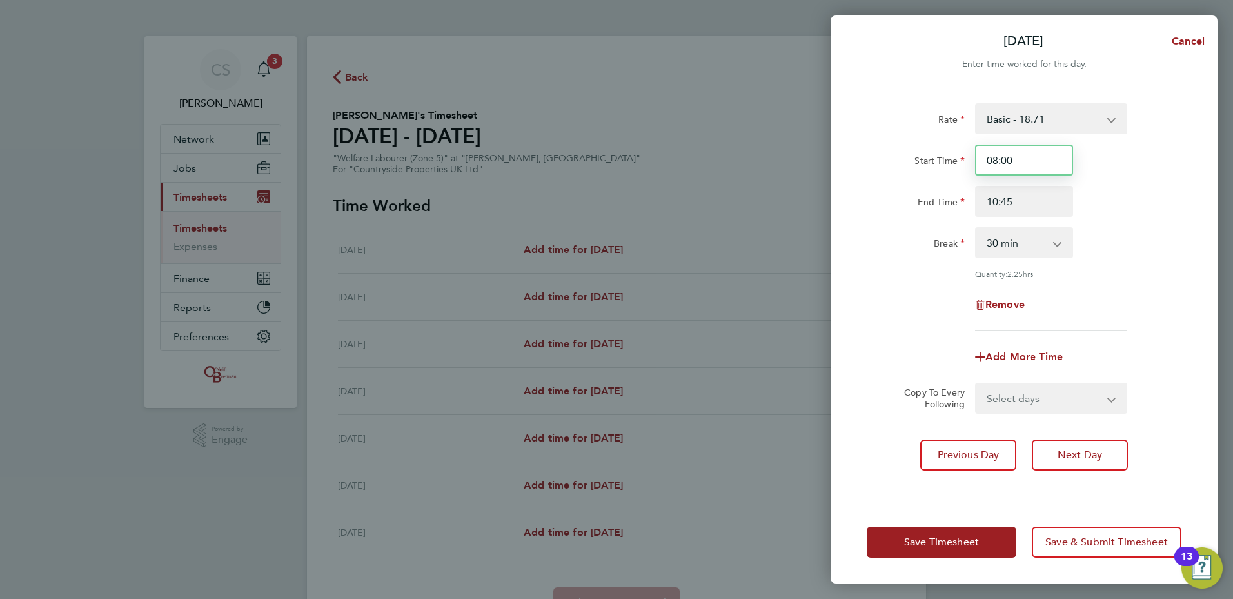
click at [991, 161] on input "08:00" at bounding box center [1024, 159] width 98 height 31
click at [1020, 202] on input "10:45" at bounding box center [1024, 201] width 98 height 31
drag, startPoint x: 935, startPoint y: 191, endPoint x: 1013, endPoint y: 192, distance: 78.7
click at [931, 190] on div "End Time 10:45" at bounding box center [1024, 201] width 325 height 31
drag, startPoint x: 1052, startPoint y: 207, endPoint x: 922, endPoint y: 191, distance: 131.3
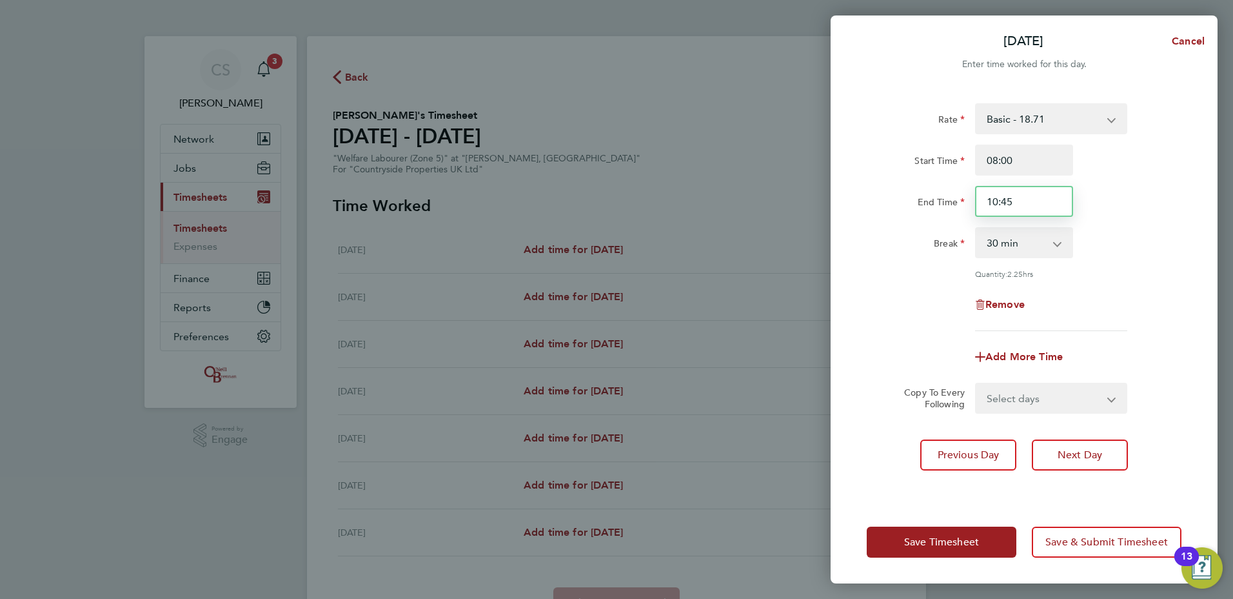
click at [917, 193] on div "End Time 10:45" at bounding box center [1024, 201] width 325 height 31
click at [886, 292] on div "Remove" at bounding box center [1024, 304] width 325 height 31
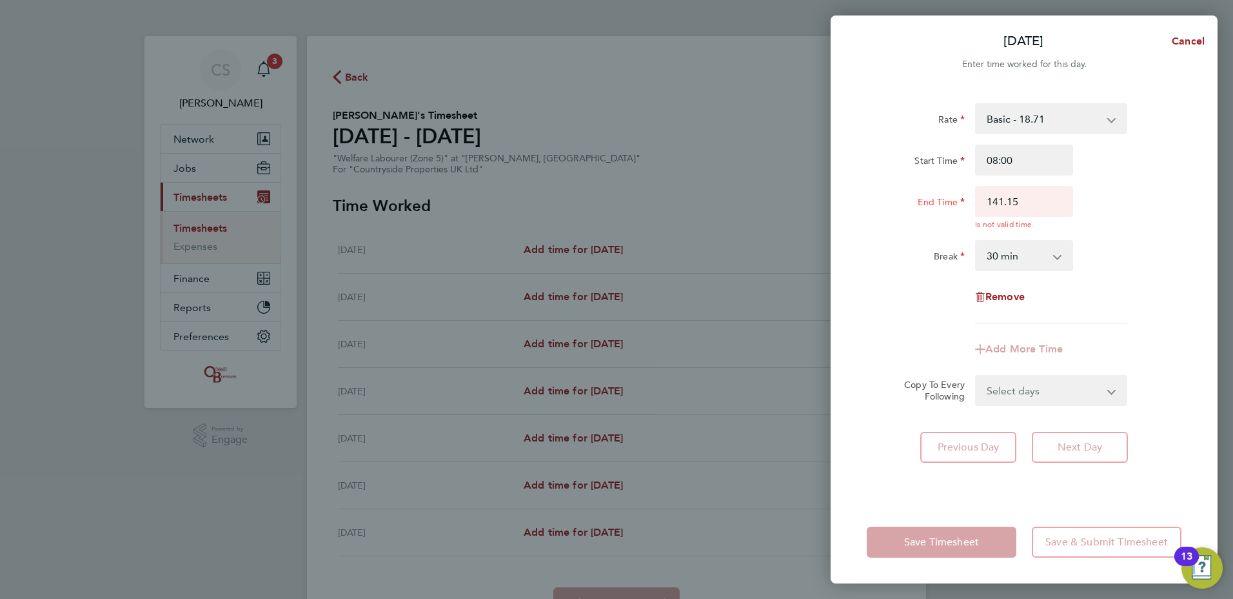
click at [900, 275] on div "Rate Basic - 18.71 Start Time 08:00 End Time 141.15 Is not valid time. Break 0 …" at bounding box center [1024, 213] width 315 height 220
click at [998, 199] on input "141.15" at bounding box center [1024, 201] width 98 height 31
type input "11:15"
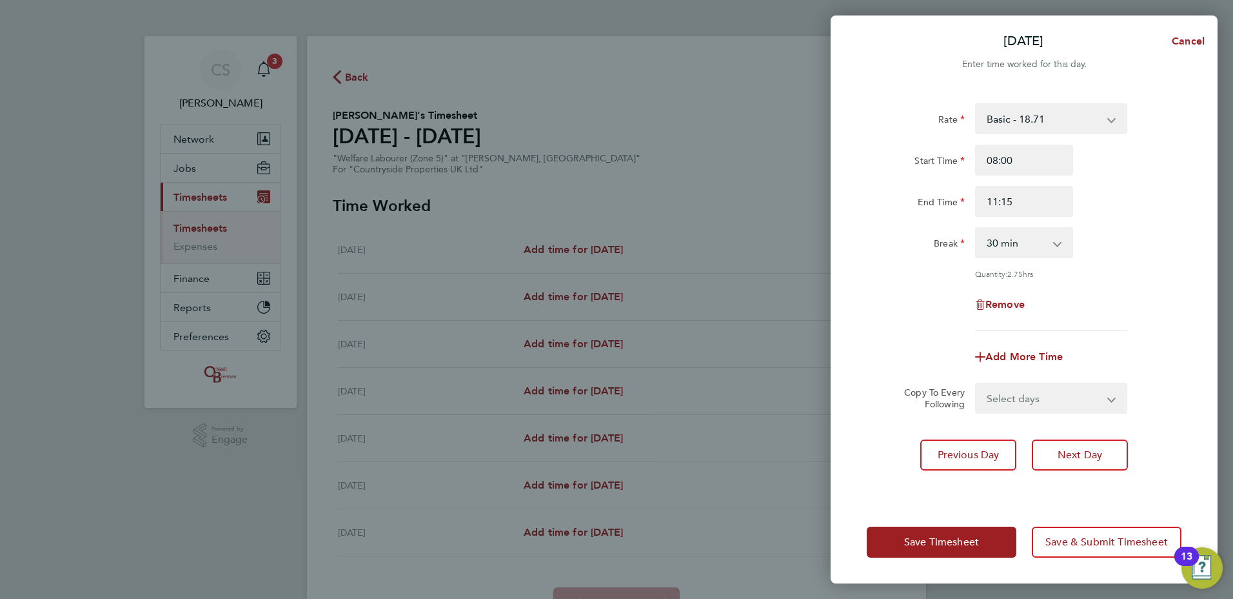
click at [915, 289] on div "Remove" at bounding box center [1024, 304] width 325 height 31
click at [876, 285] on div "Rate Basic - 18.71 Start Time 08:00 End Time 11:15 Break 0 min 15 min 30 min 45…" at bounding box center [1024, 217] width 315 height 228
click at [961, 544] on span "Save Timesheet" at bounding box center [941, 541] width 75 height 13
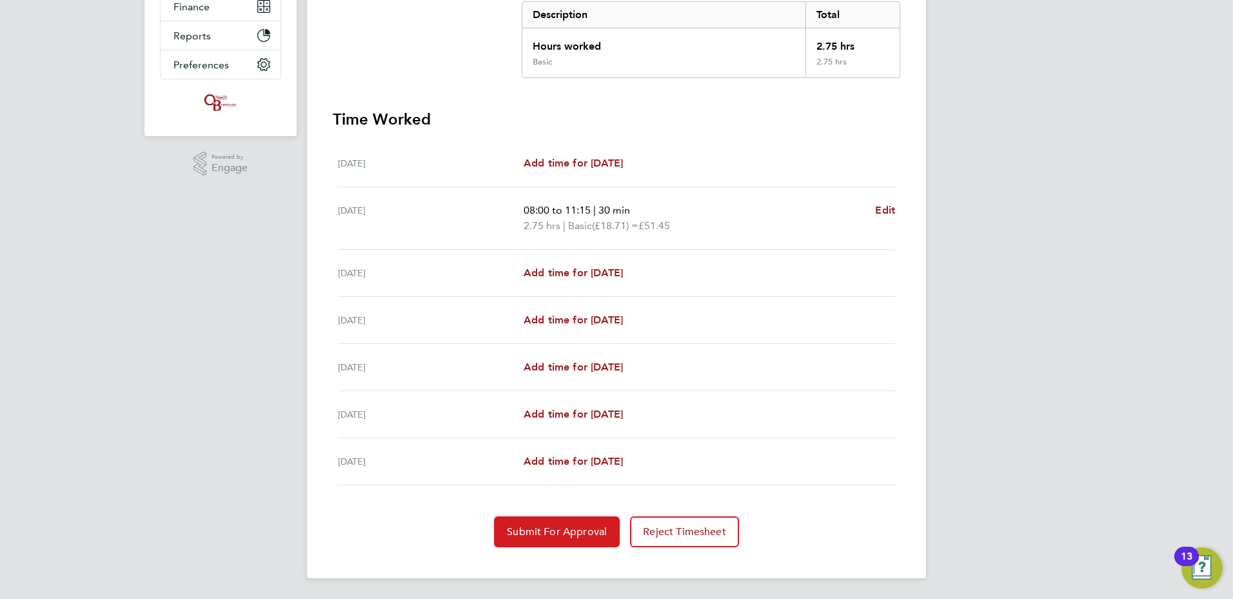
drag, startPoint x: 668, startPoint y: 324, endPoint x: 550, endPoint y: 525, distance: 232.4
click at [550, 525] on span "Submit For Approval" at bounding box center [557, 531] width 100 height 13
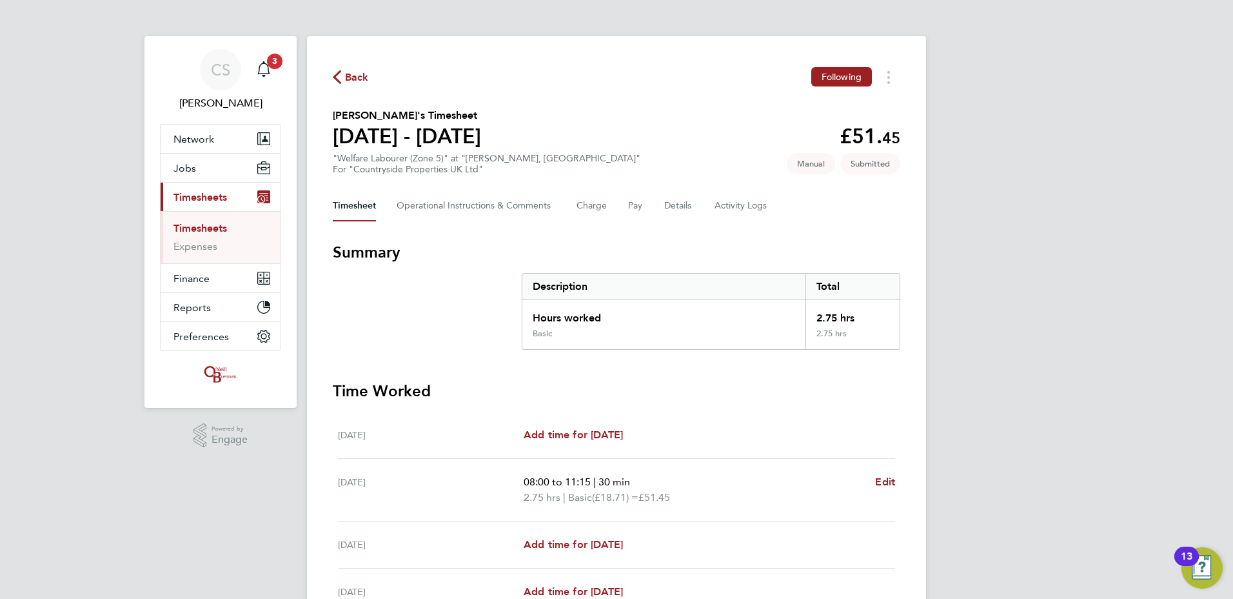
click at [352, 82] on span "Back" at bounding box center [357, 77] width 24 height 15
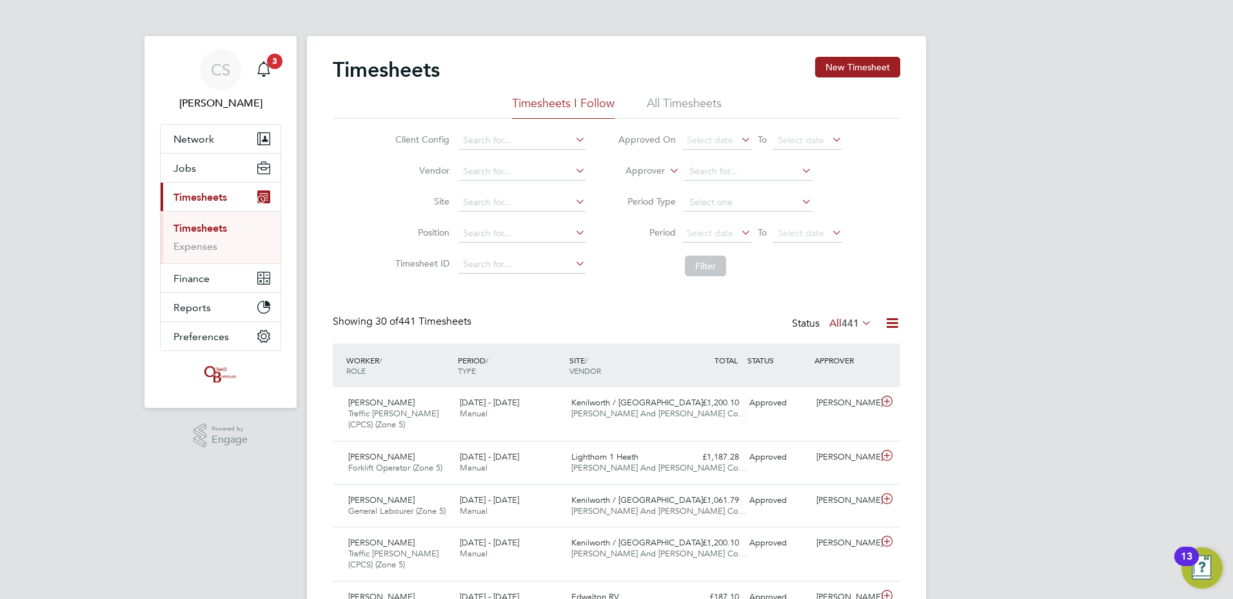
drag, startPoint x: 791, startPoint y: 63, endPoint x: 888, endPoint y: 88, distance: 100.8
click at [791, 65] on div "Timesheets New Timesheet" at bounding box center [617, 76] width 568 height 39
click at [849, 67] on button "New Timesheet" at bounding box center [857, 67] width 85 height 21
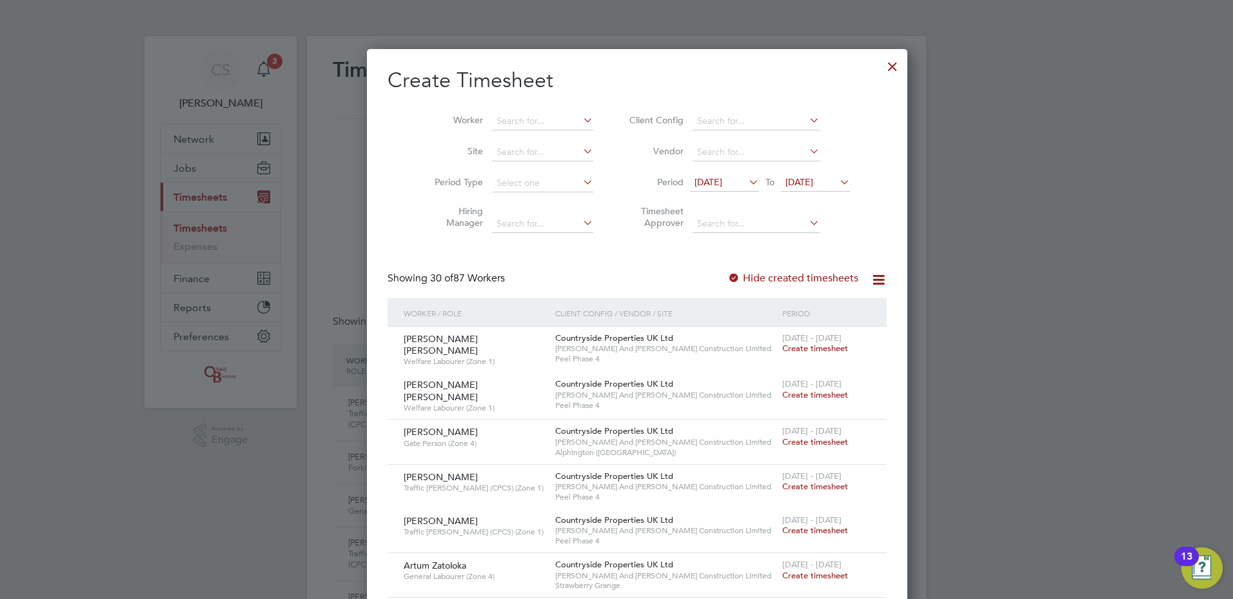
click at [500, 135] on ul "Worker Site Period Type Hiring Manager" at bounding box center [509, 173] width 201 height 134
drag, startPoint x: 500, startPoint y: 135, endPoint x: 500, endPoint y: 124, distance: 11.0
click at [500, 126] on input at bounding box center [542, 121] width 101 height 18
click at [492, 117] on input at bounding box center [542, 121] width 101 height 18
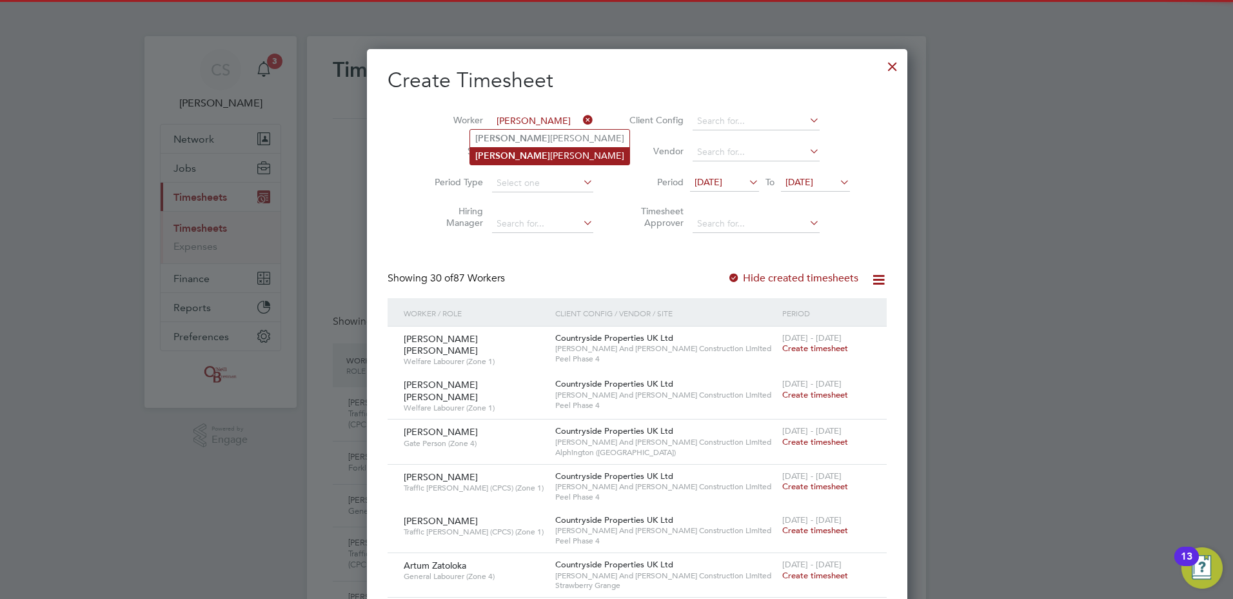
click at [516, 159] on li "Damon Bradley" at bounding box center [549, 155] width 159 height 17
type input "[PERSON_NAME]"
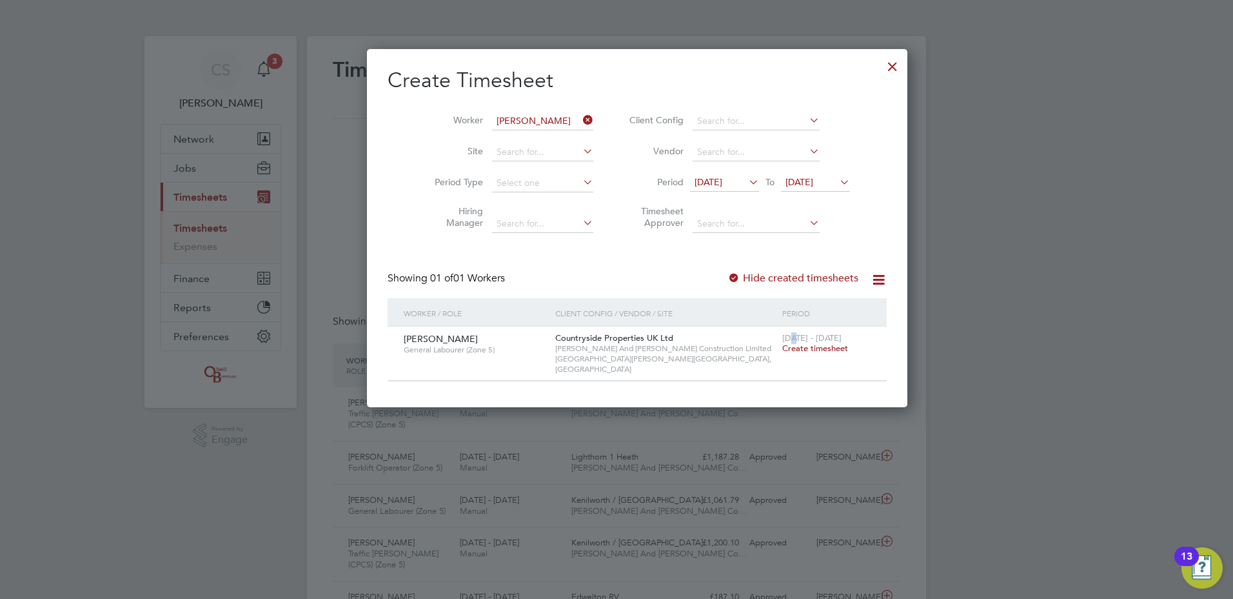
click at [779, 326] on div "4 - 10 Aug 2025 Create timesheet" at bounding box center [826, 343] width 95 height 35
drag, startPoint x: 758, startPoint y: 326, endPoint x: 759, endPoint y: 358, distance: 31.6
click at [782, 344] on span "Create timesheet" at bounding box center [815, 348] width 66 height 11
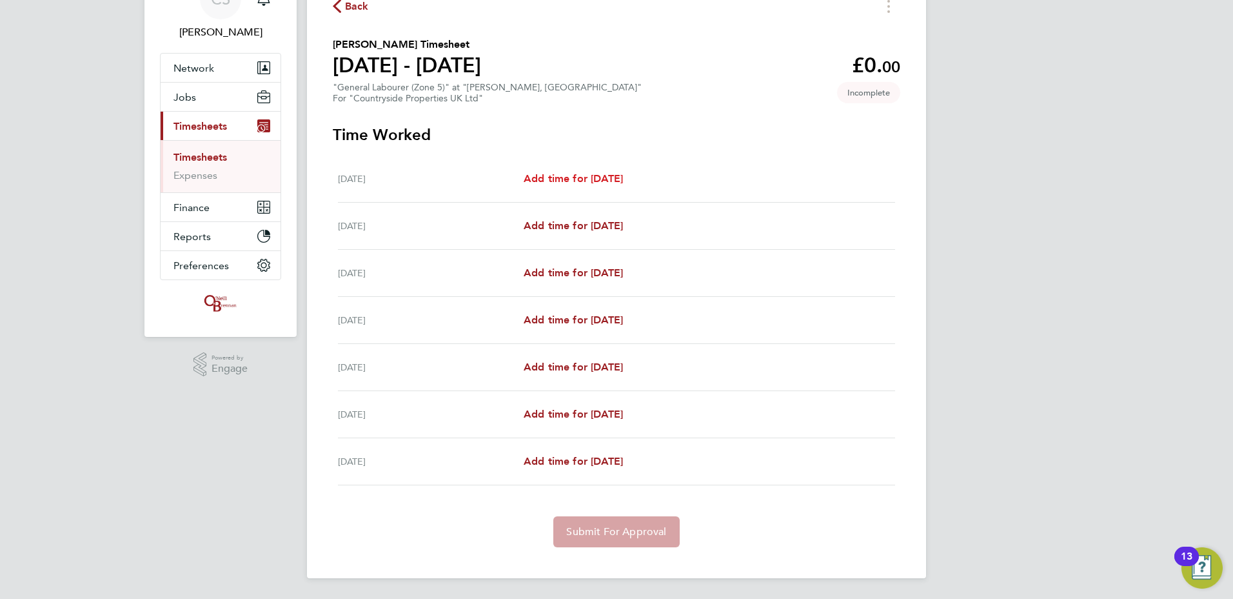
click at [575, 173] on span "Add time for [DATE]" at bounding box center [573, 178] width 99 height 12
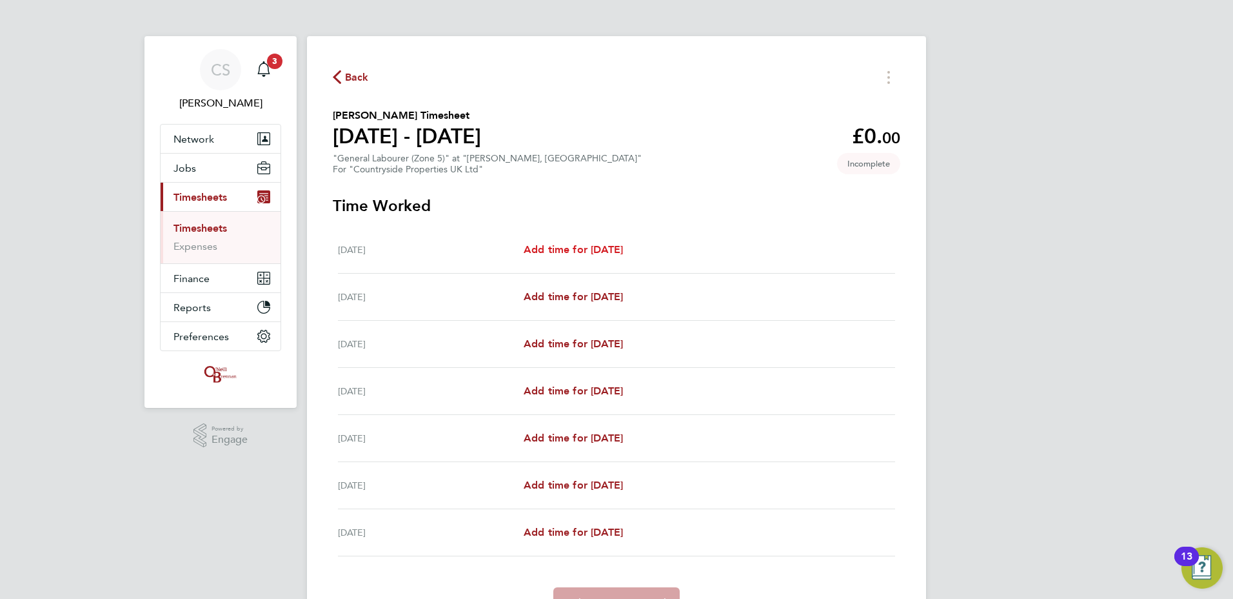
select select "30"
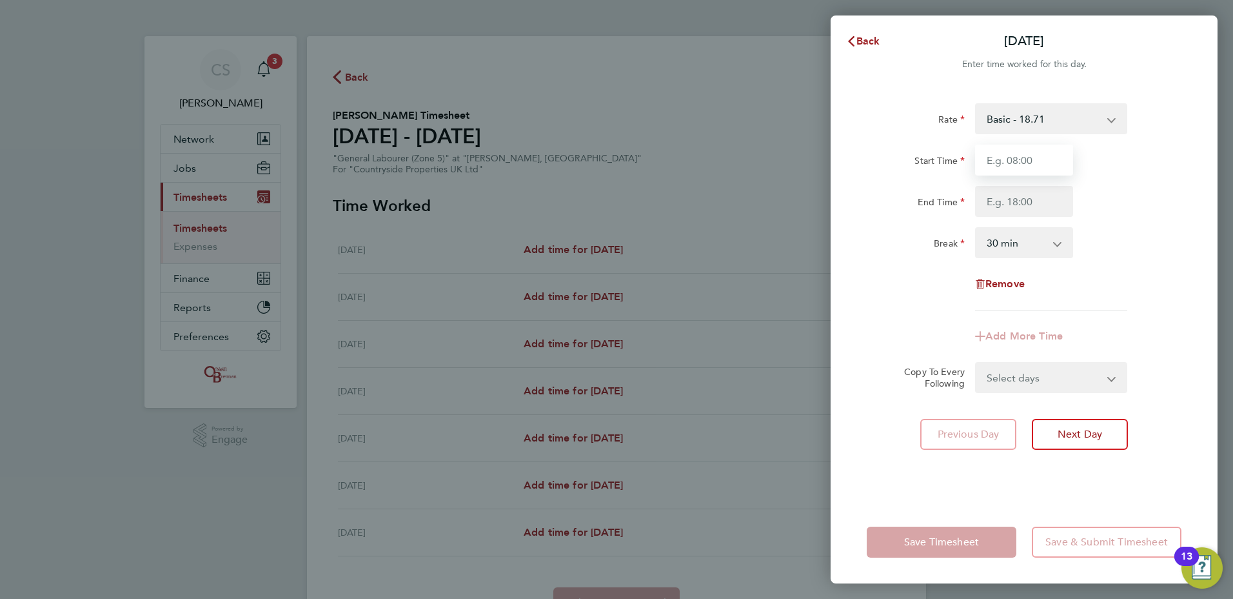
click at [979, 172] on input "Start Time" at bounding box center [1024, 159] width 98 height 31
type input "07:30"
click at [1038, 194] on input "End Time" at bounding box center [1024, 201] width 98 height 31
type input "16:30"
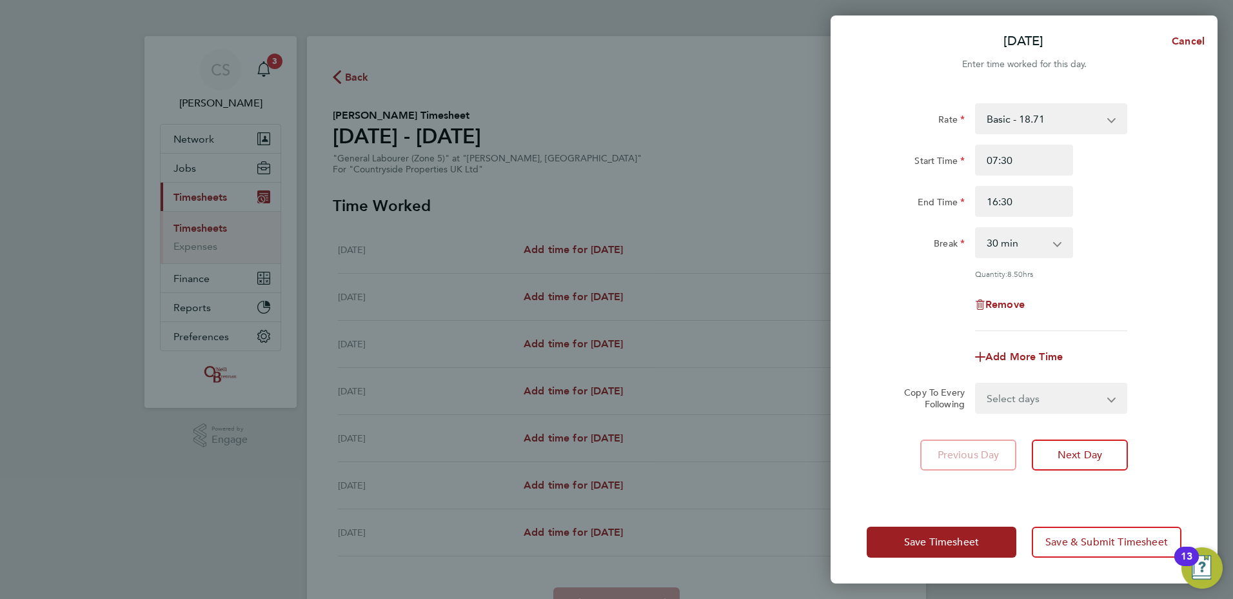
click at [1123, 261] on div "Rate Basic - 18.71 Start Time 07:30 End Time 16:30 Break 0 min 15 min 30 min 45…" at bounding box center [1024, 217] width 315 height 228
drag, startPoint x: 1015, startPoint y: 397, endPoint x: 1020, endPoint y: 404, distance: 9.3
click at [1015, 397] on select "Select days Day Weekday (Mon-Fri) Weekend (Sat-Sun) [DATE] [DATE] [DATE] [DATE]…" at bounding box center [1044, 398] width 135 height 28
select select "WEEKDAY"
click at [977, 384] on select "Select days Day Weekday (Mon-Fri) Weekend (Sat-Sun) [DATE] [DATE] [DATE] [DATE]…" at bounding box center [1044, 398] width 135 height 28
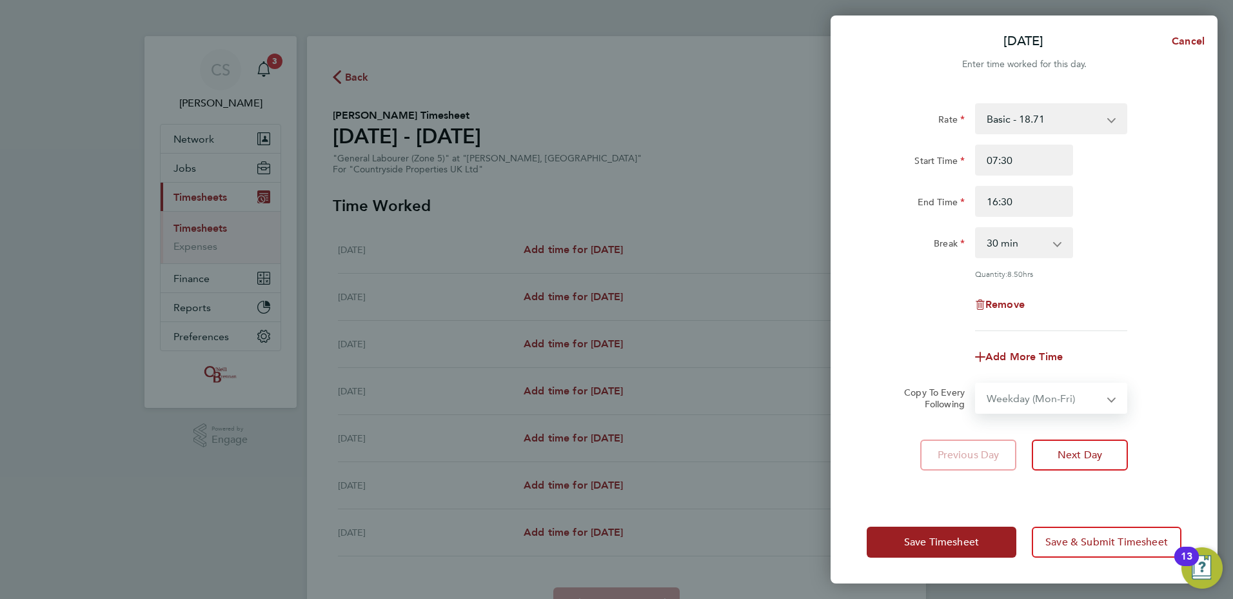
select select "[DATE]"
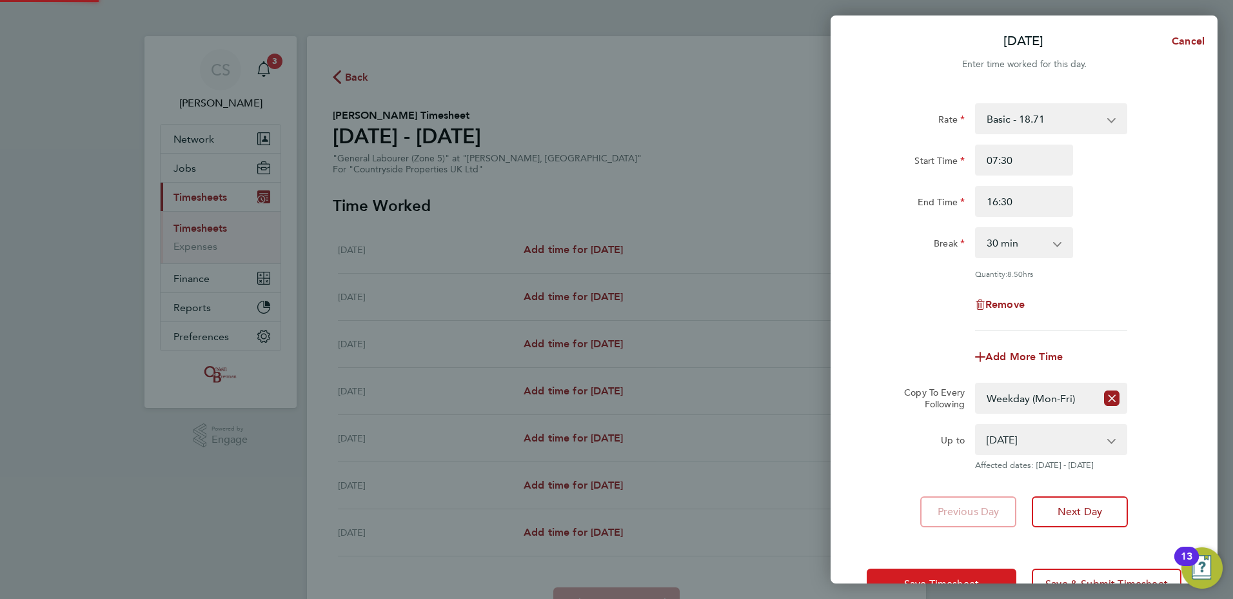
click at [961, 571] on button "Save Timesheet" at bounding box center [942, 583] width 150 height 31
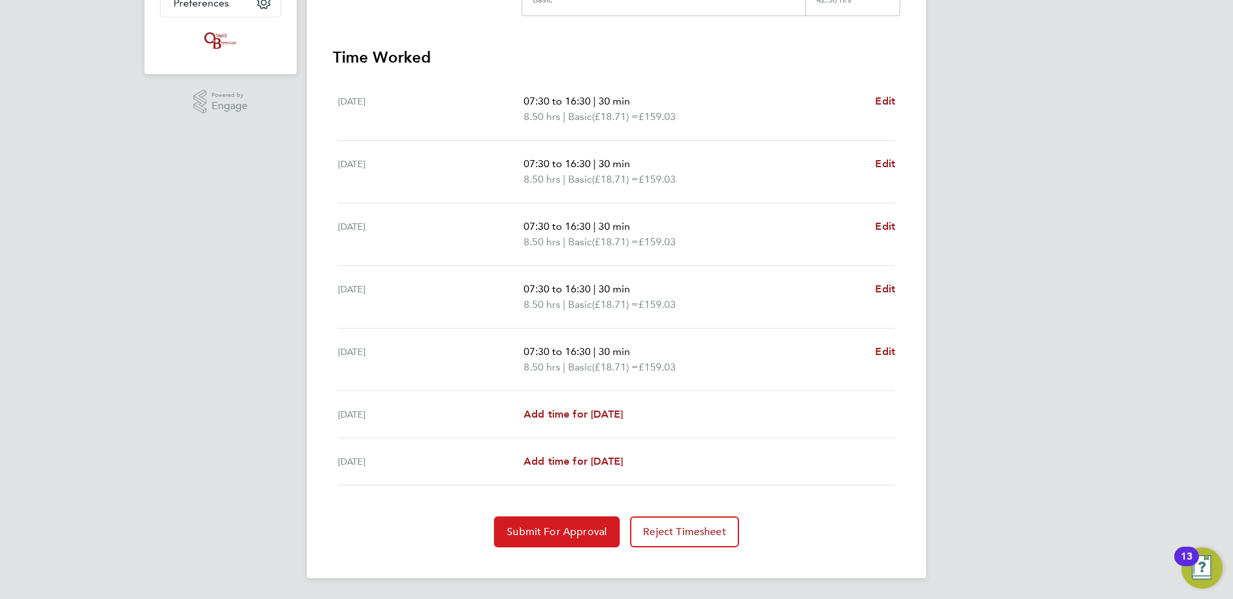
drag, startPoint x: 584, startPoint y: 546, endPoint x: 542, endPoint y: 426, distance: 126.5
click at [583, 546] on button "Submit For Approval" at bounding box center [557, 531] width 126 height 31
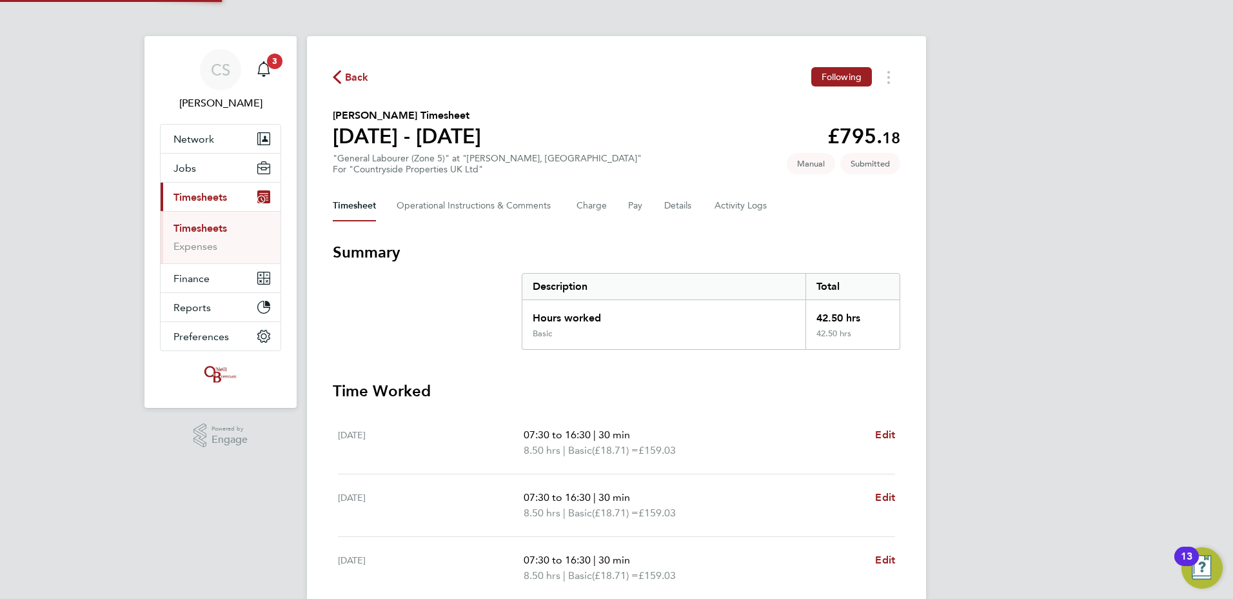
click at [359, 88] on div "Back Following Damon Bradley's Timesheet 04 - 10 Aug 2025 £795. 18 "General Lab…" at bounding box center [616, 473] width 619 height 875
click at [353, 78] on span "Back" at bounding box center [357, 77] width 24 height 15
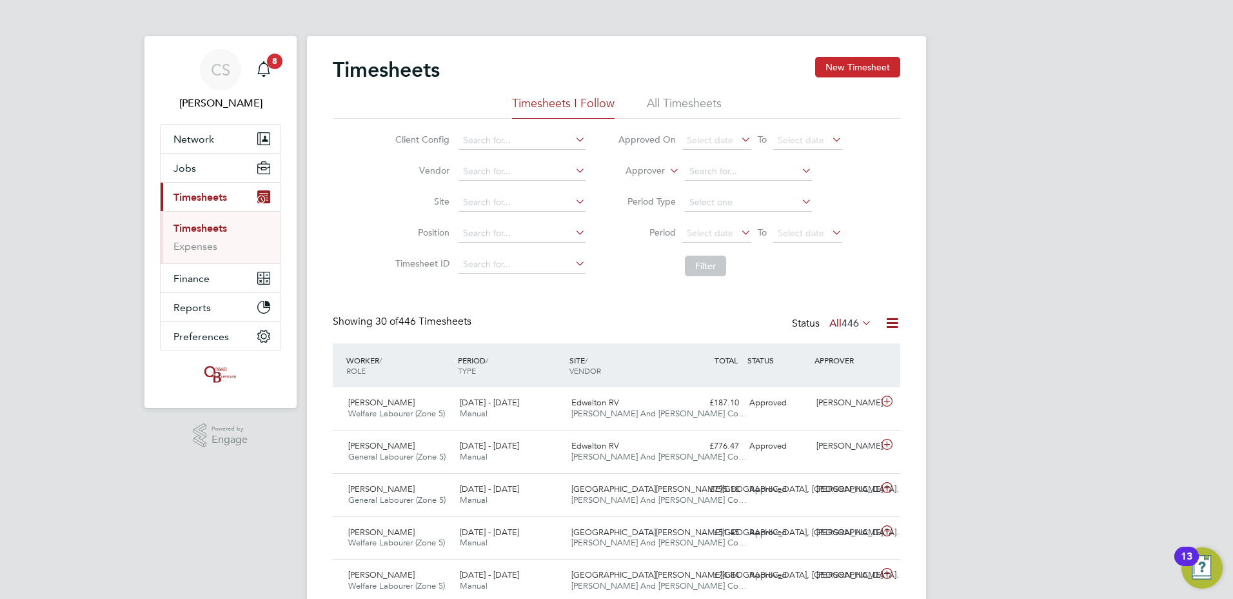
drag, startPoint x: 817, startPoint y: 68, endPoint x: 824, endPoint y: 72, distance: 7.5
click at [819, 68] on button "New Timesheet" at bounding box center [857, 67] width 85 height 21
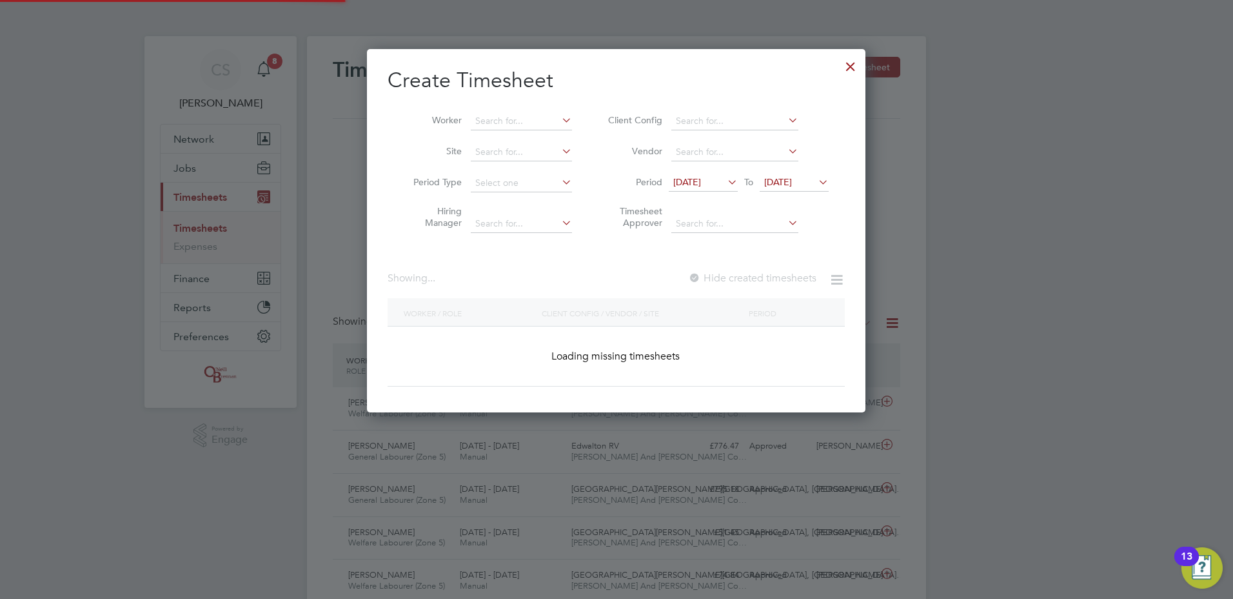
scroll to position [2118, 499]
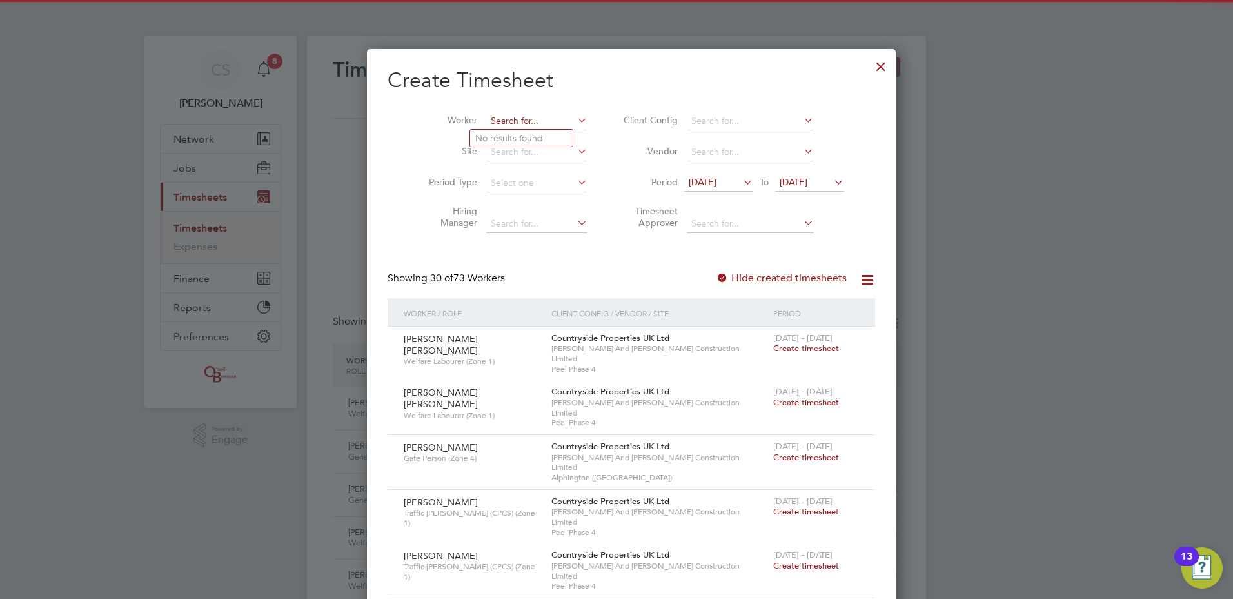
click at [530, 128] on input at bounding box center [536, 121] width 101 height 18
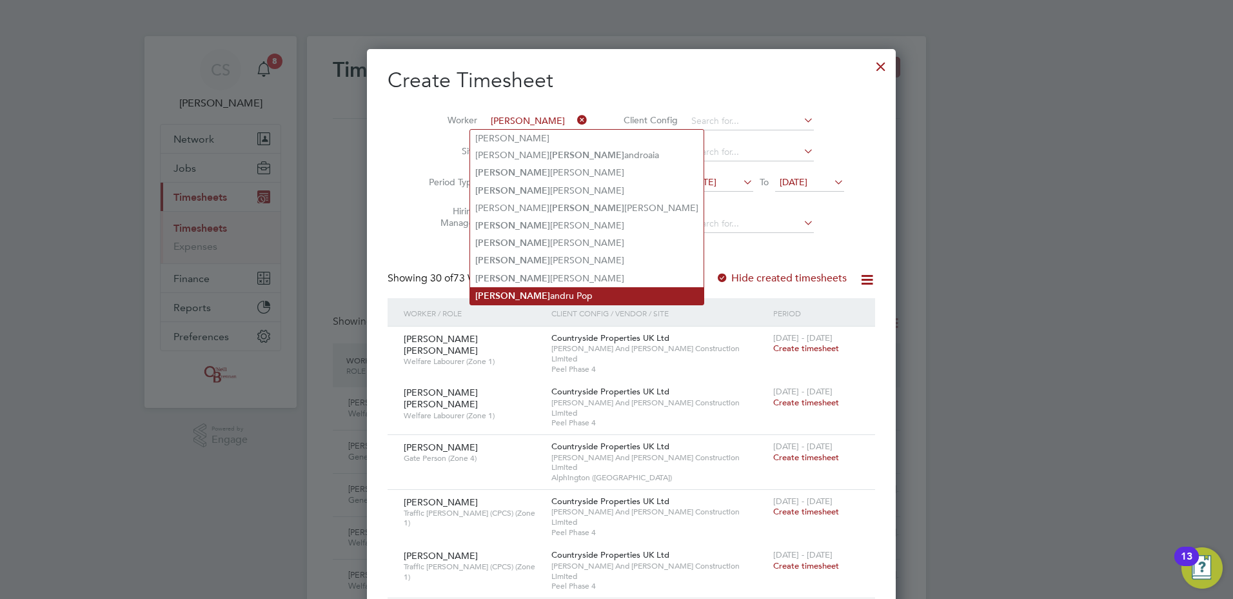
click at [541, 292] on li "[PERSON_NAME] andru Pop" at bounding box center [586, 295] width 233 height 17
type input "[PERSON_NAME]"
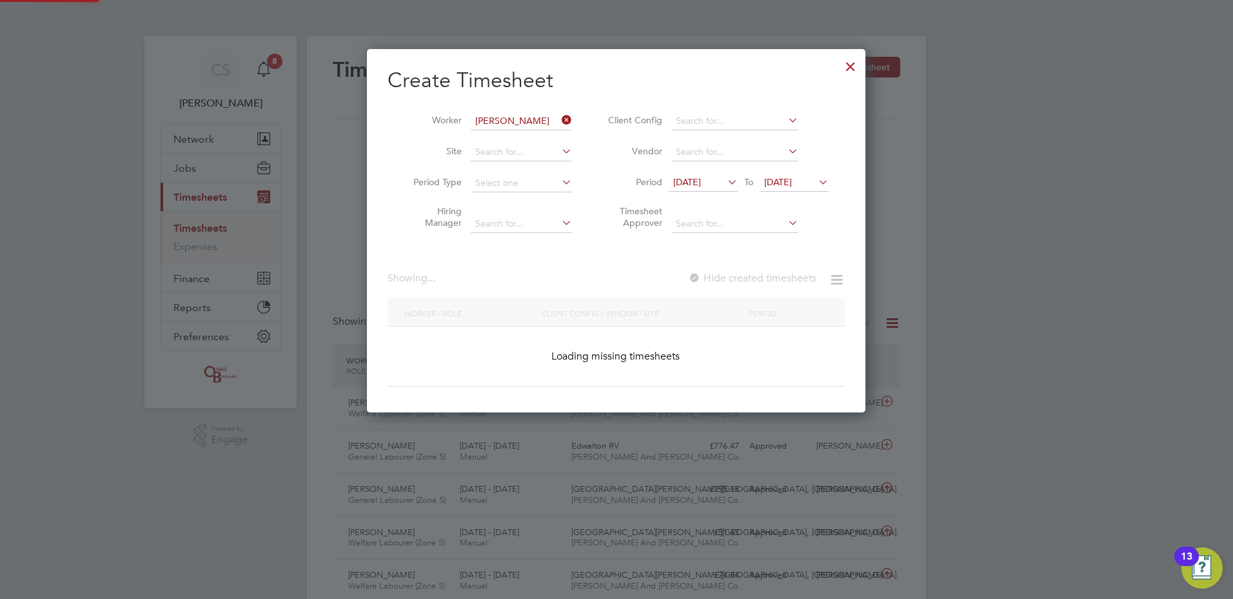
scroll to position [348, 499]
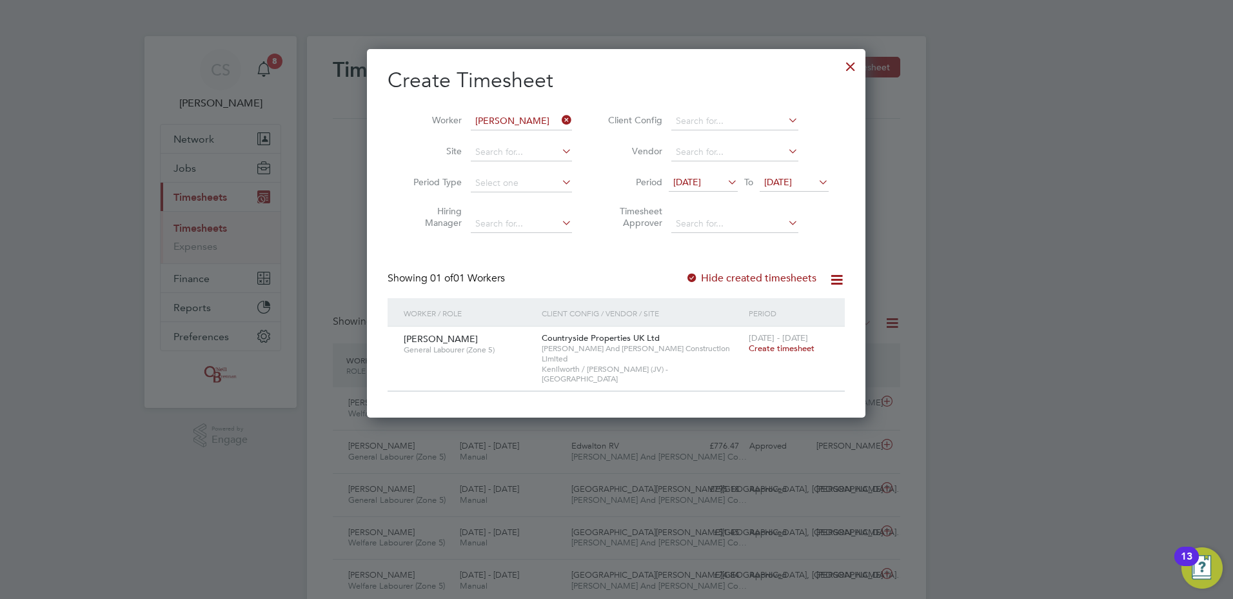
click at [775, 352] on span "Create timesheet" at bounding box center [782, 348] width 66 height 11
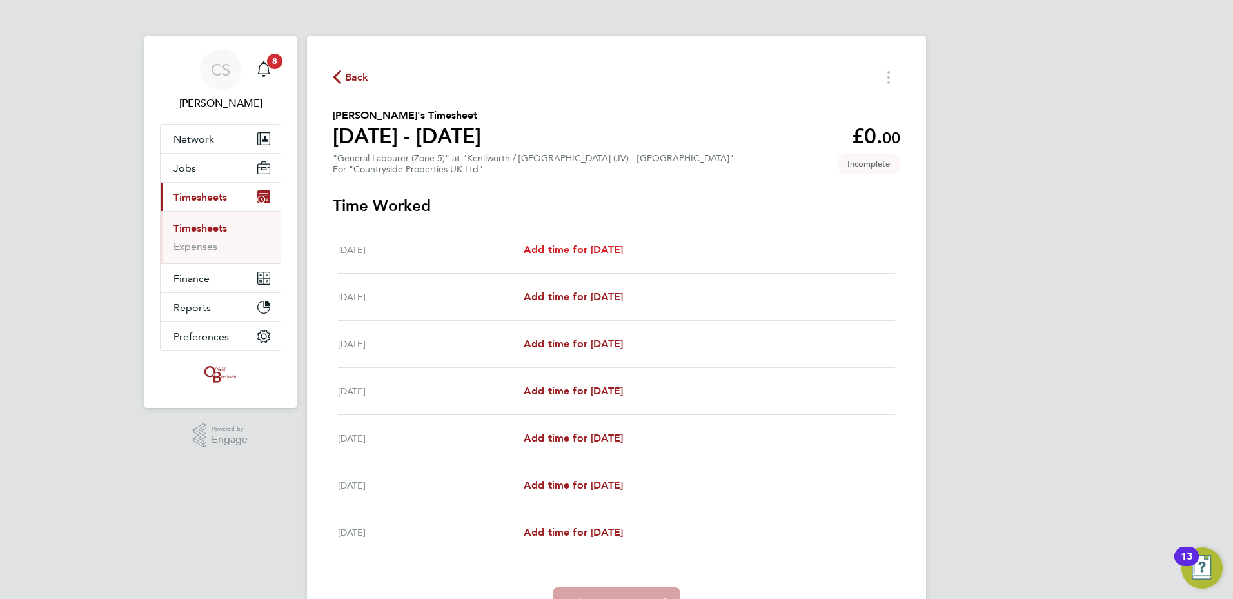
click at [584, 251] on span "Add time for [DATE]" at bounding box center [573, 249] width 99 height 12
select select "30"
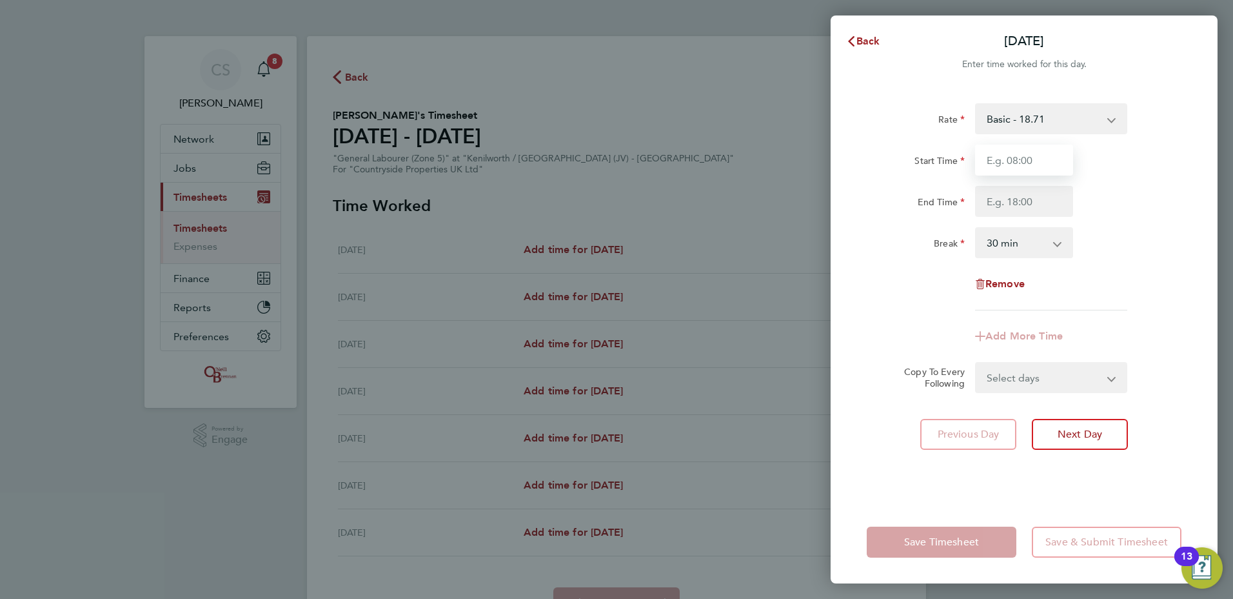
click at [1042, 157] on input "Start Time" at bounding box center [1024, 159] width 98 height 31
type input "06:45"
click at [1018, 197] on input "End Time" at bounding box center [1024, 201] width 98 height 31
type input "17:00"
click at [872, 277] on div "Rate Basic - 18.71 Start Time 06:45 End Time 17:00 Break 0 min 15 min 30 min 45…" at bounding box center [1024, 206] width 315 height 207
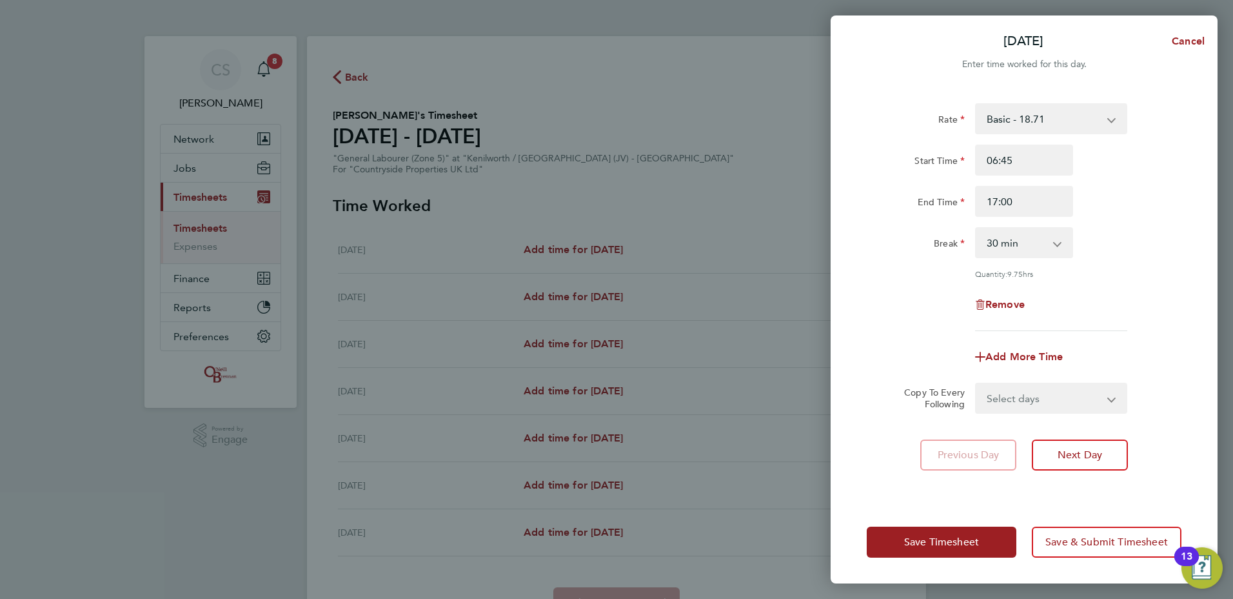
drag, startPoint x: 868, startPoint y: 277, endPoint x: 1098, endPoint y: 307, distance: 232.2
click at [1098, 307] on div "Remove" at bounding box center [1024, 304] width 325 height 31
drag, startPoint x: 1042, startPoint y: 394, endPoint x: 1148, endPoint y: 450, distance: 120.3
click at [1042, 394] on select "Select days Day Weekday (Mon-Fri) Weekend (Sat-Sun) [DATE] [DATE] [DATE] [DATE]…" at bounding box center [1044, 398] width 135 height 28
click at [1072, 332] on app-timesheet-line-form-group "Rate Basic - 18.71 Start Time 06:45 End Time 17:00 Break 0 min 15 min 30 min 45…" at bounding box center [1024, 237] width 315 height 269
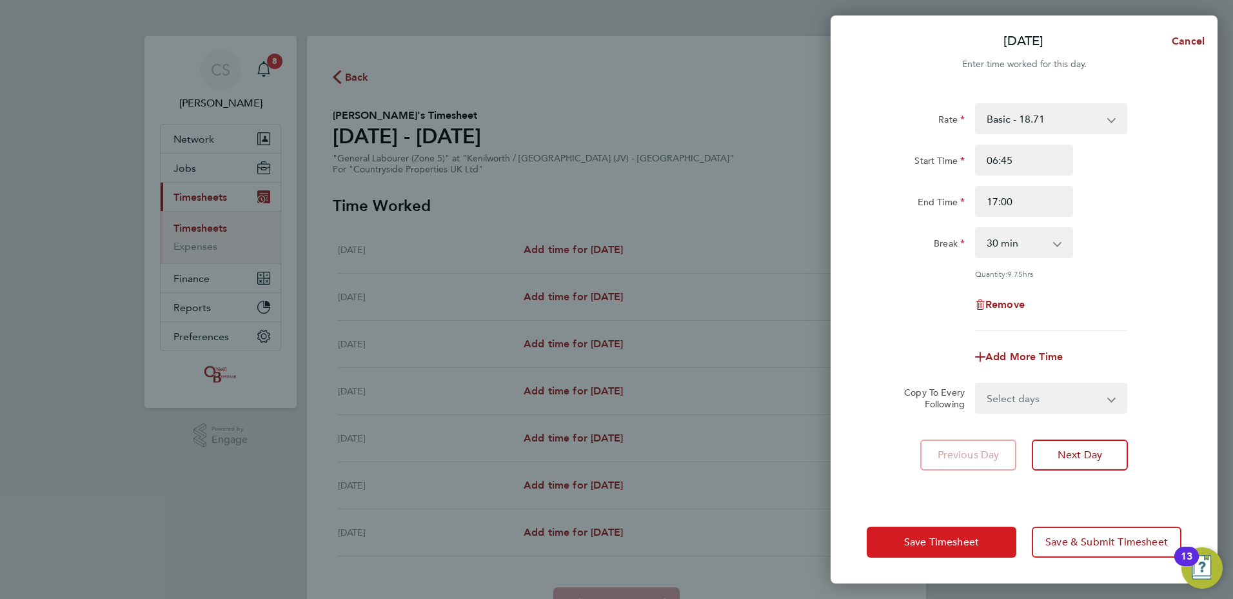
click at [956, 532] on button "Save Timesheet" at bounding box center [942, 541] width 150 height 31
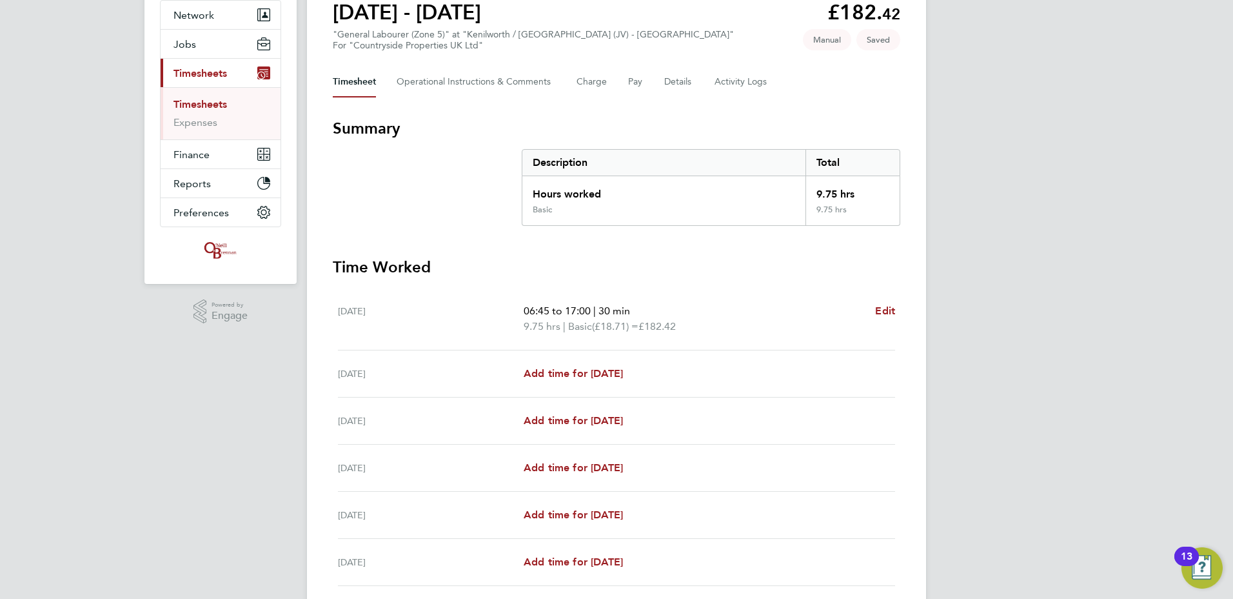
scroll to position [129, 0]
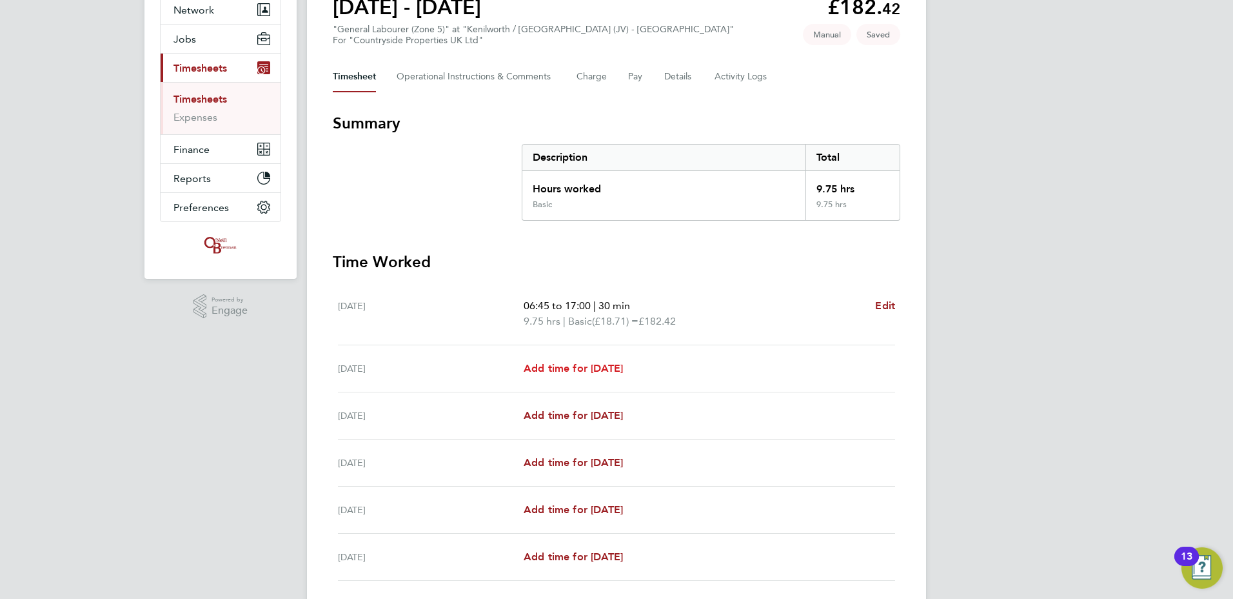
click at [584, 370] on span "Add time for [DATE]" at bounding box center [573, 368] width 99 height 12
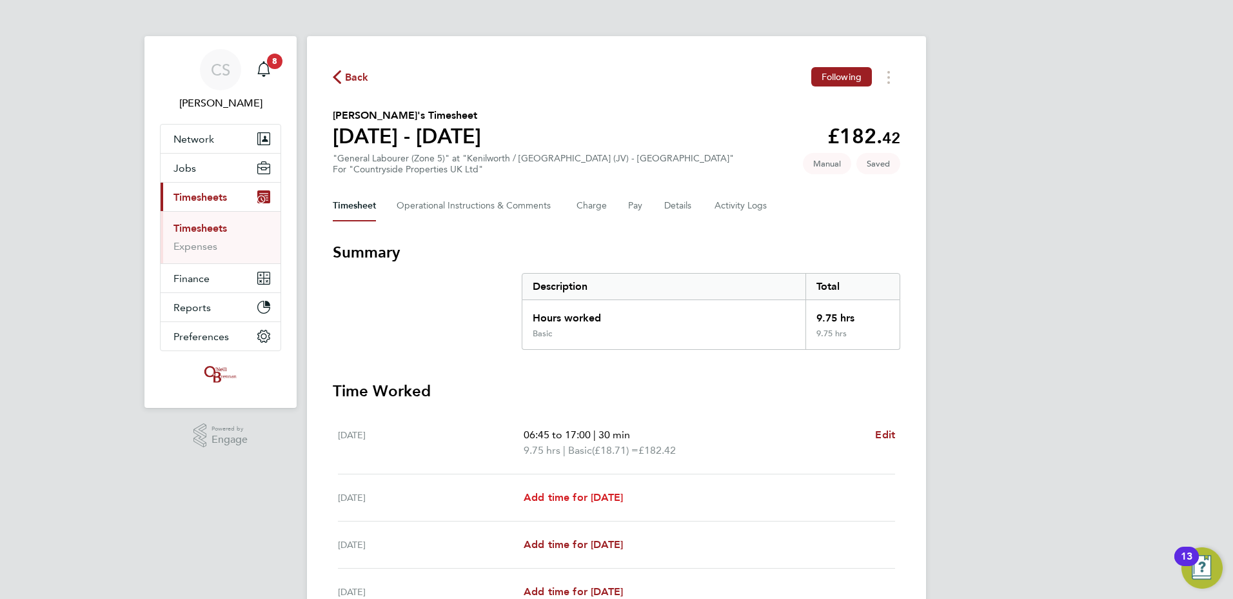
select select "30"
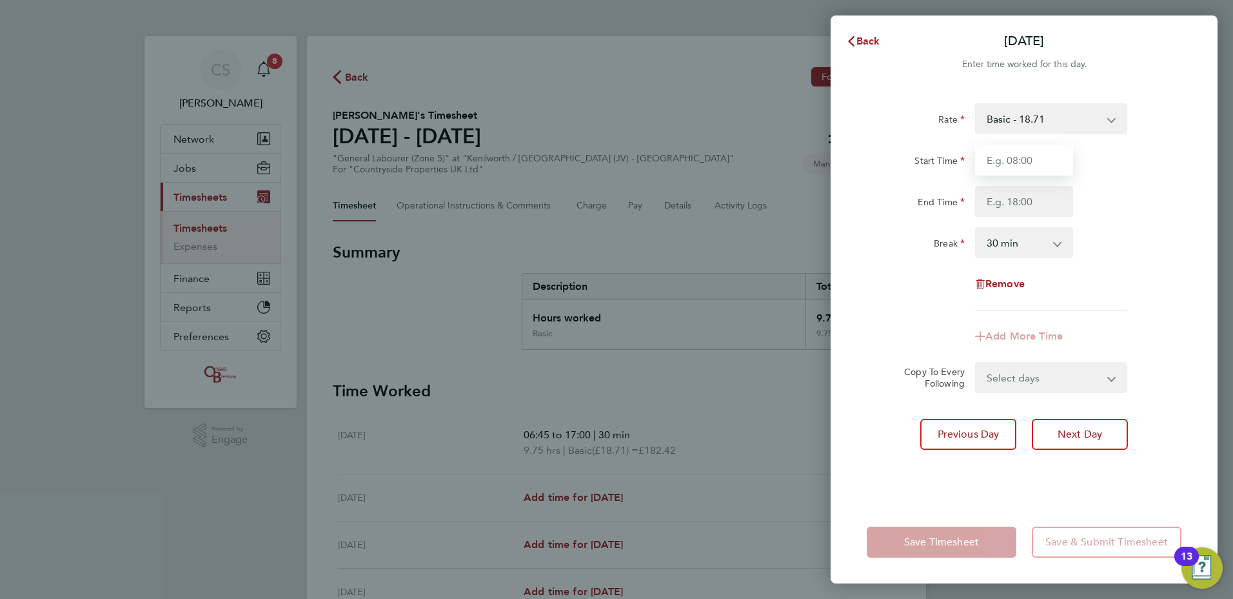
click at [998, 157] on input "Start Time" at bounding box center [1024, 159] width 98 height 31
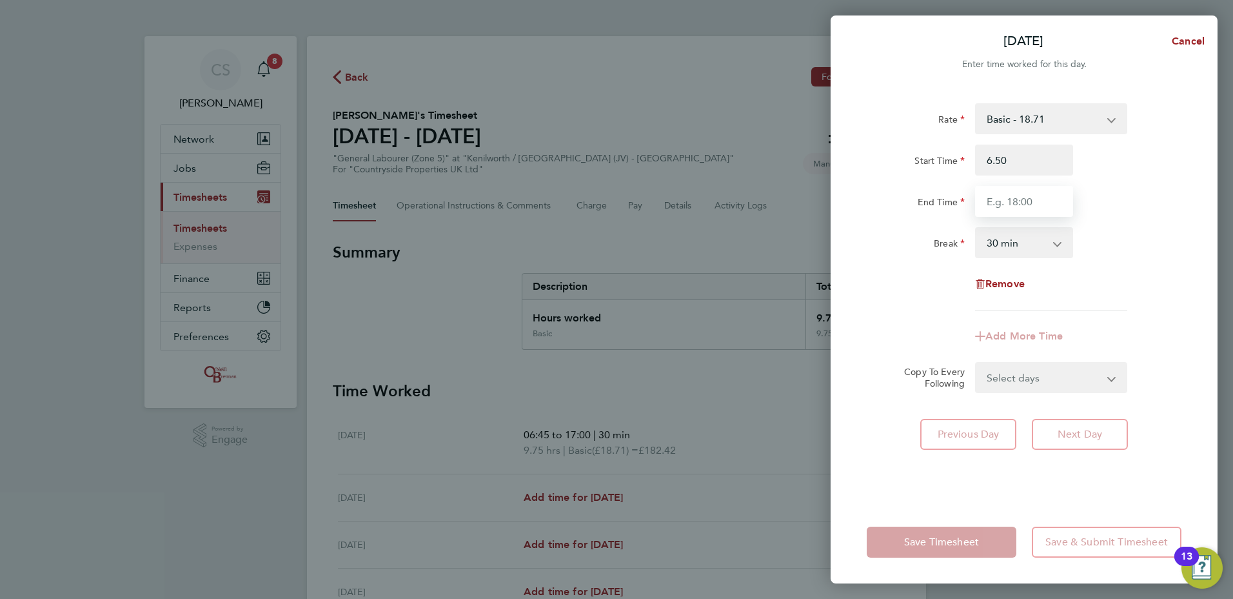
type input "06:50"
click at [991, 202] on input "End Time" at bounding box center [1024, 201] width 98 height 31
type input "17:00"
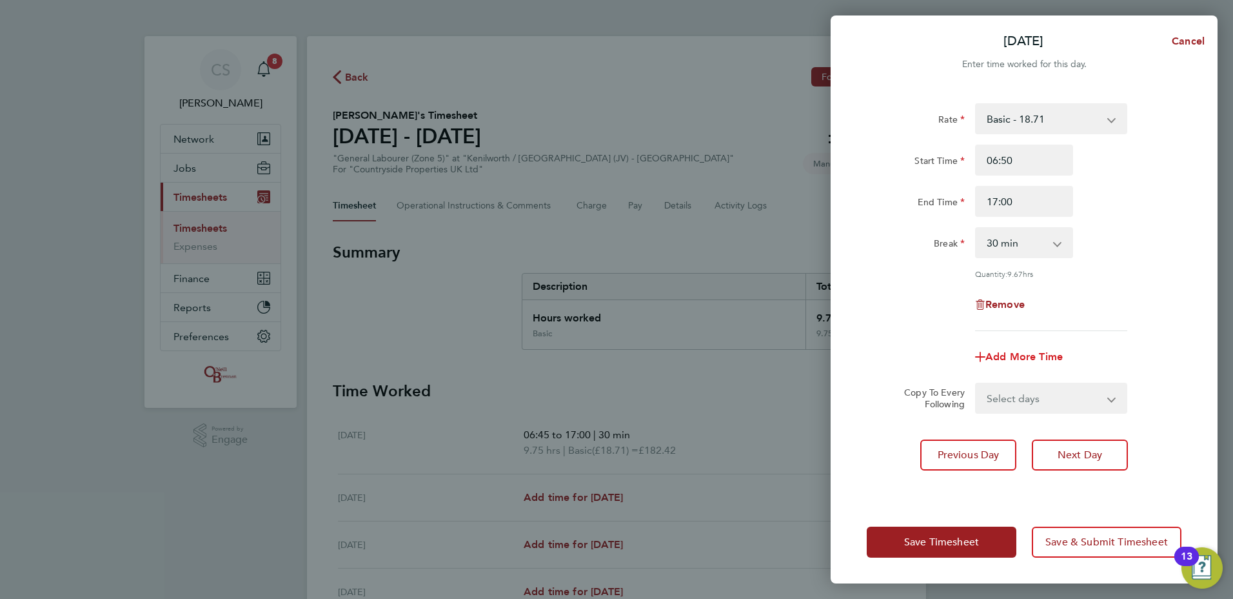
drag, startPoint x: 894, startPoint y: 312, endPoint x: 993, endPoint y: 350, distance: 106.4
click at [896, 312] on app-timesheet-line-form-group "Rate Basic - 18.71 Start Time 06:50 End Time 17:00 Break 0 min 15 min 30 min 45…" at bounding box center [1024, 237] width 315 height 269
click at [934, 544] on span "Save Timesheet" at bounding box center [941, 541] width 75 height 13
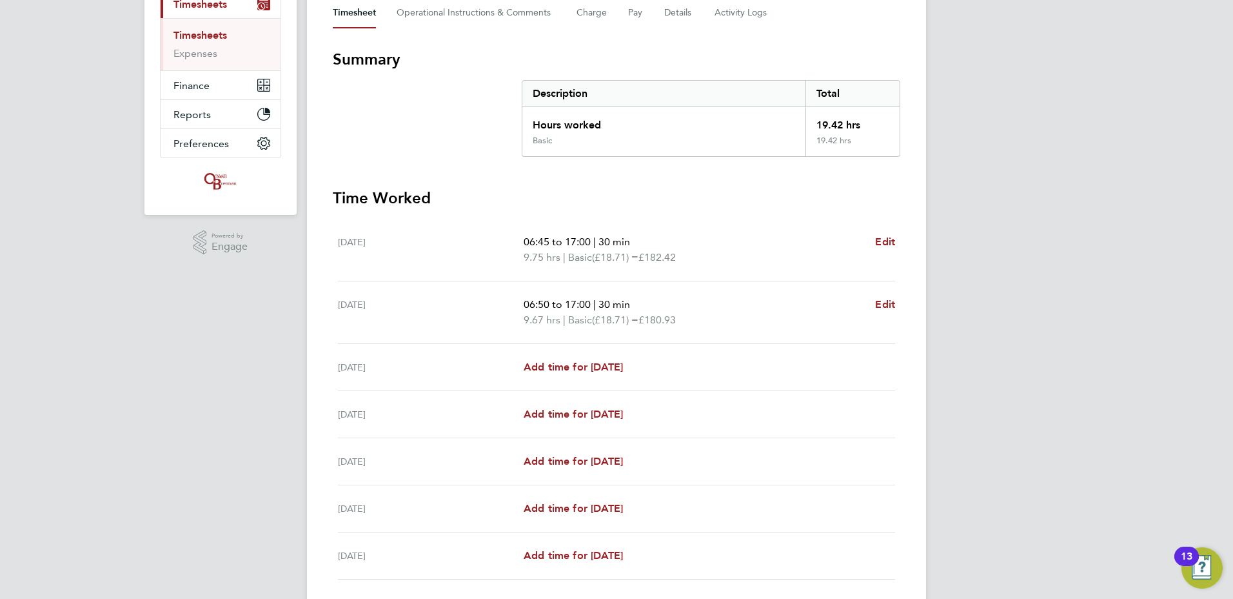
scroll to position [194, 0]
click at [563, 359] on link "Add time for [DATE]" at bounding box center [573, 366] width 99 height 15
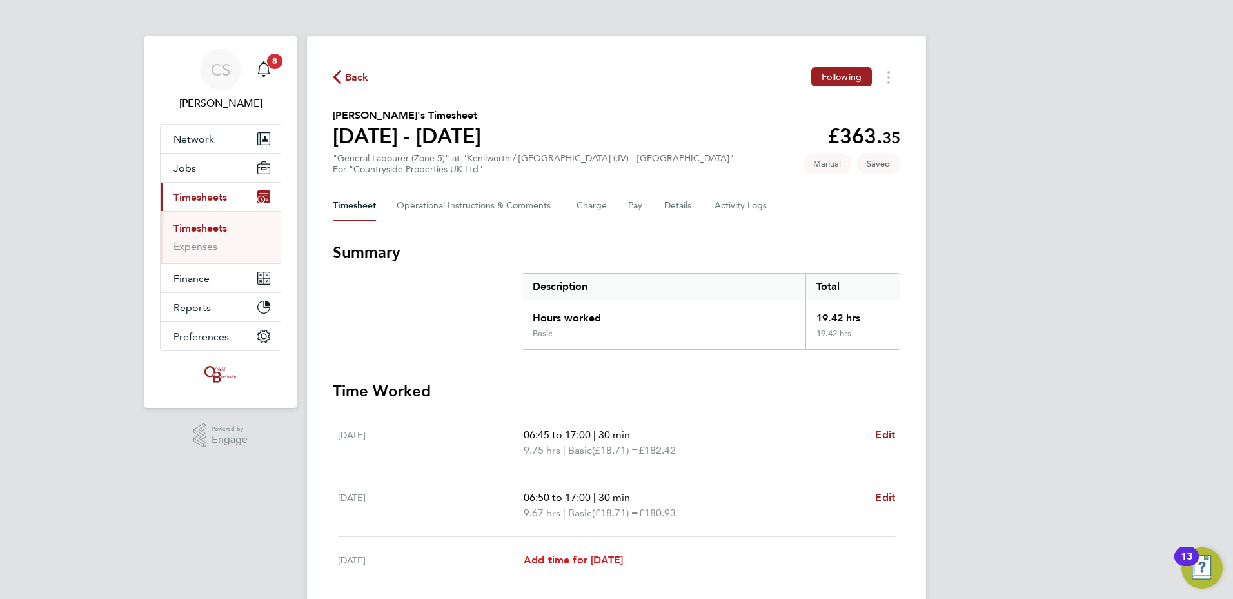
select select "30"
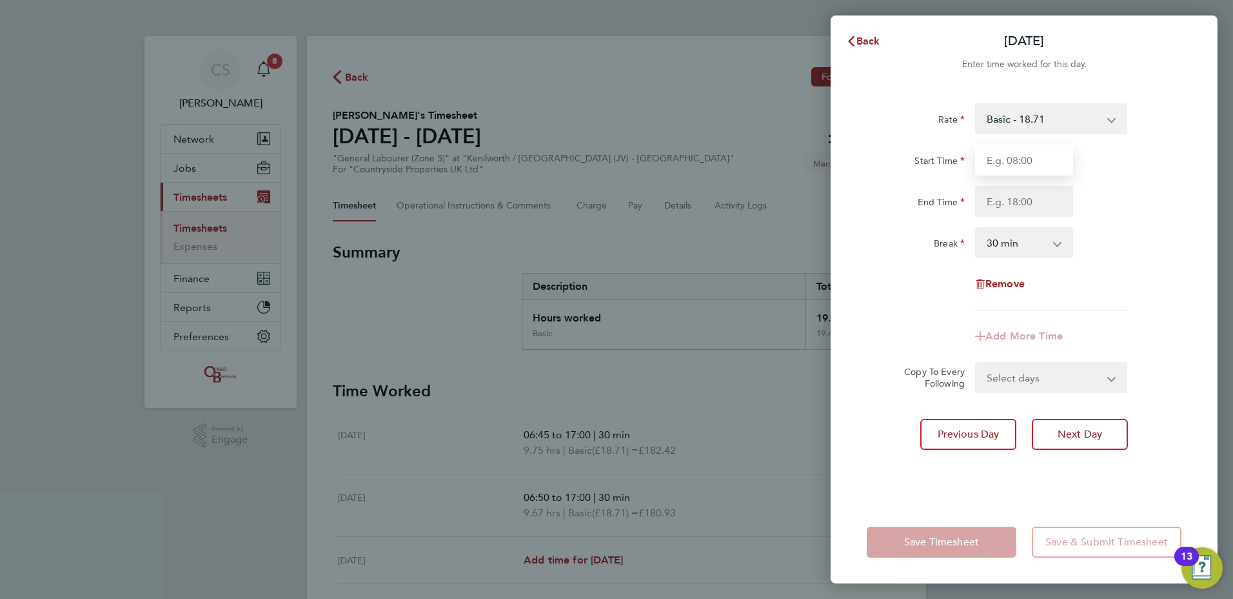
click at [1043, 157] on input "Start Time" at bounding box center [1024, 159] width 98 height 31
type input "06:50"
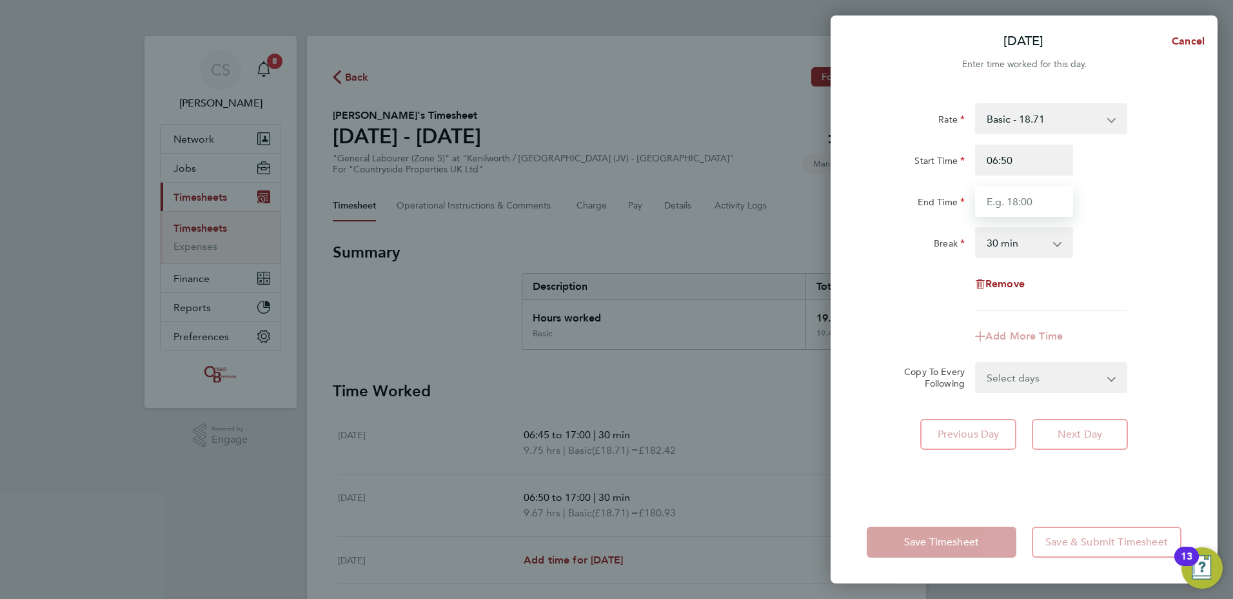
click at [1051, 212] on input "End Time" at bounding box center [1024, 201] width 98 height 31
type input "17:10"
drag, startPoint x: 1077, startPoint y: 186, endPoint x: 1085, endPoint y: 208, distance: 23.3
click at [1077, 189] on div "Start Time 06:50 End Time 17:10" at bounding box center [1024, 180] width 325 height 72
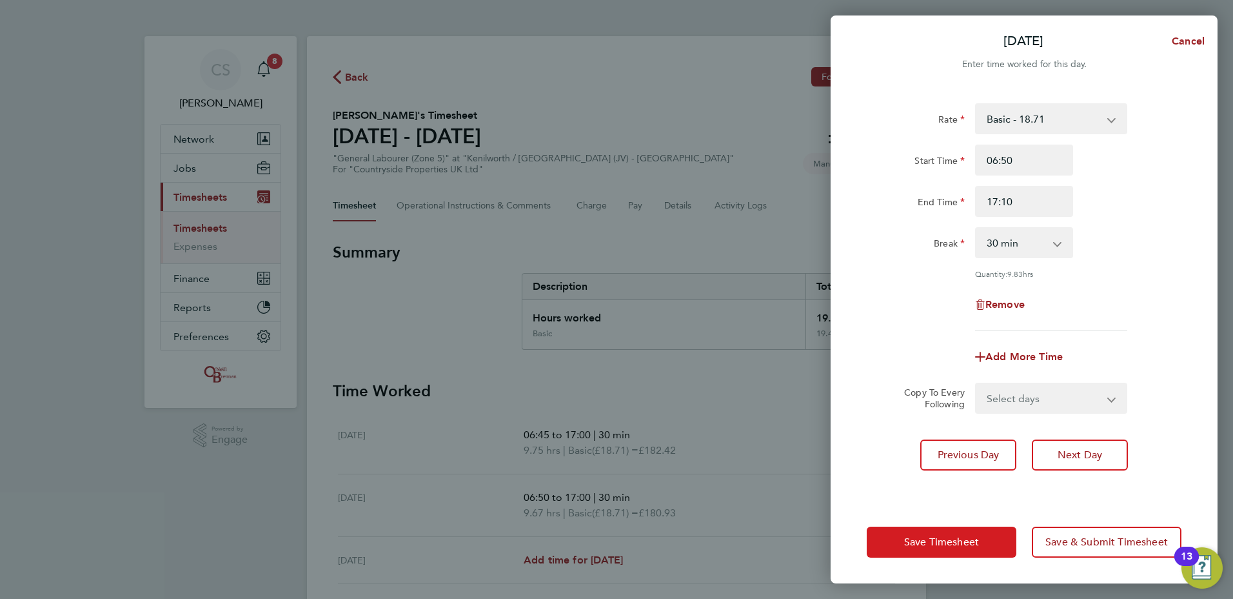
click at [980, 556] on button "Save Timesheet" at bounding box center [942, 541] width 150 height 31
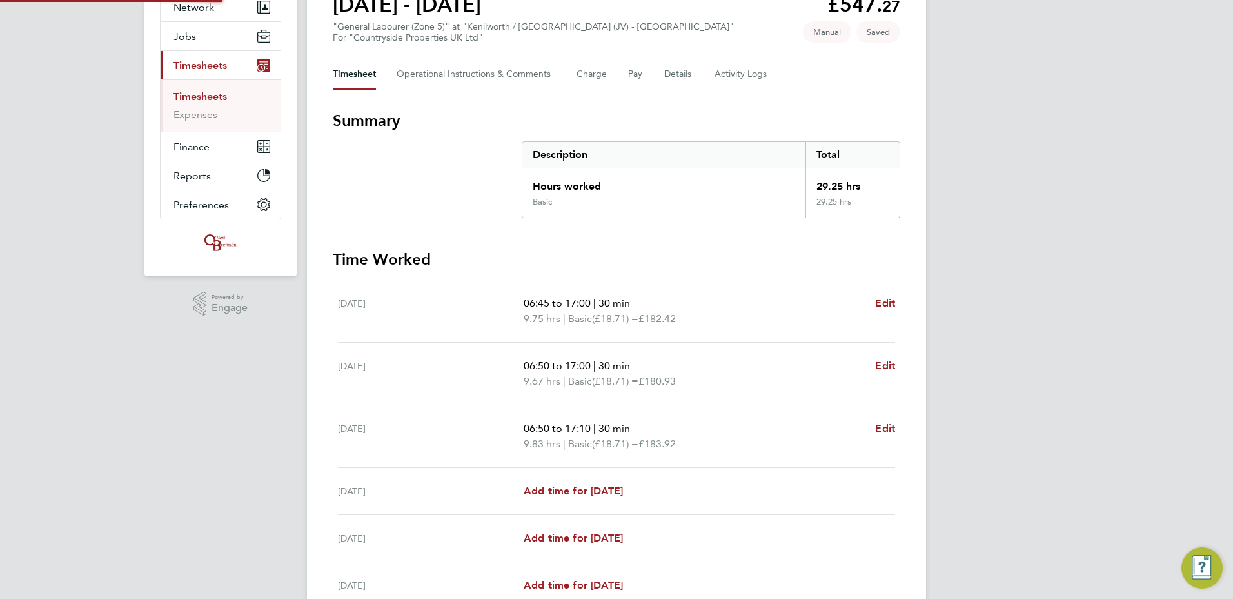
scroll to position [258, 0]
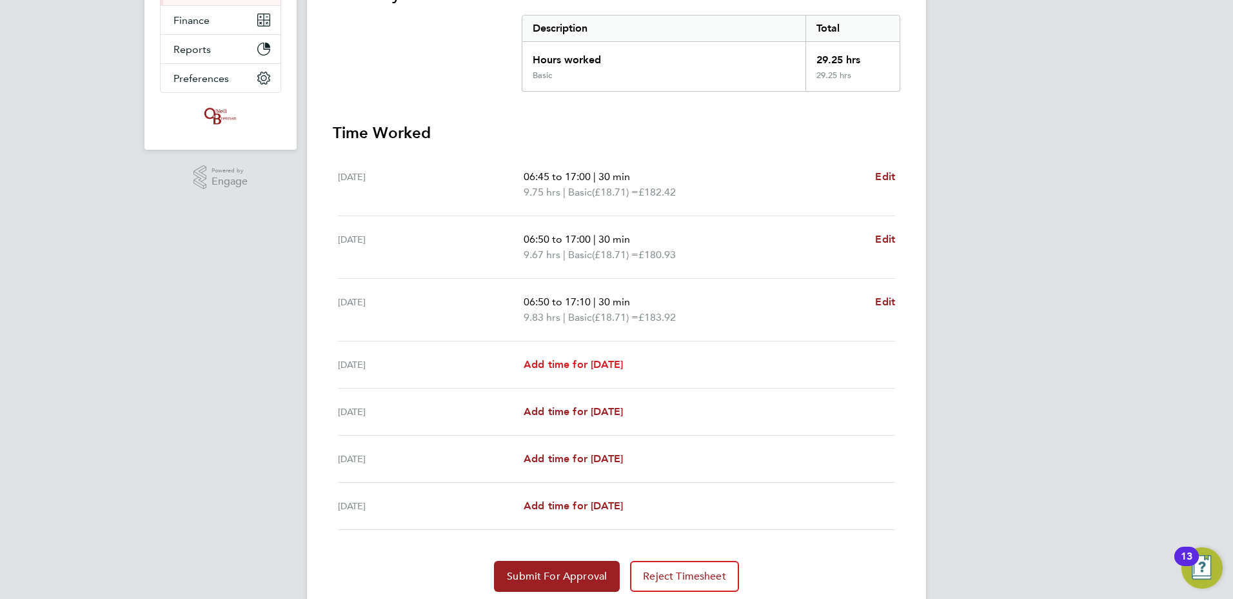
click at [578, 363] on span "Add time for [DATE]" at bounding box center [573, 364] width 99 height 12
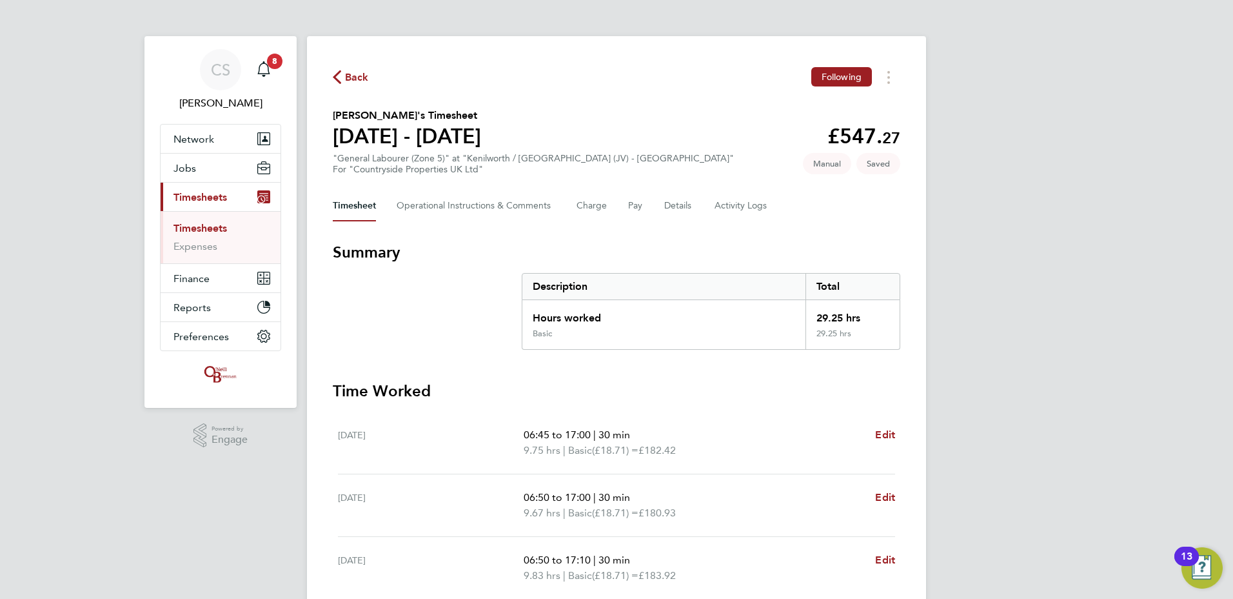
select select "30"
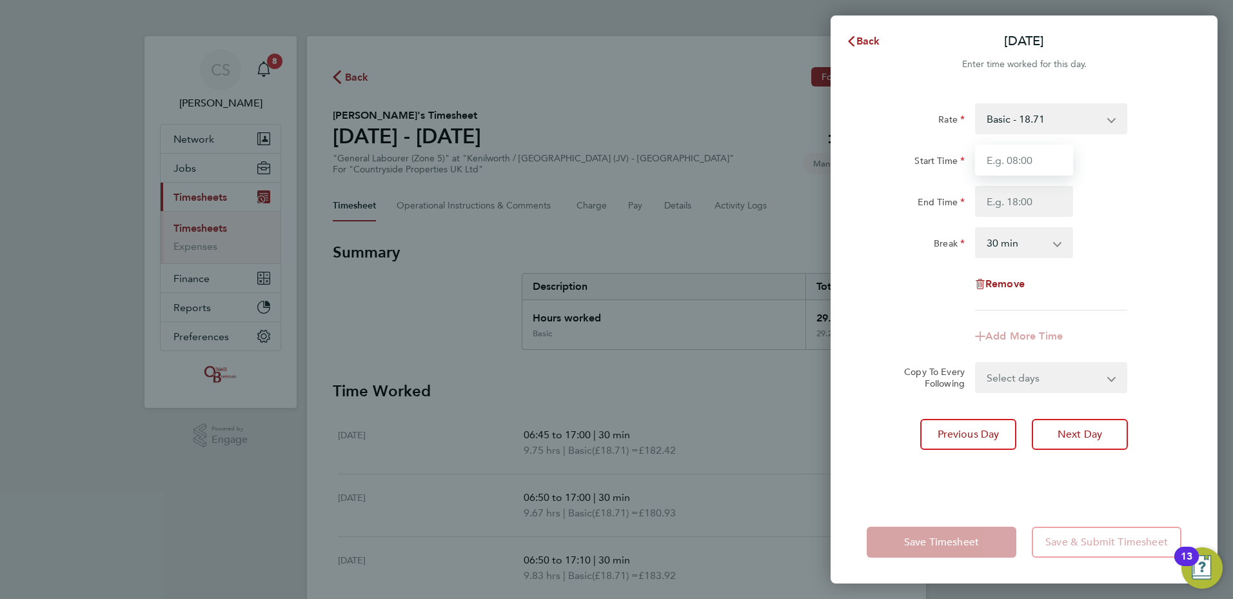
click at [1019, 153] on input "Start Time" at bounding box center [1024, 159] width 98 height 31
type input "06:45"
click at [1057, 203] on input "End Time" at bounding box center [1024, 201] width 98 height 31
type input "18:30"
click at [870, 339] on app-timesheet-line-form-group "Rate Basic - 18.71 Start Time 06:45 End Time 18:30 Break 0 min 15 min 30 min 45…" at bounding box center [1024, 227] width 315 height 248
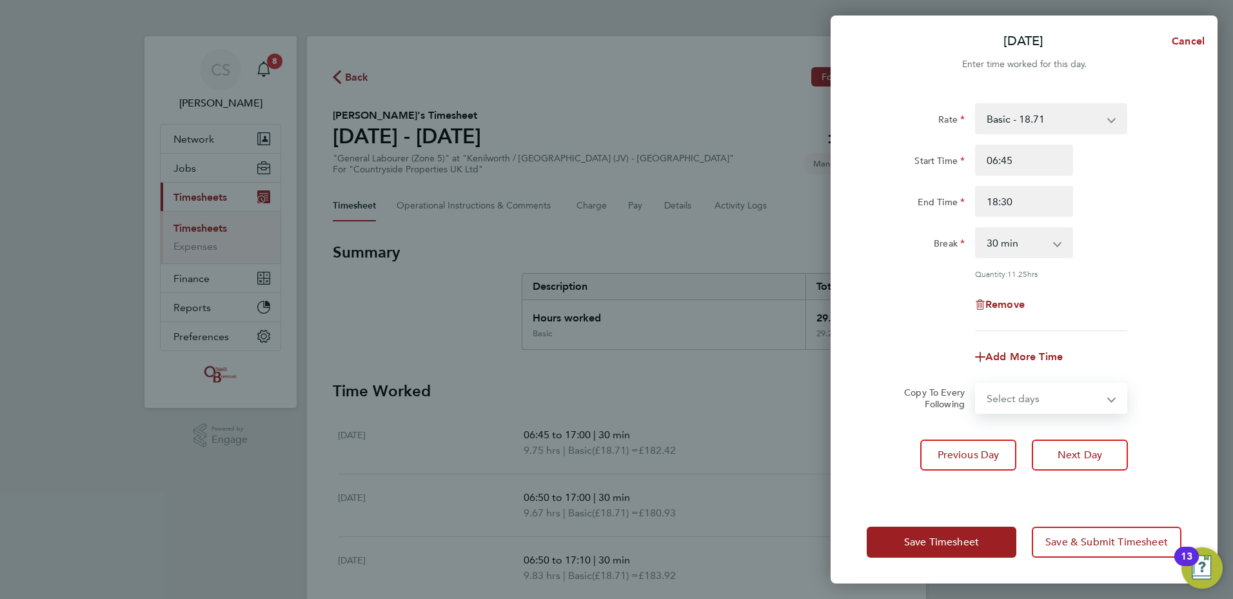
click at [1044, 399] on select "Select days Day Weekend (Sat-Sun) [DATE] [DATE] [DATE]" at bounding box center [1044, 398] width 135 height 28
click at [835, 314] on div "Rate Basic - 18.71 Start Time 06:45 End Time 18:30 Break 0 min 15 min 30 min 45…" at bounding box center [1024, 294] width 387 height 413
click at [921, 547] on span "Save Timesheet" at bounding box center [941, 541] width 75 height 13
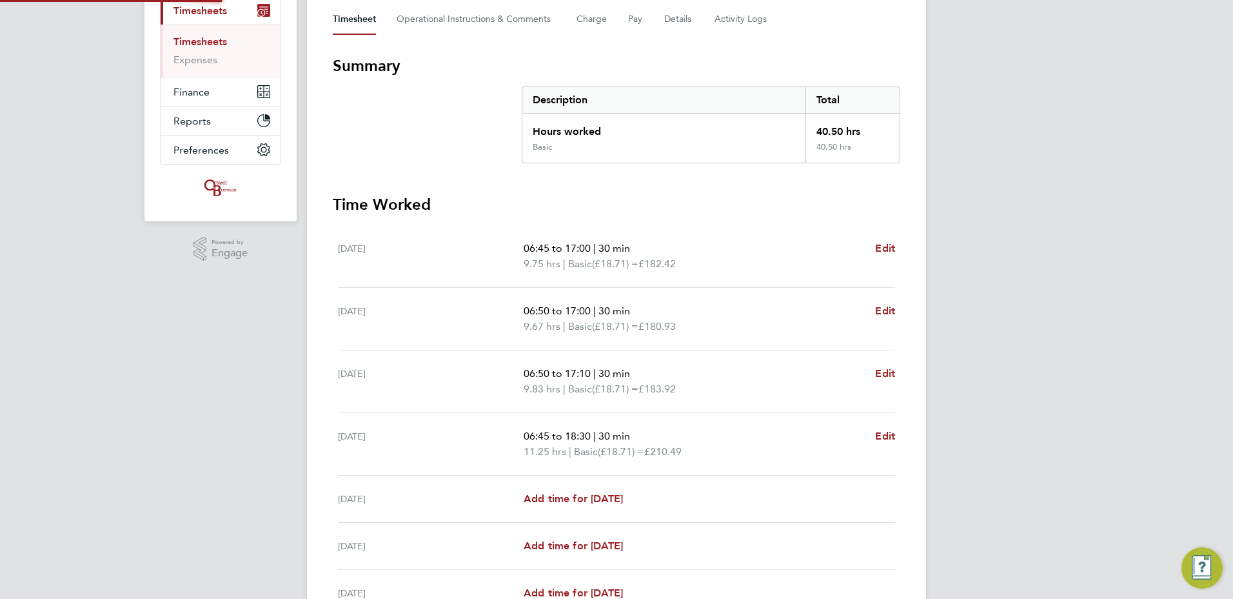
scroll to position [194, 0]
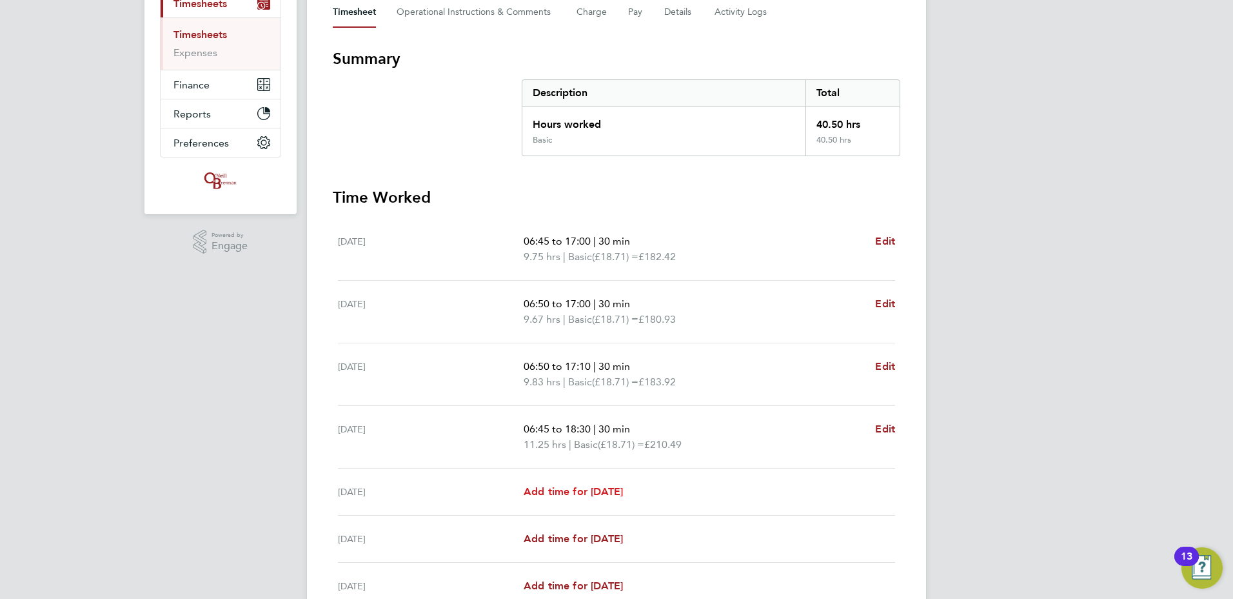
click at [581, 492] on span "Add time for [DATE]" at bounding box center [573, 491] width 99 height 12
select select "30"
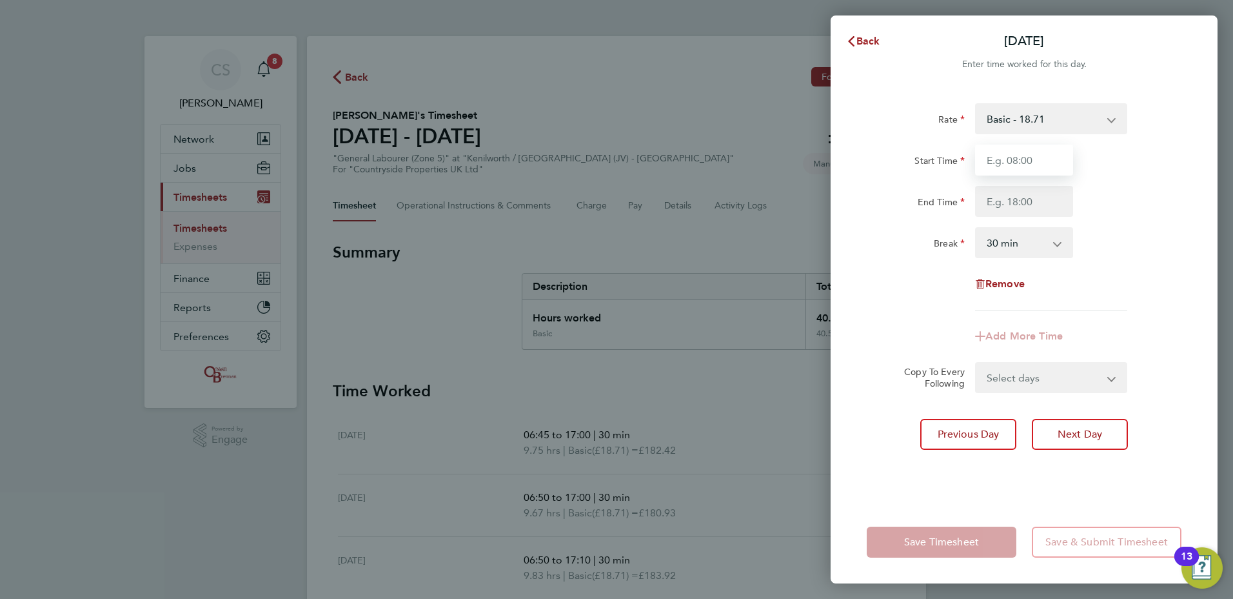
click at [1028, 171] on input "Start Time" at bounding box center [1024, 159] width 98 height 31
type input "06:45"
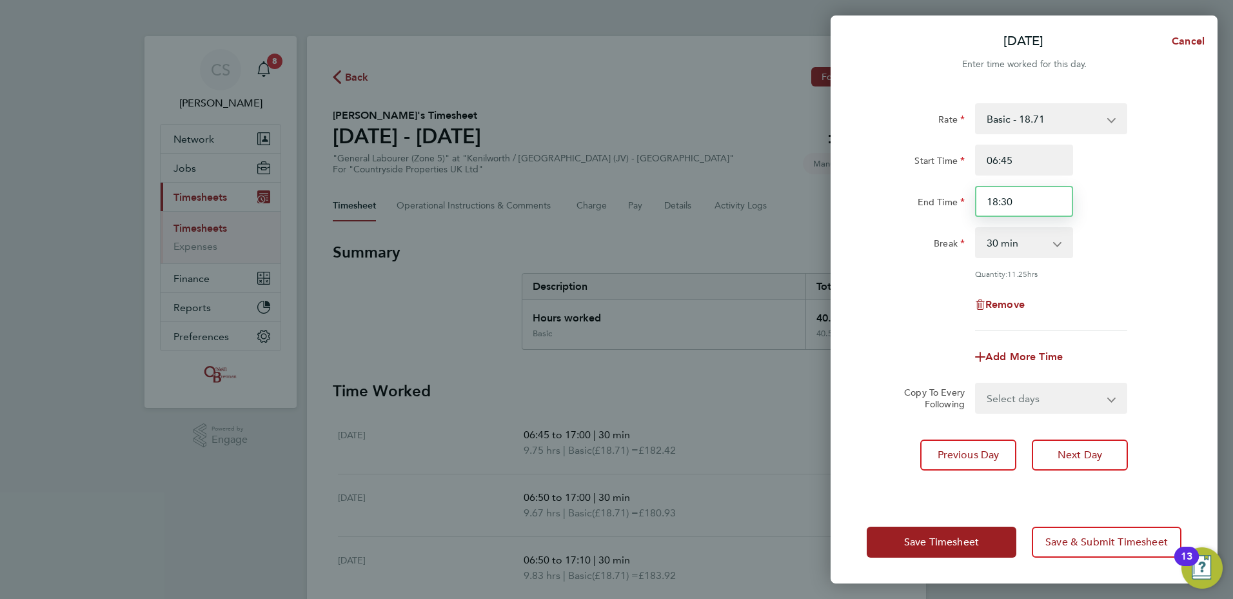
click at [1039, 206] on input "18:30" at bounding box center [1024, 201] width 98 height 31
drag, startPoint x: 1039, startPoint y: 206, endPoint x: 960, endPoint y: 216, distance: 80.0
click at [964, 212] on div "End Time 18:30" at bounding box center [1024, 201] width 325 height 31
type input "17:00"
click at [940, 268] on div "Quantity: 11.25 hrs" at bounding box center [1024, 273] width 325 height 10
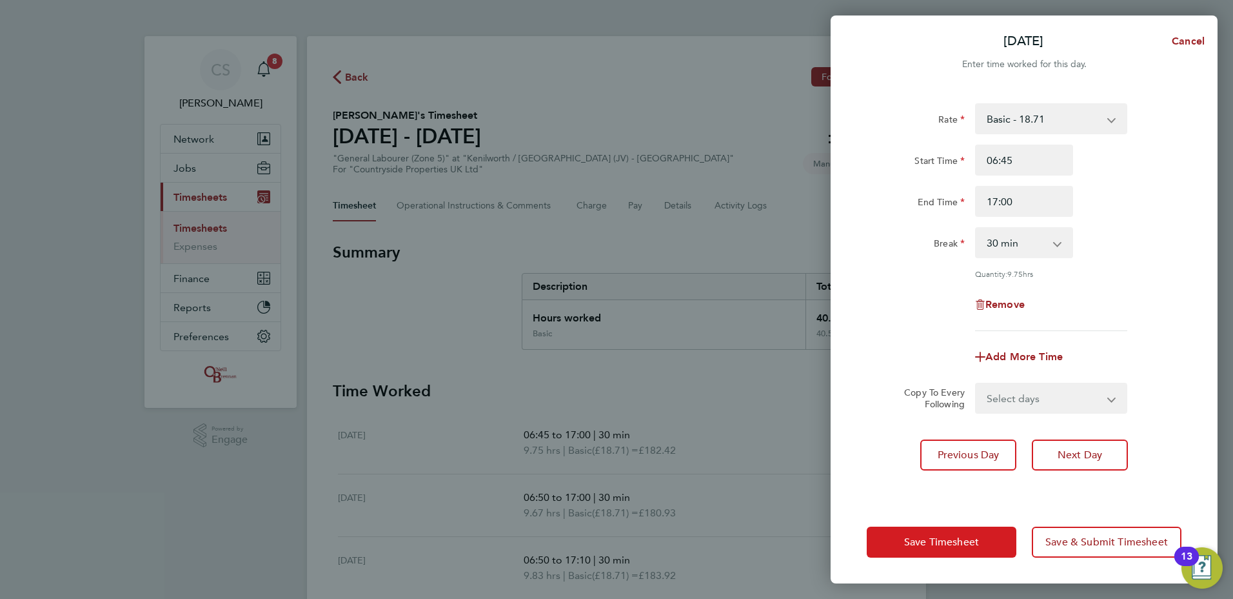
click at [928, 550] on button "Save Timesheet" at bounding box center [942, 541] width 150 height 31
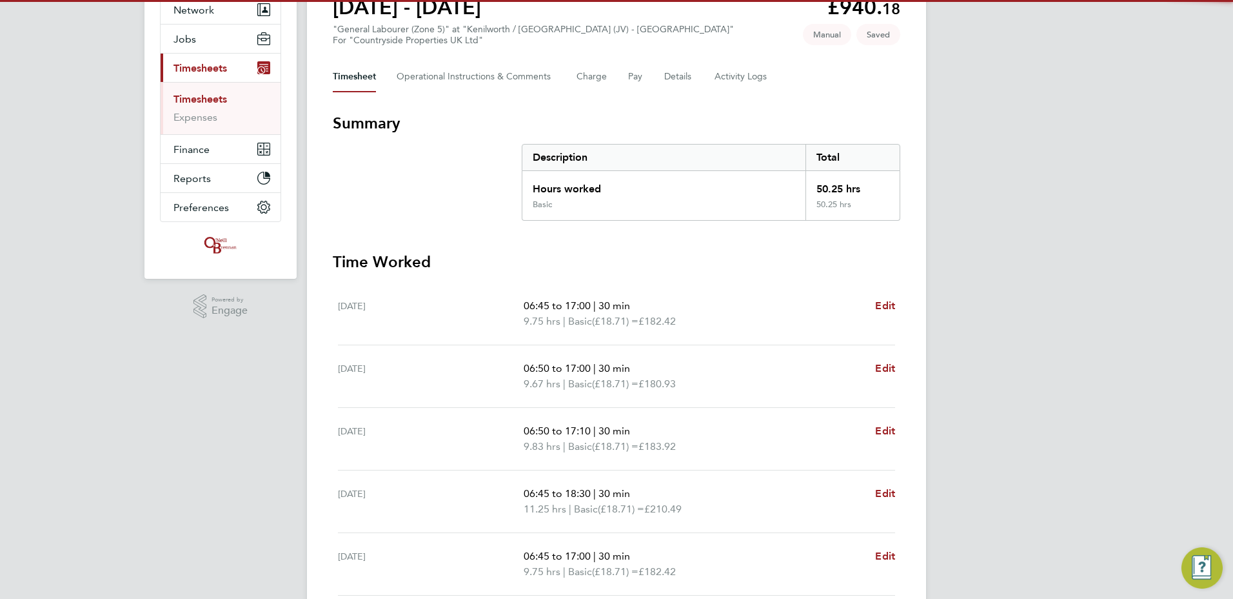
scroll to position [258, 0]
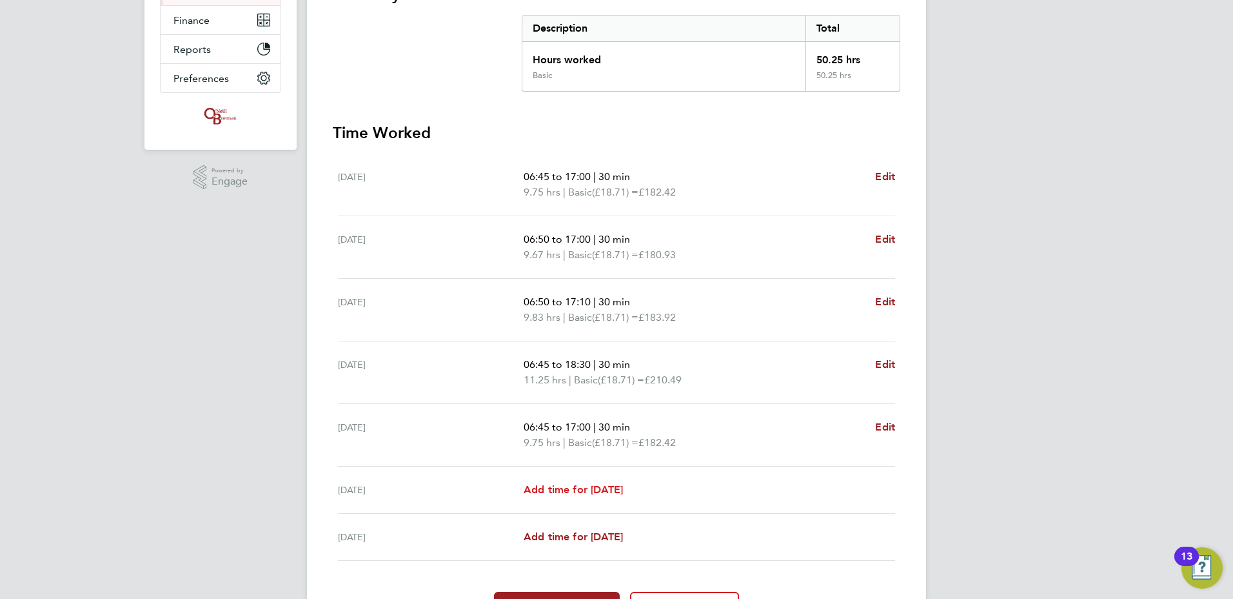
click at [571, 496] on div "[DATE] Add time for [DATE] Add time for [DATE]" at bounding box center [616, 489] width 557 height 47
click at [586, 478] on div "[DATE] Add time for [DATE] Add time for [DATE]" at bounding box center [616, 489] width 557 height 47
click at [588, 492] on span "Add time for [DATE]" at bounding box center [573, 489] width 99 height 12
select select "30"
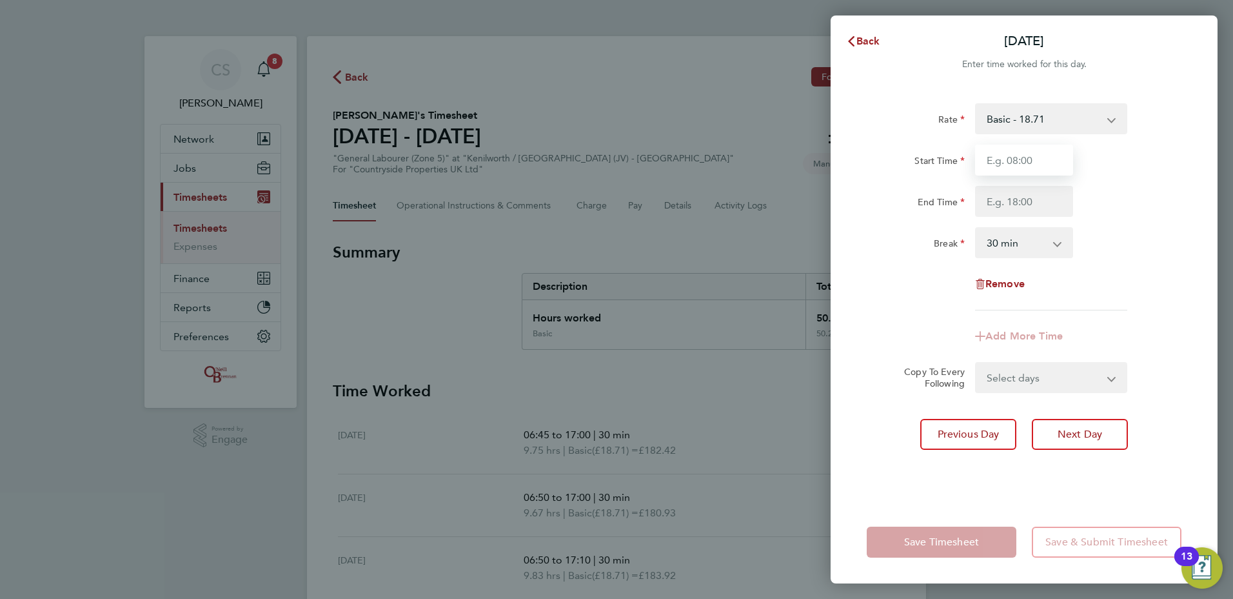
drag, startPoint x: 1004, startPoint y: 165, endPoint x: 1025, endPoint y: 170, distance: 21.3
click at [1009, 163] on input "Start Time" at bounding box center [1024, 159] width 98 height 31
type input "07:00"
click at [1031, 307] on div "Rate Basic - 18.71 Start Time 07:00 End Time Break 0 min 15 min 30 min 45 min 6…" at bounding box center [1024, 206] width 315 height 207
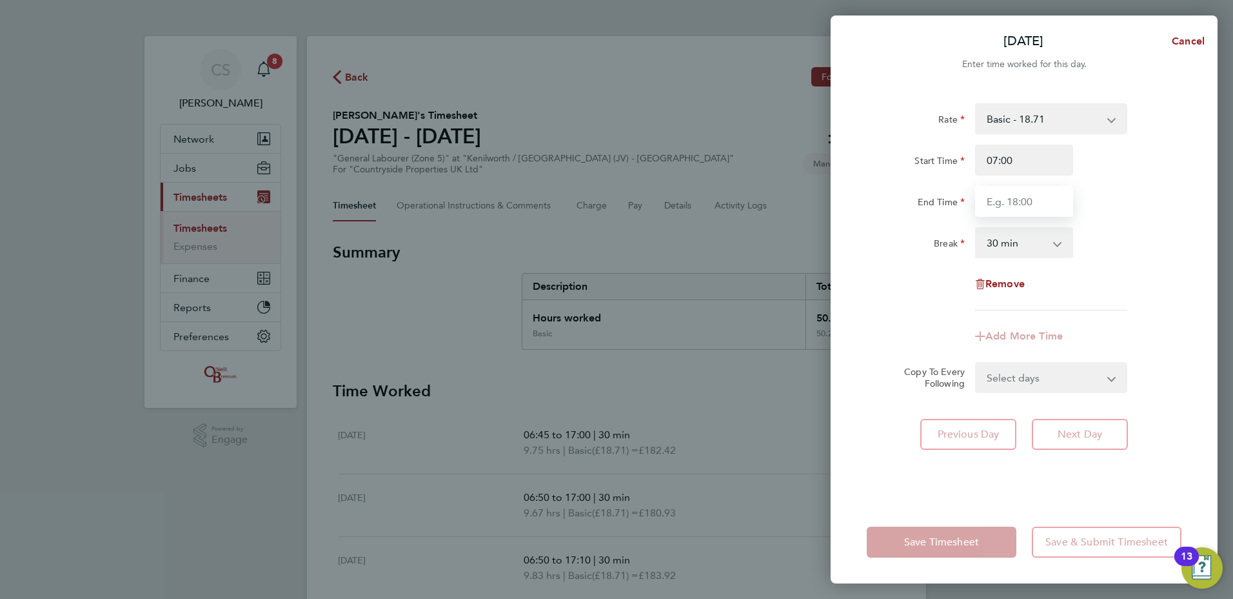
click at [1023, 192] on input "End Time" at bounding box center [1024, 201] width 98 height 31
type input "17:00"
click at [1181, 176] on div "Start Time 07:00 End Time 17:00" at bounding box center [1024, 180] width 325 height 72
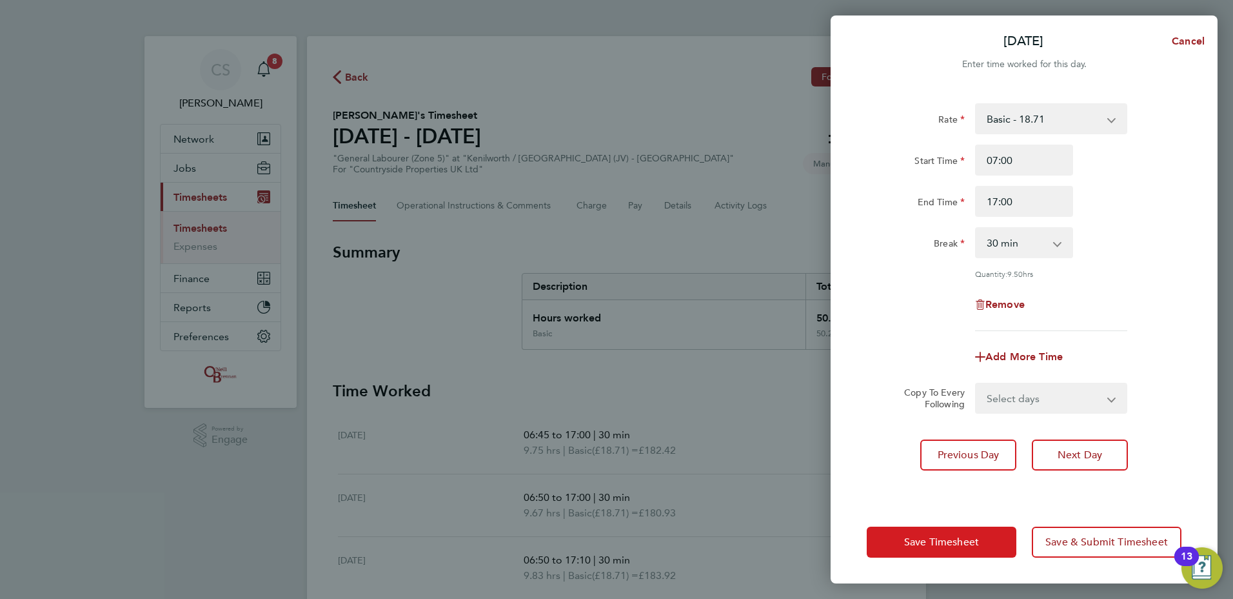
drag, startPoint x: 910, startPoint y: 553, endPoint x: 904, endPoint y: 555, distance: 6.7
click at [911, 553] on button "Save Timesheet" at bounding box center [942, 541] width 150 height 31
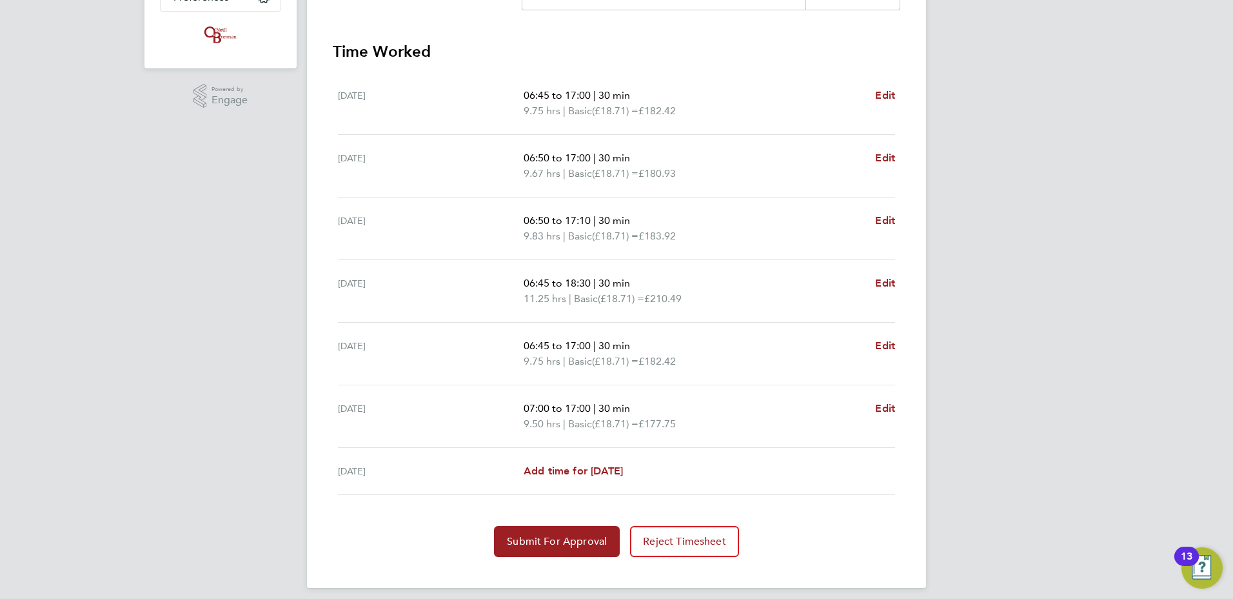
scroll to position [349, 0]
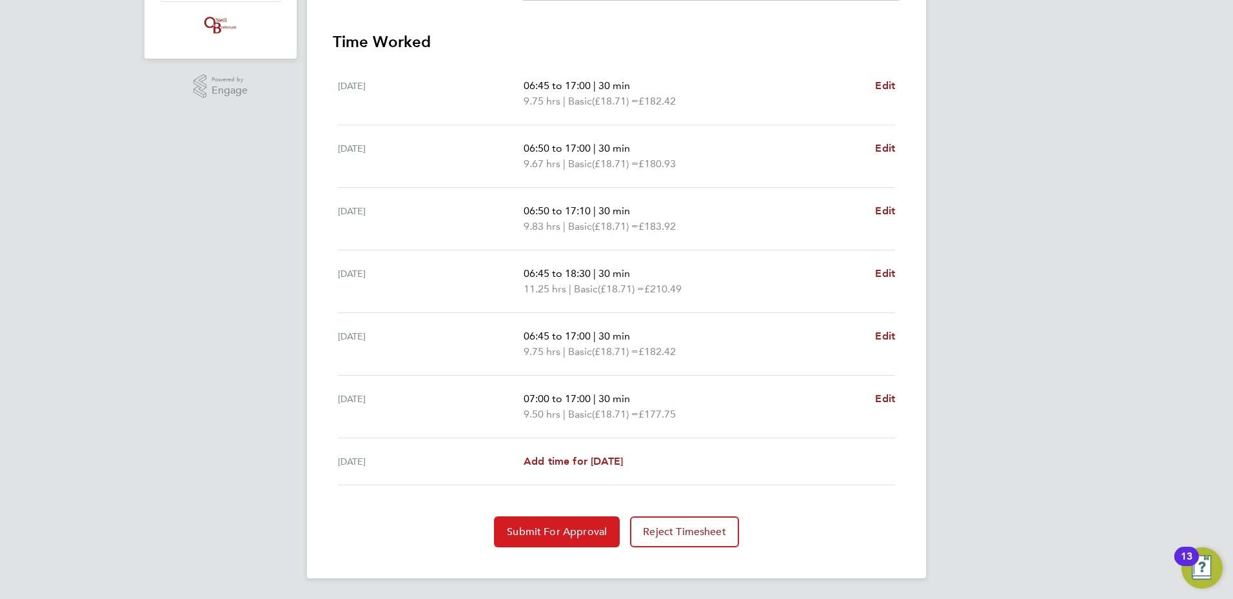
click at [578, 539] on button "Submit For Approval" at bounding box center [557, 531] width 126 height 31
click at [550, 462] on span "Add time for [DATE]" at bounding box center [573, 461] width 99 height 12
select select "30"
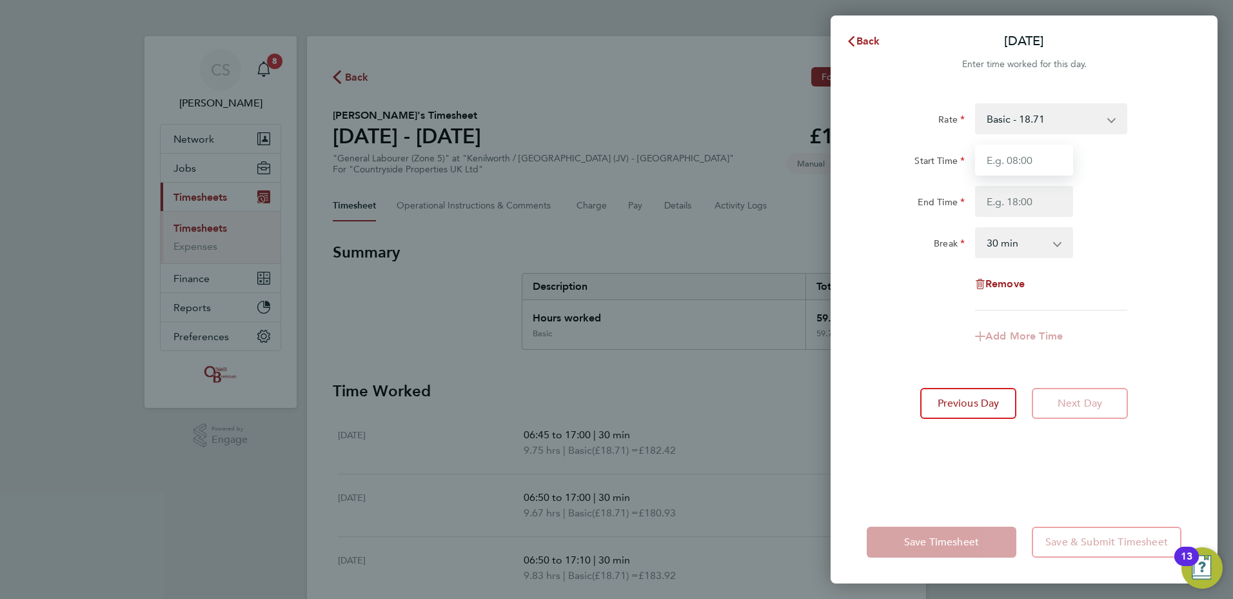
click at [1014, 170] on input "Start Time" at bounding box center [1024, 159] width 98 height 31
type input "08:00"
click at [1146, 182] on div "Start Time 08:00 End Time" at bounding box center [1024, 180] width 325 height 72
click at [1078, 197] on div "End Time" at bounding box center [1024, 201] width 325 height 31
click at [982, 207] on input "End Time" at bounding box center [1024, 201] width 98 height 31
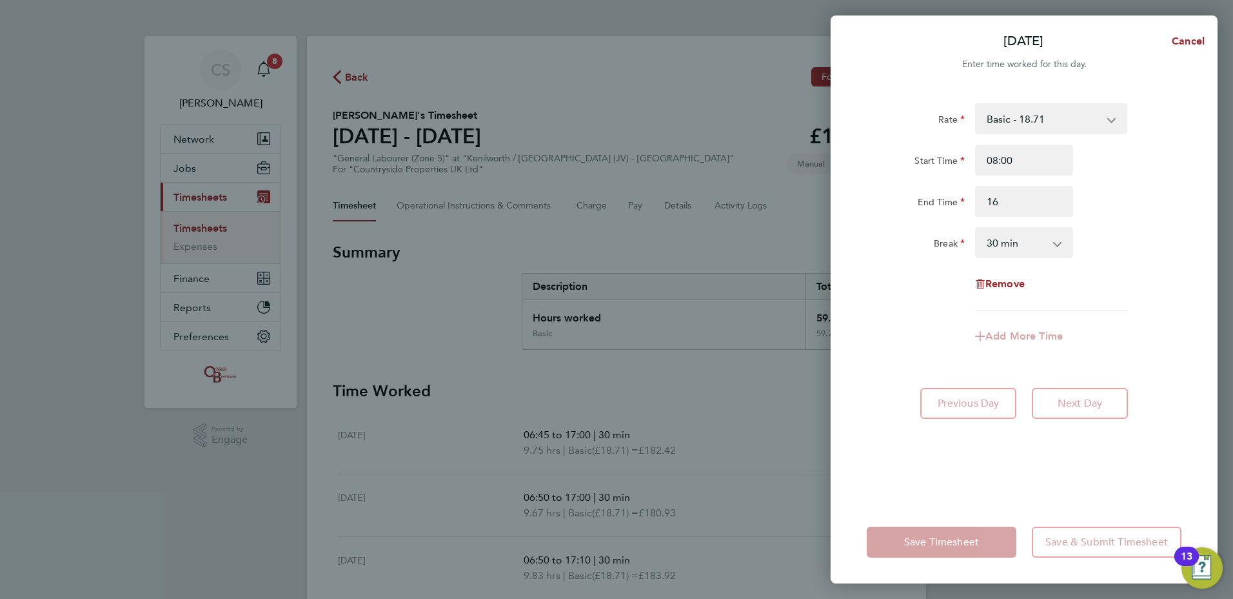
type input "16:00"
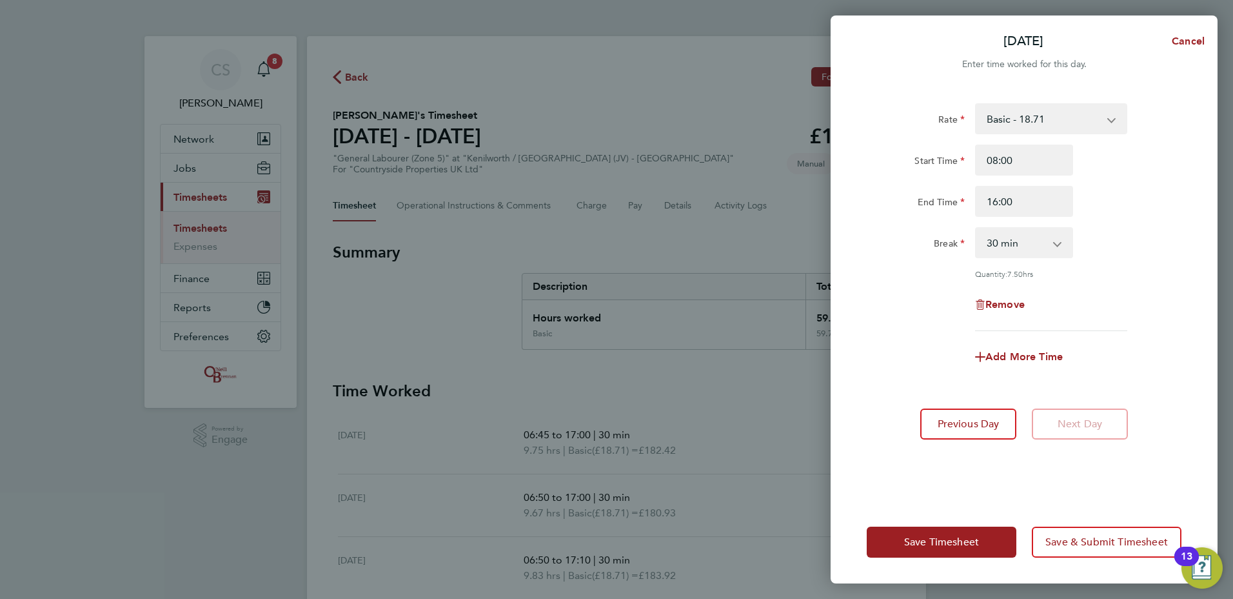
click at [921, 248] on div "Break" at bounding box center [916, 240] width 98 height 26
click at [967, 555] on button "Save Timesheet" at bounding box center [942, 541] width 150 height 31
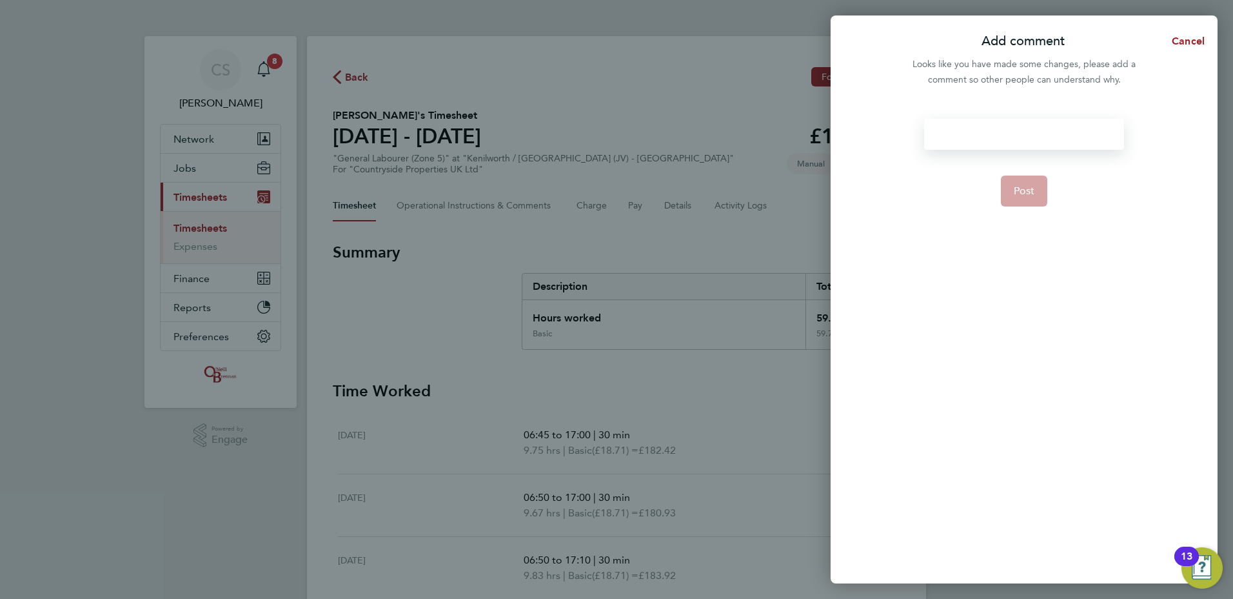
click at [966, 128] on div at bounding box center [1023, 134] width 199 height 31
drag, startPoint x: 993, startPoint y: 139, endPoint x: 993, endPoint y: 155, distance: 16.1
click at [993, 155] on form "Post" at bounding box center [1024, 268] width 210 height 299
click at [1018, 179] on button "Post" at bounding box center [1024, 190] width 47 height 31
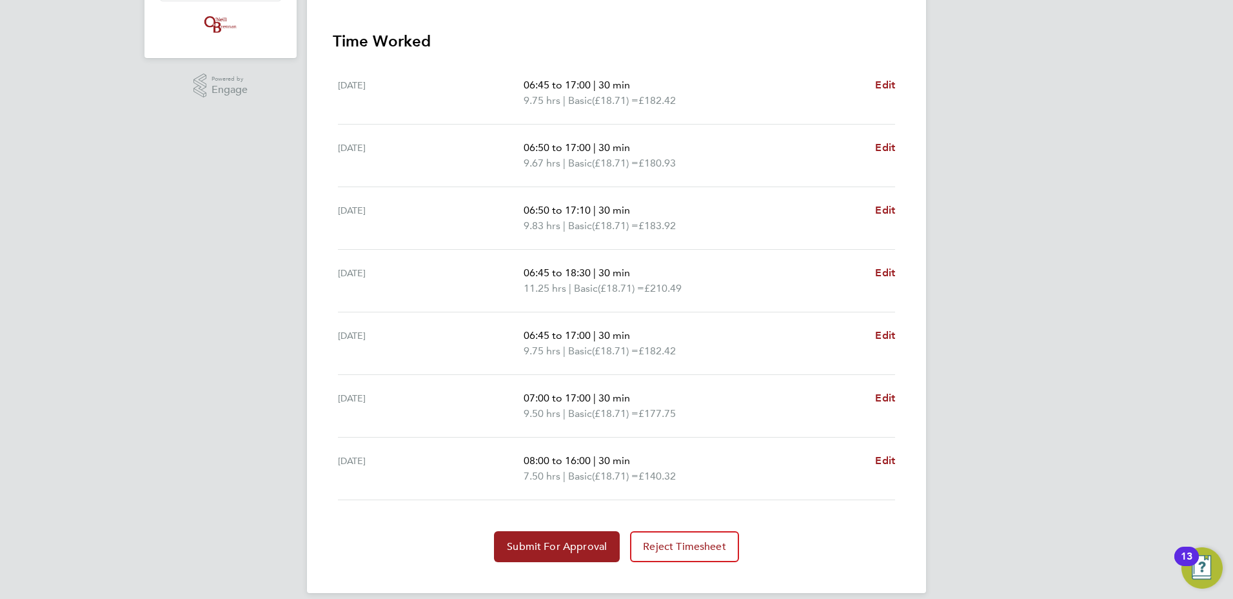
scroll to position [364, 0]
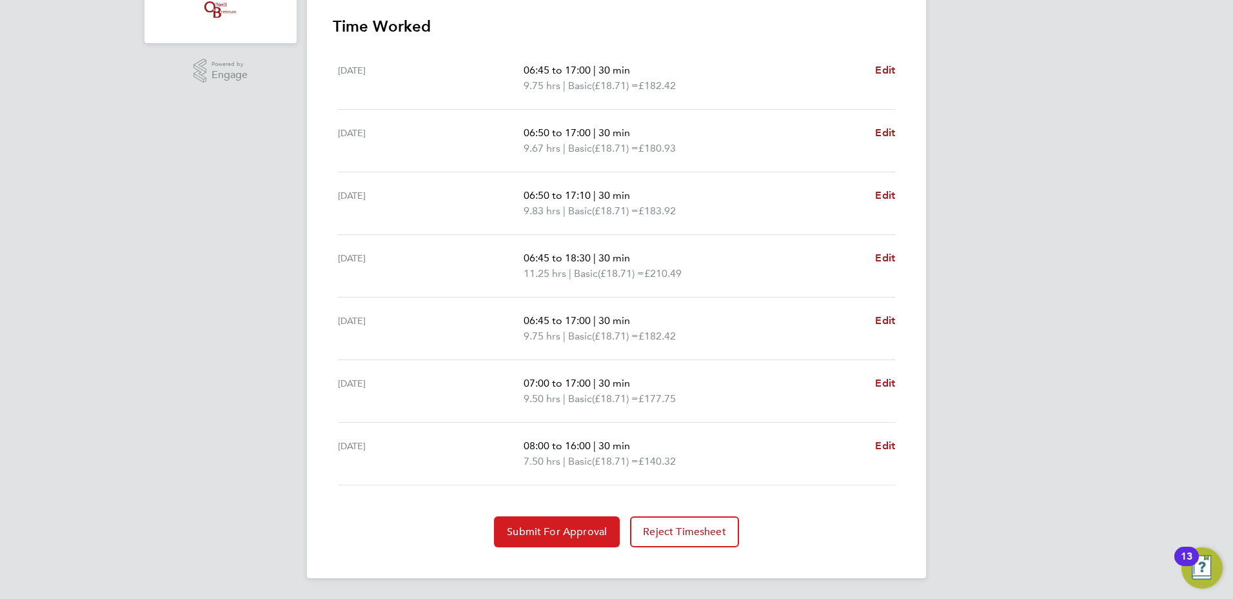
click at [583, 538] on button "Submit For Approval" at bounding box center [557, 531] width 126 height 31
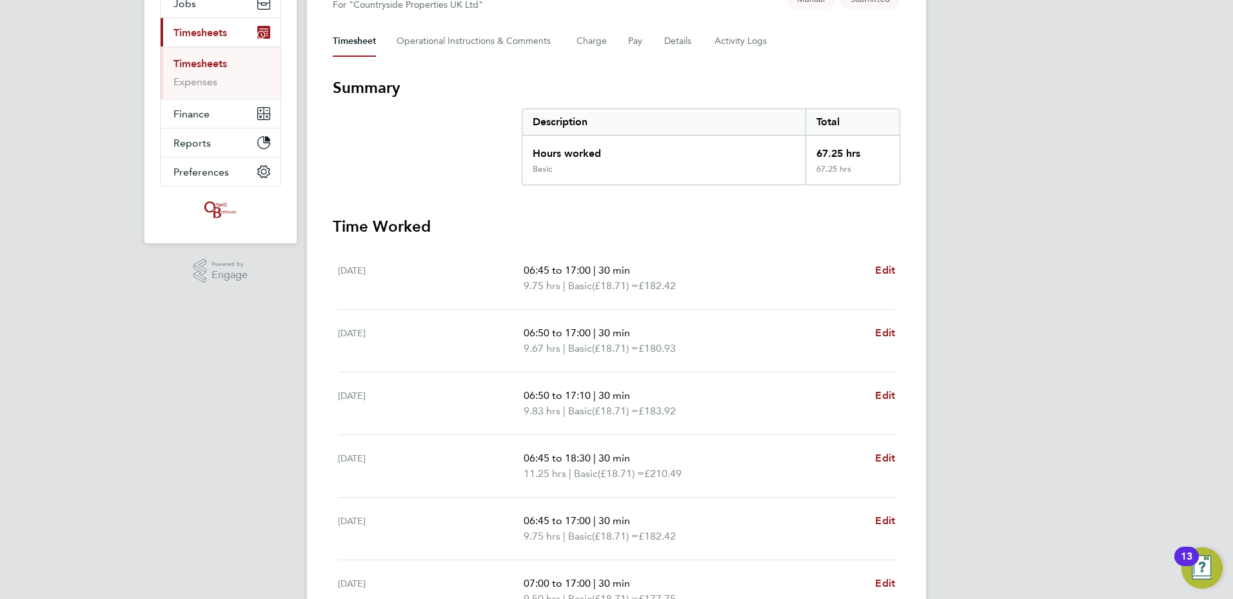
scroll to position [0, 0]
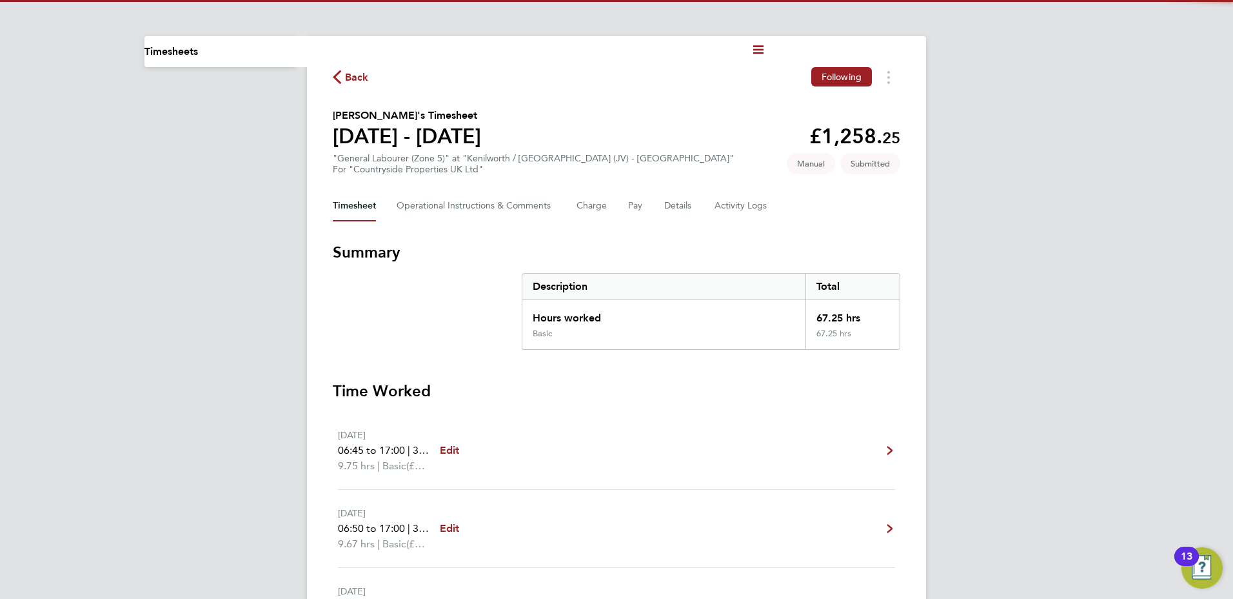
click at [341, 84] on svg-icon "button" at bounding box center [337, 80] width 8 height 12
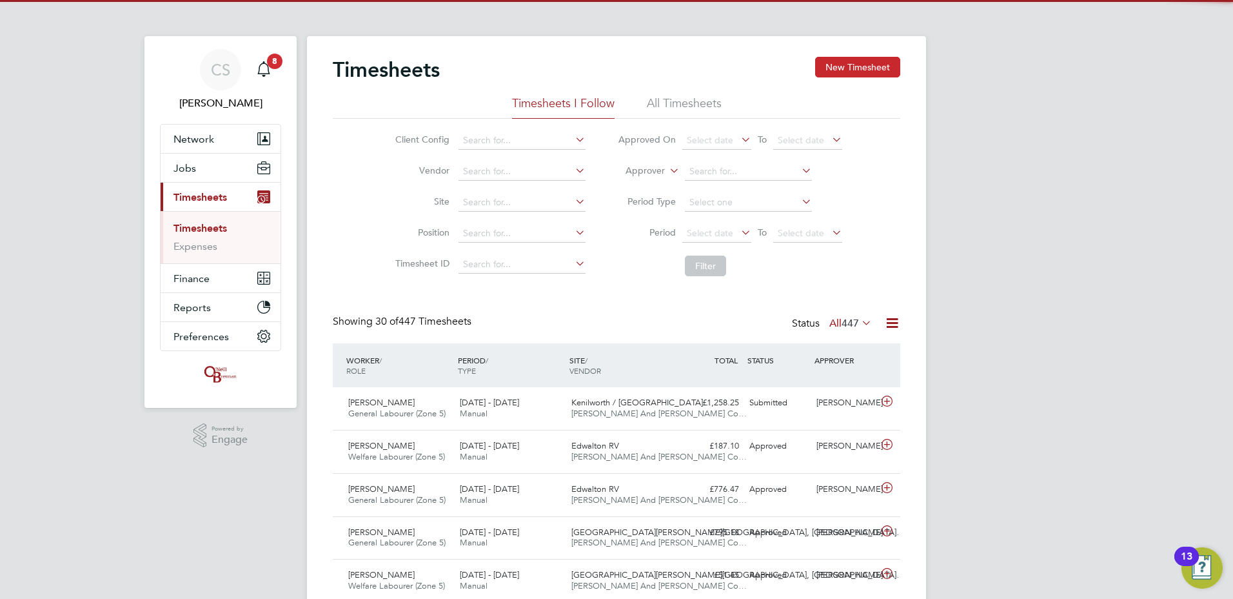
scroll to position [33, 112]
drag, startPoint x: 867, startPoint y: 66, endPoint x: 860, endPoint y: 77, distance: 12.5
click at [866, 67] on button "New Timesheet" at bounding box center [857, 67] width 85 height 21
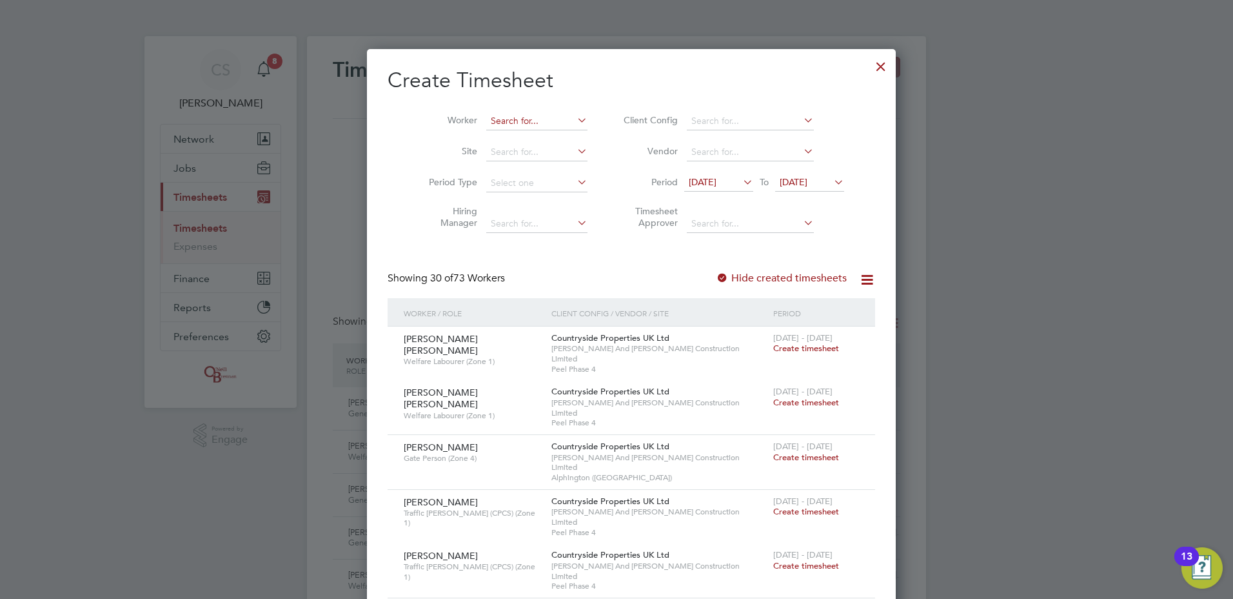
drag, startPoint x: 509, startPoint y: 125, endPoint x: 503, endPoint y: 122, distance: 6.6
click at [508, 124] on input at bounding box center [536, 121] width 101 height 18
click at [498, 135] on li "[PERSON_NAME]" at bounding box center [549, 138] width 159 height 17
type input "[PERSON_NAME]"
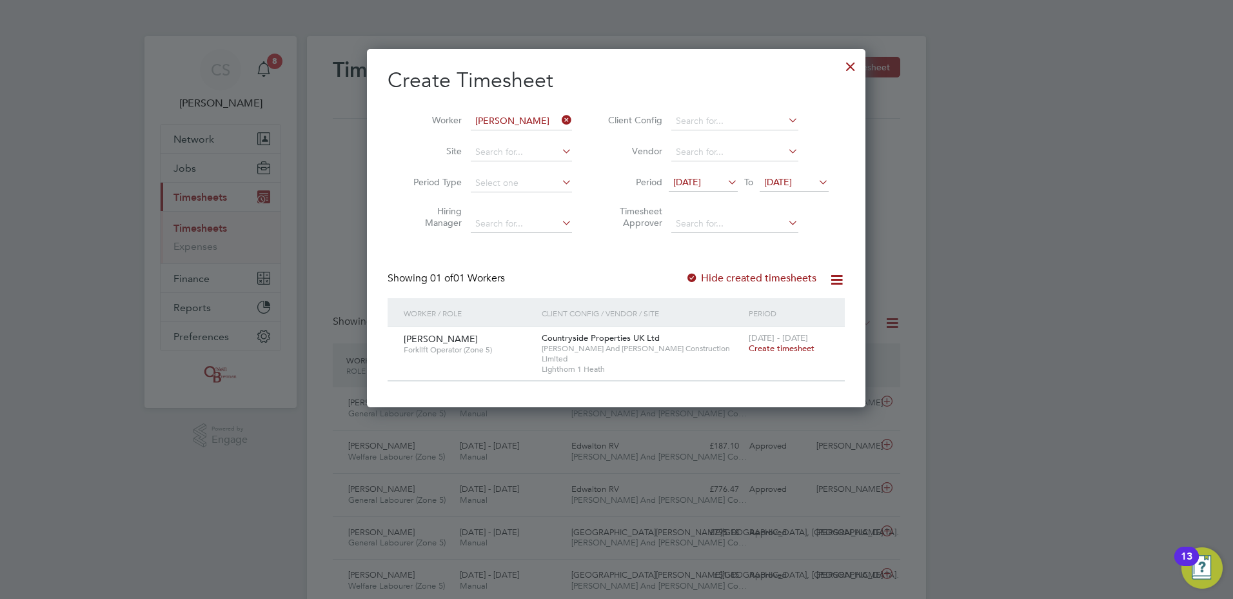
drag, startPoint x: 766, startPoint y: 348, endPoint x: 760, endPoint y: 353, distance: 7.4
click at [766, 349] on span "Create timesheet" at bounding box center [782, 348] width 66 height 11
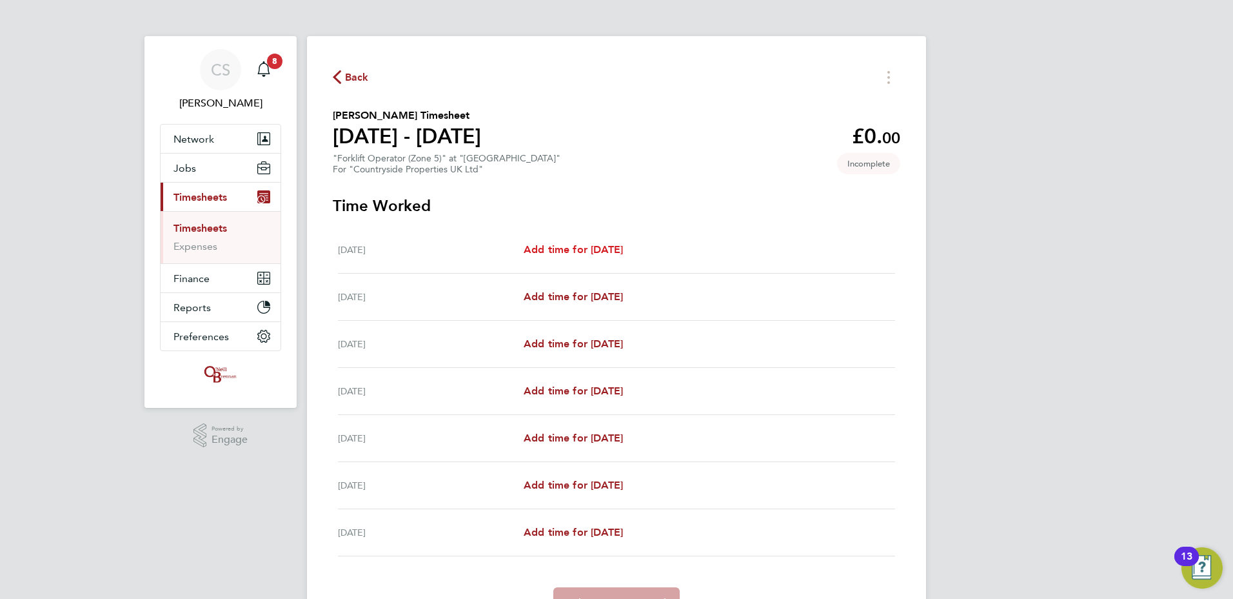
click at [560, 246] on span "Add time for [DATE]" at bounding box center [573, 249] width 99 height 12
select select "30"
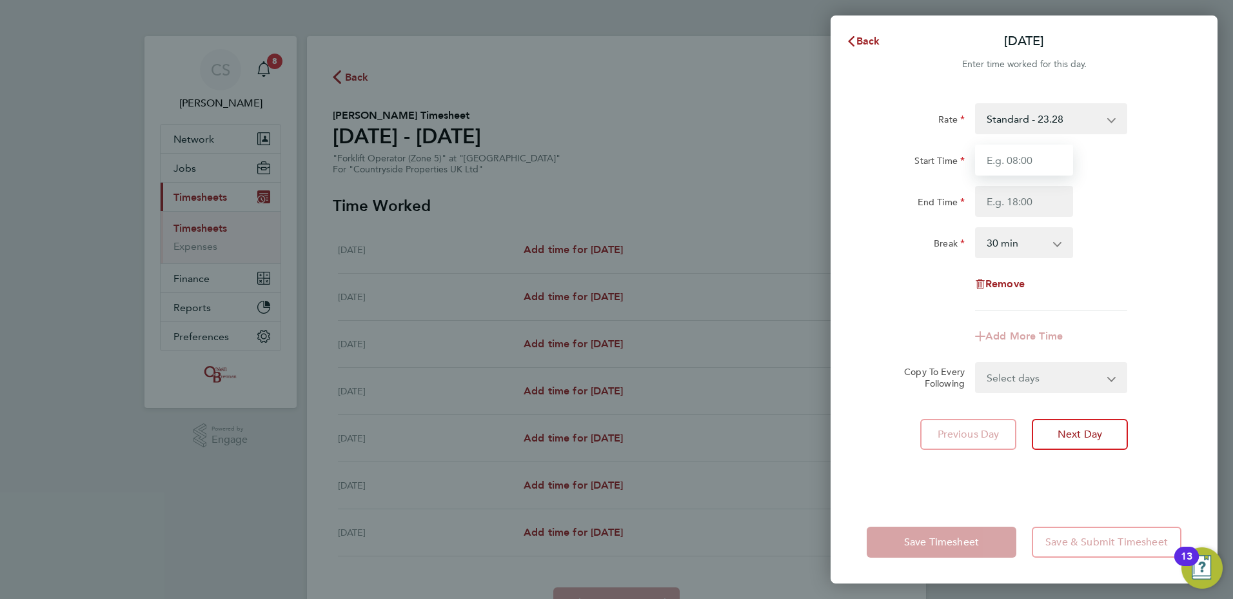
click at [1022, 146] on input "Start Time" at bounding box center [1024, 159] width 98 height 31
type input "07:00"
type input "17:00"
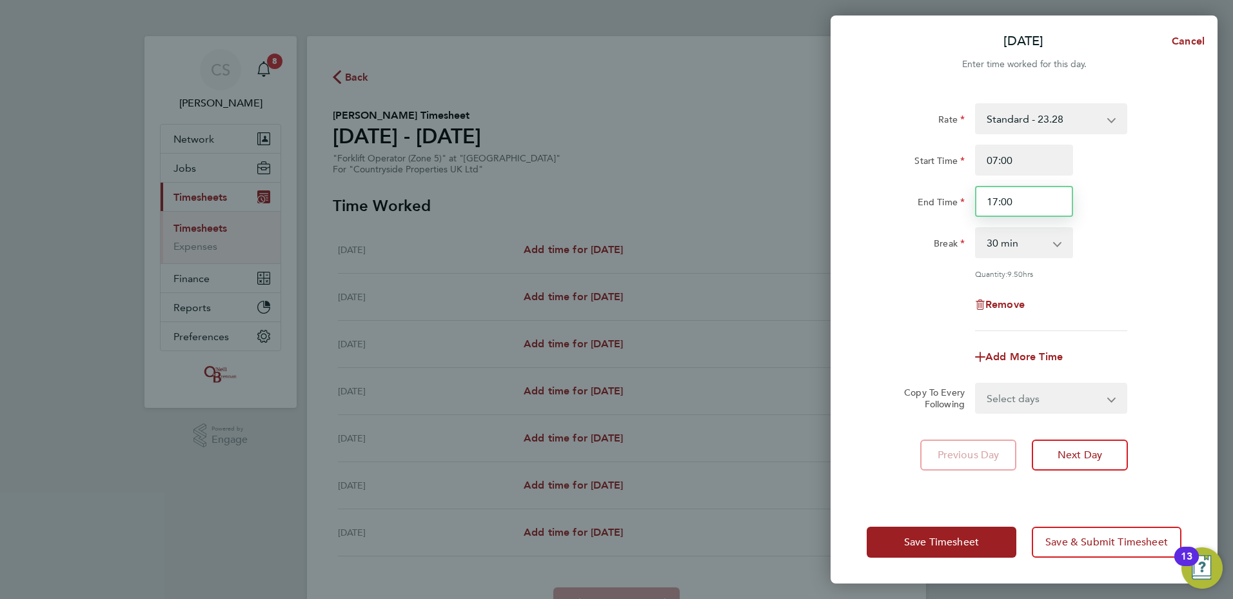
drag, startPoint x: 1027, startPoint y: 206, endPoint x: 889, endPoint y: 212, distance: 137.5
click at [891, 212] on div "End Time 17:00" at bounding box center [1024, 201] width 325 height 31
type input "16:30"
click at [873, 350] on div "Add More Time" at bounding box center [1024, 356] width 325 height 31
click at [1072, 404] on select "Select days Day Weekday (Mon-Fri) Weekend (Sat-Sun) [DATE] [DATE] [DATE] [DATE]…" at bounding box center [1044, 398] width 135 height 28
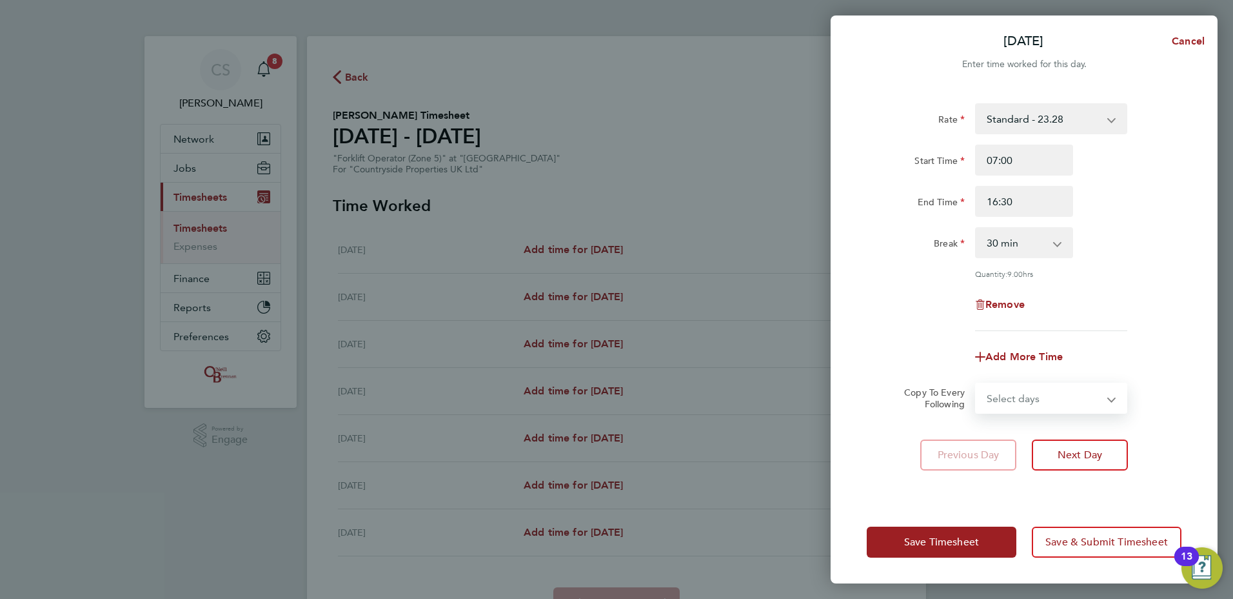
select select "WEEKDAY"
click at [977, 384] on select "Select days Day Weekday (Mon-Fri) Weekend (Sat-Sun) [DATE] [DATE] [DATE] [DATE]…" at bounding box center [1044, 398] width 135 height 28
select select "[DATE]"
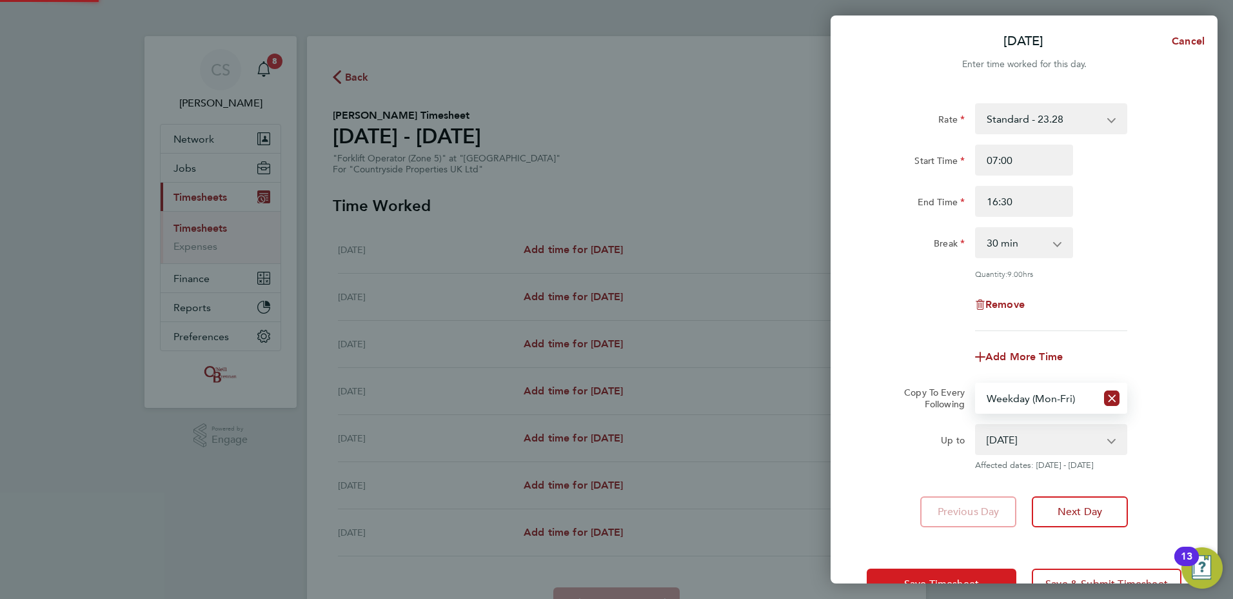
click at [961, 581] on span "Save Timesheet" at bounding box center [941, 583] width 75 height 13
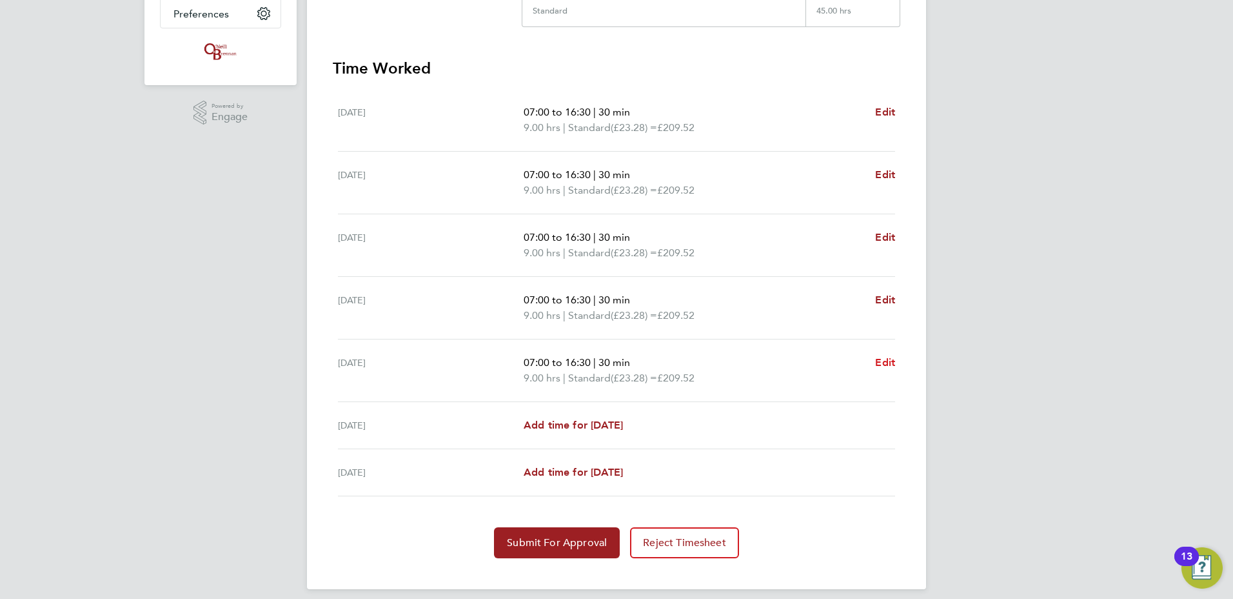
click at [882, 368] on link "Edit" at bounding box center [885, 362] width 20 height 15
select select "30"
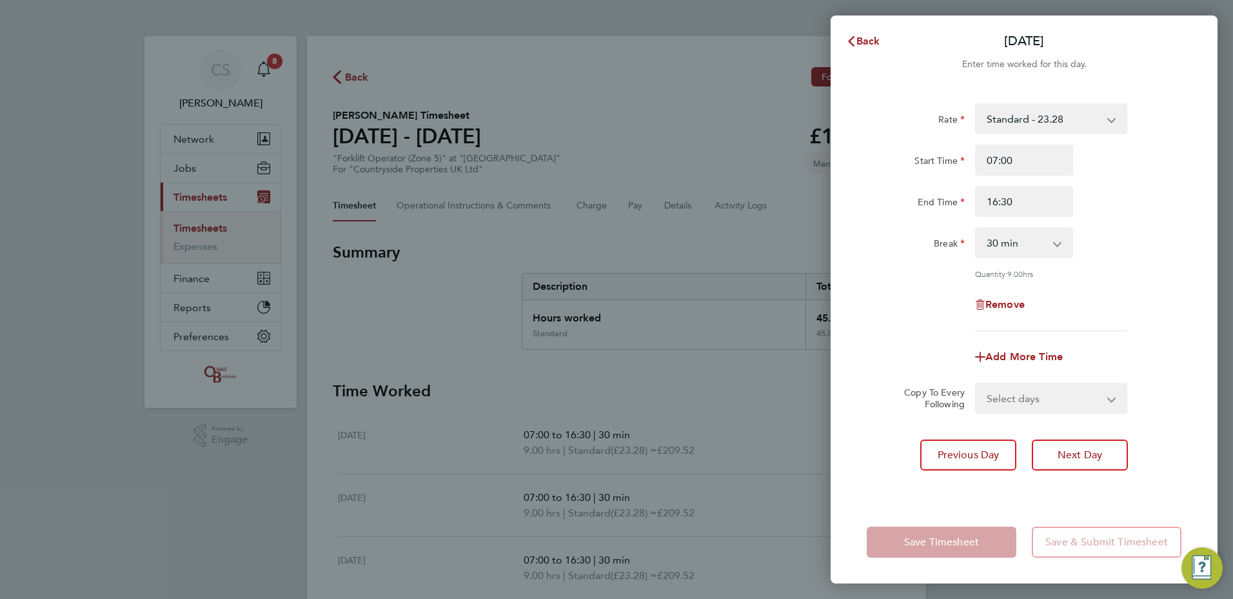
click at [884, 362] on div "Add More Time" at bounding box center [1024, 356] width 325 height 31
click at [1045, 195] on input "16:30" at bounding box center [1024, 201] width 98 height 31
drag, startPoint x: 1045, startPoint y: 196, endPoint x: 784, endPoint y: 206, distance: 260.8
click at [887, 202] on div "End Time 16:30" at bounding box center [1024, 201] width 325 height 31
type input "17:30"
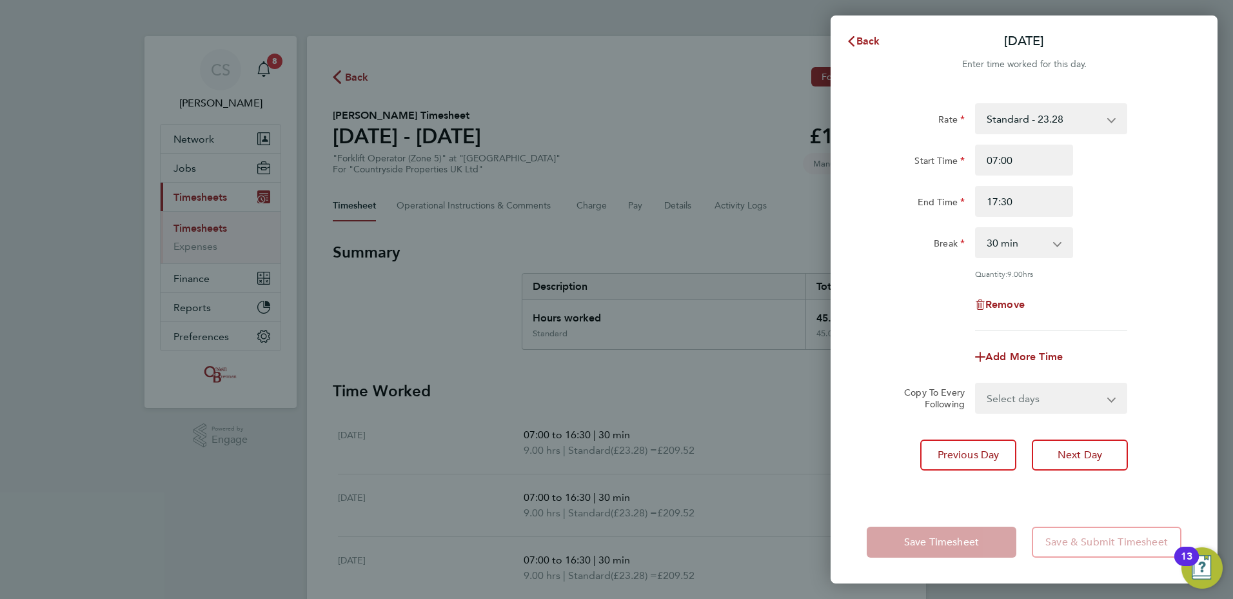
click at [1109, 174] on div "Start Time 07:00" at bounding box center [1024, 159] width 325 height 31
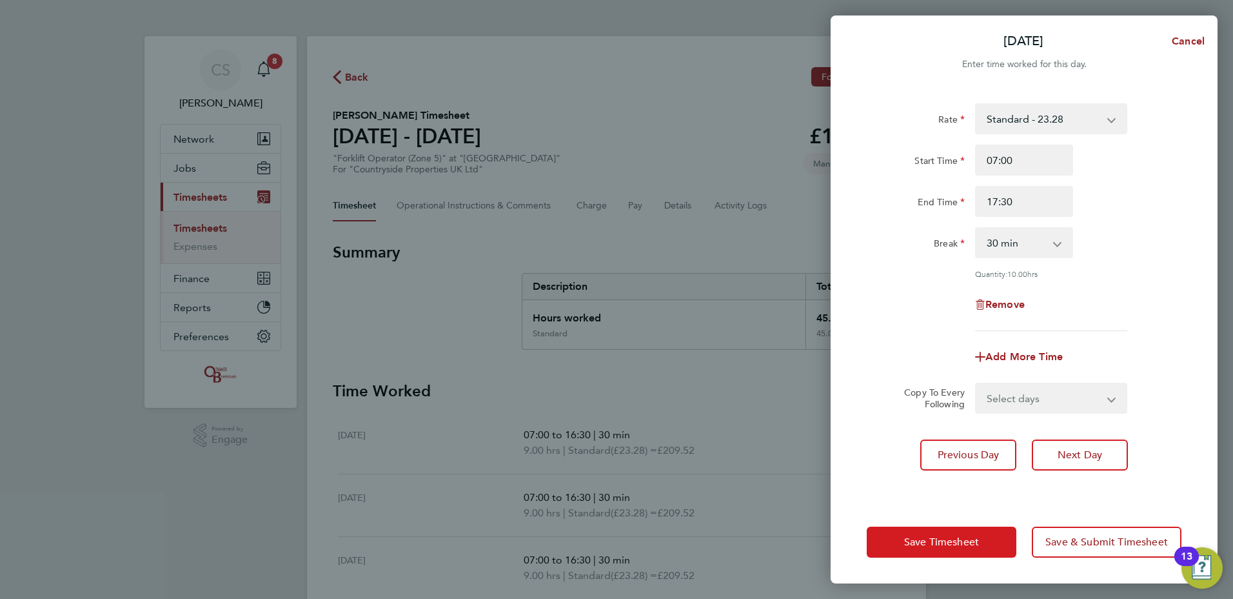
click at [935, 545] on span "Save Timesheet" at bounding box center [941, 541] width 75 height 13
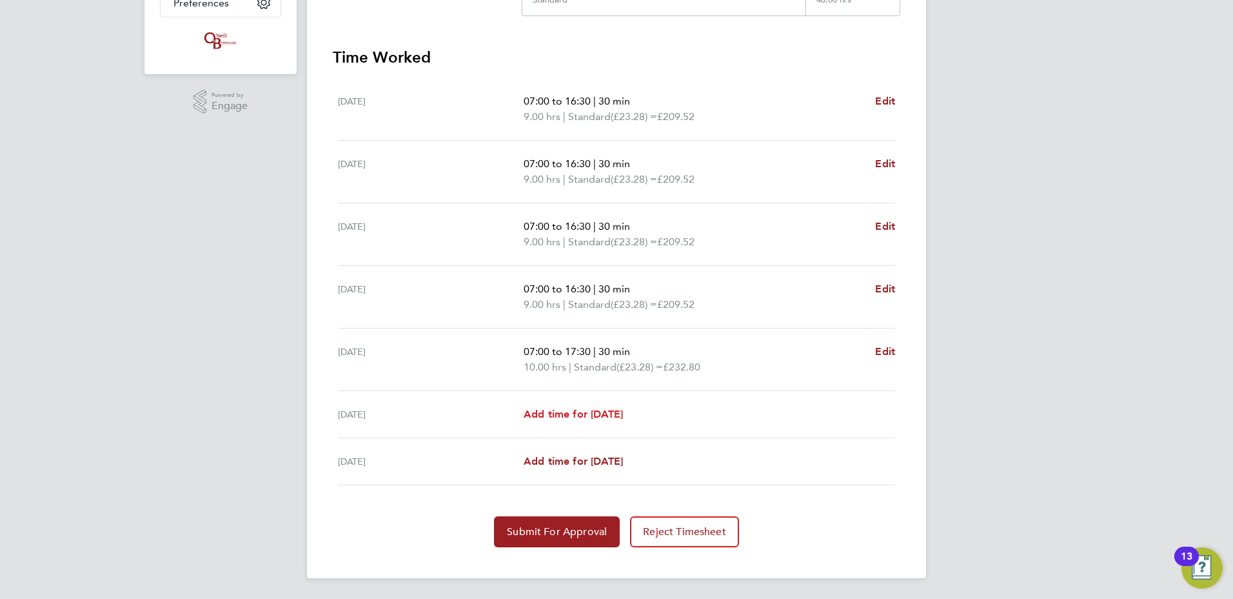
click at [608, 411] on span "Add time for [DATE]" at bounding box center [573, 414] width 99 height 12
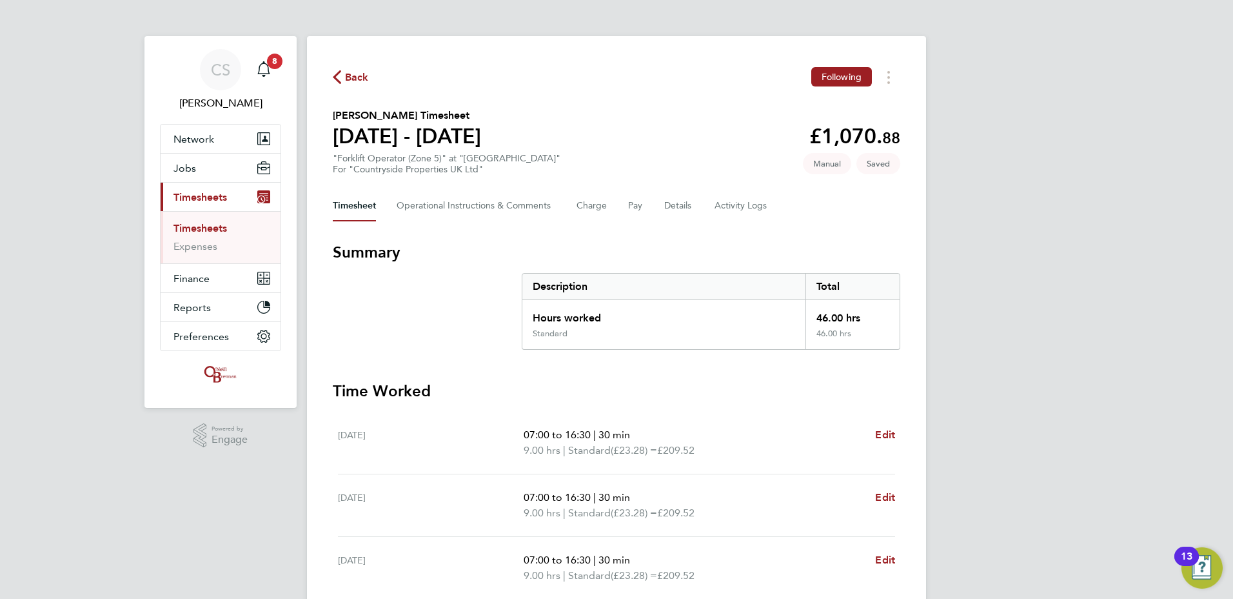
select select "30"
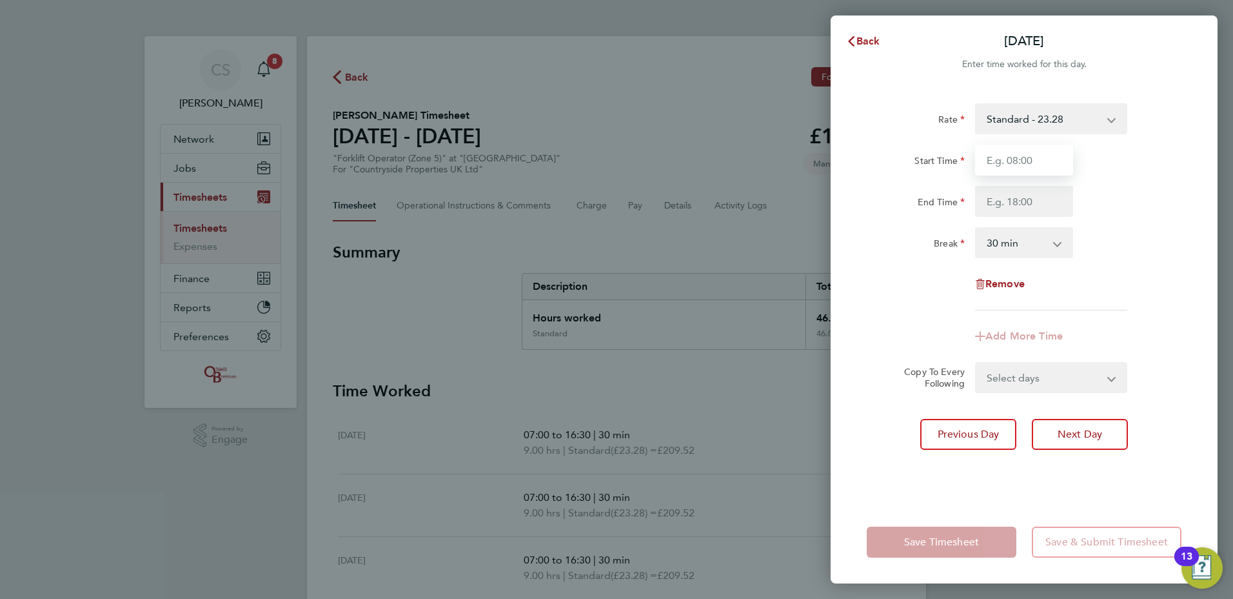
drag, startPoint x: 1006, startPoint y: 148, endPoint x: 1026, endPoint y: 164, distance: 25.7
click at [1004, 148] on input "Start Time" at bounding box center [1024, 159] width 98 height 31
type input "07:00"
click at [928, 337] on div "Add More Time" at bounding box center [1024, 336] width 325 height 31
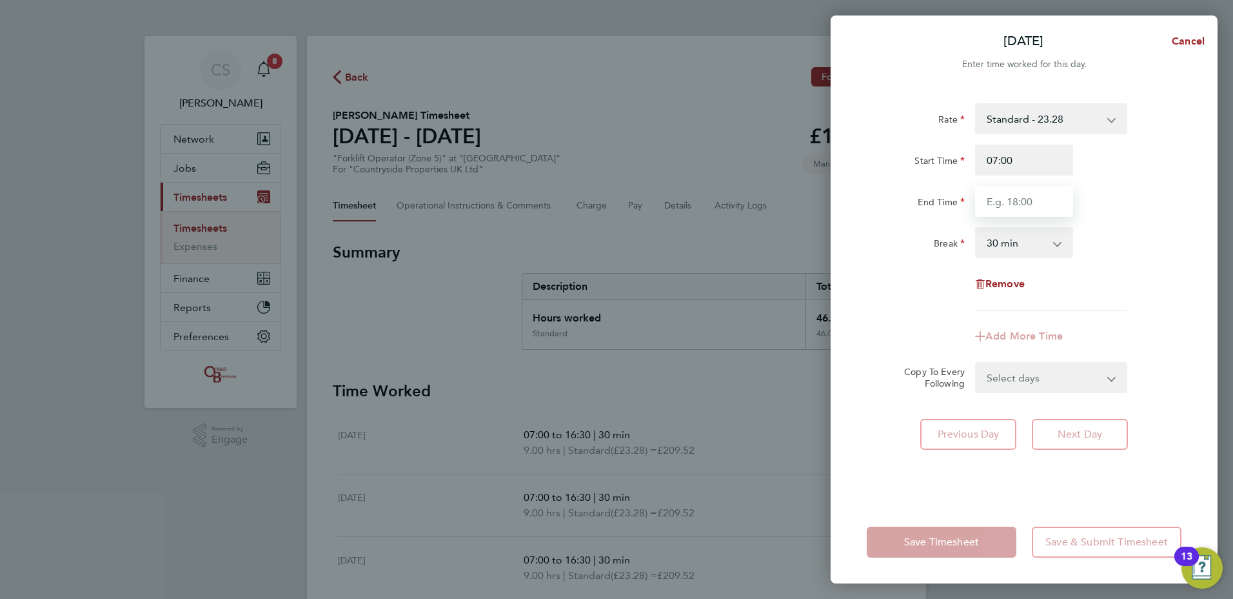
click at [1004, 201] on input "End Time" at bounding box center [1024, 201] width 98 height 31
type input "15:00"
click at [908, 366] on form "Rate Standard - 23.28 Start Time 07:00 End Time 15:00 Break 0 min 15 min 30 min…" at bounding box center [1024, 248] width 315 height 290
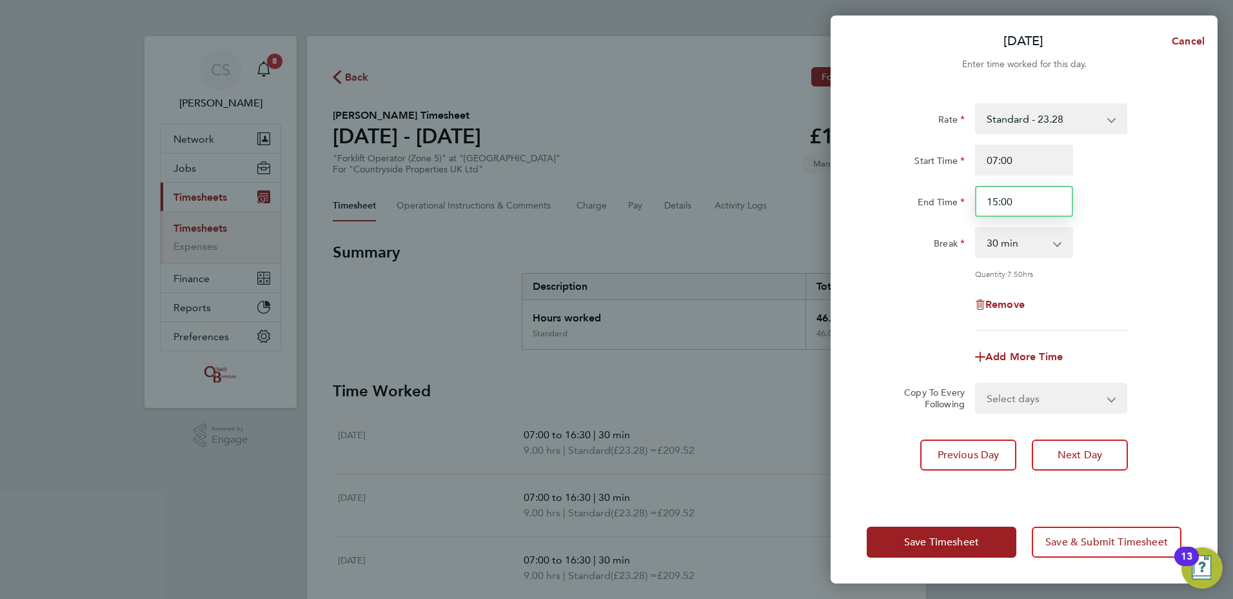
click at [1033, 192] on input "15:00" at bounding box center [1024, 201] width 98 height 31
click at [922, 192] on div "End Time 15:00" at bounding box center [1024, 201] width 325 height 31
type input "13:30"
click at [1118, 190] on div "End Time 13:30" at bounding box center [1024, 201] width 325 height 31
click at [921, 530] on div "Save Timesheet Save & Submit Timesheet" at bounding box center [1024, 542] width 387 height 83
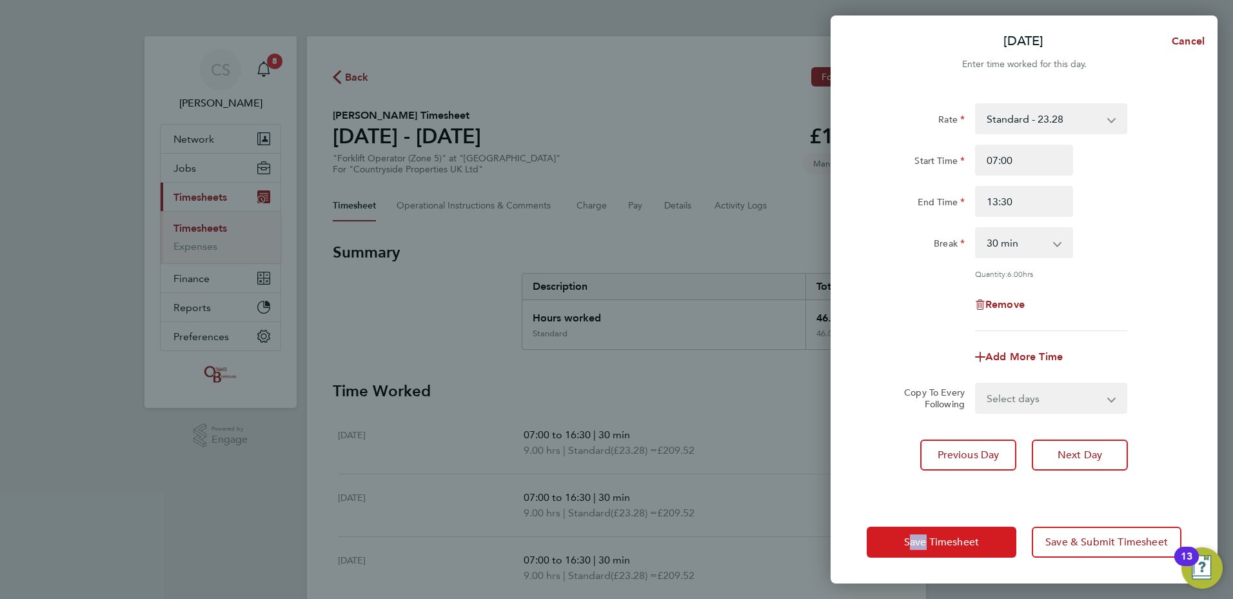
drag, startPoint x: 921, startPoint y: 530, endPoint x: 933, endPoint y: 543, distance: 18.3
click at [928, 535] on button "Save Timesheet" at bounding box center [942, 541] width 150 height 31
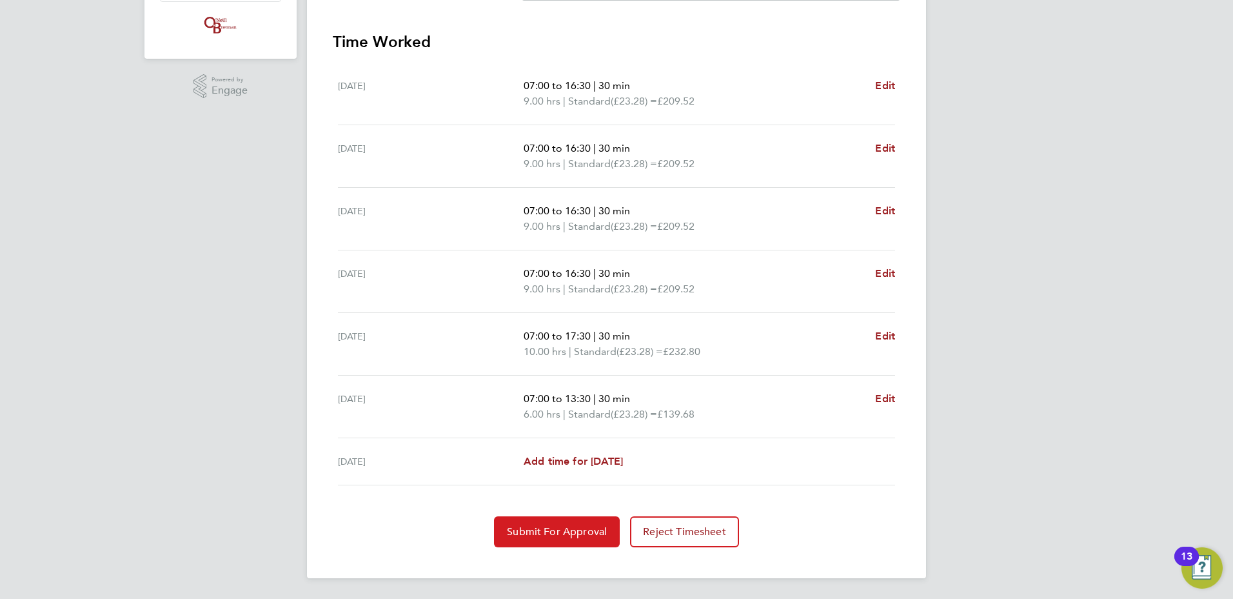
drag, startPoint x: 561, startPoint y: 544, endPoint x: 561, endPoint y: 551, distance: 7.1
click at [561, 544] on button "Submit For Approval" at bounding box center [557, 531] width 126 height 31
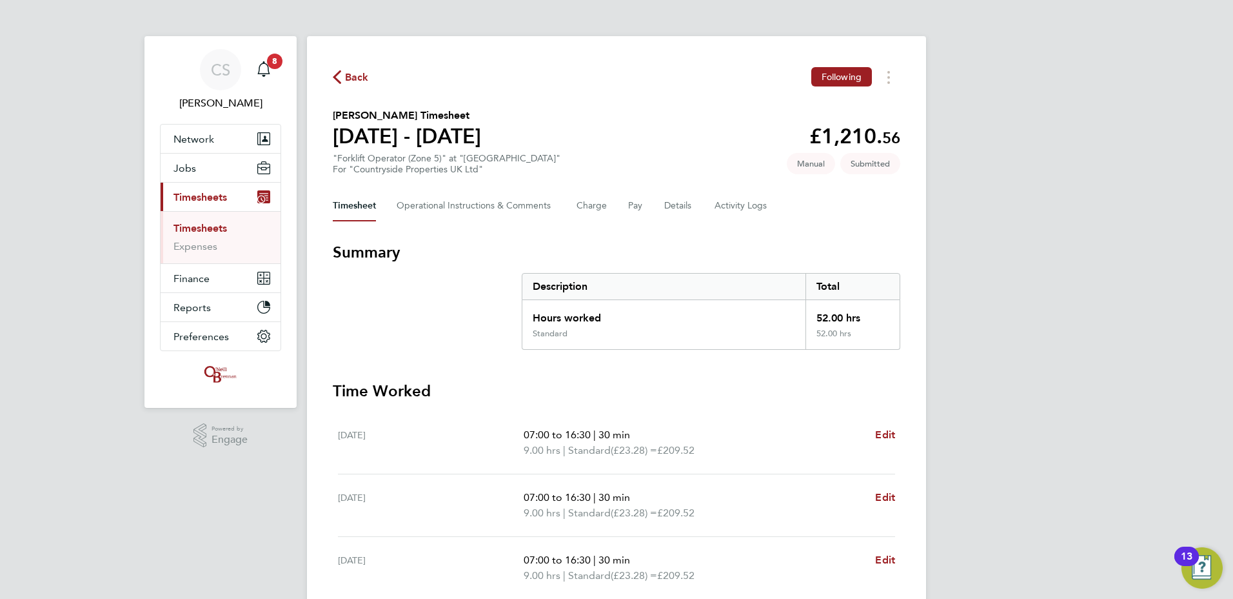
click at [355, 77] on span "Back" at bounding box center [357, 77] width 24 height 15
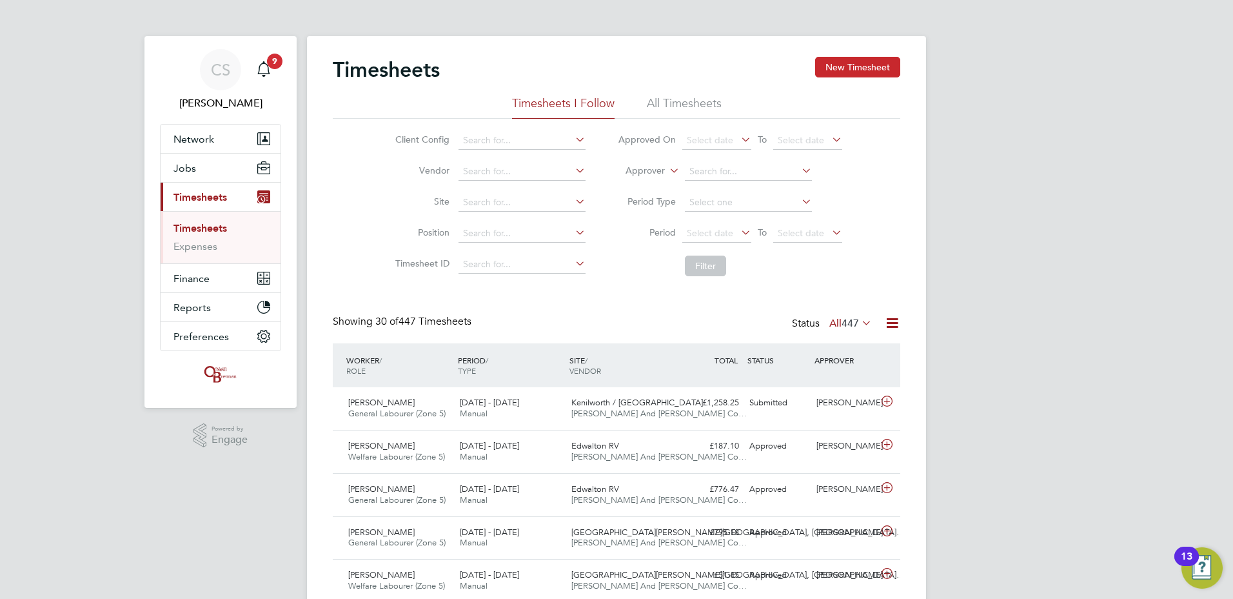
click at [850, 66] on button "New Timesheet" at bounding box center [857, 67] width 85 height 21
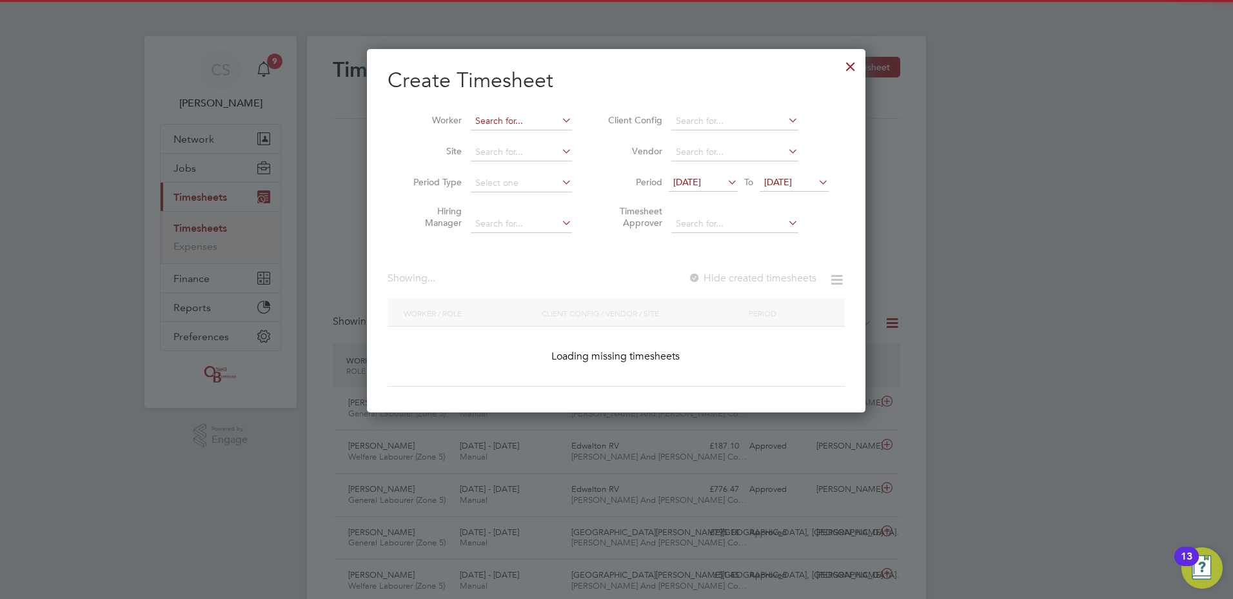
click at [472, 123] on input at bounding box center [521, 121] width 101 height 18
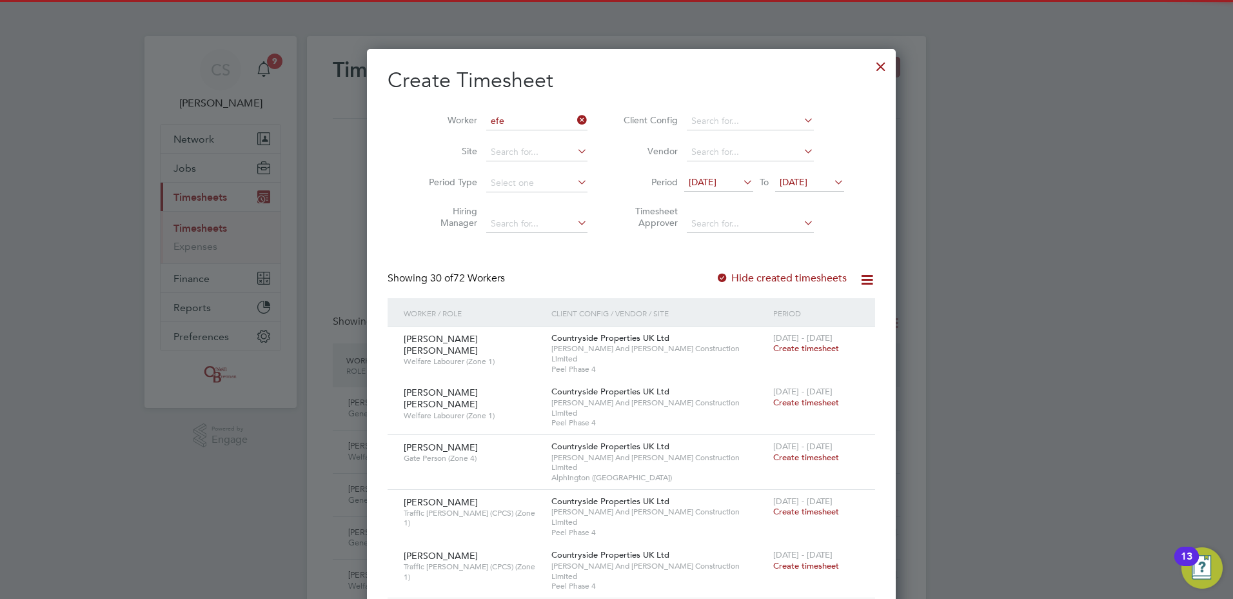
click at [504, 132] on li "Efe [PERSON_NAME]" at bounding box center [521, 138] width 103 height 17
type input "Efe [PERSON_NAME]"
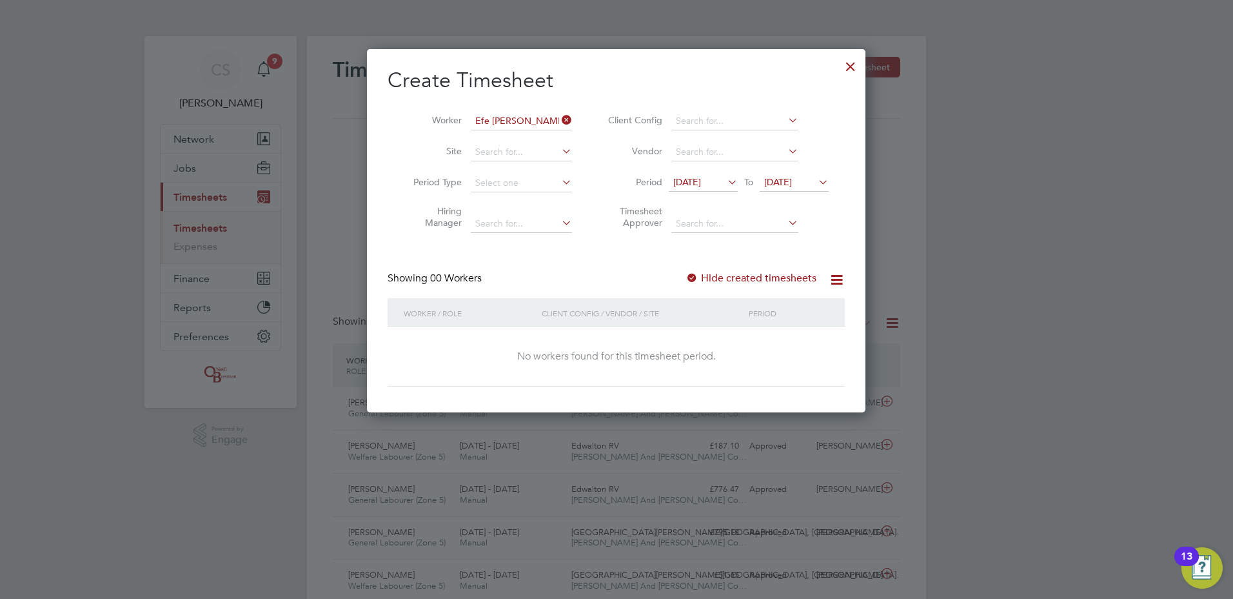
click at [755, 272] on label "Hide created timesheets" at bounding box center [751, 278] width 131 height 13
click at [704, 188] on span "[DATE]" at bounding box center [703, 182] width 69 height 17
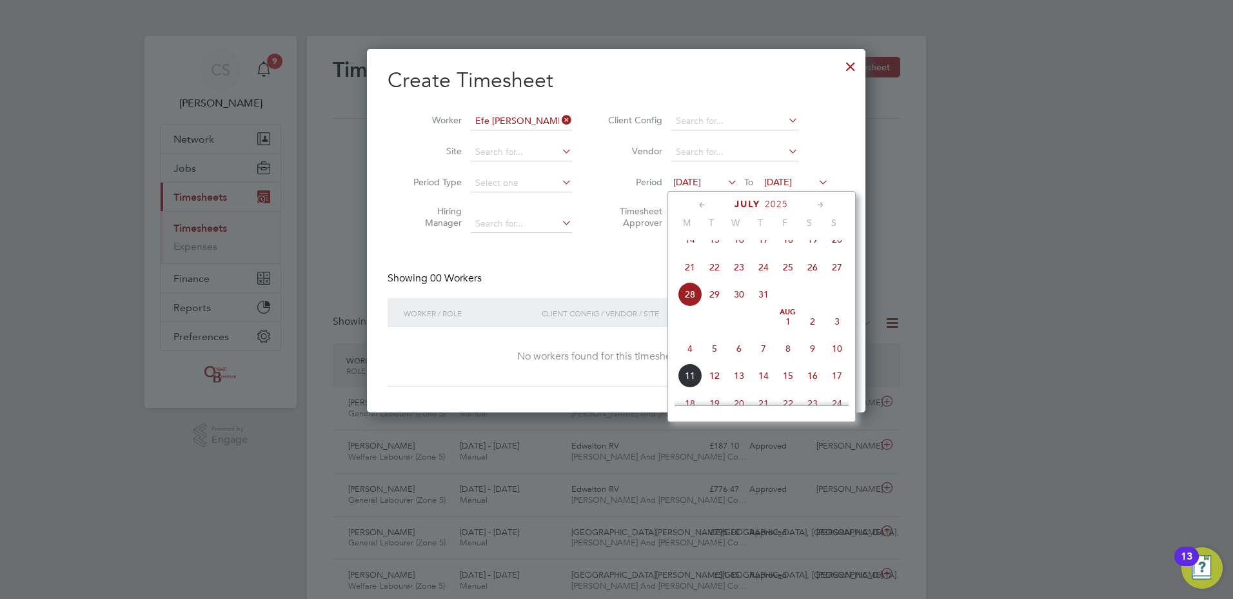
drag, startPoint x: 679, startPoint y: 361, endPoint x: 700, endPoint y: 355, distance: 22.7
click at [681, 360] on span "4" at bounding box center [690, 348] width 25 height 25
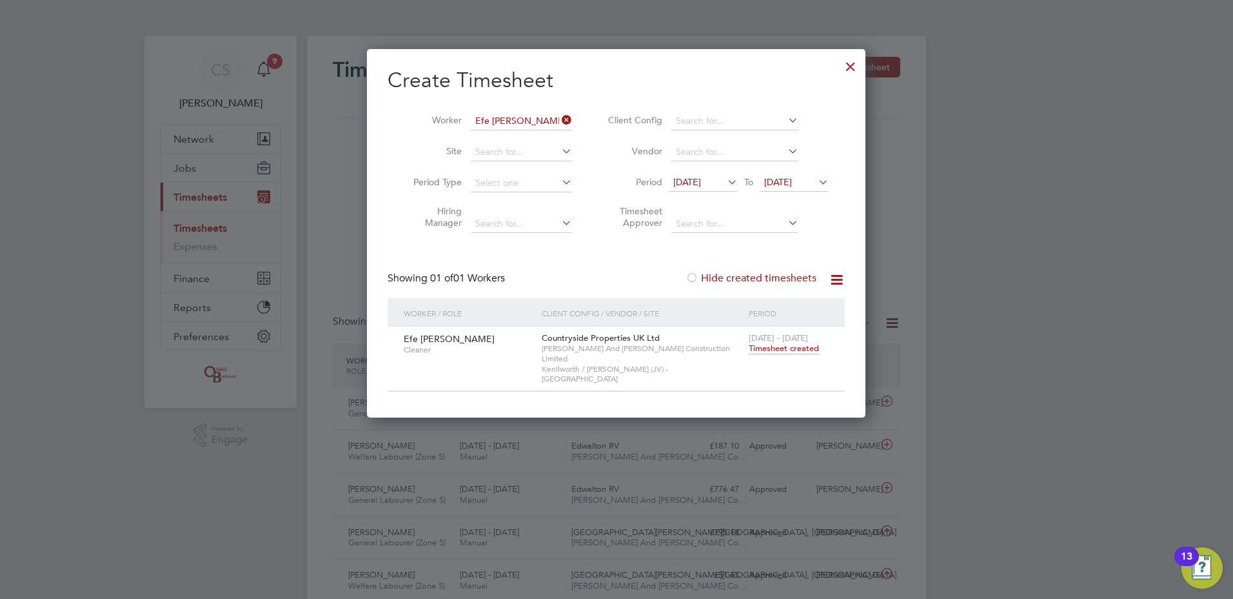
click at [789, 349] on span "Timesheet created" at bounding box center [784, 349] width 70 height 12
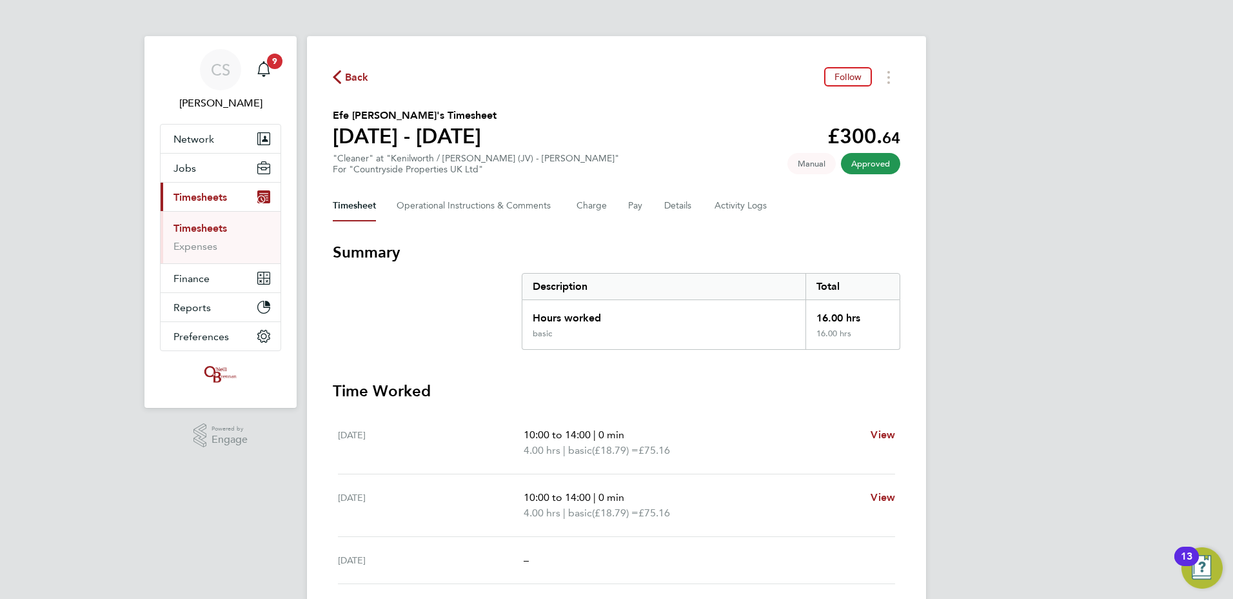
click at [348, 75] on span "Back" at bounding box center [357, 77] width 24 height 15
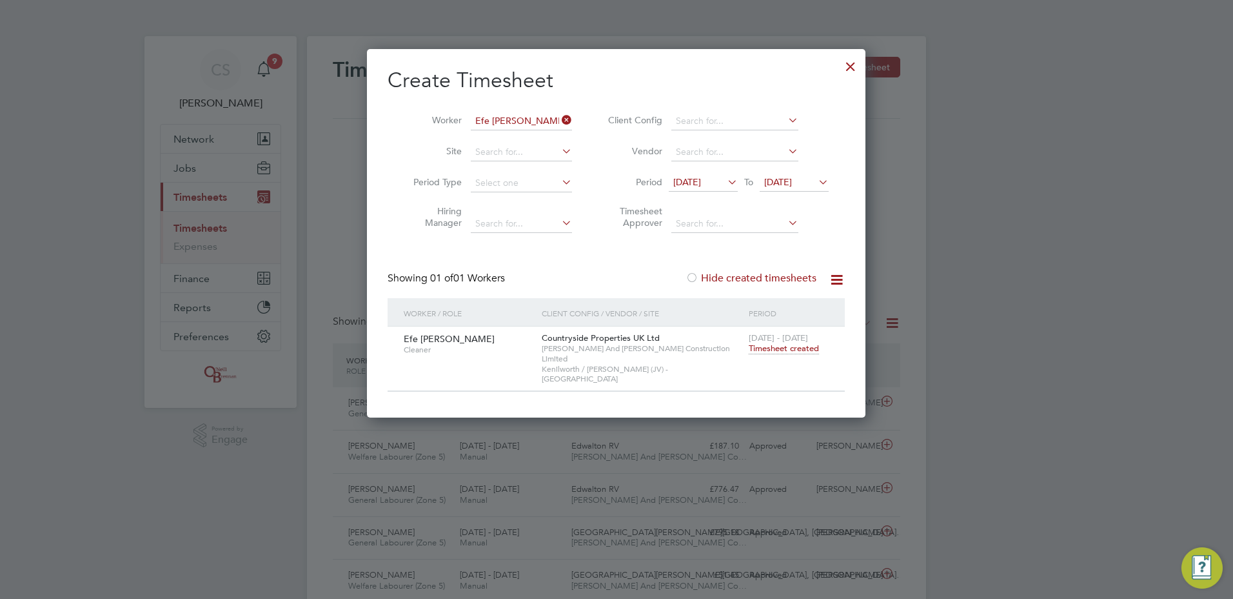
click at [559, 116] on icon at bounding box center [559, 120] width 0 height 18
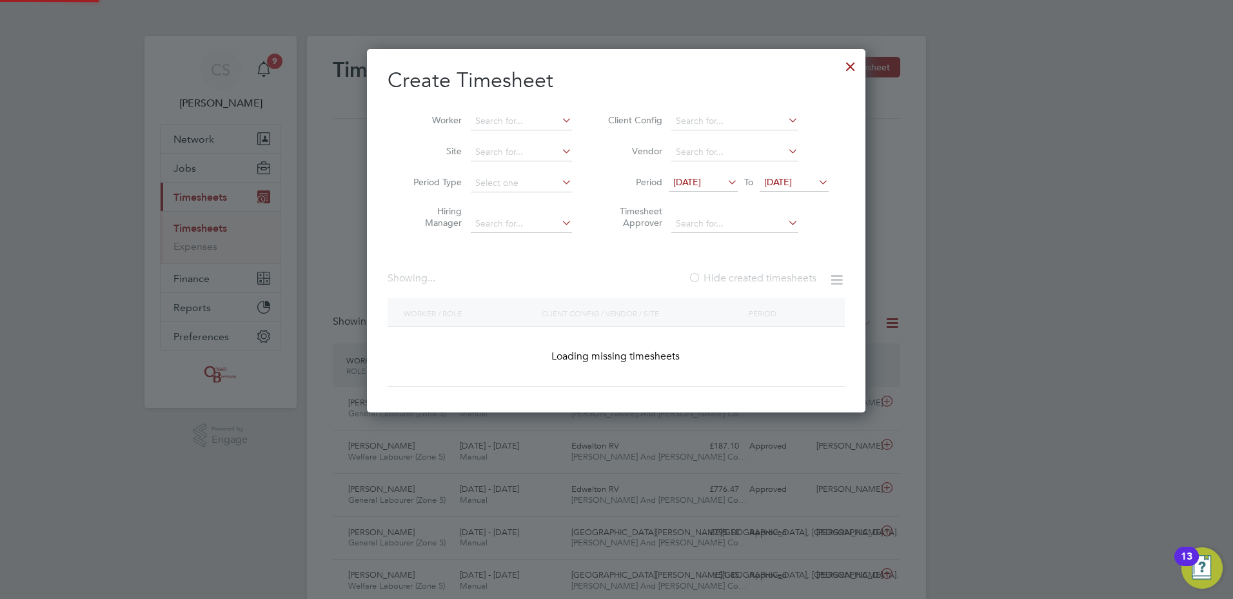
click at [514, 130] on li "Worker" at bounding box center [488, 121] width 201 height 31
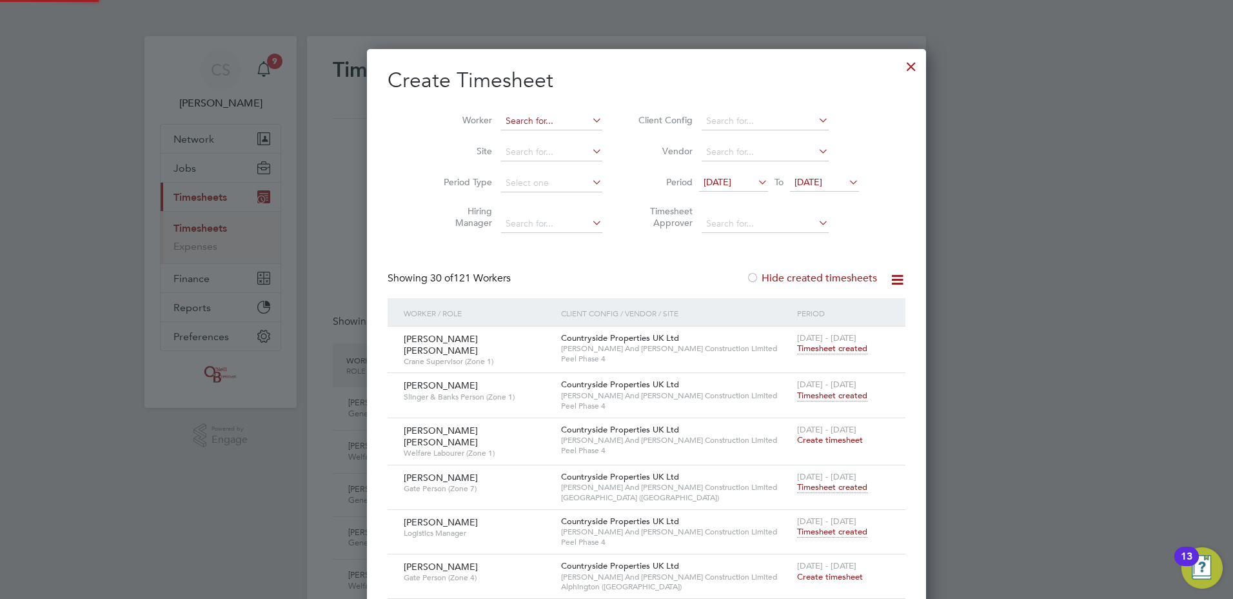
click at [510, 124] on input at bounding box center [551, 121] width 101 height 18
click at [521, 130] on li "[PERSON_NAME]" at bounding box center [527, 138] width 115 height 17
type input "[PERSON_NAME]"
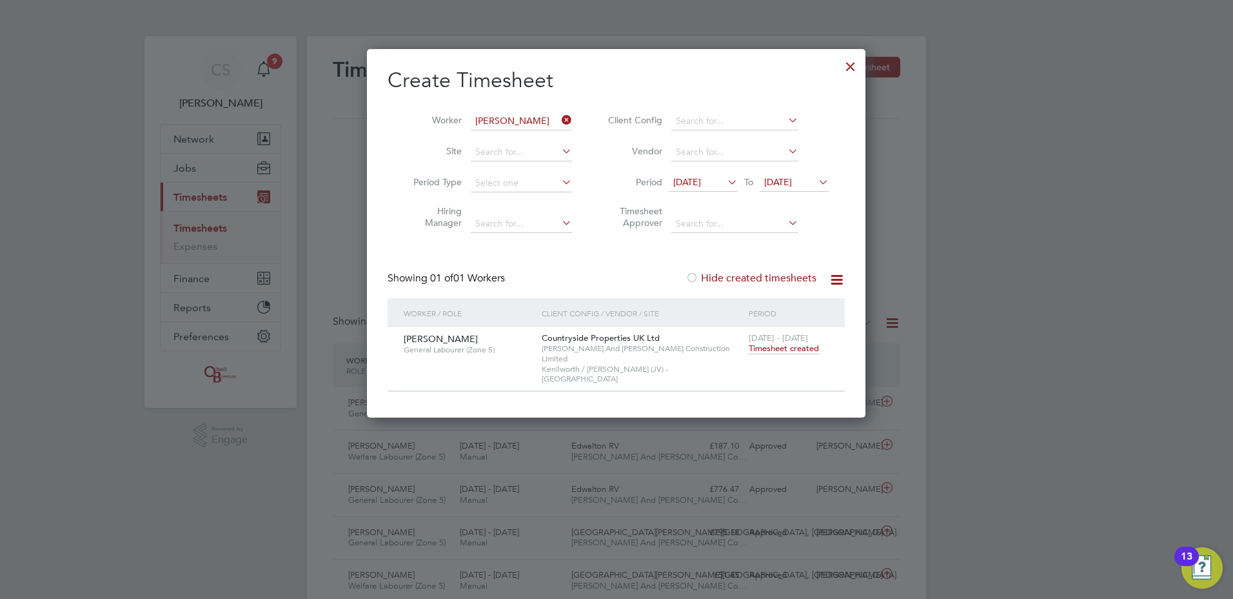
click at [788, 350] on span "Timesheet created" at bounding box center [784, 349] width 70 height 12
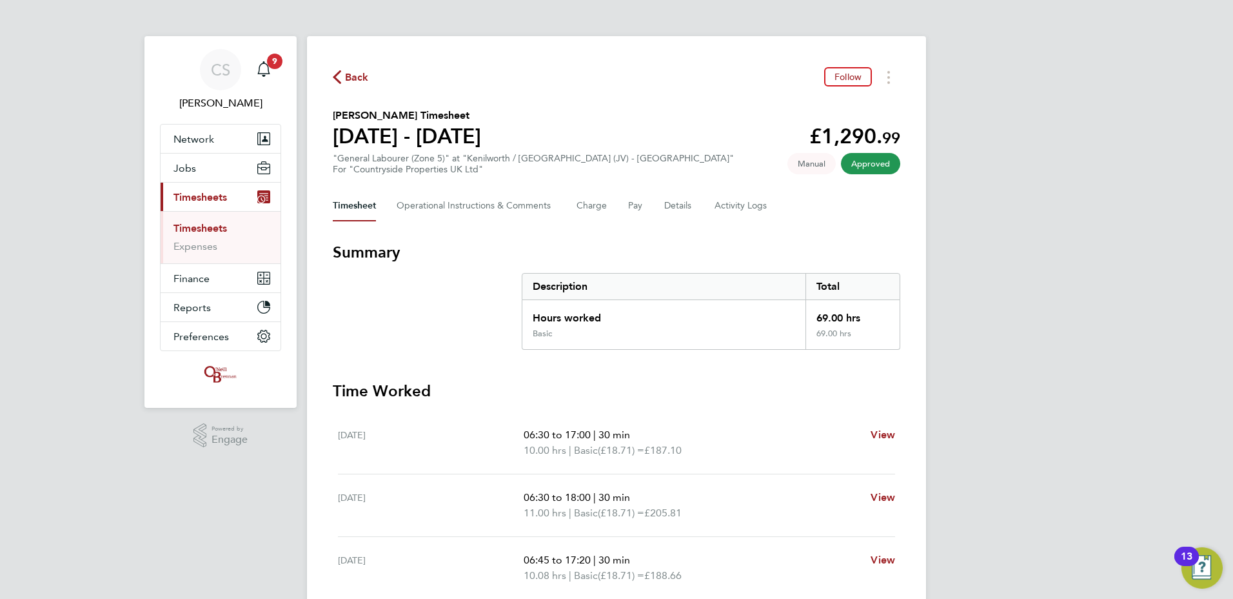
drag, startPoint x: 361, startPoint y: 75, endPoint x: 408, endPoint y: 137, distance: 78.2
click at [361, 75] on span "Back" at bounding box center [357, 77] width 24 height 15
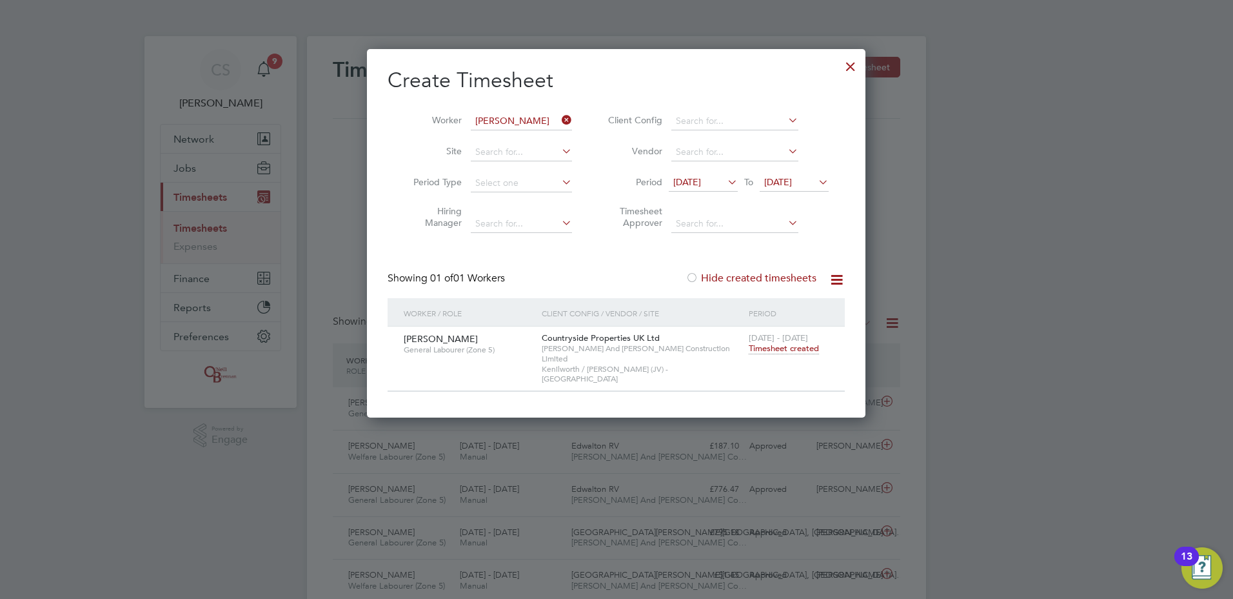
click at [853, 66] on div at bounding box center [850, 63] width 23 height 23
click at [1026, 103] on div at bounding box center [616, 299] width 1233 height 599
